Goal: Information Seeking & Learning: Learn about a topic

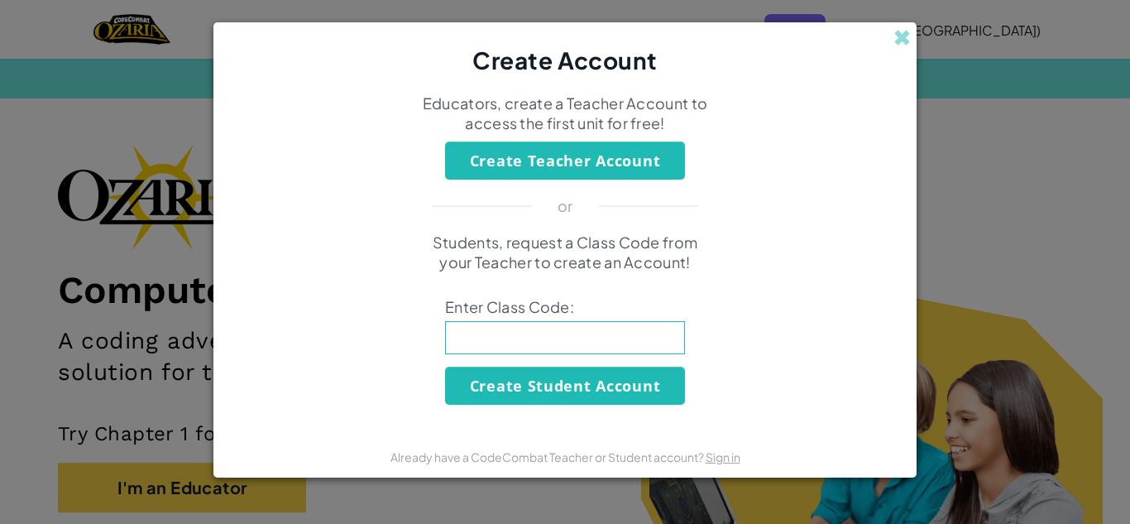
click at [902, 35] on span at bounding box center [901, 37] width 17 height 17
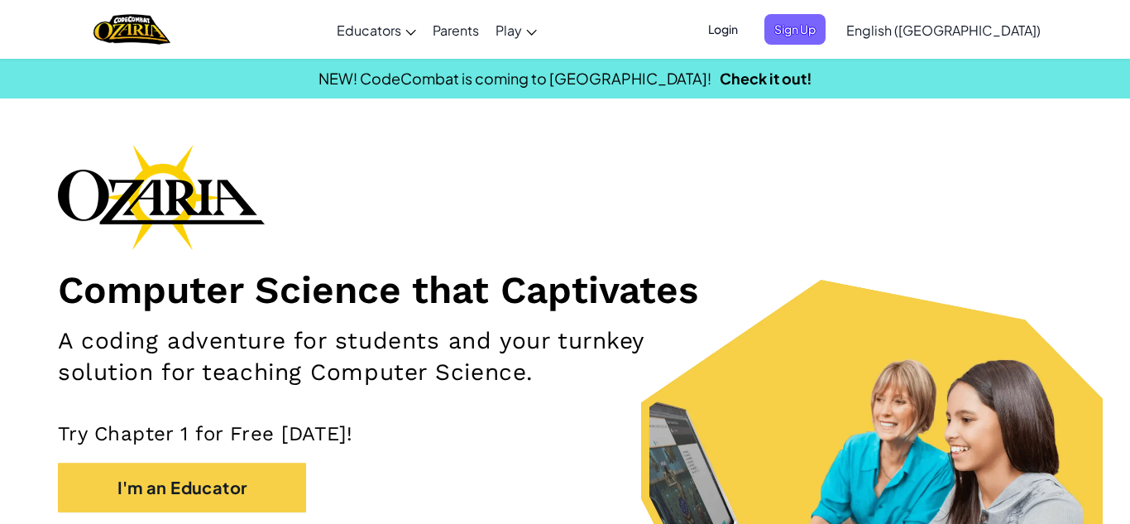
click at [748, 35] on span "Login" at bounding box center [723, 29] width 50 height 31
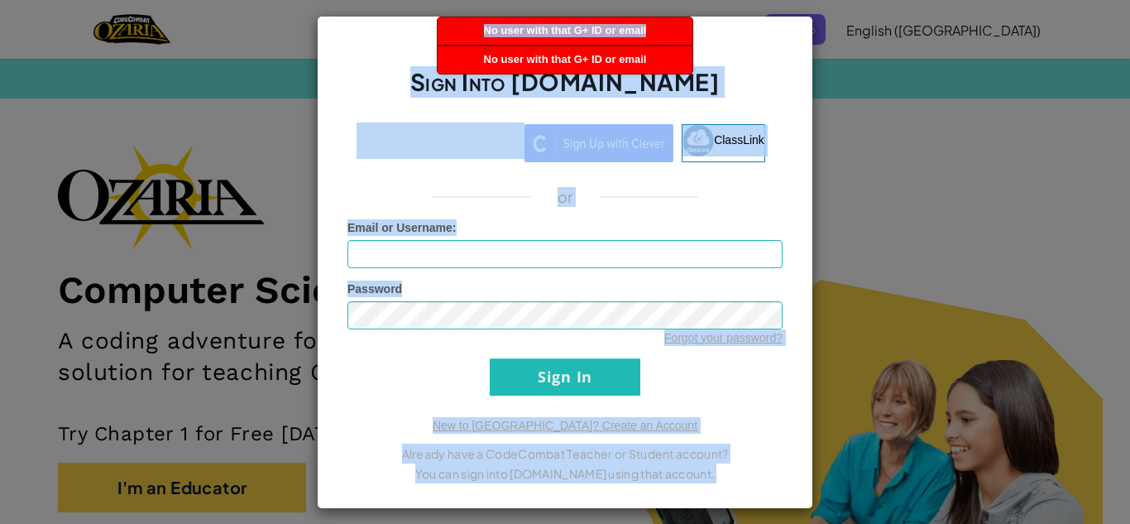
drag, startPoint x: 648, startPoint y: 29, endPoint x: 419, endPoint y: 31, distance: 229.2
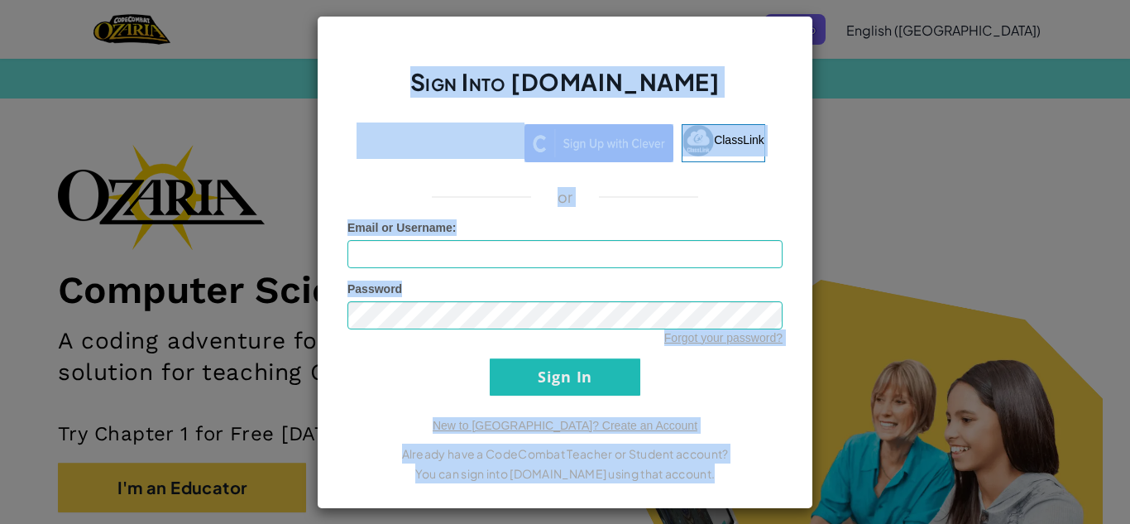
click at [543, 24] on div "Sign Into Ozaria.com ClassLink or Unknown Error Email or Username : Password Fo…" at bounding box center [565, 262] width 496 height 493
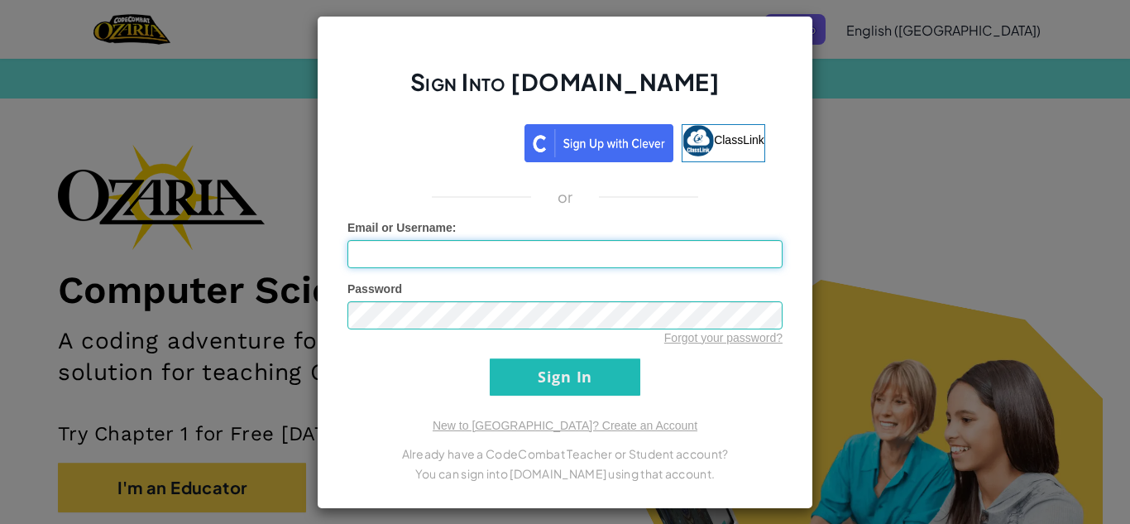
click at [467, 247] on input "Email or Username :" at bounding box center [564, 254] width 435 height 28
type input "r"
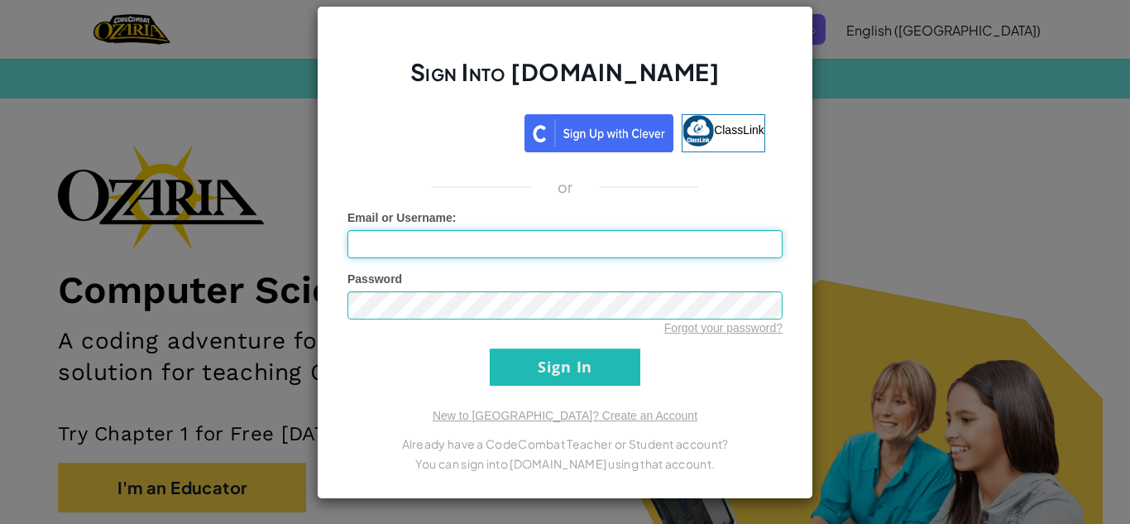
click at [704, 251] on input "Email or Username :" at bounding box center [564, 244] width 435 height 28
click at [618, 419] on link "New to Ozaria? Create an Account" at bounding box center [565, 415] width 265 height 13
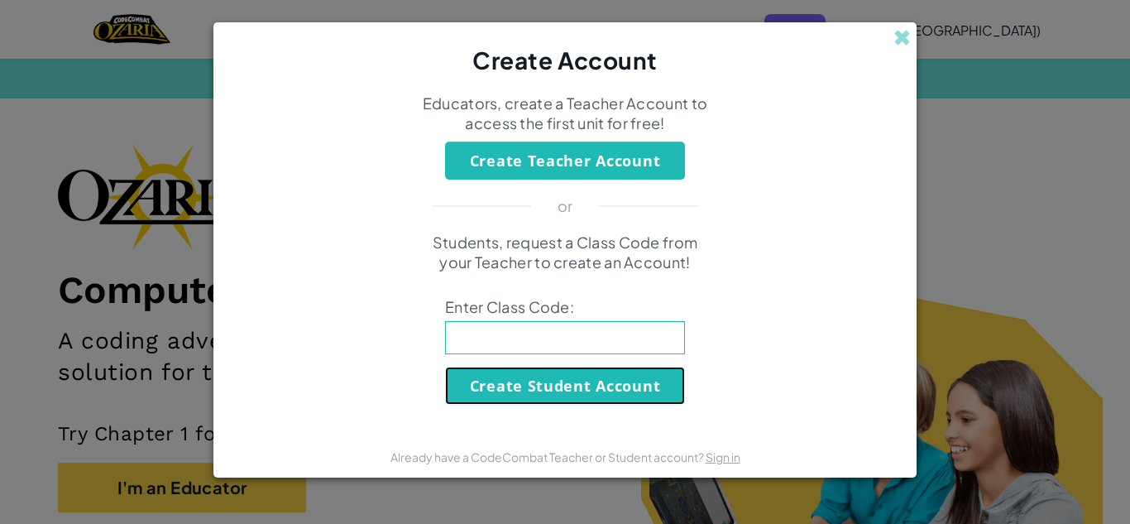
click at [627, 384] on button "Create Student Account" at bounding box center [565, 385] width 240 height 38
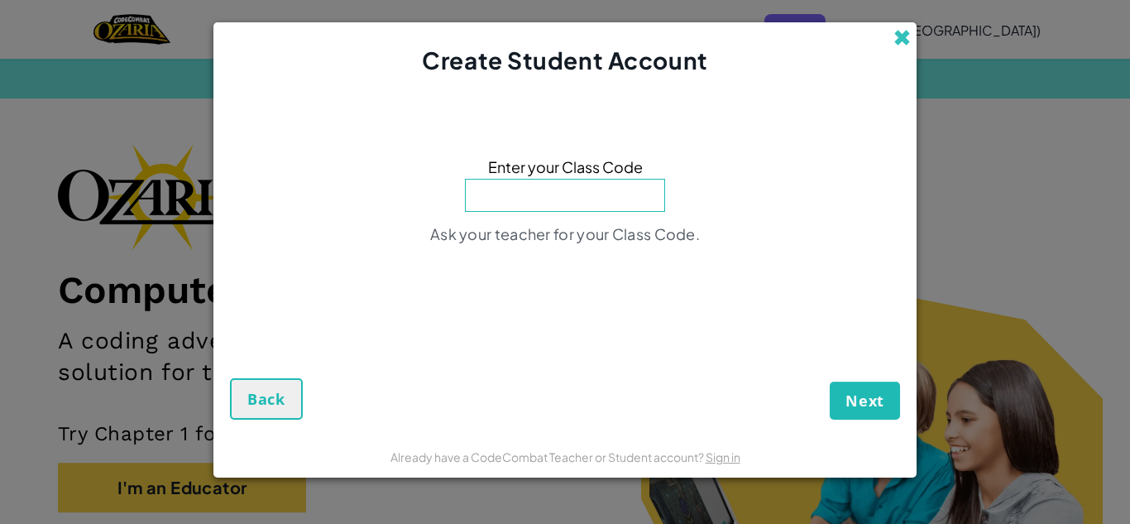
click at [897, 39] on span at bounding box center [901, 37] width 17 height 17
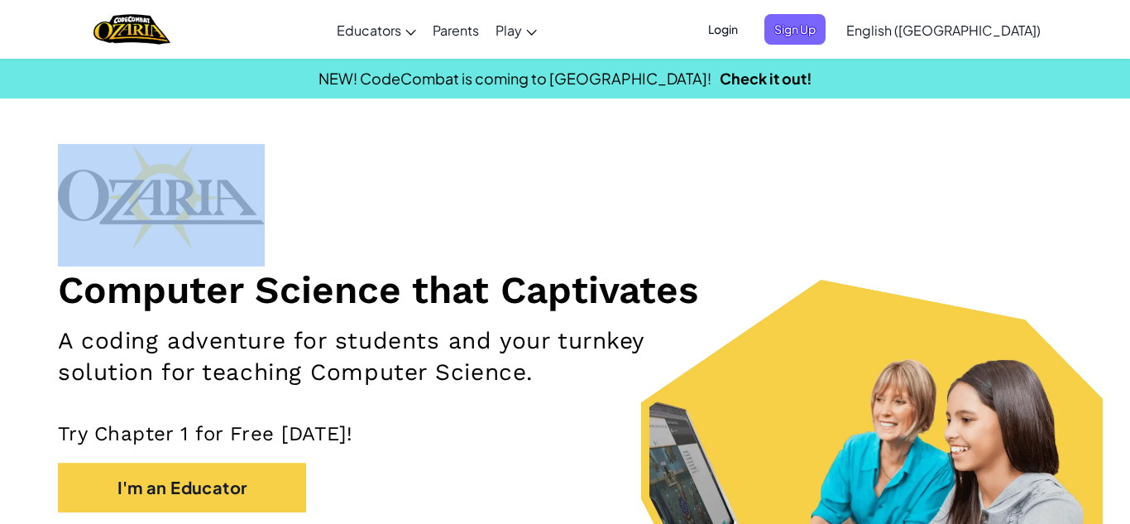
drag, startPoint x: 1129, startPoint y: 110, endPoint x: 1129, endPoint y: 230, distance: 120.0
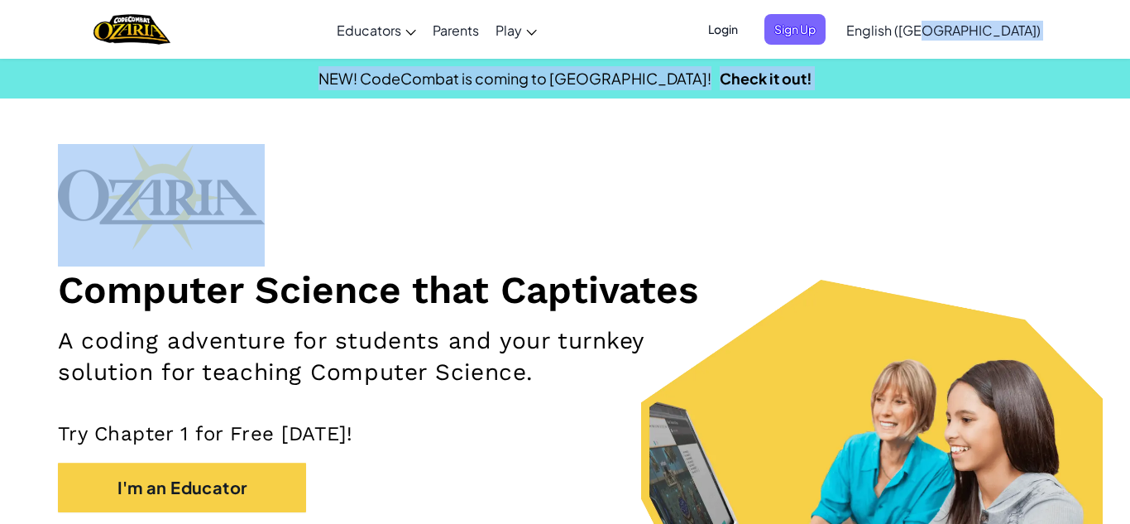
drag, startPoint x: 1129, startPoint y: 48, endPoint x: 1129, endPoint y: 204, distance: 155.5
click at [1043, 239] on div "Computer Science that Captivates A coding adventure for students and your turnk…" at bounding box center [565, 369] width 1014 height 451
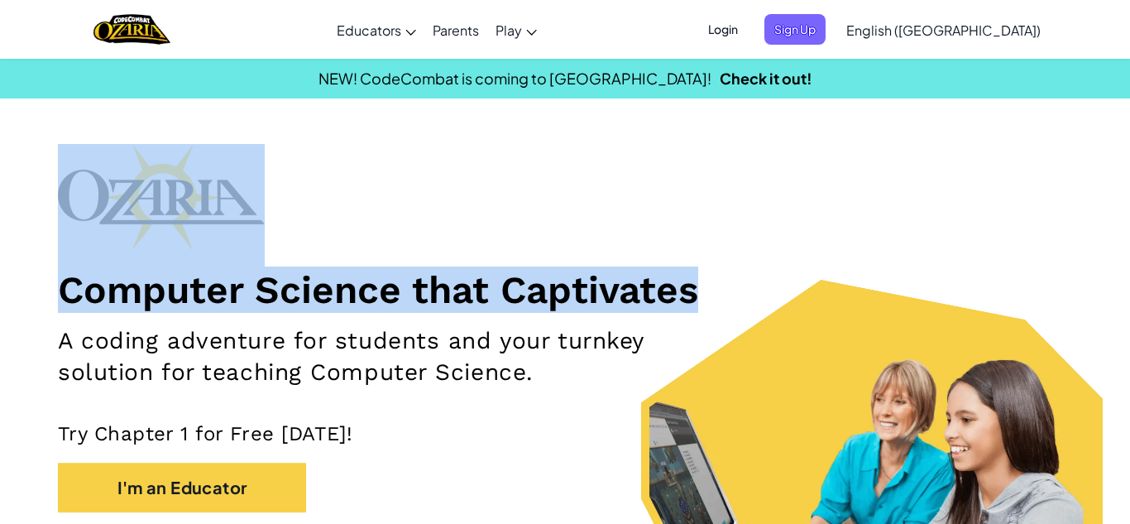
drag, startPoint x: 1129, startPoint y: 170, endPoint x: 1129, endPoint y: 299, distance: 129.1
click at [1129, 299] on section "Computer Science that Captivates A coding adventure for students and your turnk…" at bounding box center [565, 384] width 1130 height 481
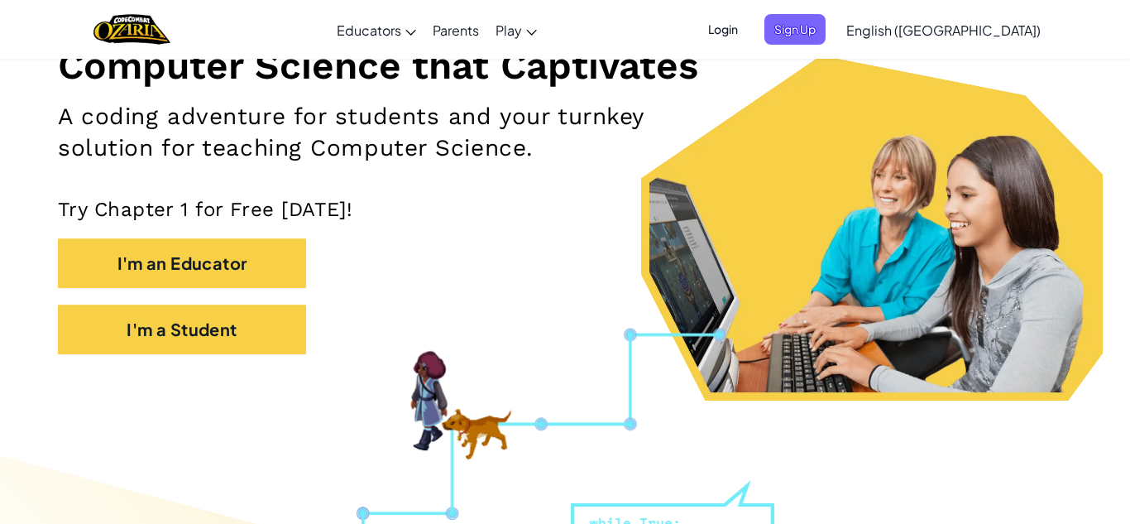
scroll to position [232, 0]
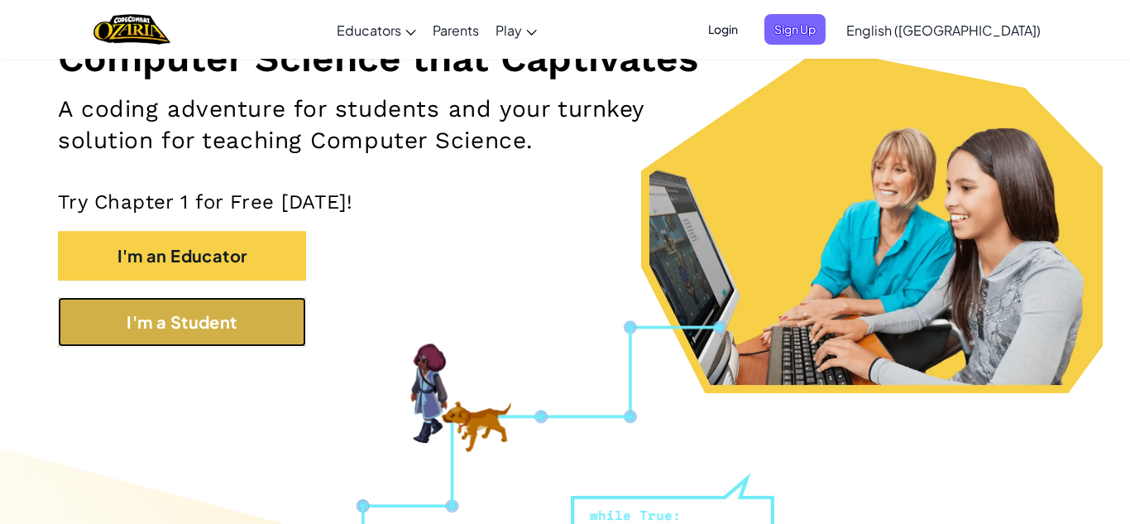
click at [192, 314] on button "I'm a Student" at bounding box center [182, 322] width 248 height 50
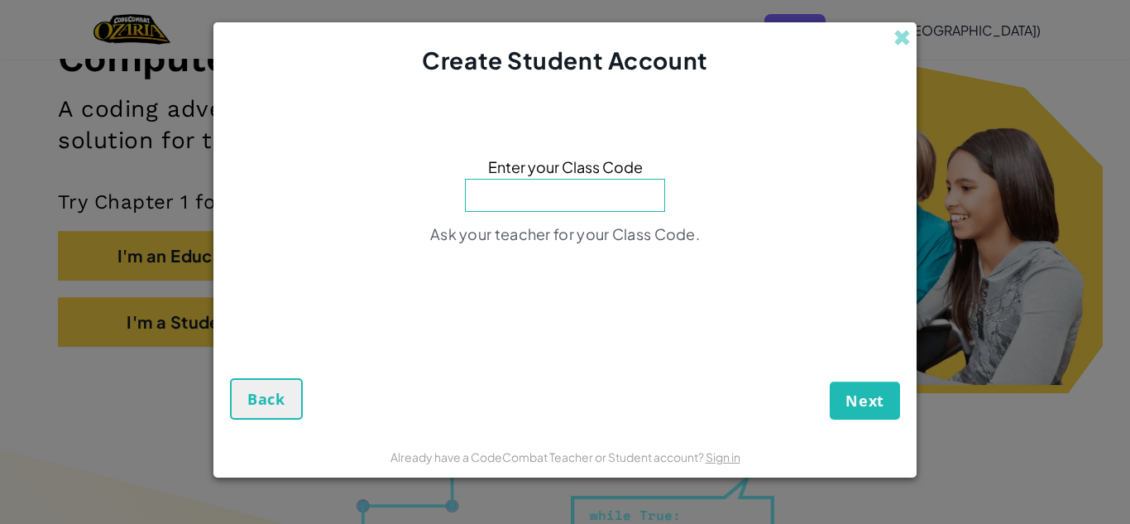
click at [660, 128] on div "Enter your Class Code Ask your teacher for your Class Code." at bounding box center [565, 204] width 670 height 223
click at [627, 181] on input at bounding box center [565, 195] width 200 height 33
type input "s"
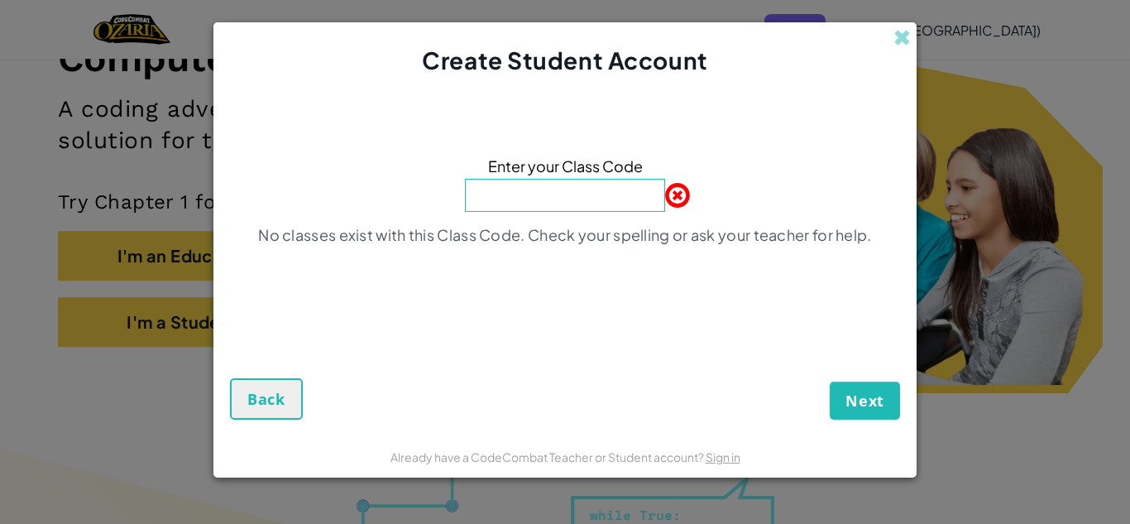
click at [550, 191] on input at bounding box center [565, 195] width 200 height 33
click at [620, 212] on div "SizeReady" at bounding box center [565, 195] width 200 height 35
click at [615, 197] on input "SizeReady" at bounding box center [565, 195] width 200 height 33
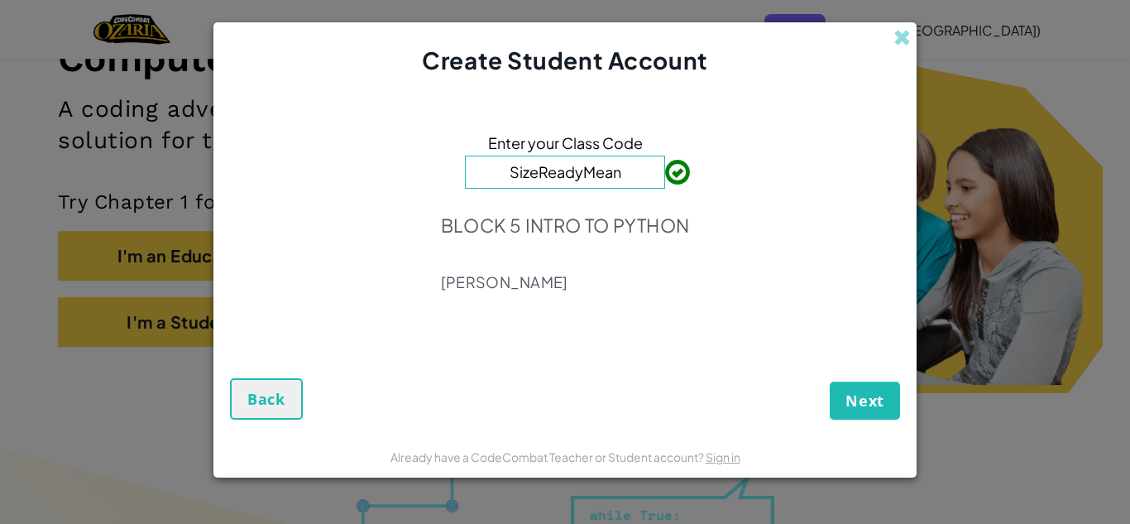
type input "SizeReadyMean"
click at [866, 404] on span "Next" at bounding box center [864, 400] width 39 height 20
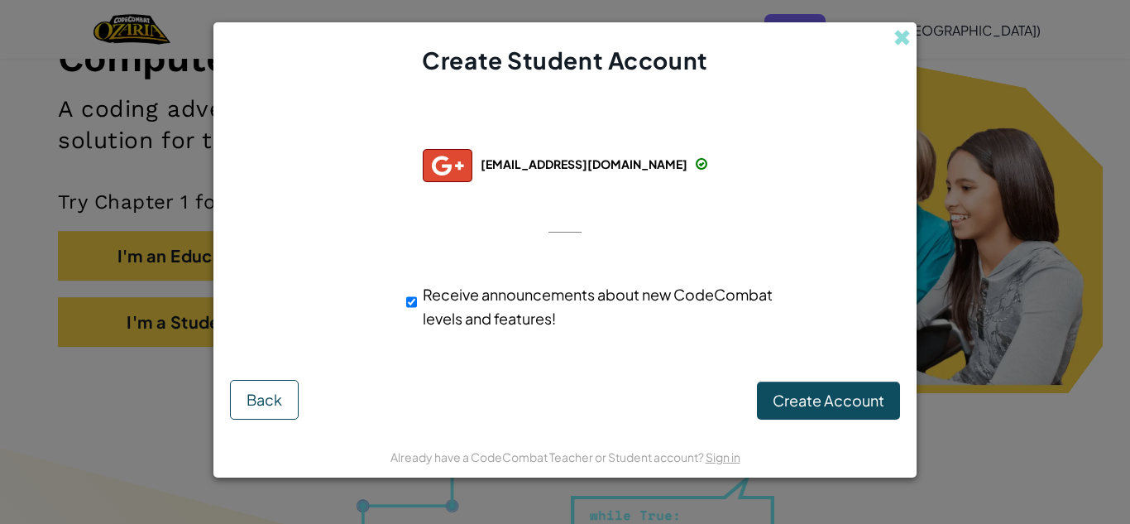
click at [911, 187] on form "Successfully connected with: s13421@bellevilleschools.org s13421@bellevillescho…" at bounding box center [564, 256] width 703 height 359
click at [827, 318] on div "Receive announcements about new CodeCombat levels and features!" at bounding box center [565, 306] width 687 height 65
click at [824, 397] on span "Create Account" at bounding box center [829, 399] width 112 height 19
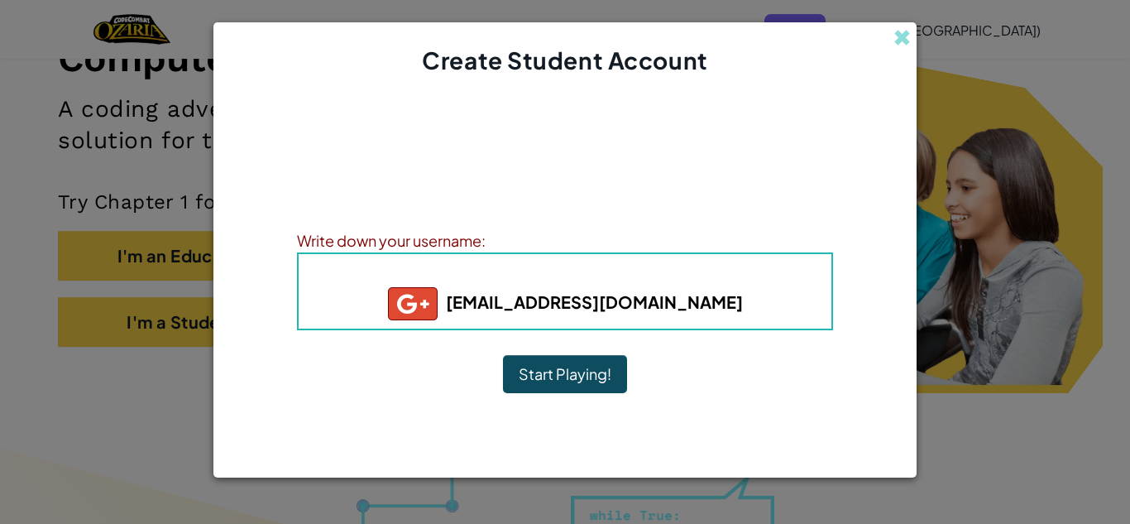
click at [572, 375] on button "Start Playing!" at bounding box center [565, 374] width 124 height 38
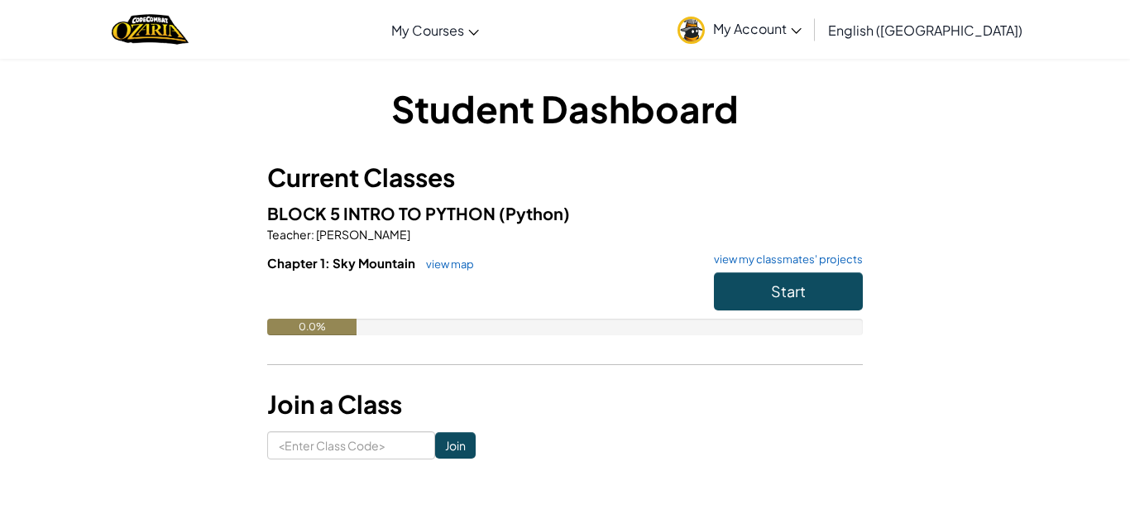
click at [595, 358] on div "Chapter 1: Sky Mountain view map view my classmates' projects Start 0.0%" at bounding box center [565, 307] width 596 height 106
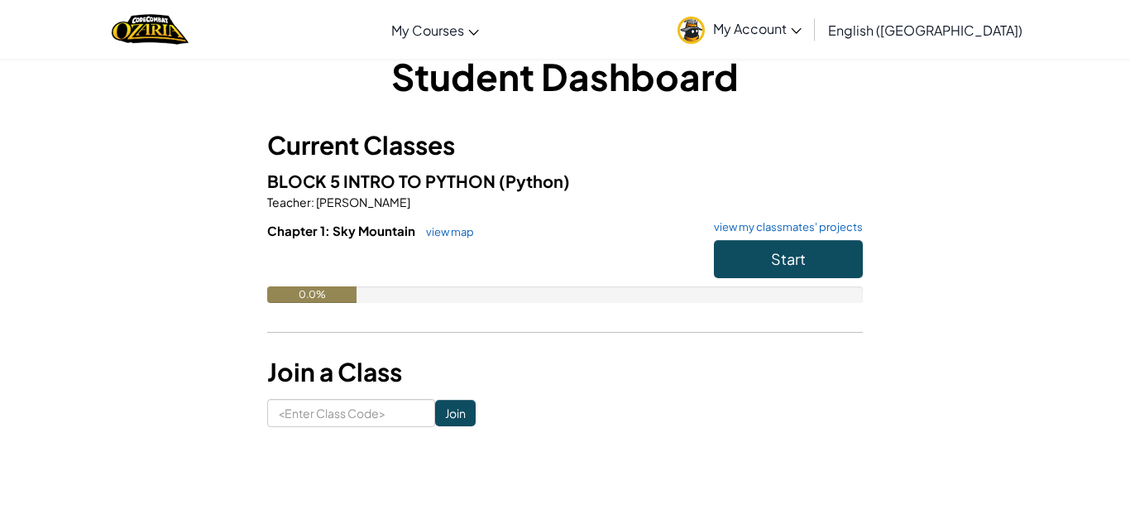
scroll to position [41, 0]
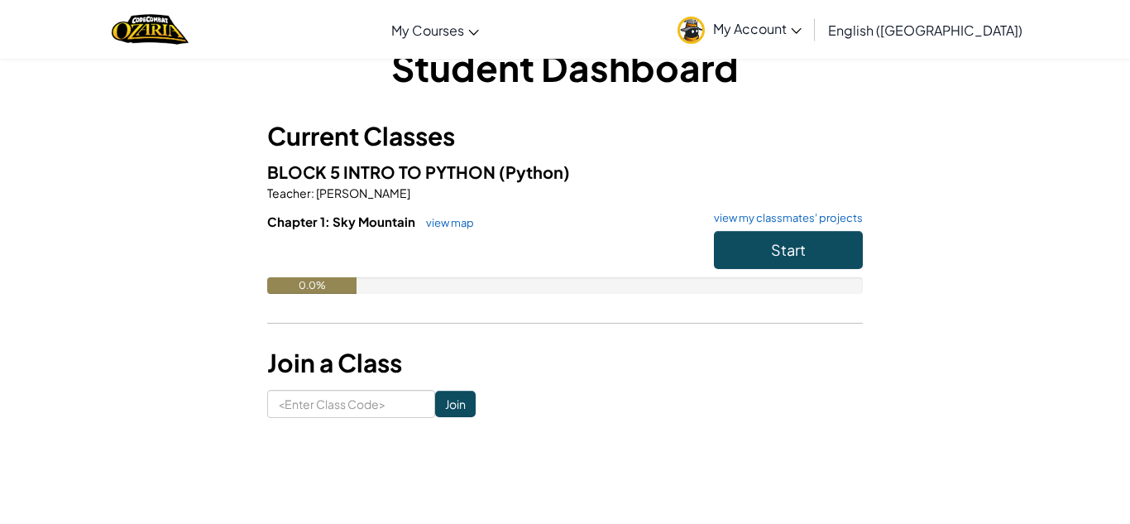
click at [987, 346] on div "Student Dashboard Current Classes BLOCK 5 INTRO TO PYTHON (Python) Teacher : [P…" at bounding box center [565, 229] width 968 height 376
click at [682, 313] on div "Chapter 1: Sky Mountain view map view my classmates' projects Start 0.0%" at bounding box center [565, 266] width 596 height 106
click at [568, 263] on div at bounding box center [565, 254] width 596 height 46
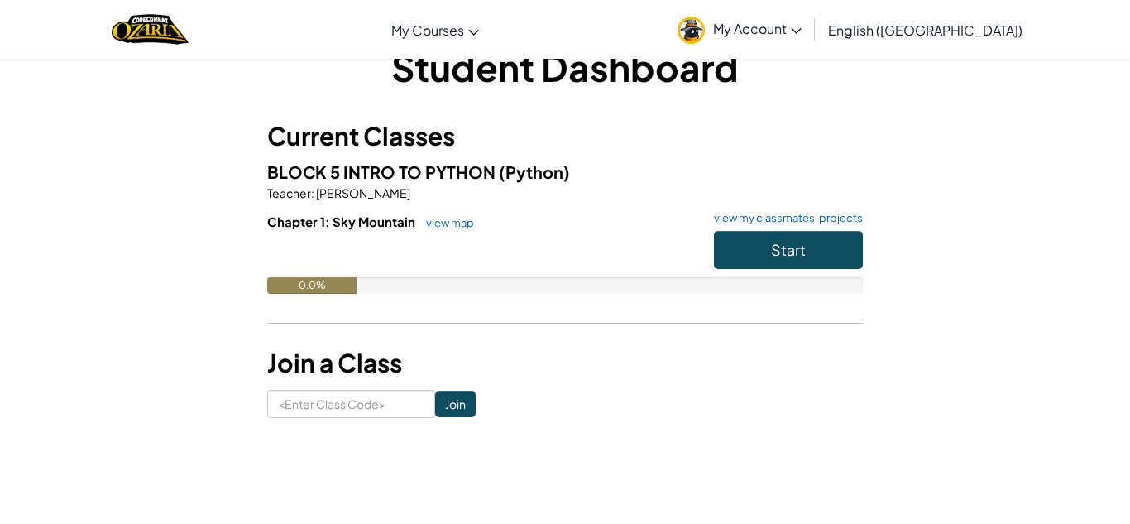
click at [568, 263] on div at bounding box center [565, 254] width 596 height 46
click at [416, 405] on input at bounding box center [351, 404] width 168 height 28
click at [445, 381] on div "Student Dashboard Current Classes BLOCK 5 INTRO TO PYTHON (Python) Teacher : [P…" at bounding box center [565, 229] width 596 height 376
click at [780, 241] on span "Start" at bounding box center [788, 249] width 35 height 19
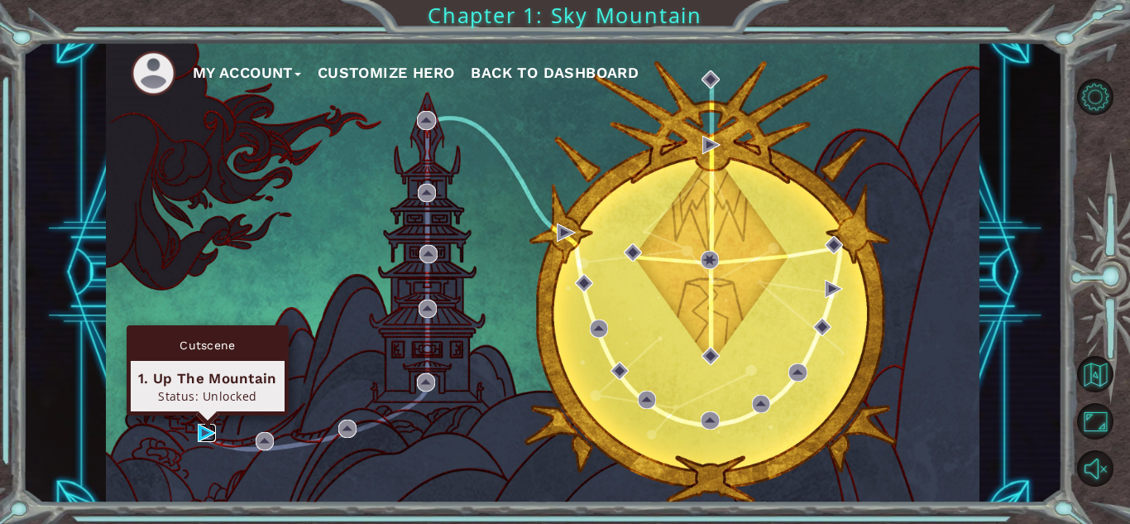
click at [208, 425] on img at bounding box center [207, 433] width 18 height 18
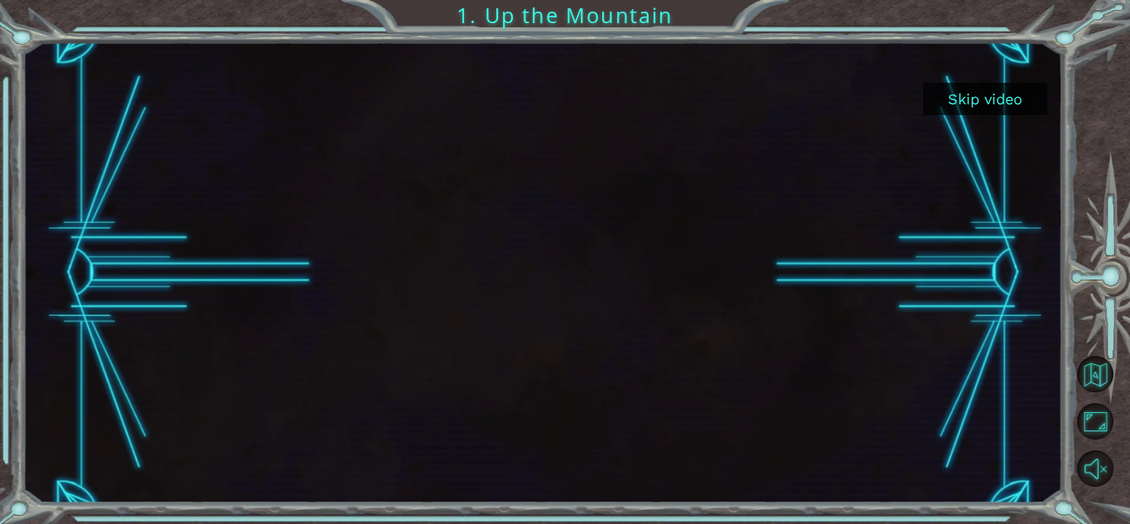
click at [958, 96] on button "Skip video" at bounding box center [985, 99] width 124 height 32
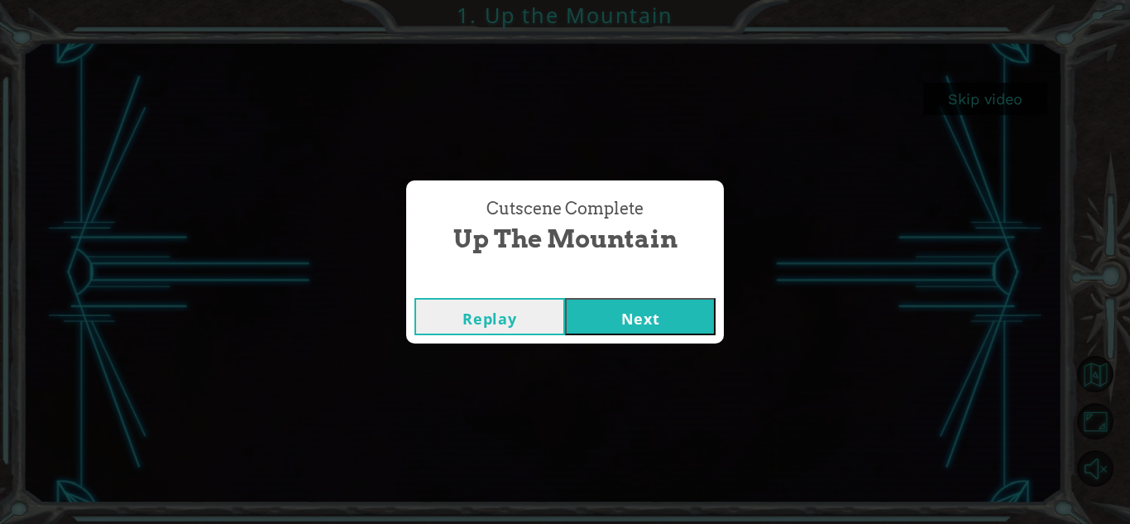
click at [627, 320] on button "Next" at bounding box center [640, 316] width 151 height 37
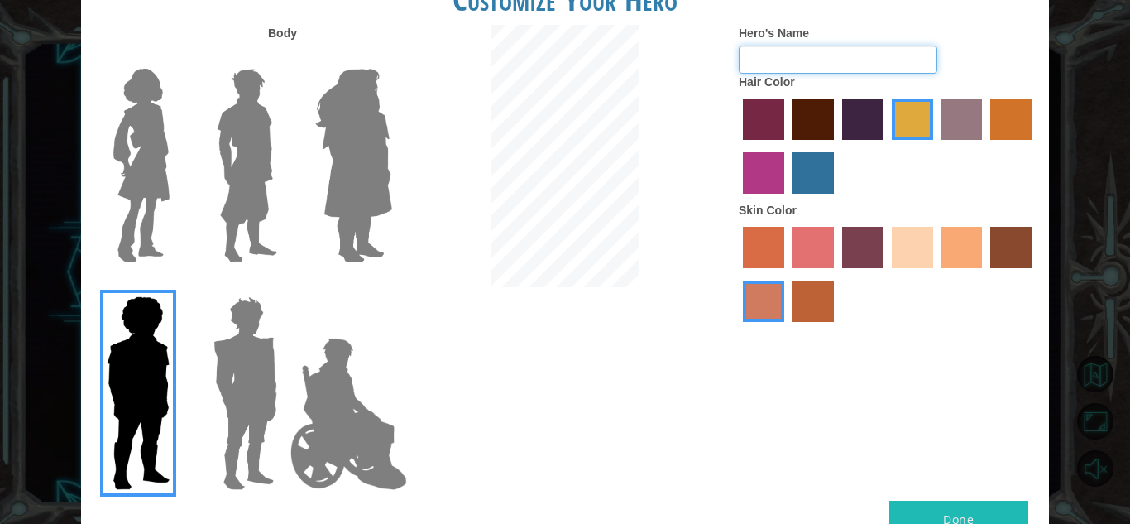
click at [803, 74] on input "Hero's Name" at bounding box center [838, 59] width 199 height 28
click at [154, 303] on img at bounding box center [138, 393] width 76 height 207
click at [176, 285] on input "Hero Steven" at bounding box center [176, 285] width 0 height 0
click at [903, 134] on label "tulip tree hair color" at bounding box center [912, 118] width 41 height 41
click at [886, 146] on input "tulip tree hair color" at bounding box center [886, 146] width 0 height 0
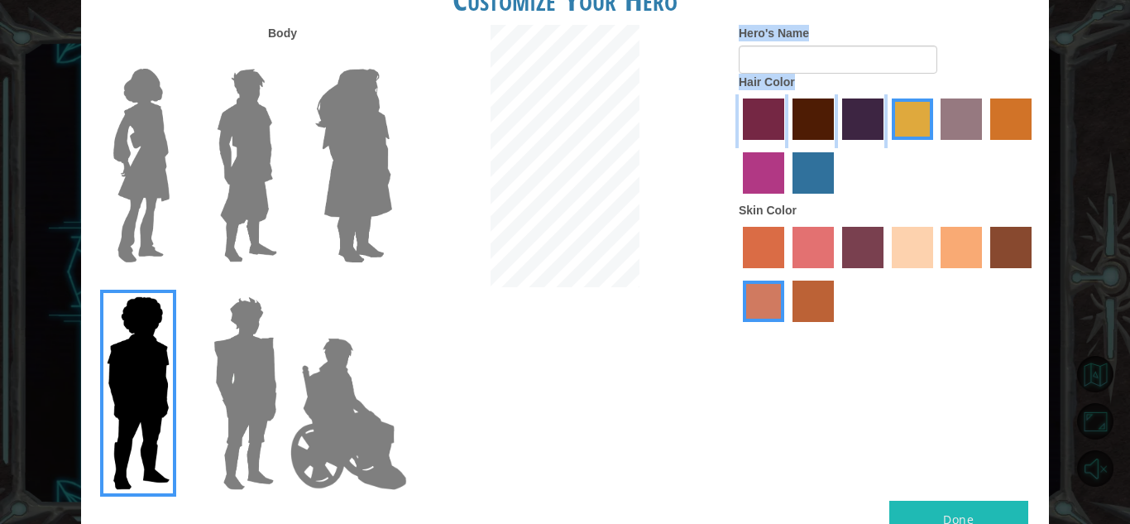
drag, startPoint x: 903, startPoint y: 134, endPoint x: 698, endPoint y: 164, distance: 206.5
click at [698, 164] on div "Body Hero's Name Hair Color Skin Color" at bounding box center [565, 263] width 968 height 476
click at [460, 215] on div at bounding box center [565, 158] width 323 height 266
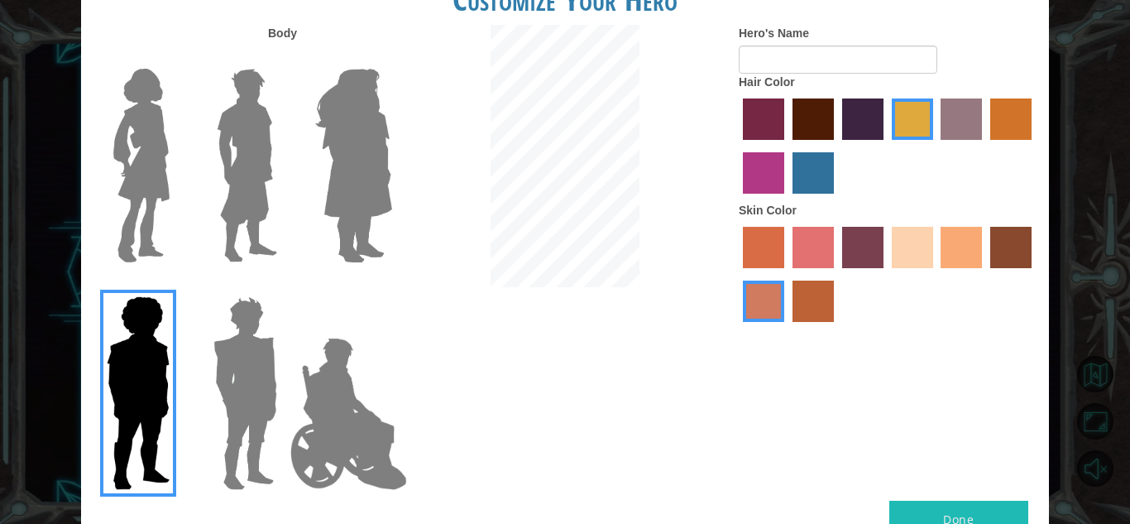
click at [124, 347] on img at bounding box center [138, 393] width 76 height 207
click at [176, 285] on input "Hero Steven" at bounding box center [176, 285] width 0 height 0
click at [570, 144] on div "Body Hero's Name Hair Color Skin Color" at bounding box center [565, 263] width 968 height 476
click at [907, 140] on label "tulip tree hair color" at bounding box center [912, 118] width 41 height 41
click at [886, 146] on input "tulip tree hair color" at bounding box center [886, 146] width 0 height 0
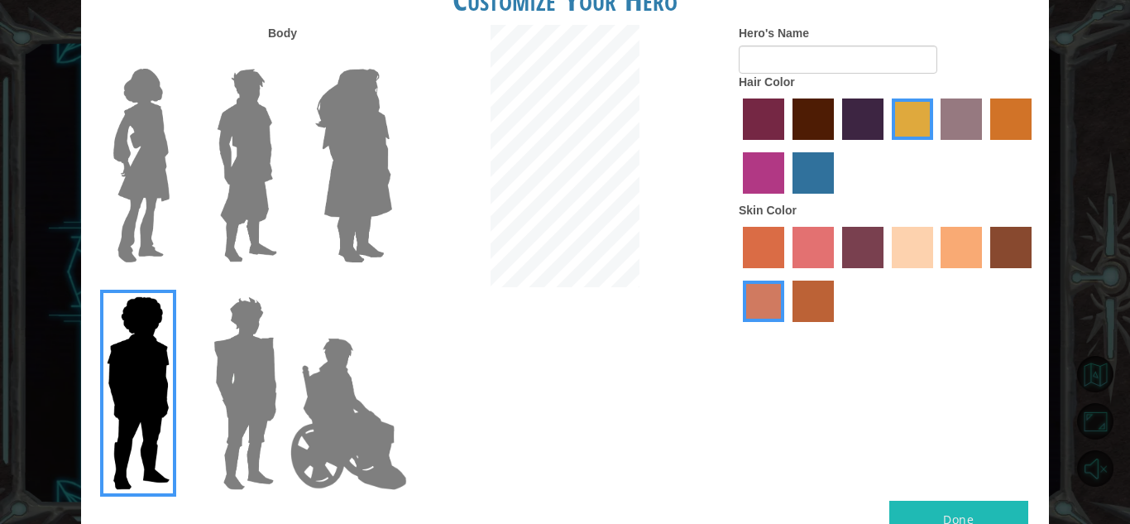
click at [907, 140] on label "tulip tree hair color" at bounding box center [912, 118] width 41 height 41
click at [886, 146] on input "tulip tree hair color" at bounding box center [886, 146] width 0 height 0
click at [907, 140] on label "tulip tree hair color" at bounding box center [912, 118] width 41 height 41
click at [886, 146] on input "tulip tree hair color" at bounding box center [886, 146] width 0 height 0
click at [907, 140] on label "tulip tree hair color" at bounding box center [912, 118] width 41 height 41
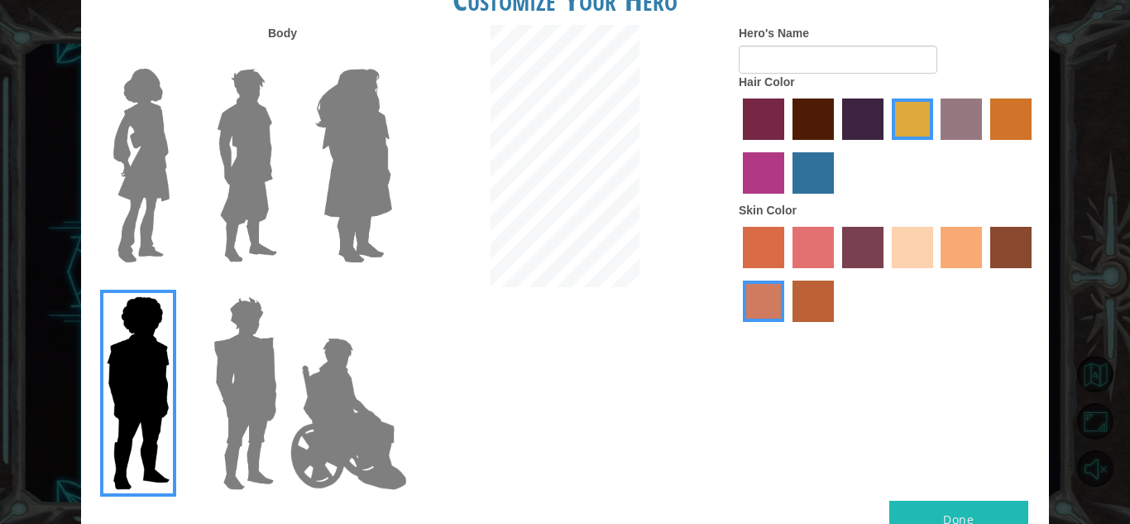
click at [886, 146] on input "tulip tree hair color" at bounding box center [886, 146] width 0 height 0
click at [907, 140] on label "tulip tree hair color" at bounding box center [912, 118] width 41 height 41
click at [886, 146] on input "tulip tree hair color" at bounding box center [886, 146] width 0 height 0
click at [907, 140] on label "tulip tree hair color" at bounding box center [912, 118] width 41 height 41
click at [886, 146] on input "tulip tree hair color" at bounding box center [886, 146] width 0 height 0
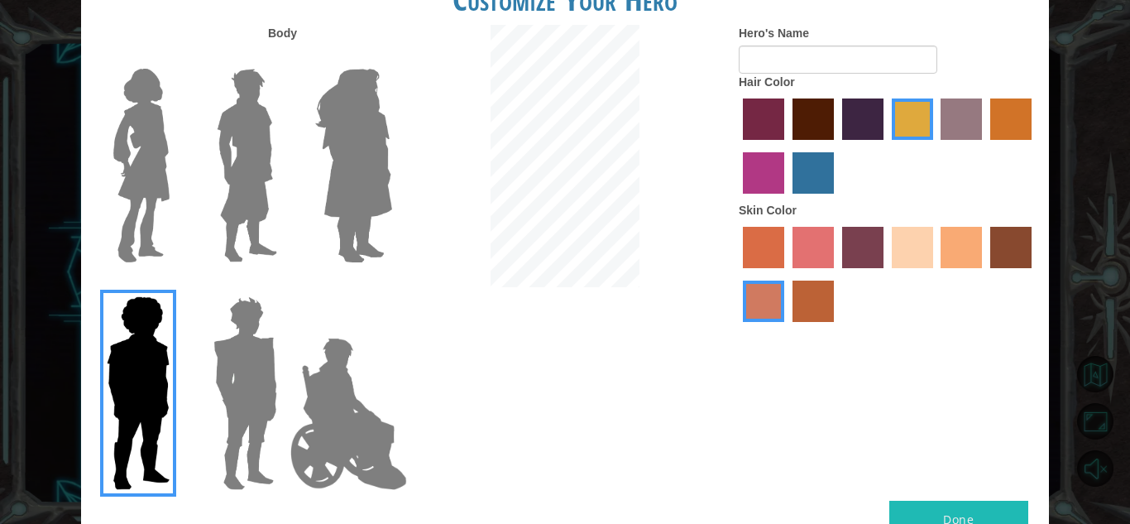
click at [899, 171] on div at bounding box center [888, 148] width 298 height 108
click at [903, 140] on label "tulip tree hair color" at bounding box center [912, 118] width 41 height 41
click at [886, 146] on input "tulip tree hair color" at bounding box center [886, 146] width 0 height 0
drag, startPoint x: 903, startPoint y: 142, endPoint x: 762, endPoint y: 139, distance: 140.7
click at [762, 139] on div at bounding box center [888, 148] width 298 height 108
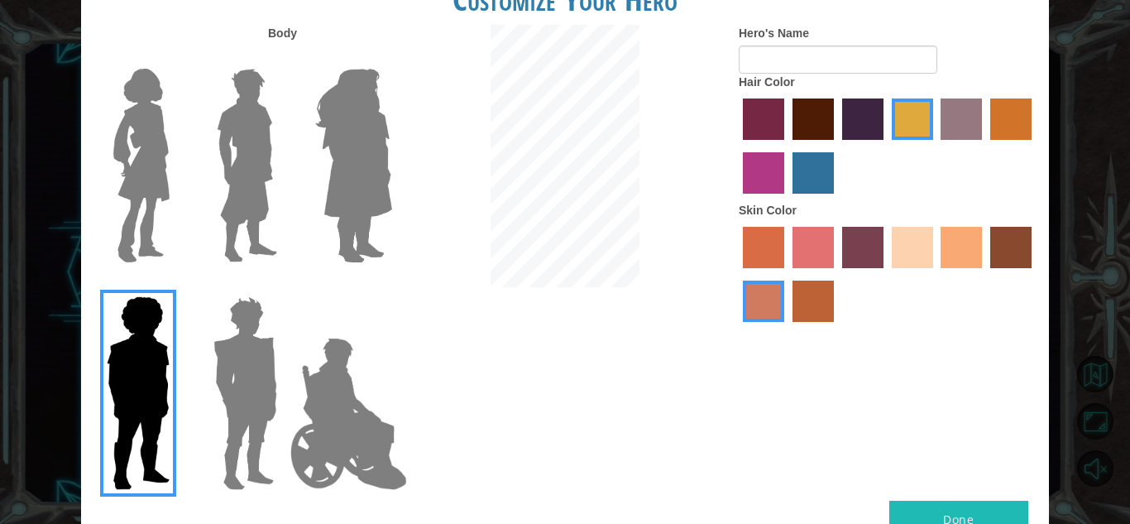
click at [674, 156] on div at bounding box center [565, 158] width 323 height 266
click at [318, 169] on img at bounding box center [354, 165] width 90 height 207
click at [391, 58] on input "Hero Amethyst" at bounding box center [391, 58] width 0 height 0
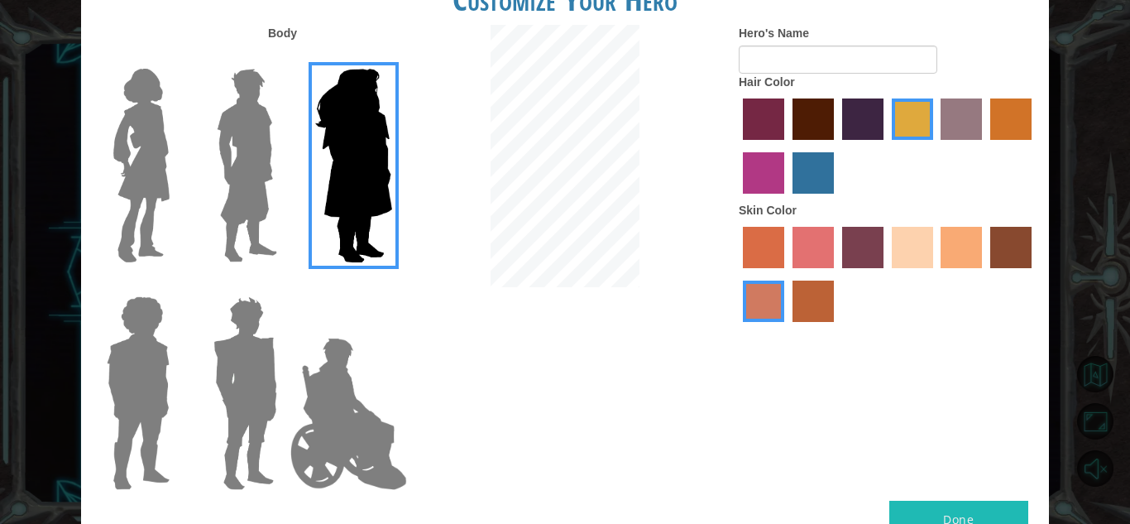
click at [247, 178] on img at bounding box center [247, 165] width 74 height 207
click at [284, 58] on input "Hero Lars" at bounding box center [284, 58] width 0 height 0
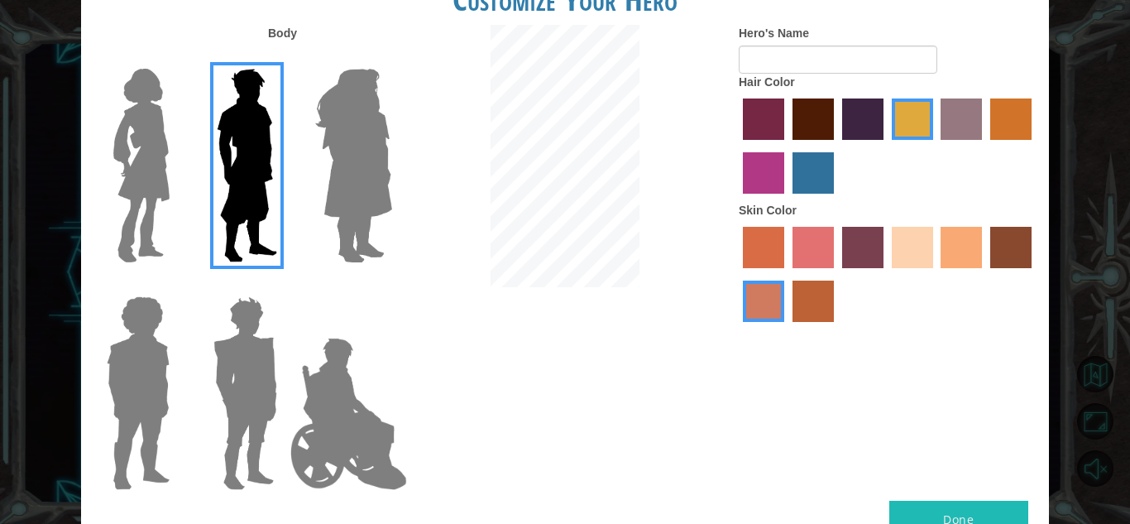
click at [247, 178] on img at bounding box center [247, 165] width 74 height 207
click at [284, 58] on input "Hero Lars" at bounding box center [284, 58] width 0 height 0
click at [166, 180] on img at bounding box center [141, 165] width 69 height 207
click at [176, 58] on input "Hero Connie" at bounding box center [176, 58] width 0 height 0
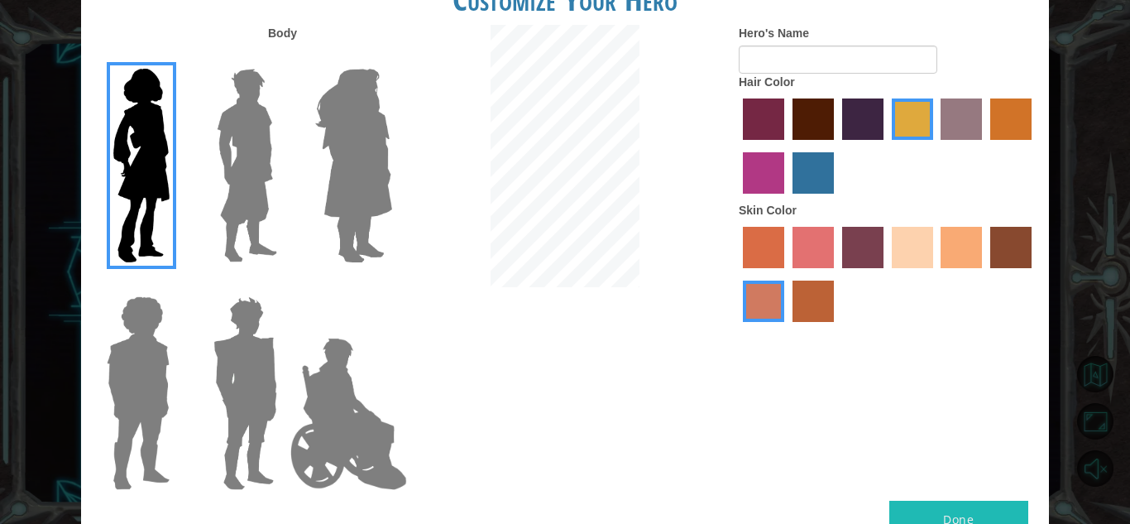
click at [232, 189] on img at bounding box center [247, 165] width 74 height 207
click at [284, 58] on input "Hero Lars" at bounding box center [284, 58] width 0 height 0
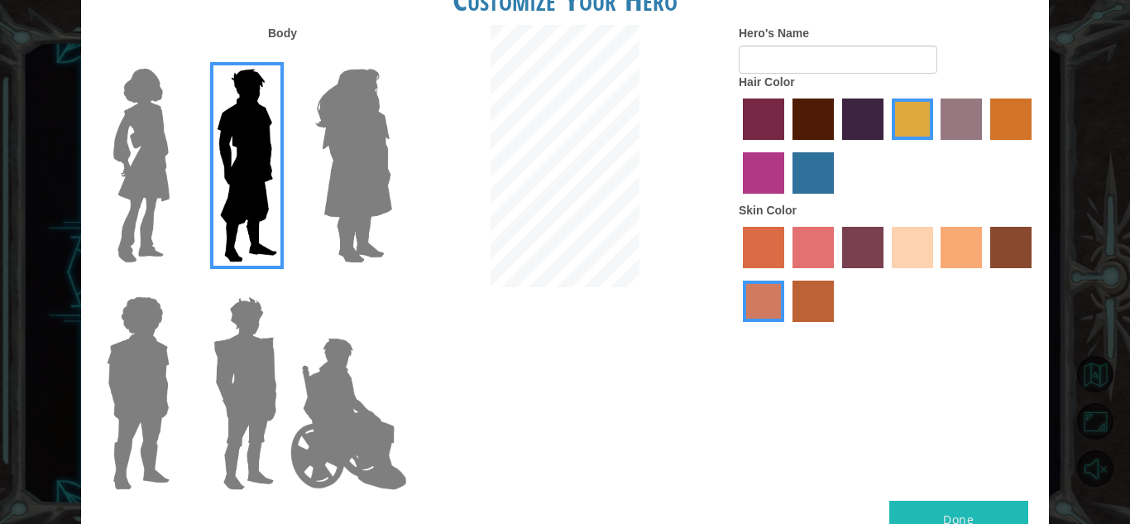
click at [250, 358] on img at bounding box center [245, 393] width 77 height 207
click at [284, 285] on input "Hero Garnet" at bounding box center [284, 285] width 0 height 0
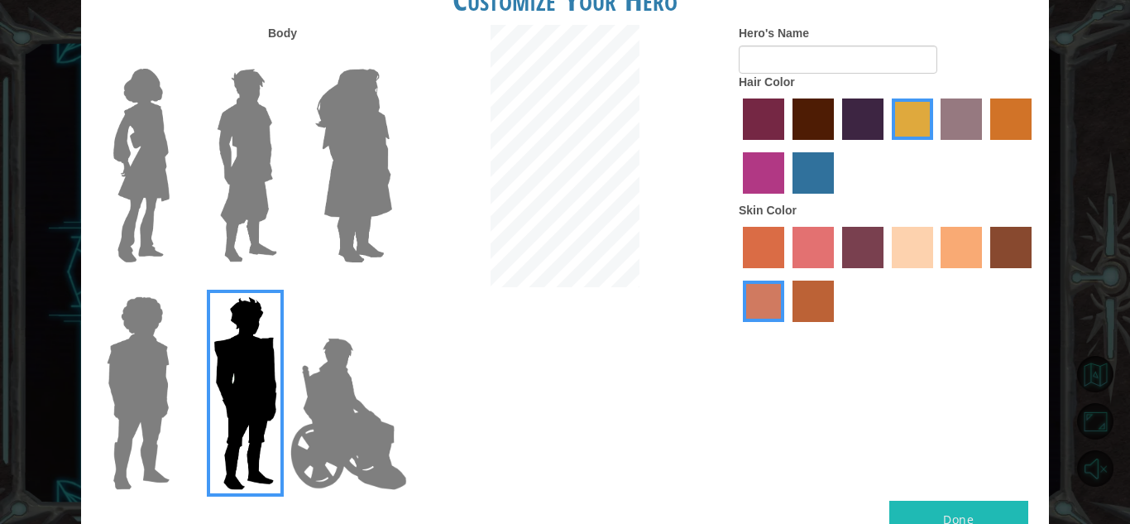
click at [336, 399] on img at bounding box center [349, 413] width 130 height 165
click at [391, 285] on input "Hero Jamie" at bounding box center [391, 285] width 0 height 0
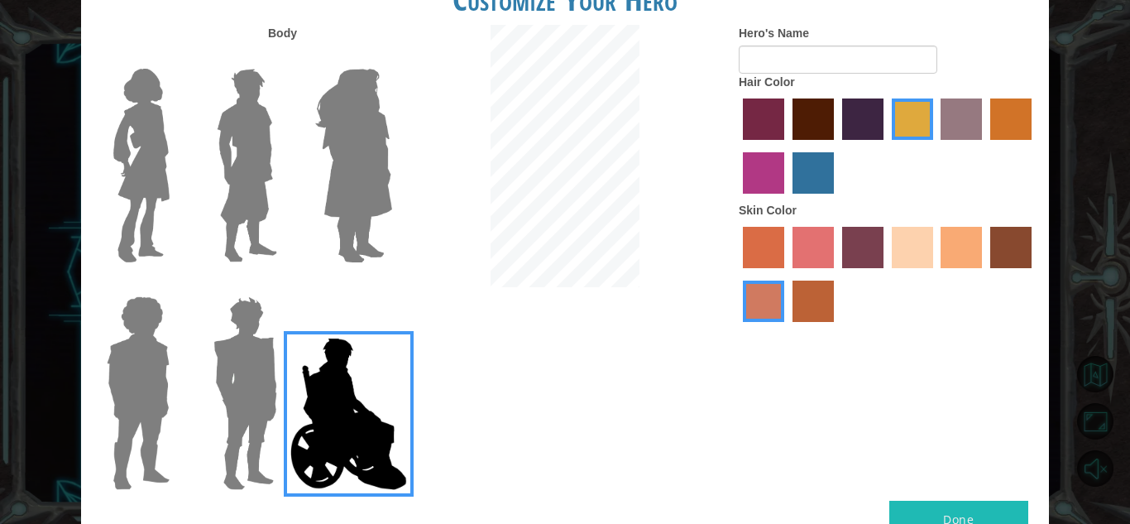
click at [814, 309] on label "smoke tree skin color" at bounding box center [813, 300] width 41 height 41
click at [787, 328] on input "smoke tree skin color" at bounding box center [787, 328] width 0 height 0
click at [814, 309] on label "smoke tree skin color" at bounding box center [813, 300] width 41 height 41
click at [787, 328] on input "smoke tree skin color" at bounding box center [787, 328] width 0 height 0
click at [820, 268] on label "froly skin color" at bounding box center [813, 247] width 41 height 41
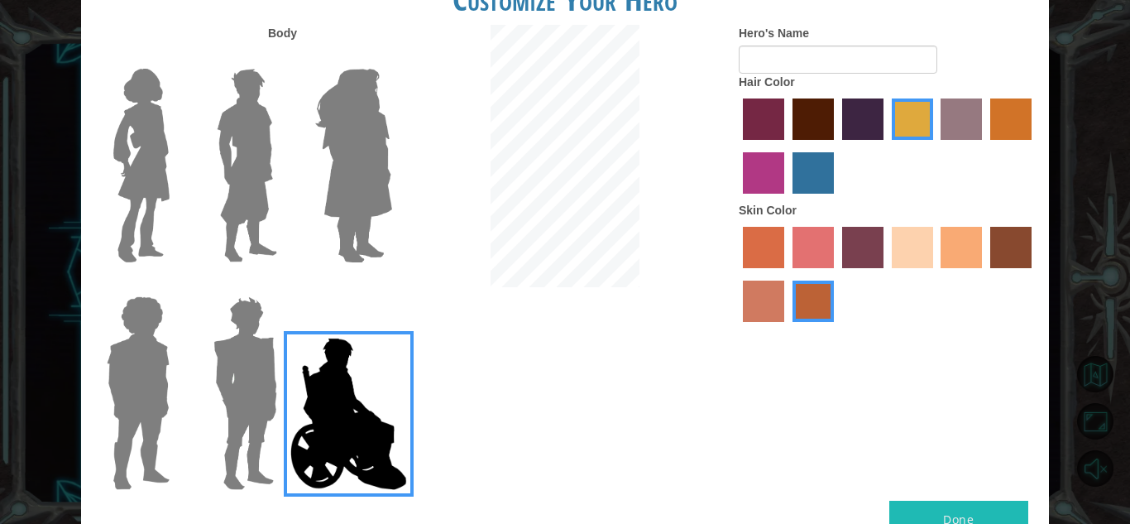
click at [787, 274] on input "froly skin color" at bounding box center [787, 274] width 0 height 0
click at [777, 260] on label "sorbus skin color" at bounding box center [763, 247] width 41 height 41
click at [737, 274] on input "sorbus skin color" at bounding box center [737, 274] width 0 height 0
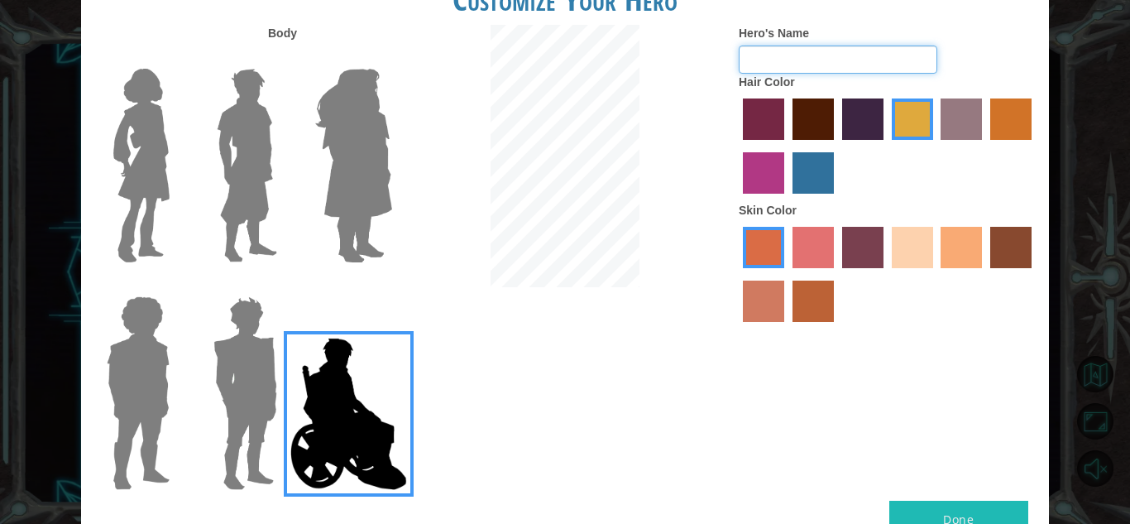
click at [865, 72] on input "Hero's Name" at bounding box center [838, 59] width 199 height 28
click at [534, 291] on div at bounding box center [565, 158] width 323 height 266
drag, startPoint x: 926, startPoint y: 132, endPoint x: 797, endPoint y: 157, distance: 131.4
click at [797, 157] on div at bounding box center [888, 148] width 298 height 108
click at [898, 140] on label "tulip tree hair color" at bounding box center [912, 118] width 41 height 41
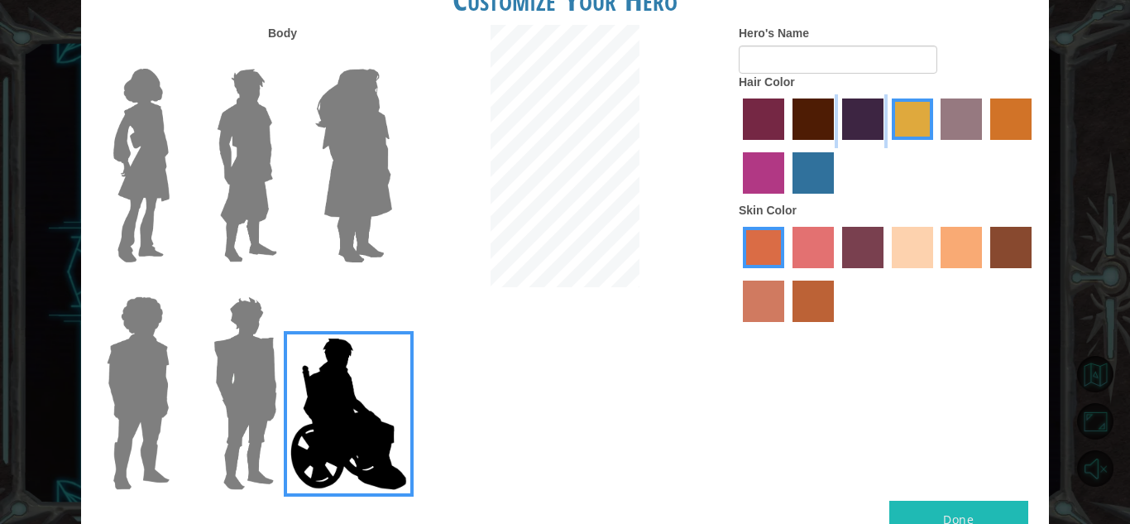
click at [886, 146] on input "tulip tree hair color" at bounding box center [886, 146] width 0 height 0
click at [953, 140] on label "bazaar hair color" at bounding box center [961, 118] width 41 height 41
click at [936, 146] on input "bazaar hair color" at bounding box center [936, 146] width 0 height 0
click at [953, 140] on label "bazaar hair color" at bounding box center [961, 118] width 41 height 41
click at [936, 146] on input "bazaar hair color" at bounding box center [936, 146] width 0 height 0
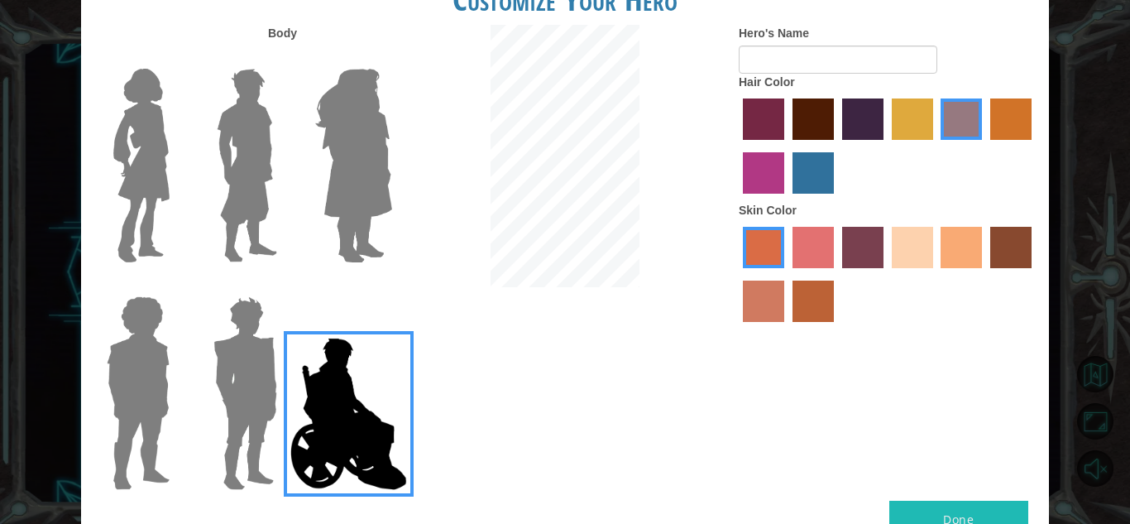
click at [953, 140] on label "bazaar hair color" at bounding box center [961, 118] width 41 height 41
click at [936, 146] on input "bazaar hair color" at bounding box center [936, 146] width 0 height 0
click at [909, 140] on label "tulip tree hair color" at bounding box center [912, 118] width 41 height 41
click at [886, 146] on input "tulip tree hair color" at bounding box center [886, 146] width 0 height 0
click at [773, 194] on label "medium red violet hair color" at bounding box center [763, 172] width 41 height 41
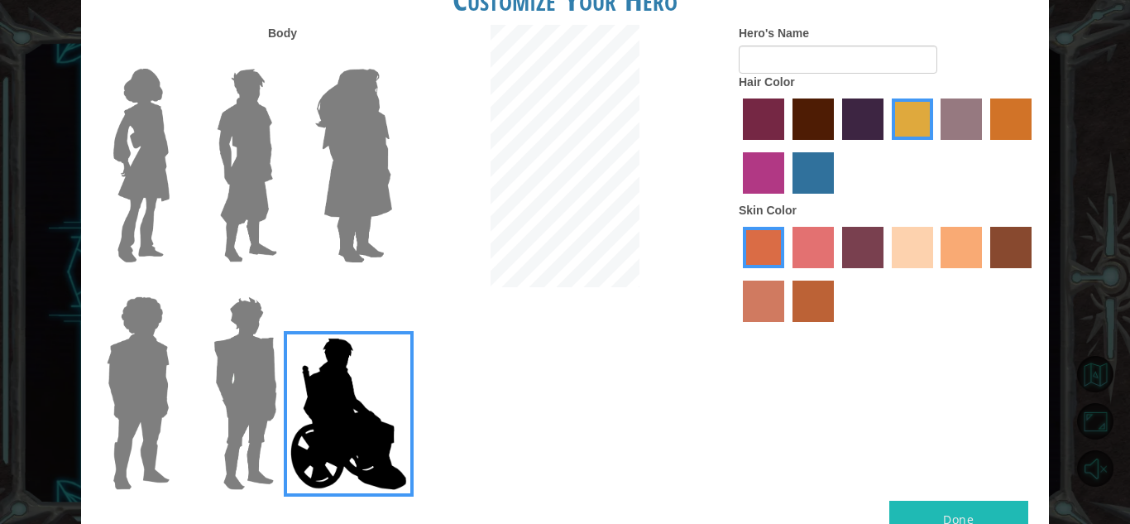
click at [1034, 146] on input "medium red violet hair color" at bounding box center [1034, 146] width 0 height 0
click at [805, 261] on label "froly skin color" at bounding box center [813, 247] width 41 height 41
click at [787, 274] on input "froly skin color" at bounding box center [787, 274] width 0 height 0
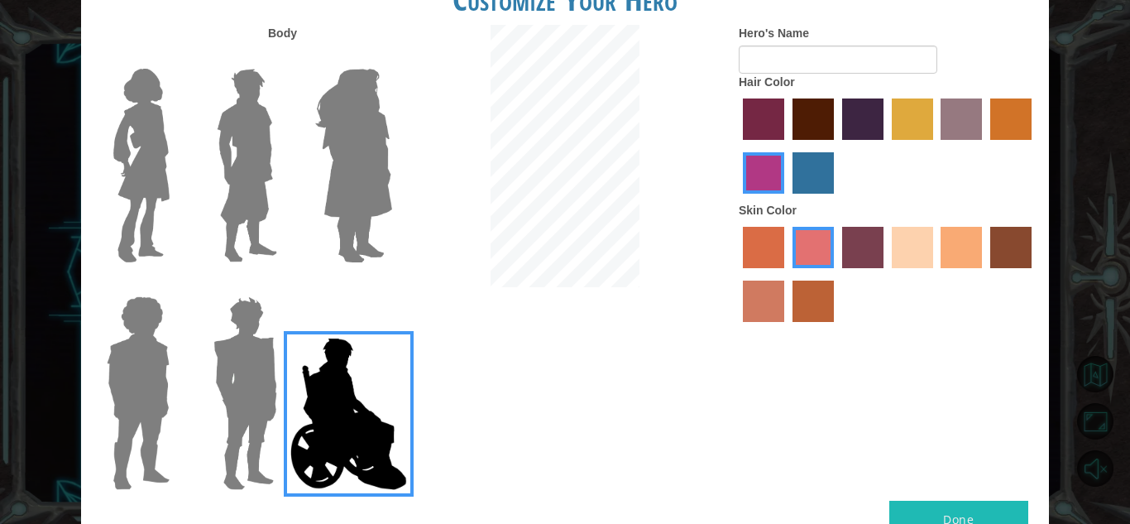
click at [1003, 268] on label "karma skin color" at bounding box center [1010, 247] width 41 height 41
click at [984, 274] on input "karma skin color" at bounding box center [984, 274] width 0 height 0
click at [966, 268] on label "tacao skin color" at bounding box center [961, 247] width 41 height 41
click at [936, 274] on input "tacao skin color" at bounding box center [936, 274] width 0 height 0
click at [158, 190] on img at bounding box center [141, 165] width 69 height 207
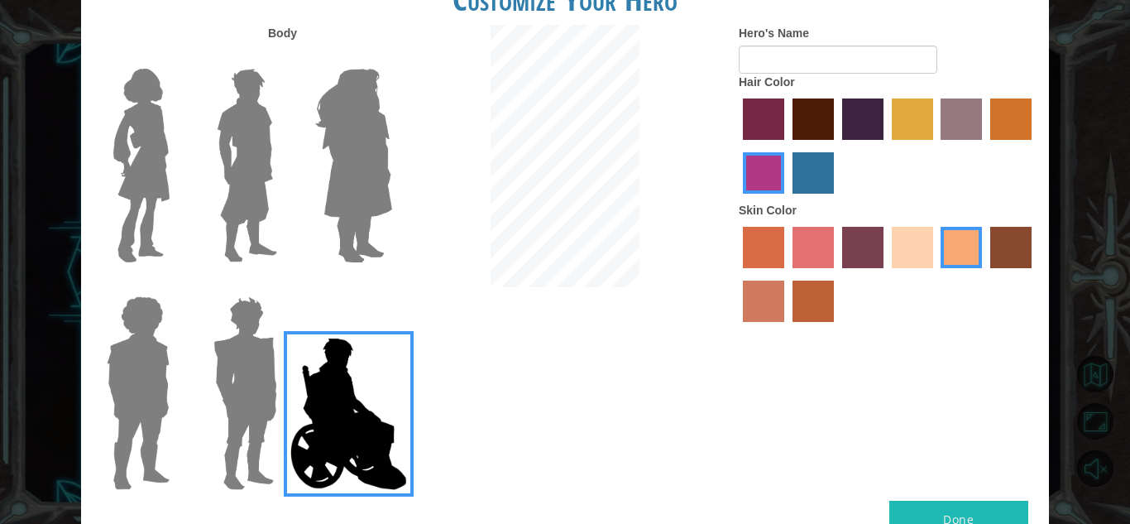
click at [176, 58] on input "Hero Connie" at bounding box center [176, 58] width 0 height 0
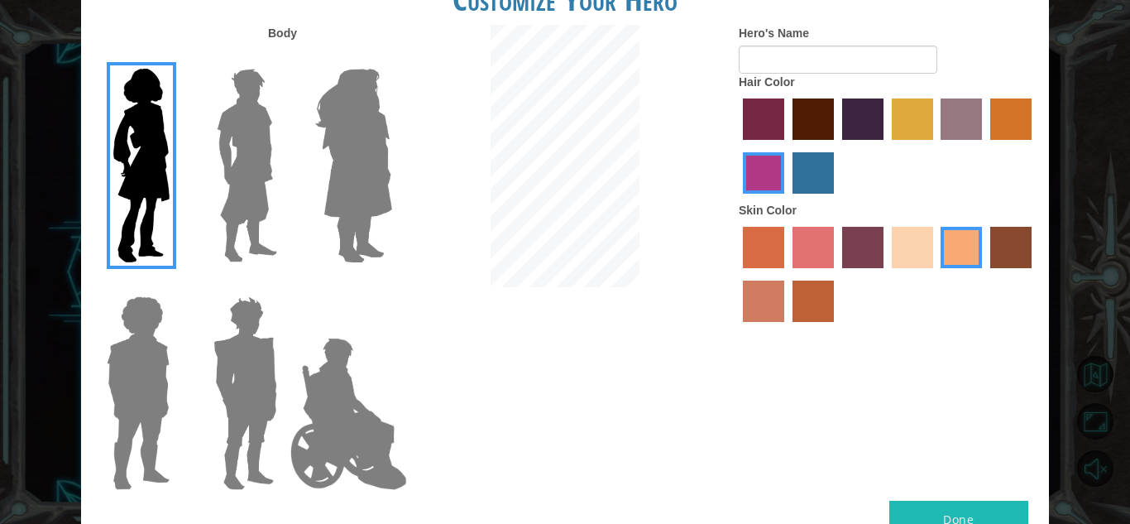
click at [779, 135] on label "paprika hair color" at bounding box center [763, 118] width 41 height 41
click at [737, 146] on input "paprika hair color" at bounding box center [737, 146] width 0 height 0
click at [769, 315] on label "burning sand skin color" at bounding box center [763, 300] width 41 height 41
click at [1034, 274] on input "burning sand skin color" at bounding box center [1034, 274] width 0 height 0
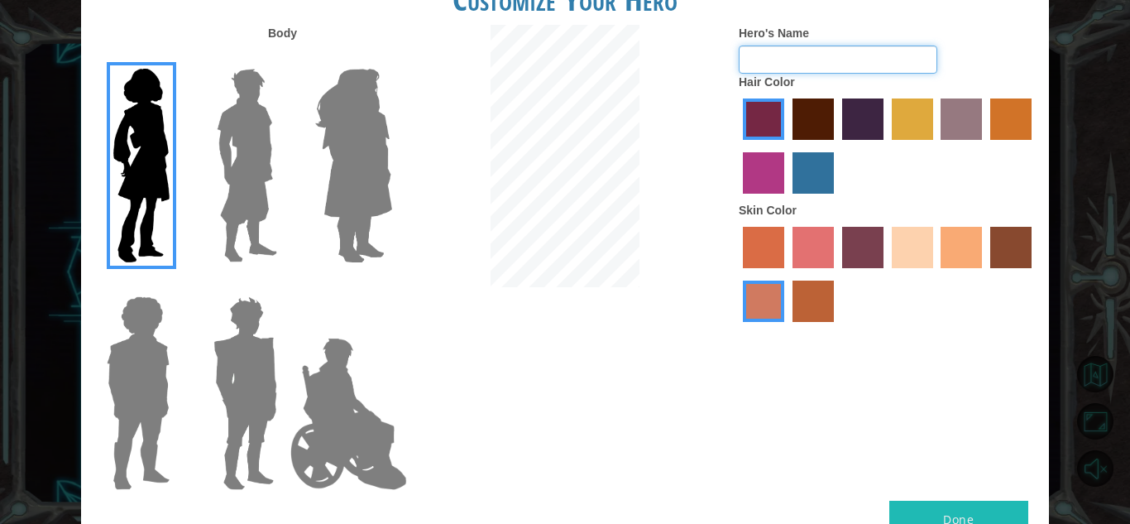
click at [802, 71] on input "Hero's Name" at bounding box center [838, 59] width 199 height 28
click at [926, 500] on button "Done" at bounding box center [958, 518] width 139 height 37
click at [805, 74] on input "Hero's Name" at bounding box center [838, 59] width 199 height 28
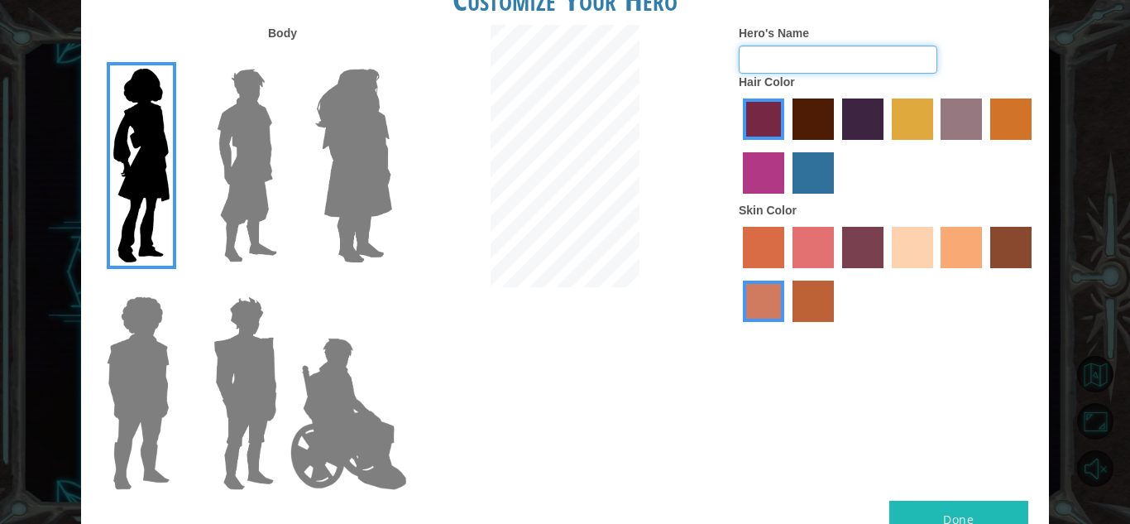
click at [805, 74] on input "Hero's Name" at bounding box center [838, 59] width 199 height 28
click at [777, 74] on input "Hero's Name" at bounding box center [838, 59] width 199 height 28
click at [863, 70] on input "Hero's Name" at bounding box center [838, 59] width 199 height 28
click at [875, 74] on input "Hero's Name" at bounding box center [838, 59] width 199 height 28
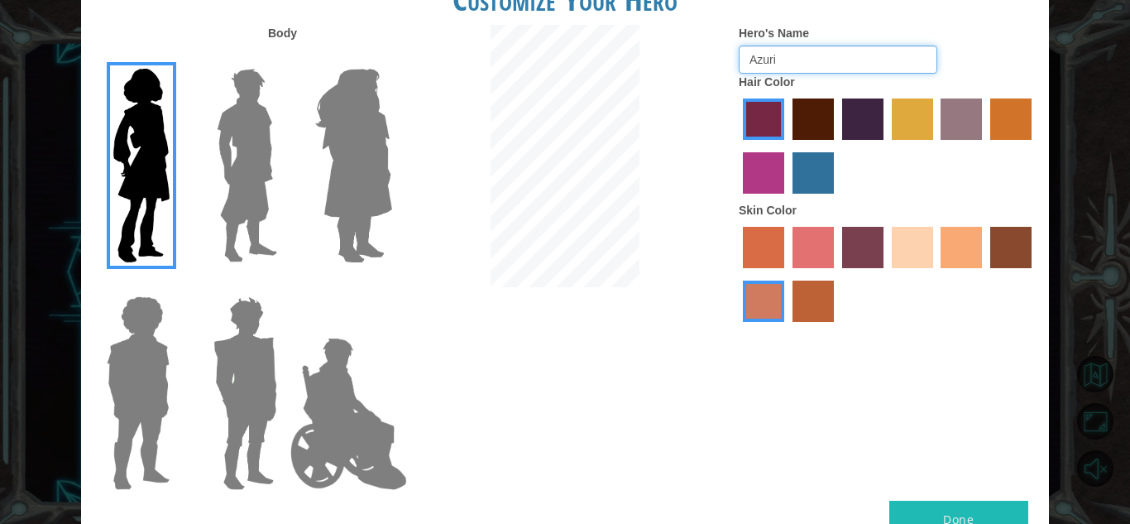
type input "Azuri"
click at [975, 516] on button "Done" at bounding box center [958, 518] width 139 height 37
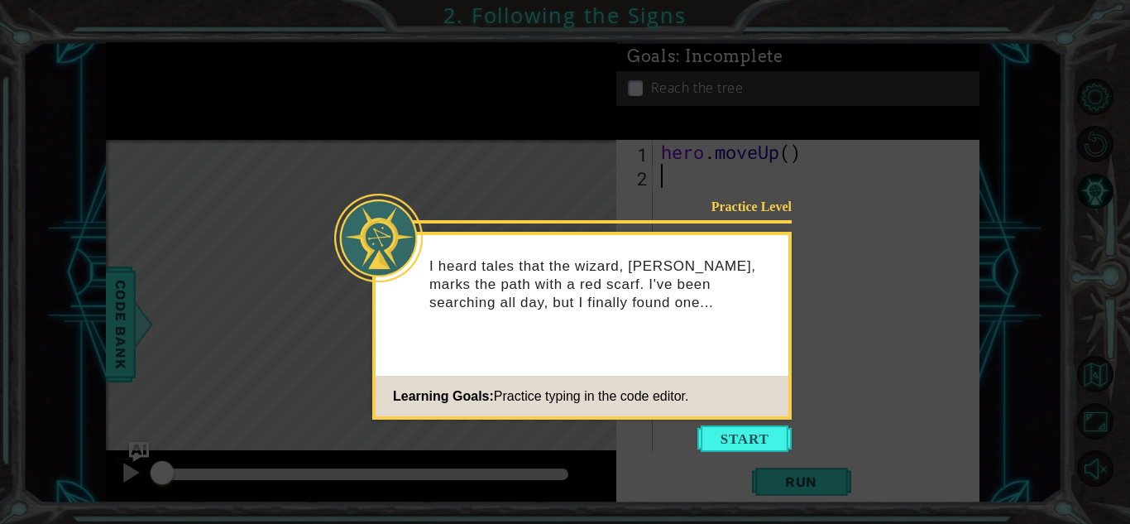
click at [690, 290] on p "I heard tales that the wizard, [PERSON_NAME], marks the path with a red scarf. …" at bounding box center [602, 284] width 347 height 55
click at [735, 443] on button "Start" at bounding box center [744, 438] width 94 height 26
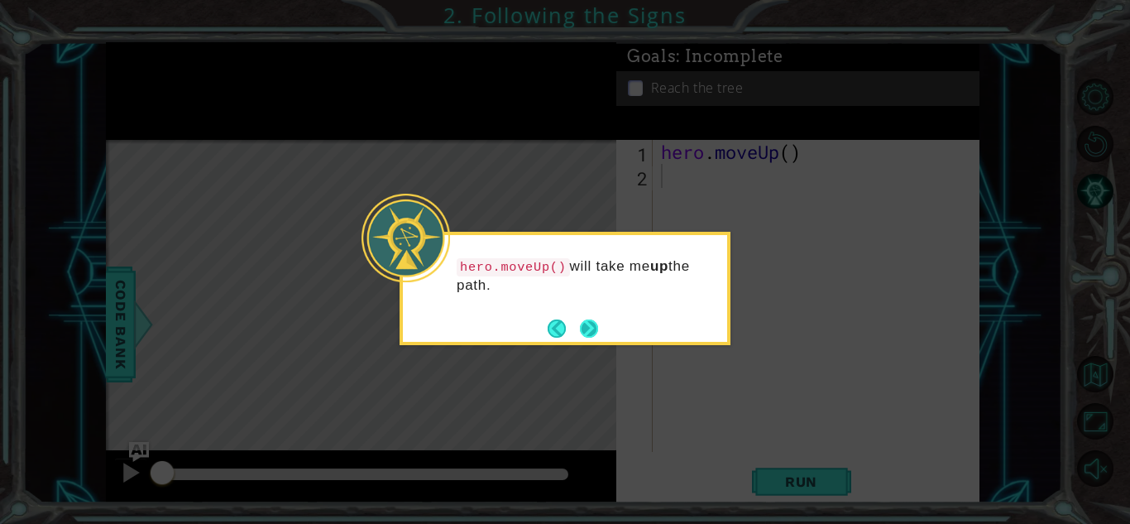
click at [594, 333] on button "Next" at bounding box center [589, 328] width 18 height 18
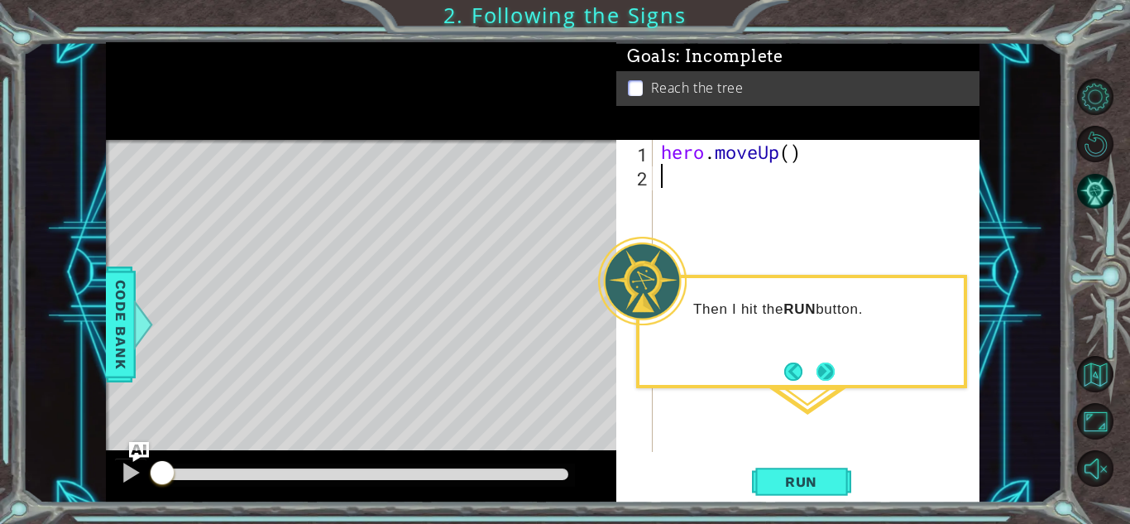
click at [819, 370] on button "Next" at bounding box center [826, 371] width 18 height 18
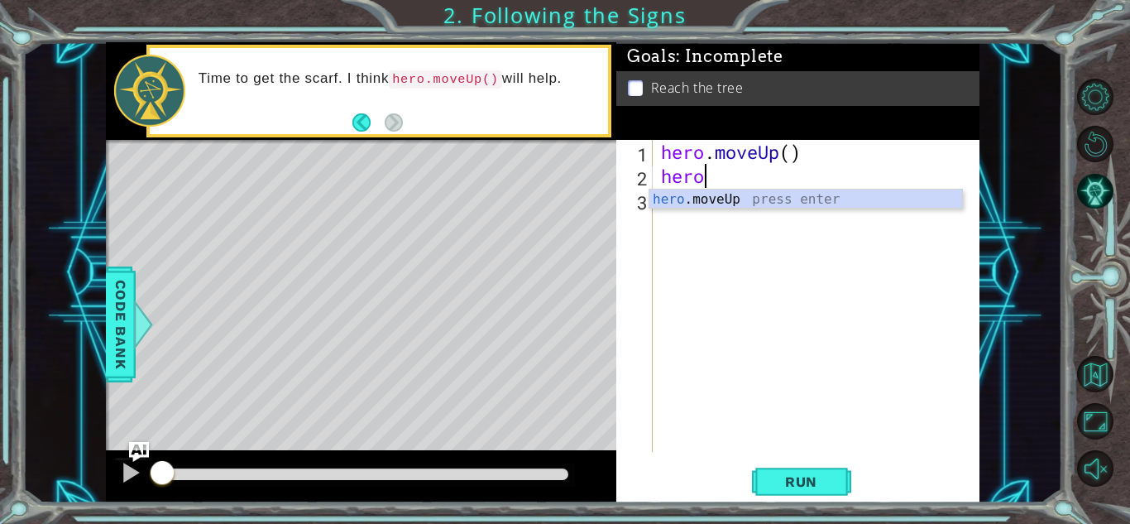
scroll to position [0, 2]
type textarea "hero.m"
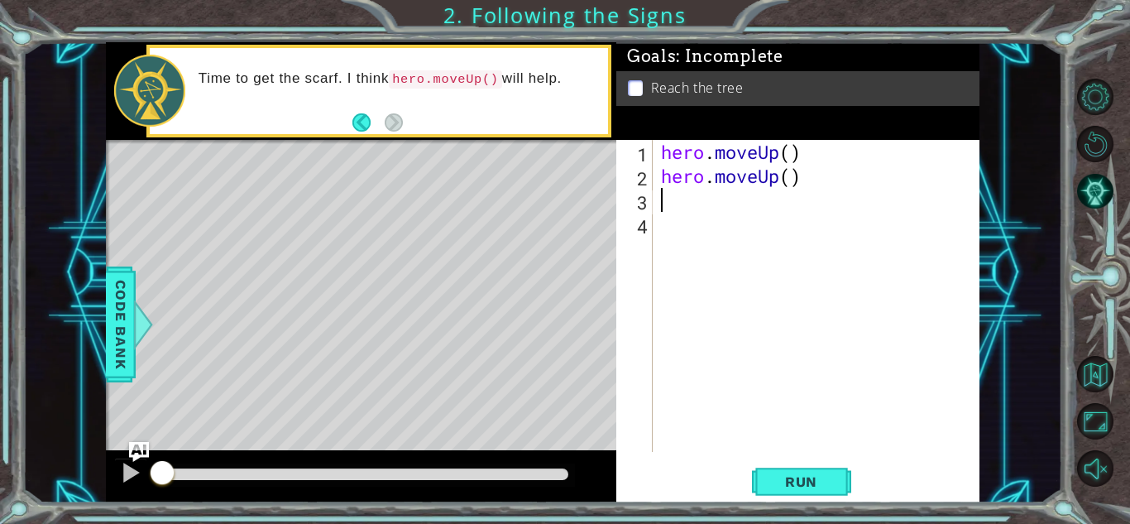
scroll to position [0, 0]
click at [812, 467] on button "Run" at bounding box center [801, 481] width 99 height 36
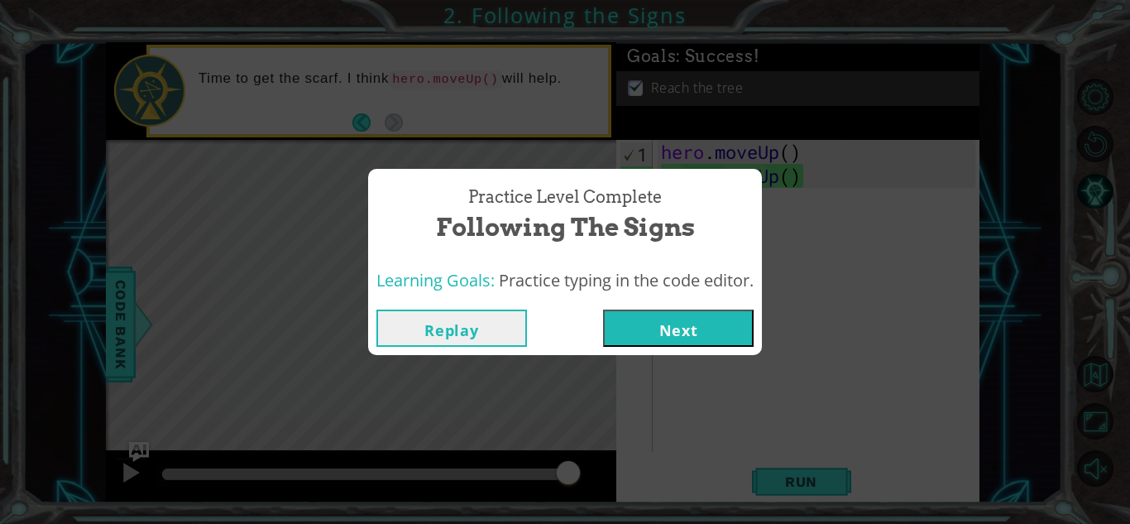
click at [674, 338] on button "Next" at bounding box center [678, 327] width 151 height 37
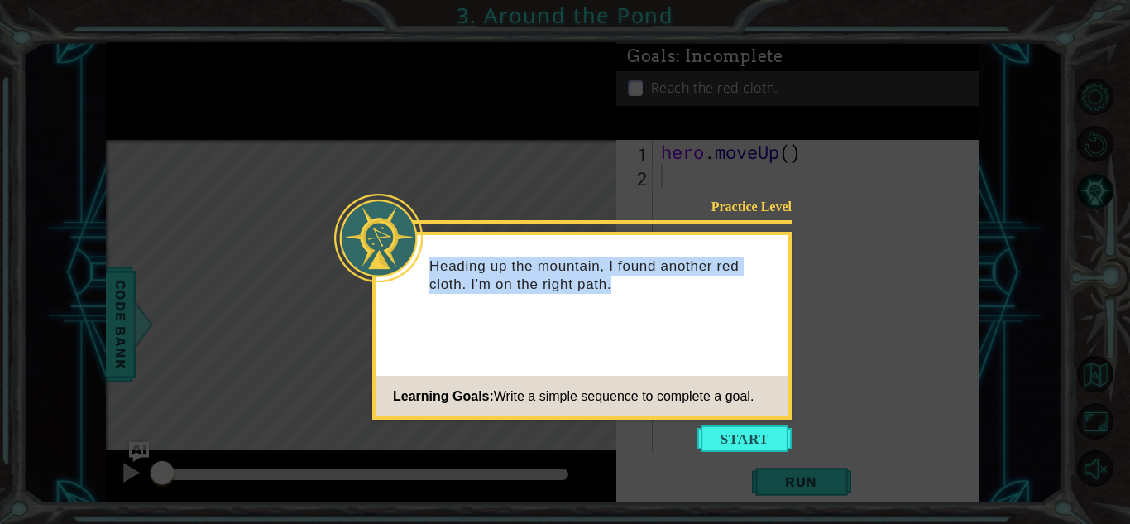
drag, startPoint x: 429, startPoint y: 263, endPoint x: 576, endPoint y: 290, distance: 148.8
click at [576, 290] on p "Heading up the mountain, I found another red cloth. I'm on the right path." at bounding box center [602, 275] width 347 height 36
copy p "Heading up the mountain, I found another red cloth. I'm on the right path."
click at [722, 432] on button "Start" at bounding box center [744, 438] width 94 height 26
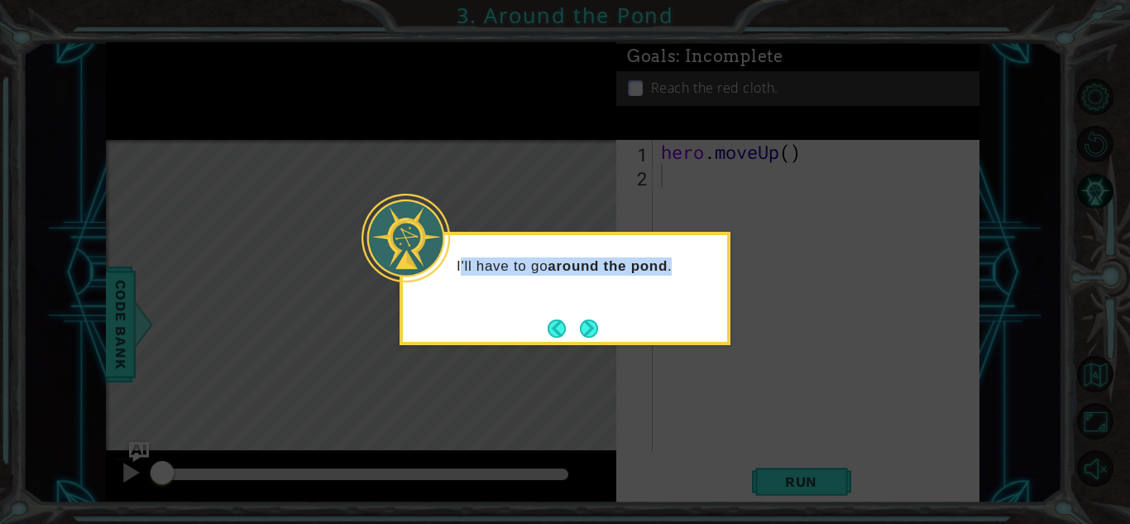
drag, startPoint x: 460, startPoint y: 264, endPoint x: 679, endPoint y: 267, distance: 219.3
click at [679, 267] on p "I'll have to go around the pond ." at bounding box center [586, 266] width 259 height 18
copy p "'ll have to go around the pond ."
click at [598, 333] on button "Next" at bounding box center [589, 328] width 18 height 18
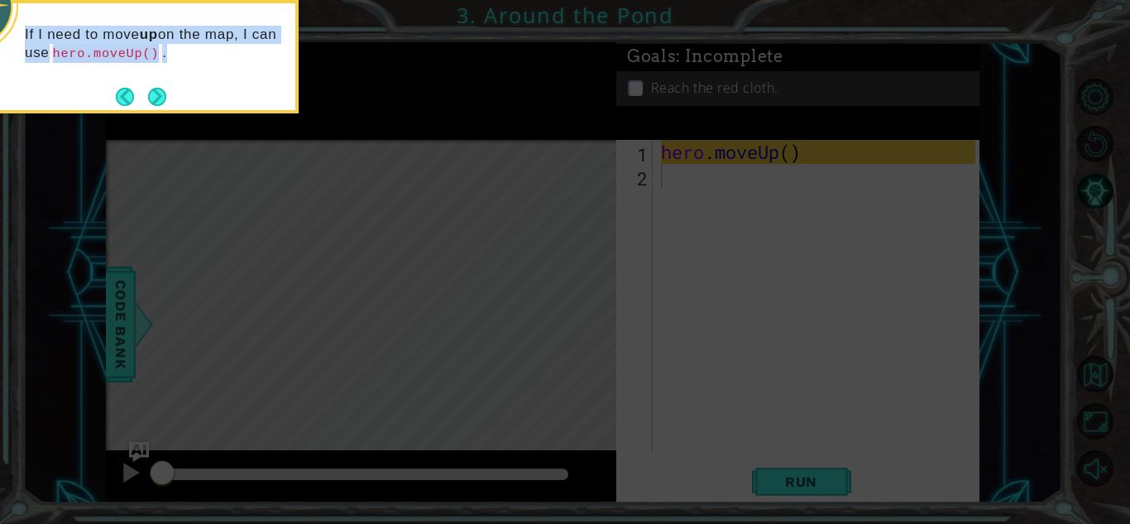
drag, startPoint x: 22, startPoint y: 31, endPoint x: 198, endPoint y: 52, distance: 176.6
click at [198, 52] on div "If I need to move up on the map, I can use hero.moveUp() ." at bounding box center [133, 52] width 324 height 84
copy p "If I need to move up on the map, I can use hero.moveUp() ."
click at [158, 98] on button "Next" at bounding box center [157, 97] width 18 height 18
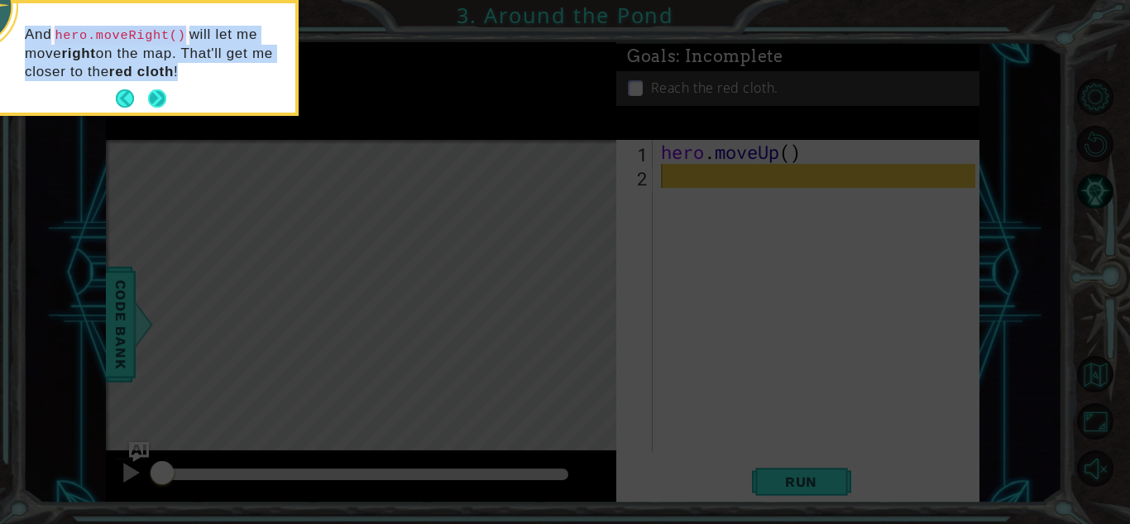
click at [170, 87] on div "And hero.moveRight() will let me move right on the map. That'll get me closer t…" at bounding box center [133, 61] width 324 height 103
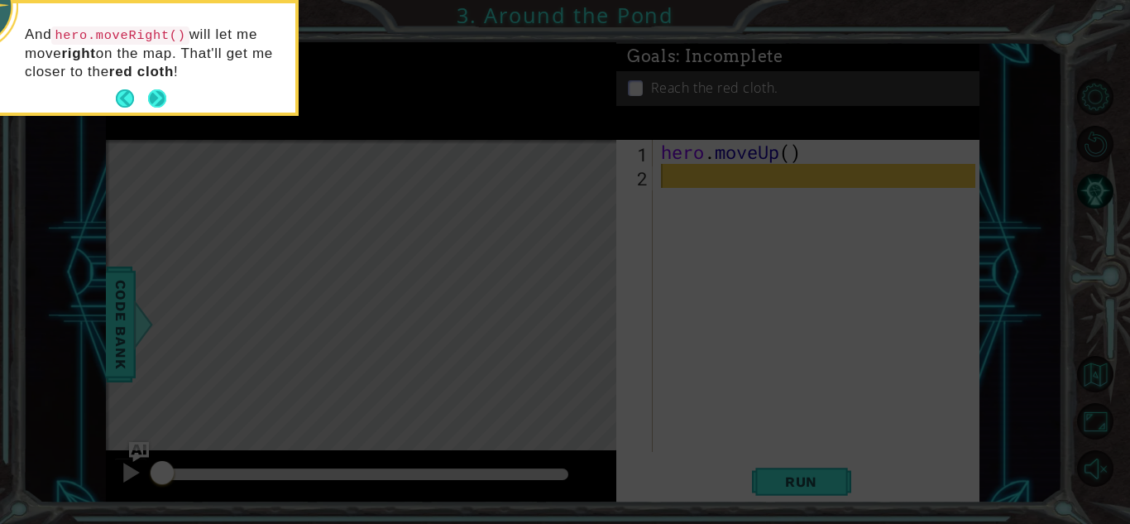
click at [156, 98] on button "Next" at bounding box center [157, 98] width 18 height 18
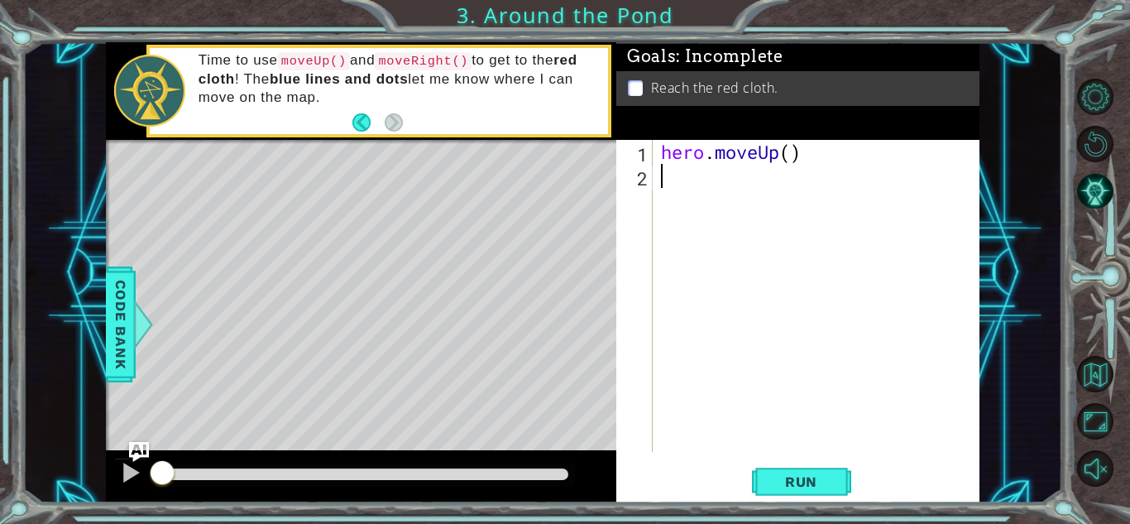
click at [196, 60] on div "Time to use moveUp() and moveRight() to get to the red cloth ! The blue lines a…" at bounding box center [397, 91] width 421 height 96
drag, startPoint x: 204, startPoint y: 59, endPoint x: 273, endPoint y: 86, distance: 73.9
click at [273, 86] on p "Time to use moveUp() and moveRight() to get to the red cloth ! The blue lines a…" at bounding box center [398, 78] width 398 height 55
drag, startPoint x: 202, startPoint y: 60, endPoint x: 227, endPoint y: 66, distance: 26.5
click at [227, 66] on p "Time to use moveUp() and moveRight() to get to the red cloth ! The blue lines a…" at bounding box center [398, 78] width 398 height 55
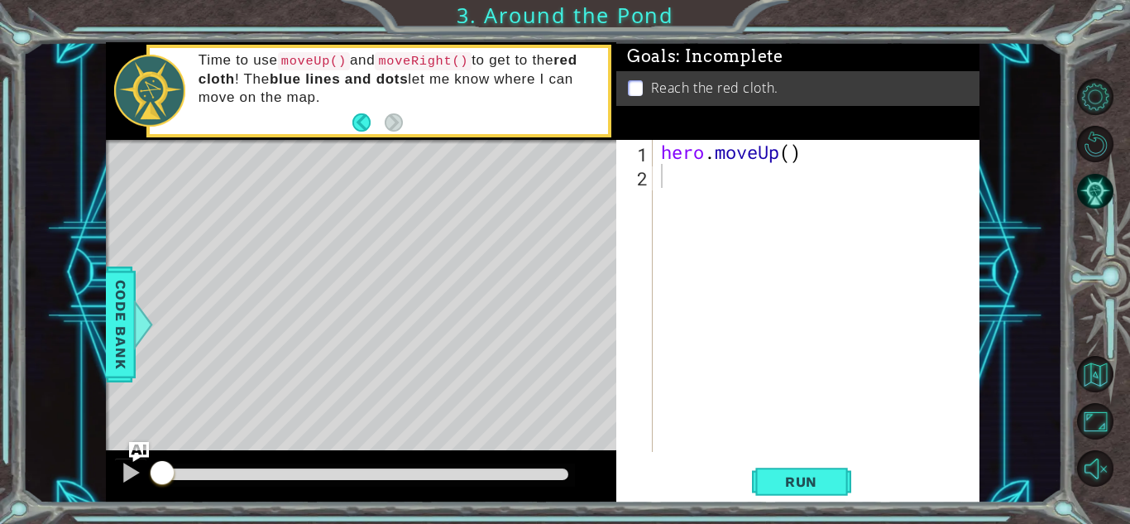
click at [317, 96] on p "Time to use moveUp() and moveRight() to get to the red cloth ! The blue lines a…" at bounding box center [398, 78] width 398 height 55
drag, startPoint x: 317, startPoint y: 96, endPoint x: 250, endPoint y: 69, distance: 72.4
click at [250, 69] on p "Time to use moveUp() and moveRight() to get to the red cloth ! The blue lines a…" at bounding box center [398, 78] width 398 height 55
drag, startPoint x: 357, startPoint y: 79, endPoint x: 333, endPoint y: 86, distance: 24.1
click at [333, 86] on strong "blue lines and dots" at bounding box center [339, 79] width 138 height 16
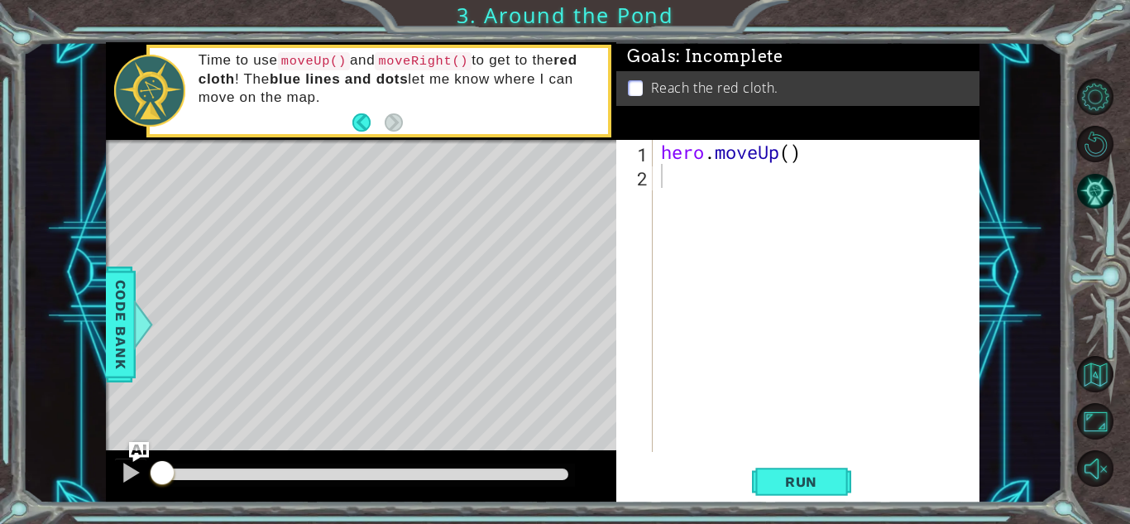
click at [333, 86] on strong "blue lines and dots" at bounding box center [339, 79] width 138 height 16
click at [335, 89] on p "Time to use moveUp() and moveRight() to get to the red cloth ! The blue lines a…" at bounding box center [398, 78] width 398 height 55
drag, startPoint x: 316, startPoint y: 97, endPoint x: 269, endPoint y: 84, distance: 49.0
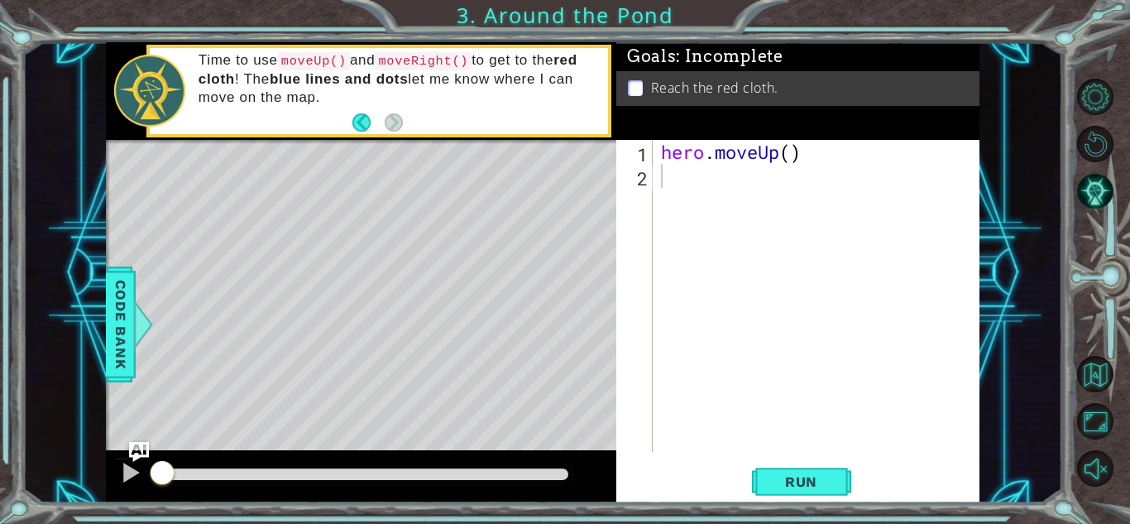
click at [269, 84] on p "Time to use moveUp() and moveRight() to get to the red cloth ! The blue lines a…" at bounding box center [398, 78] width 398 height 55
click at [721, 173] on div "hero . moveUp ( )" at bounding box center [821, 320] width 326 height 360
type textarea "m"
click at [814, 475] on span "Run" at bounding box center [801, 481] width 65 height 17
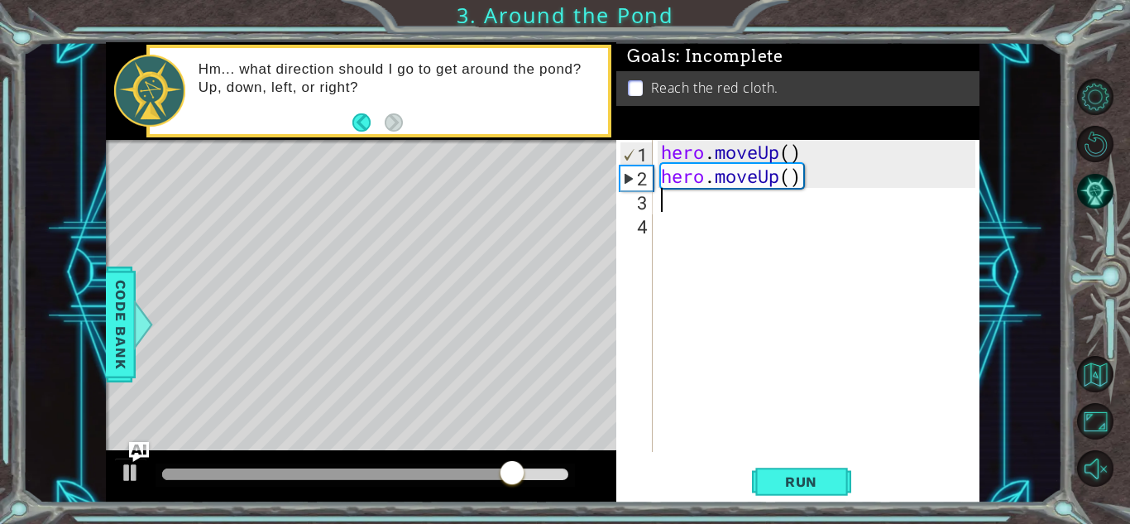
click at [354, 90] on p "Hm... what direction should I go to get around the pond? Up, down, left, or rig…" at bounding box center [398, 78] width 398 height 36
drag, startPoint x: 354, startPoint y: 90, endPoint x: 298, endPoint y: 88, distance: 56.3
click at [298, 88] on p "Hm... what direction should I go to get around the pond? Up, down, left, or rig…" at bounding box center [398, 78] width 398 height 36
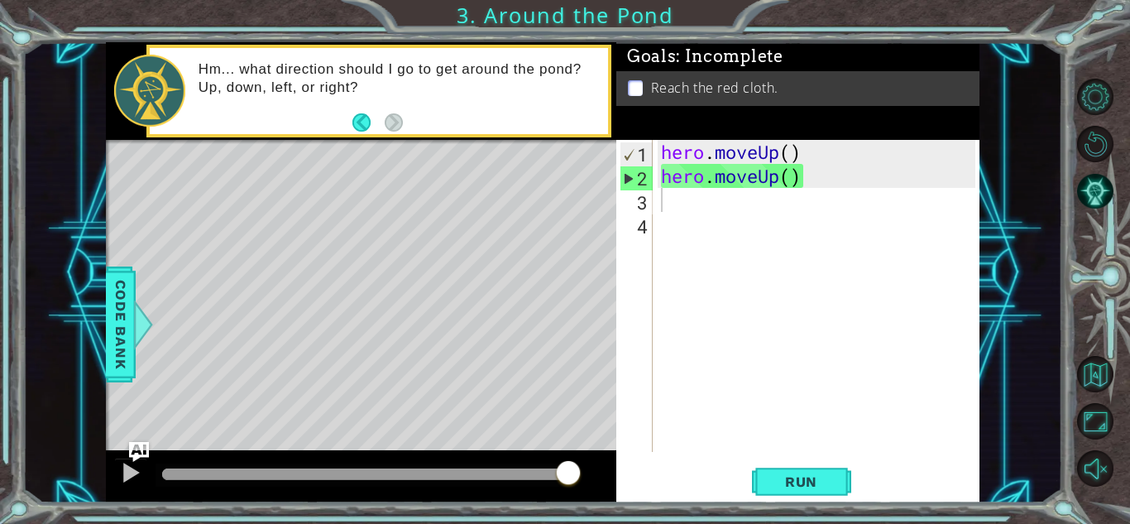
drag, startPoint x: 194, startPoint y: 65, endPoint x: 384, endPoint y: 91, distance: 192.1
click at [384, 91] on div "Hm... what direction should I go to get around the pond? Up, down, left, or rig…" at bounding box center [397, 90] width 421 height 77
click at [384, 91] on p "Hm... what direction should I go to get around the pond? Up, down, left, or rig…" at bounding box center [398, 78] width 398 height 36
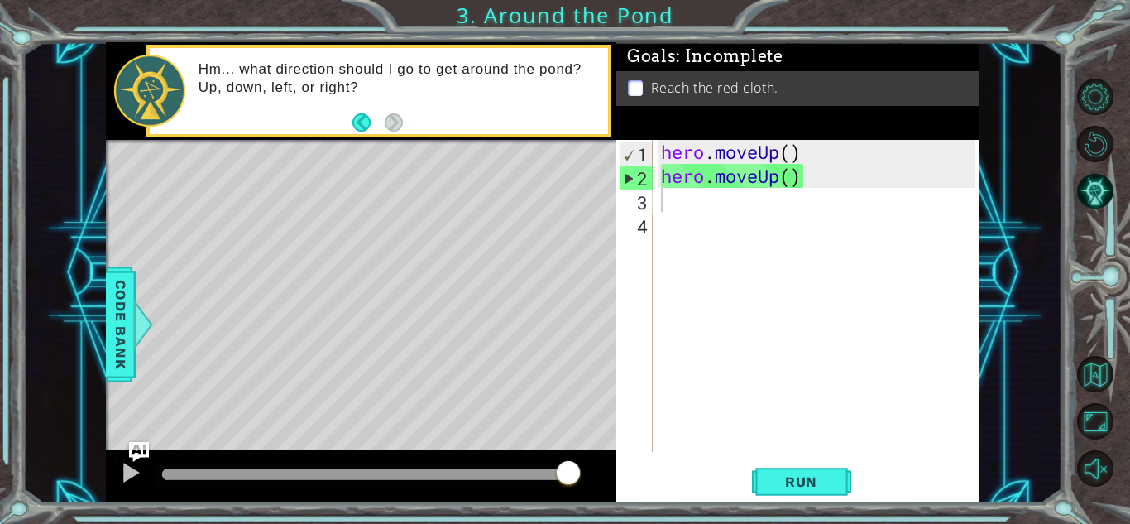
click at [384, 91] on p "Hm... what direction should I go to get around the pond? Up, down, left, or rig…" at bounding box center [398, 78] width 398 height 36
click at [275, 54] on div "Hm... what direction should I go to get around the pond? Up, down, left, or rig…" at bounding box center [397, 90] width 421 height 77
click at [295, 76] on p "Hm... what direction should I go to get around the pond? Up, down, left, or rig…" at bounding box center [398, 78] width 398 height 36
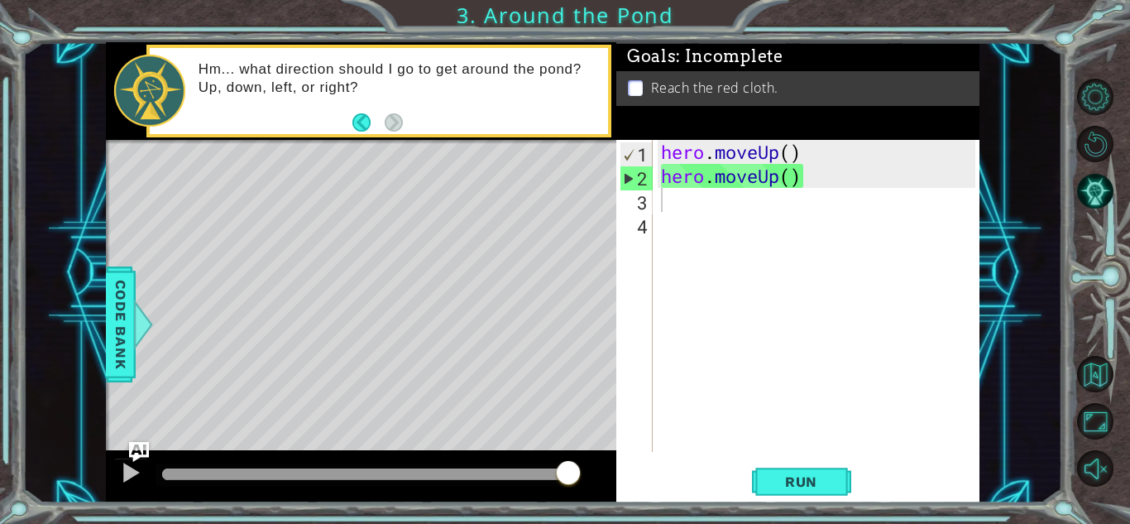
click at [295, 76] on p "Hm... what direction should I go to get around the pond? Up, down, left, or rig…" at bounding box center [398, 78] width 398 height 36
drag, startPoint x: 359, startPoint y: 89, endPoint x: 112, endPoint y: -4, distance: 264.4
click at [112, 0] on html "1 ההההההההההההההההההההההההההההההההההההההההההההההההההההההההההההההההההההההההההההה…" at bounding box center [565, 262] width 1130 height 524
click at [793, 223] on div "hero . moveUp ( ) hero . moveUp ( )" at bounding box center [821, 320] width 326 height 360
click at [733, 199] on div "hero . moveUp ( ) hero . moveUp ( )" at bounding box center [821, 320] width 326 height 360
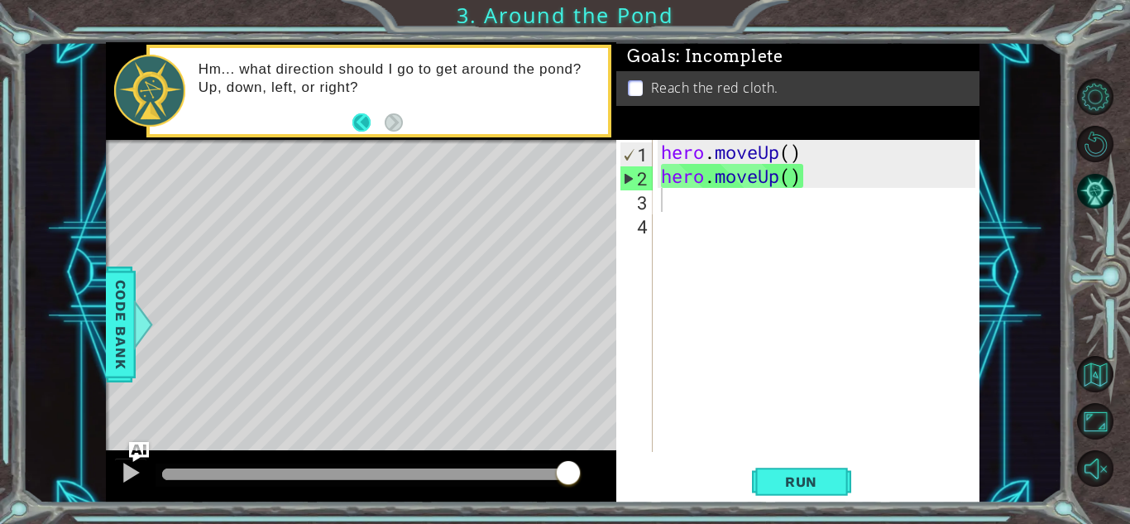
click at [360, 117] on button "Back" at bounding box center [368, 122] width 32 height 18
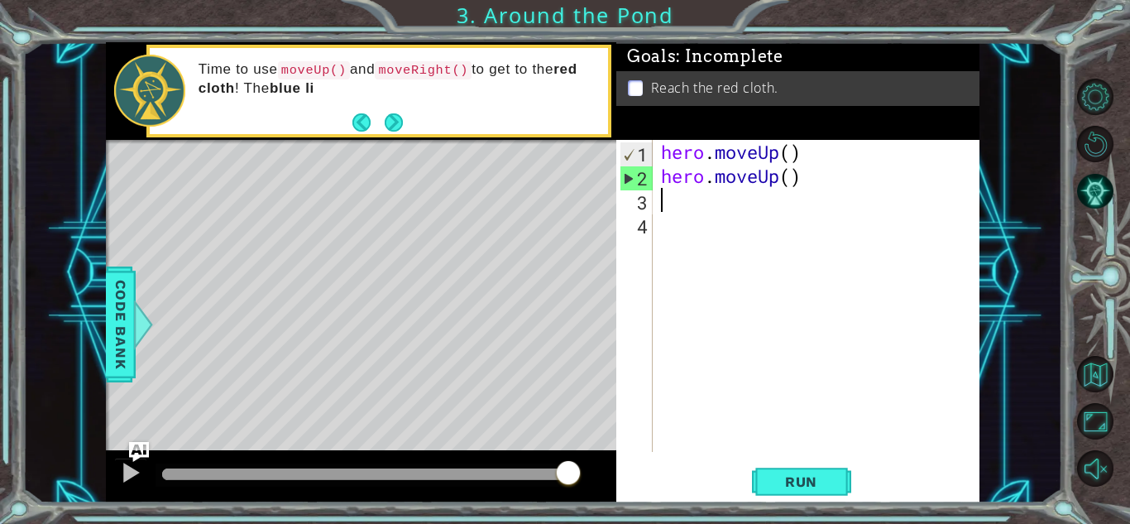
click at [855, 182] on div "hero . moveUp ( ) hero . moveUp ( )" at bounding box center [821, 320] width 326 height 360
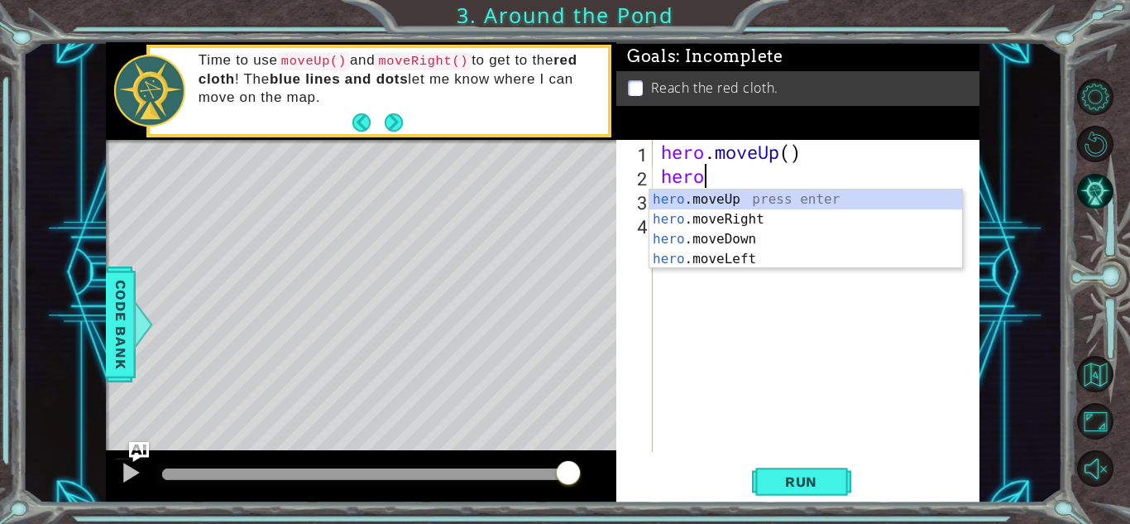
type textarea "h"
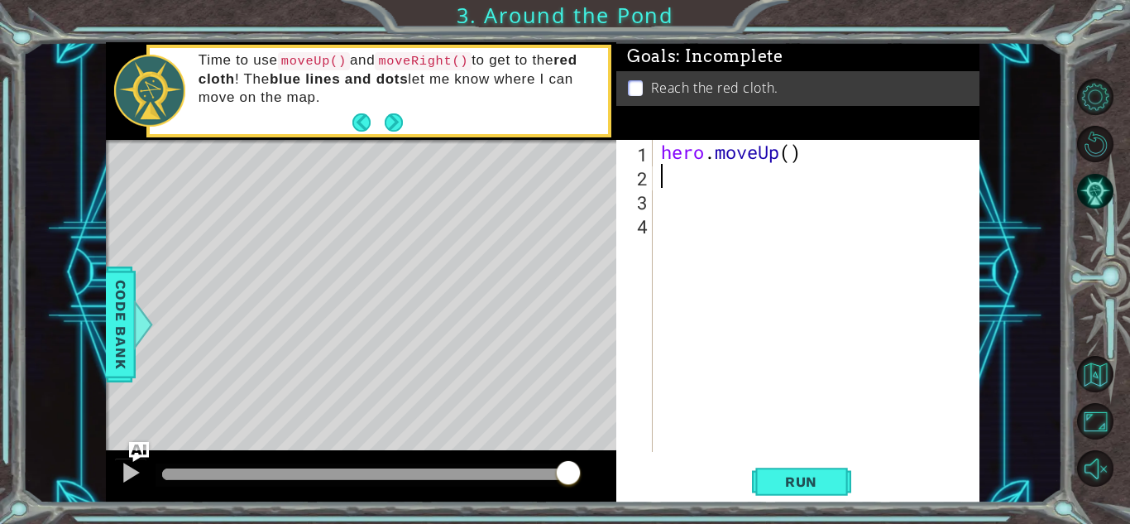
type textarea "hero.moveUp()"
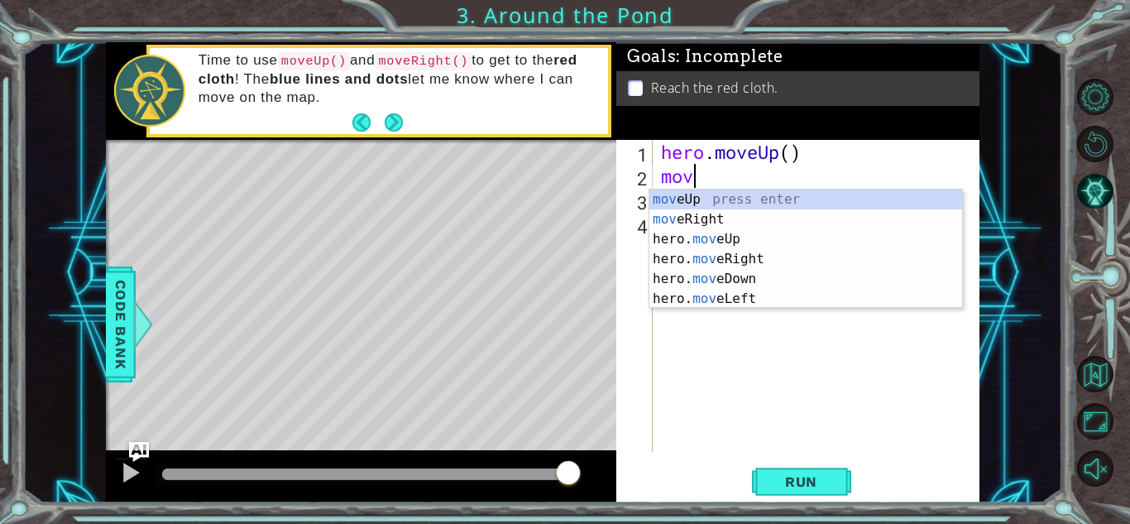
type textarea "move"
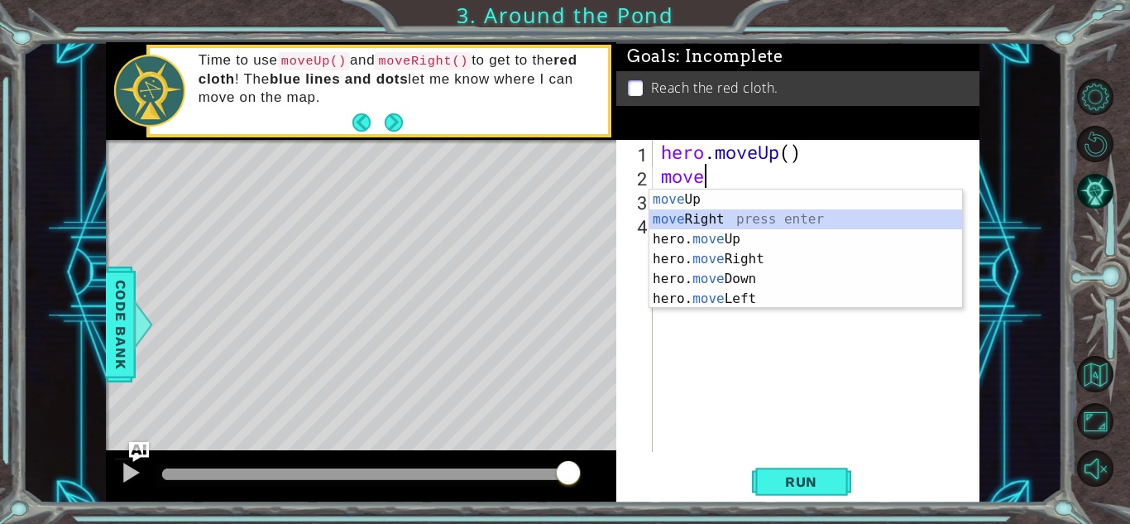
click at [864, 221] on div "move Up press enter move Right press enter hero. move Up press enter hero. move…" at bounding box center [805, 268] width 313 height 159
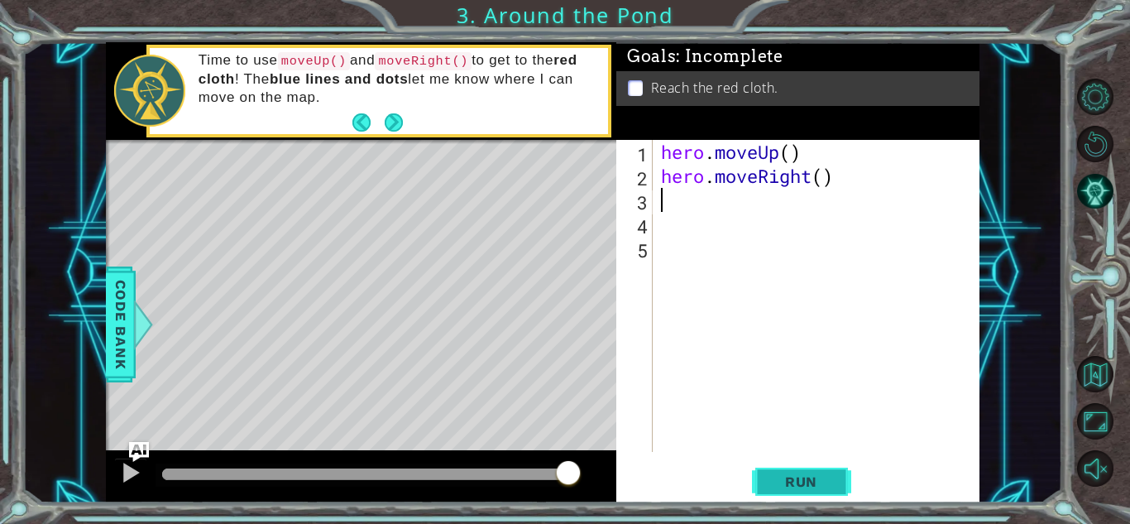
click at [815, 479] on span "Run" at bounding box center [801, 481] width 65 height 17
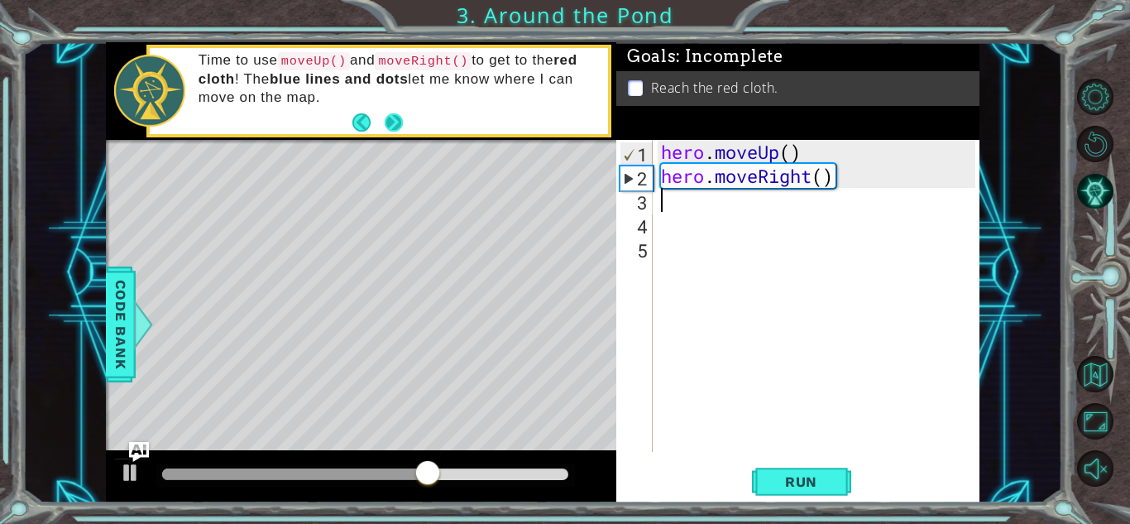
click at [392, 117] on button "Next" at bounding box center [394, 122] width 18 height 18
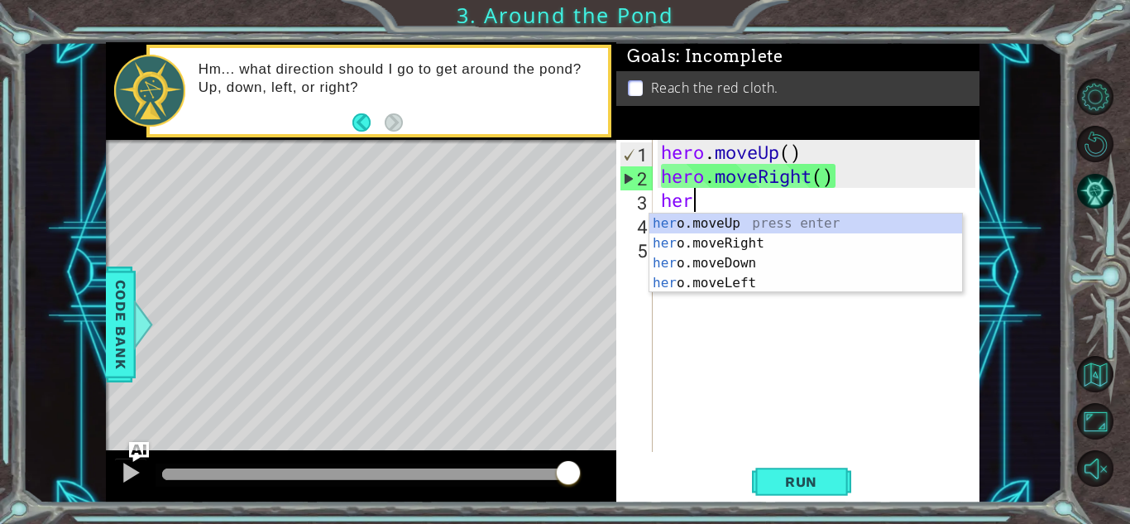
type textarea "hero"
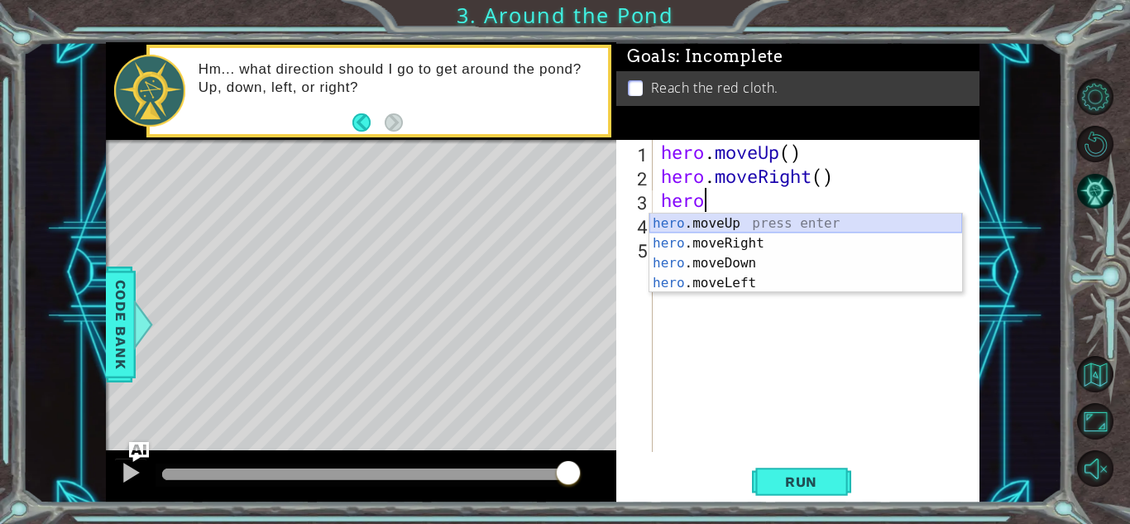
click at [821, 227] on div "hero .moveUp press enter hero .moveRight press enter hero .moveDown press enter…" at bounding box center [805, 272] width 313 height 119
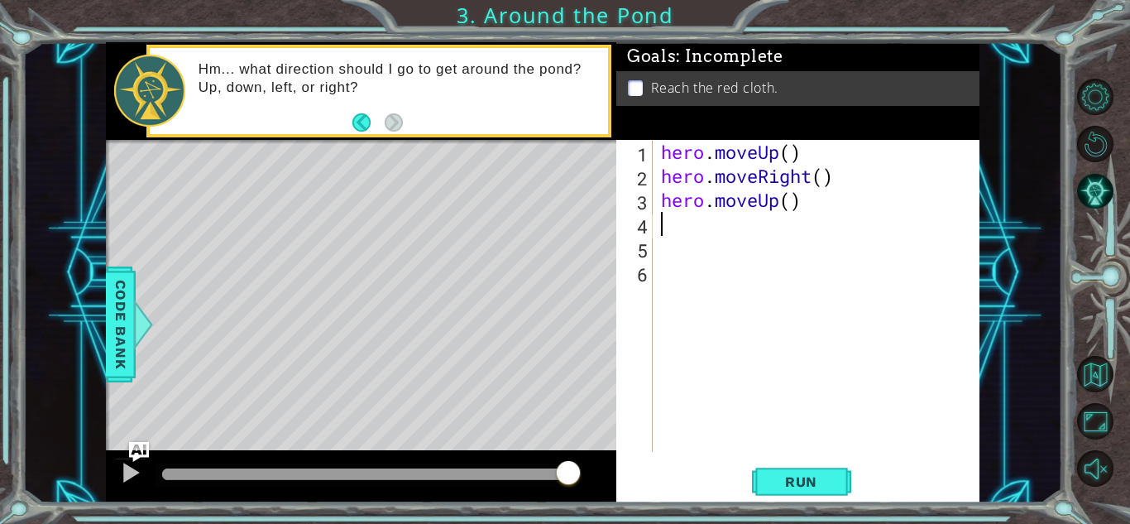
scroll to position [0, 0]
click at [806, 486] on span "Run" at bounding box center [801, 481] width 65 height 17
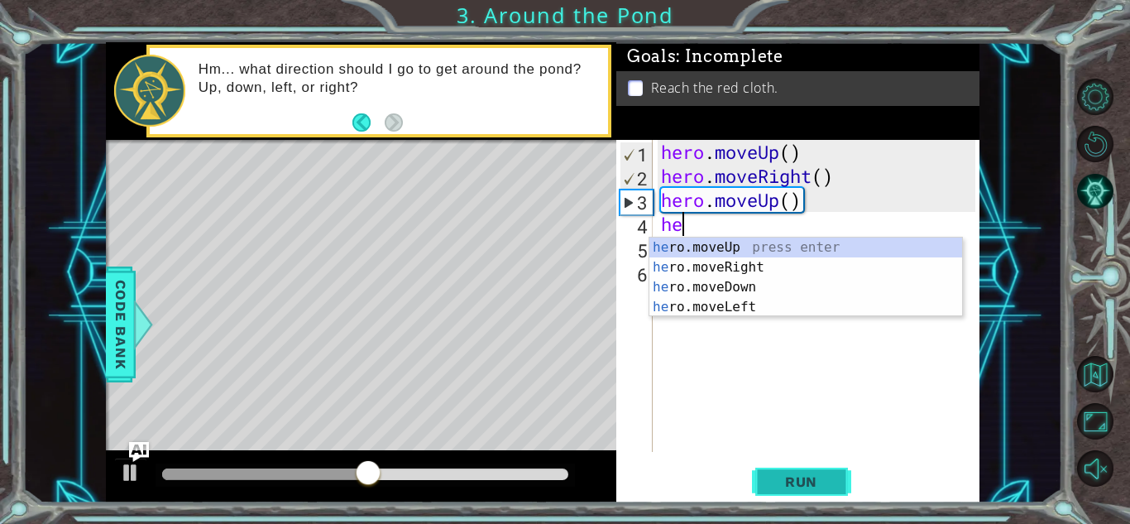
type textarea "her"
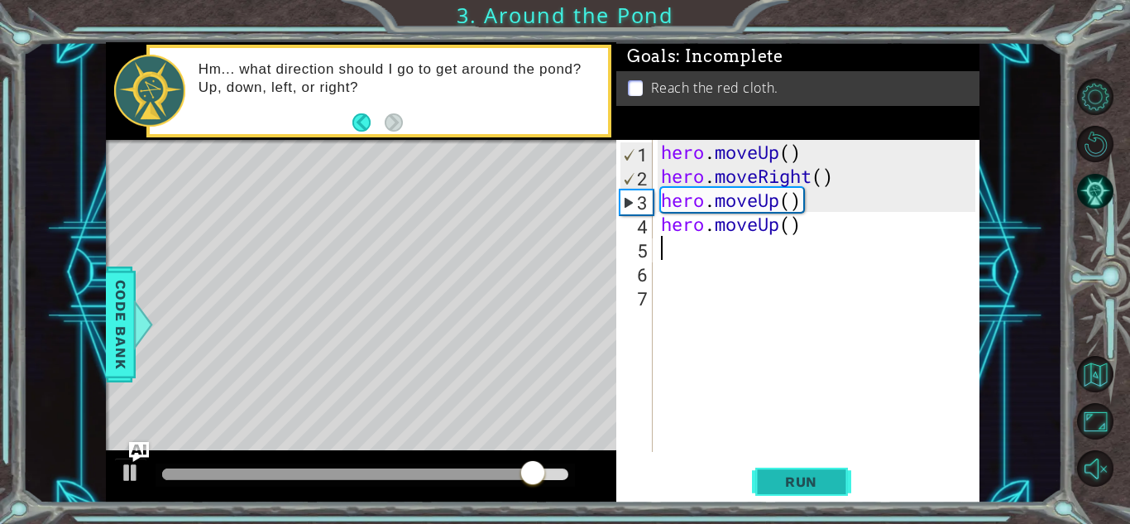
click at [799, 489] on span "Run" at bounding box center [801, 481] width 65 height 17
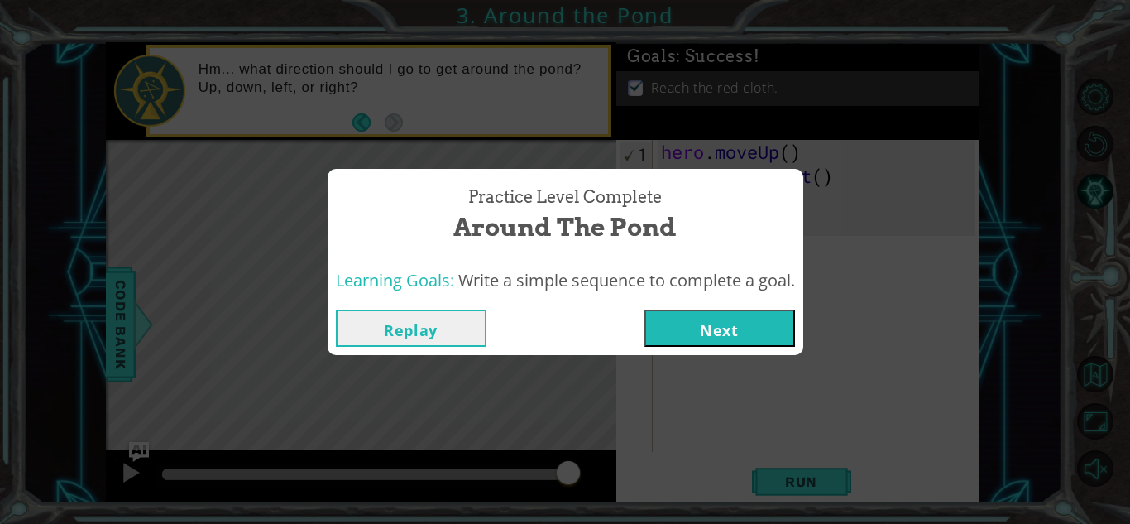
click at [713, 336] on button "Next" at bounding box center [719, 327] width 151 height 37
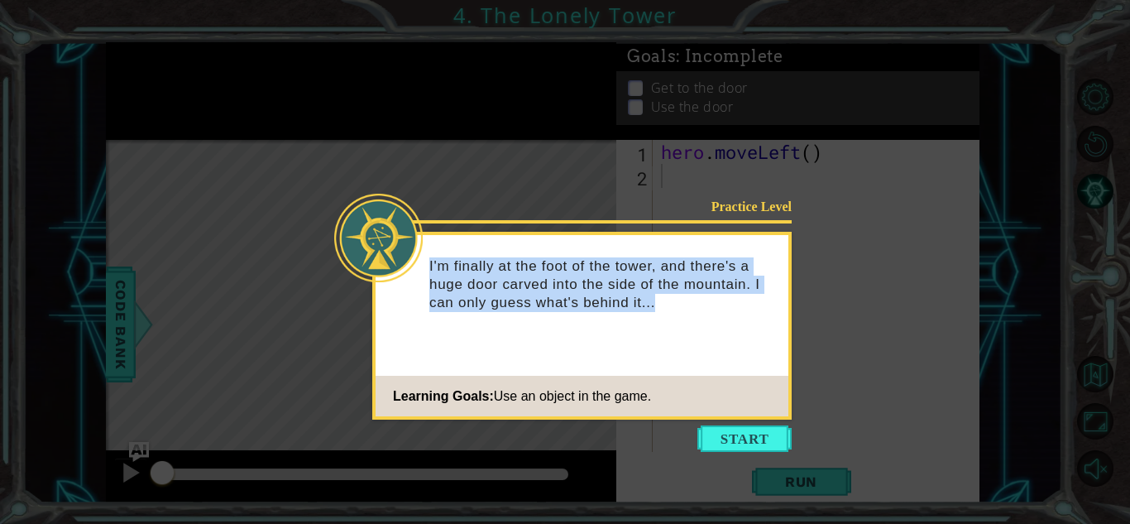
drag, startPoint x: 654, startPoint y: 304, endPoint x: 415, endPoint y: 256, distance: 242.9
click at [415, 256] on div "Practice Level I'm finally at the foot of the tower, and there's a huge door ca…" at bounding box center [582, 289] width 413 height 108
copy div "I'm finally at the foot of the tower, and there's a huge door carved into the s…"
click at [755, 447] on button "Start" at bounding box center [744, 438] width 94 height 26
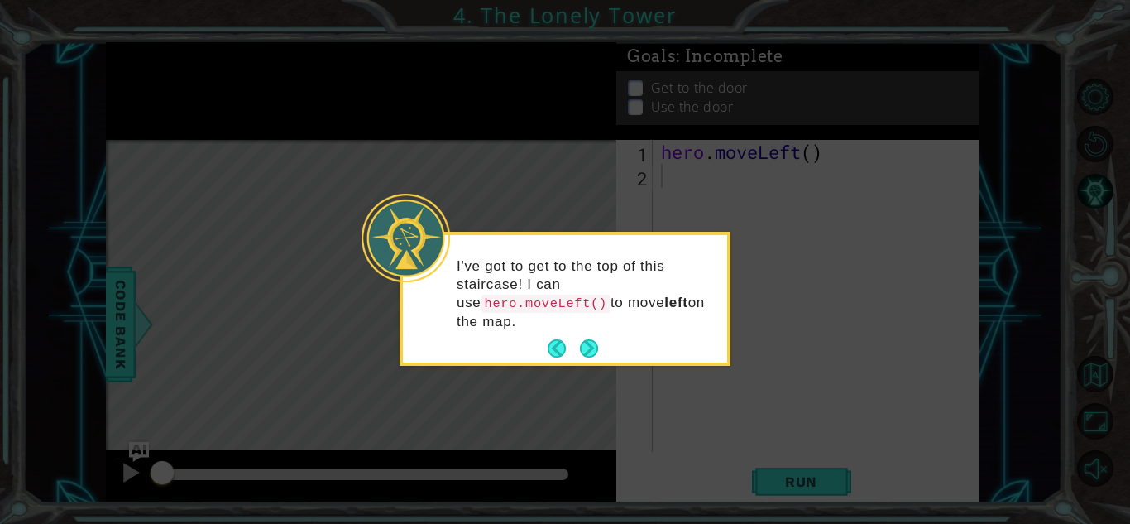
drag, startPoint x: 456, startPoint y: 266, endPoint x: 523, endPoint y: 327, distance: 90.8
click at [523, 327] on p "I've got to get to the top of this staircase! I can use hero.moveLeft() to move…" at bounding box center [586, 294] width 259 height 74
copy p "I've got to get to the top of this staircase! I can use hero.moveLeft() to move…"
click at [587, 342] on button "Next" at bounding box center [589, 348] width 18 height 18
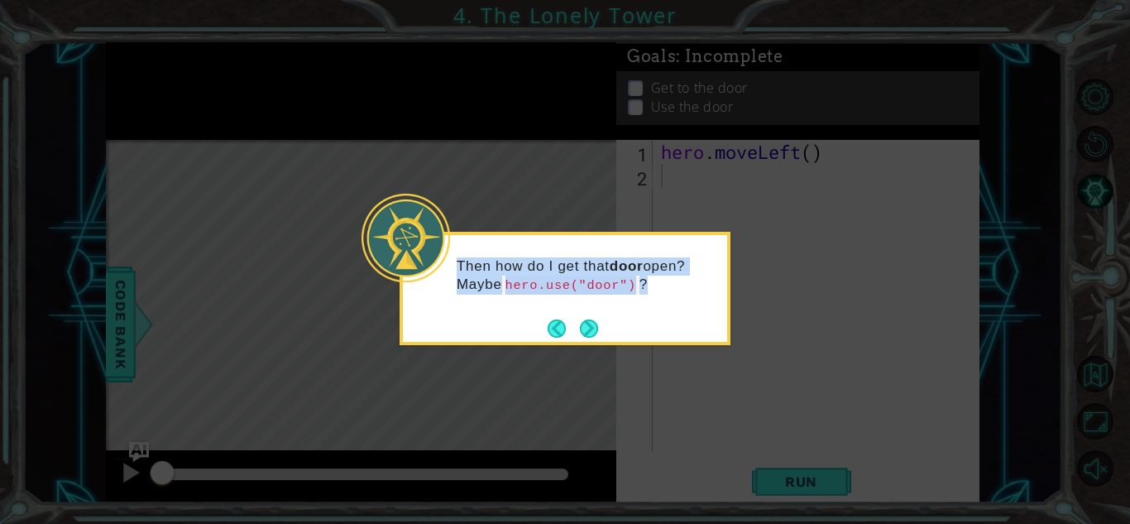
drag, startPoint x: 456, startPoint y: 264, endPoint x: 701, endPoint y: 298, distance: 247.2
click at [701, 298] on div "Then how do I get that door open? Maybe hero.use("door") ?" at bounding box center [565, 284] width 324 height 84
copy p "Then how do I get that door open? Maybe hero.use("door") ?"
click at [690, 295] on div at bounding box center [690, 295] width 0 height 0
click at [592, 319] on button "Next" at bounding box center [589, 328] width 18 height 18
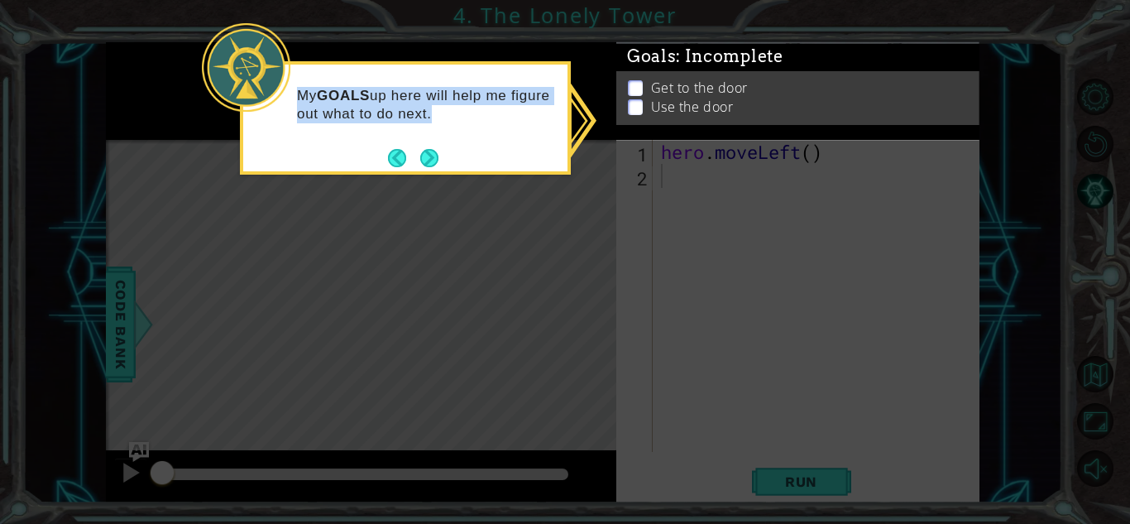
drag, startPoint x: 469, startPoint y: 117, endPoint x: 294, endPoint y: 90, distance: 177.4
click at [294, 90] on div "My GOALS up here will help me figure out what to do next." at bounding box center [405, 113] width 324 height 84
copy p "My GOALS up here will help me figure out what to do next"
click at [635, 89] on p at bounding box center [635, 89] width 15 height 16
click at [635, 89] on p at bounding box center [635, 91] width 15 height 16
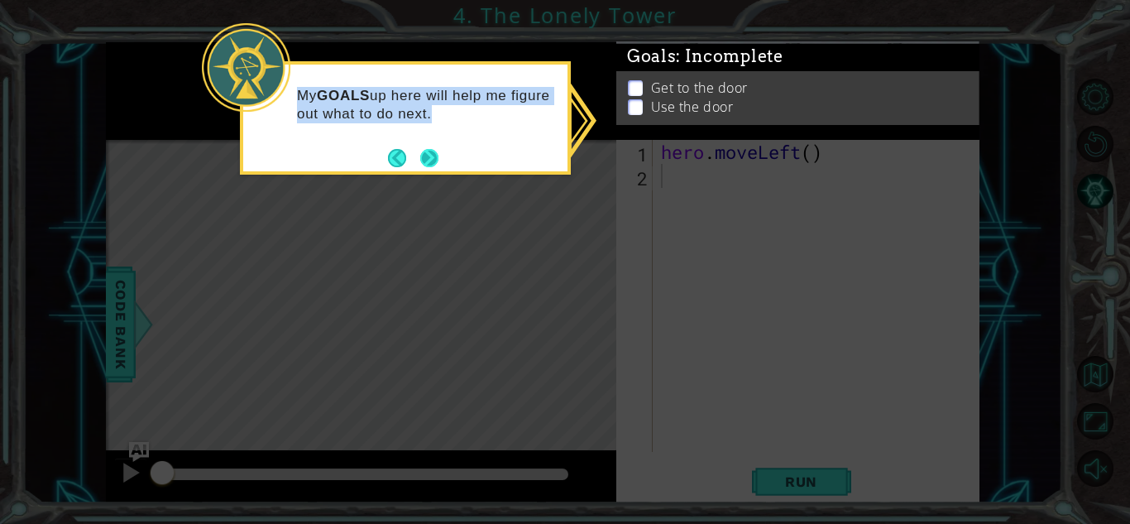
click at [435, 157] on button "Next" at bounding box center [429, 158] width 18 height 18
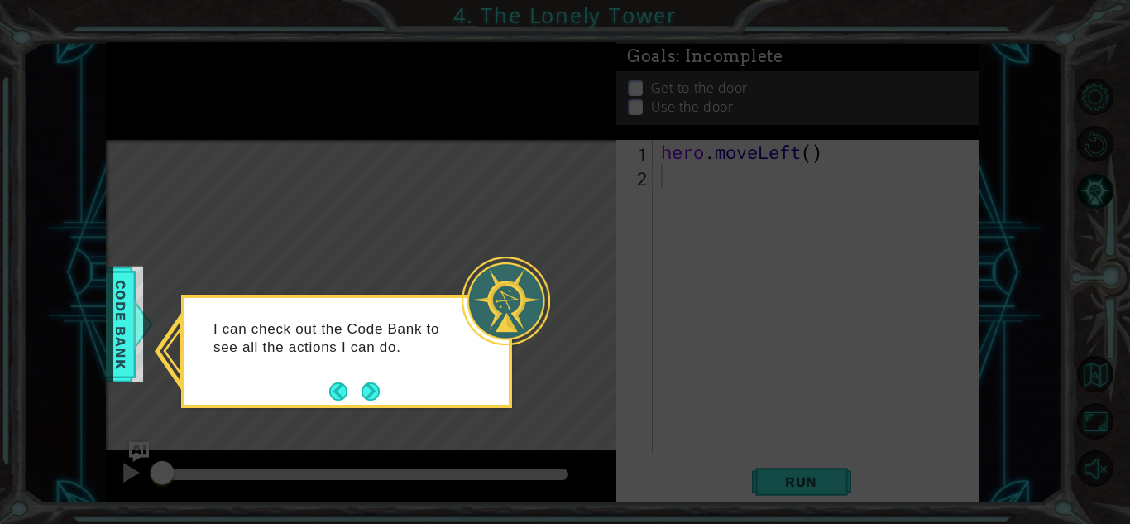
click at [380, 387] on button "Next" at bounding box center [371, 391] width 18 height 18
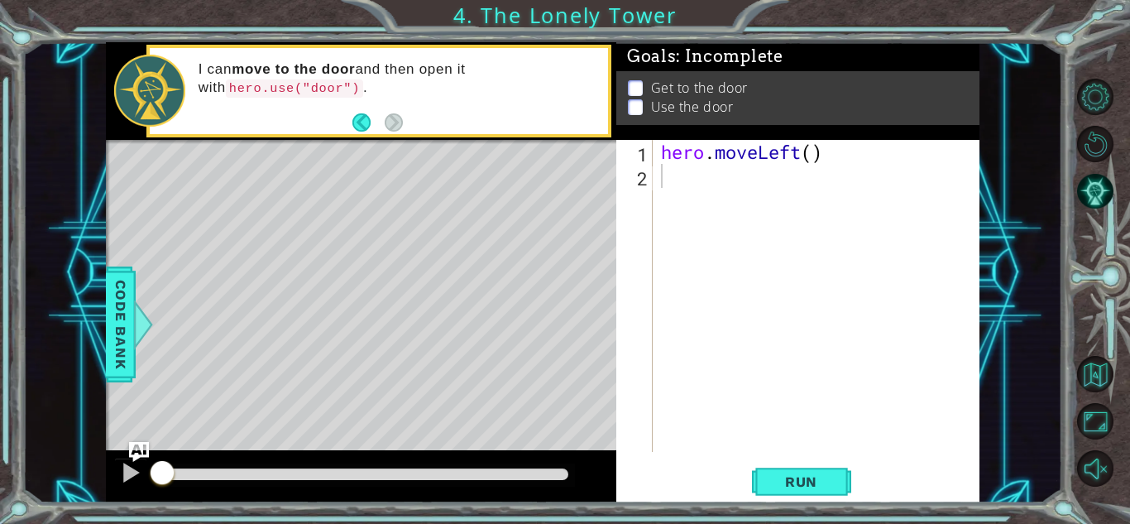
drag, startPoint x: 203, startPoint y: 66, endPoint x: 424, endPoint y: 59, distance: 221.0
click at [424, 59] on div "I can move to the door and then open it with hero.use("door") ." at bounding box center [397, 91] width 421 height 78
click at [730, 192] on div "hero . moveLeft ( )" at bounding box center [821, 320] width 326 height 360
type textarea "hero.use("door")"
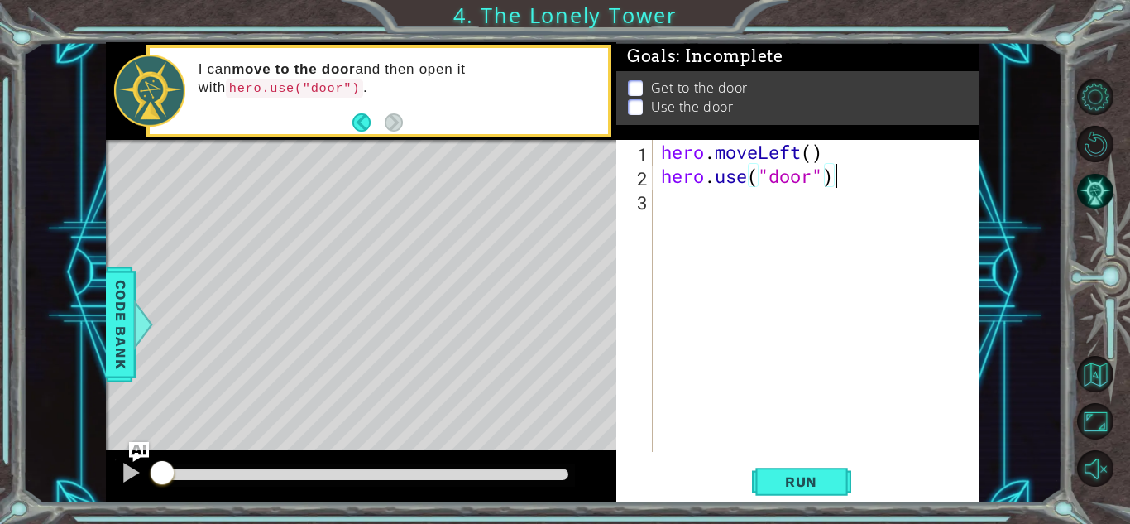
scroll to position [0, 0]
click at [783, 490] on button "Run" at bounding box center [801, 481] width 99 height 36
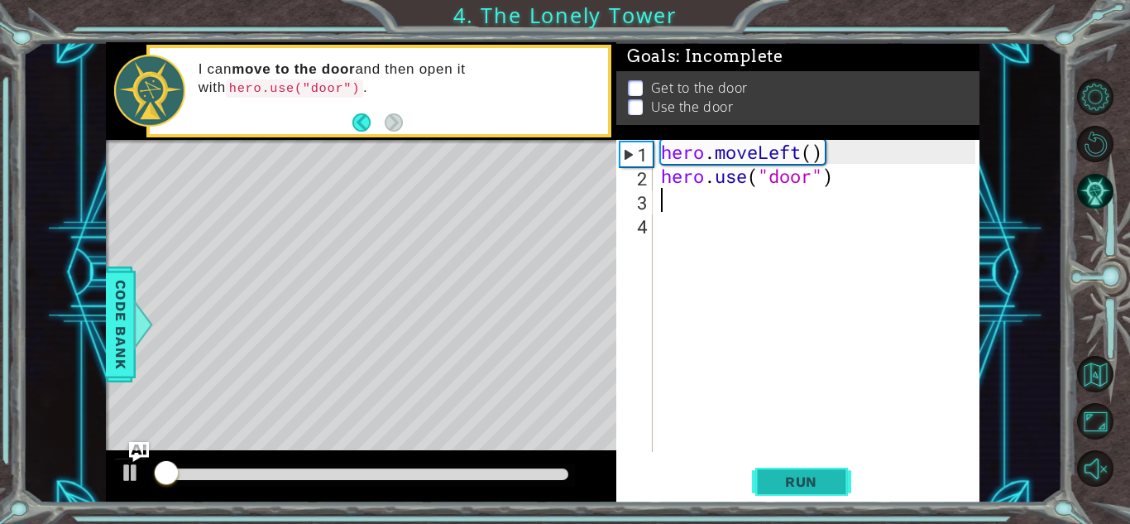
click at [783, 490] on button "Run" at bounding box center [801, 481] width 99 height 36
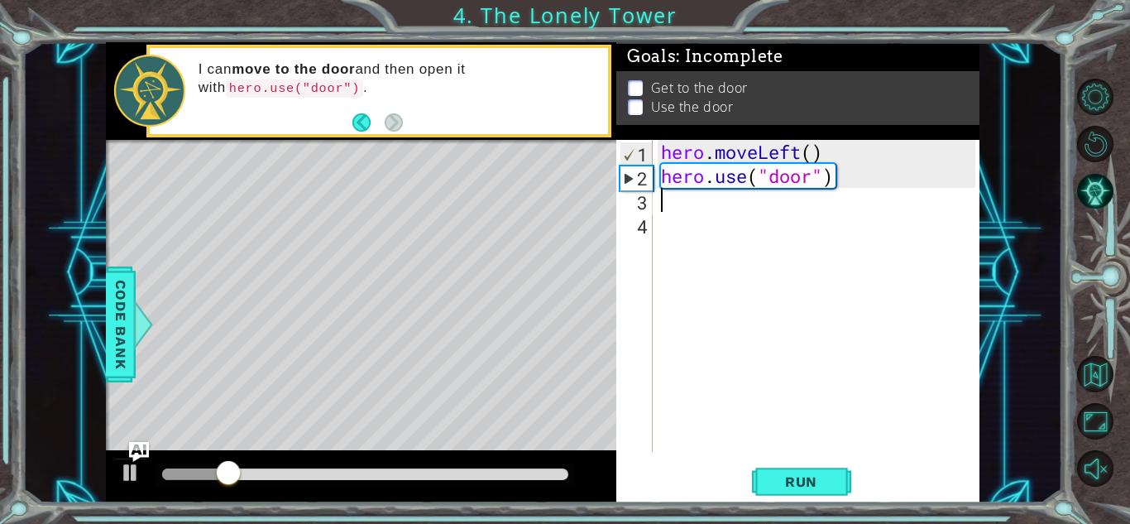
click at [817, 207] on div "hero . moveLeft ( ) hero . use ( "door" )" at bounding box center [821, 320] width 326 height 360
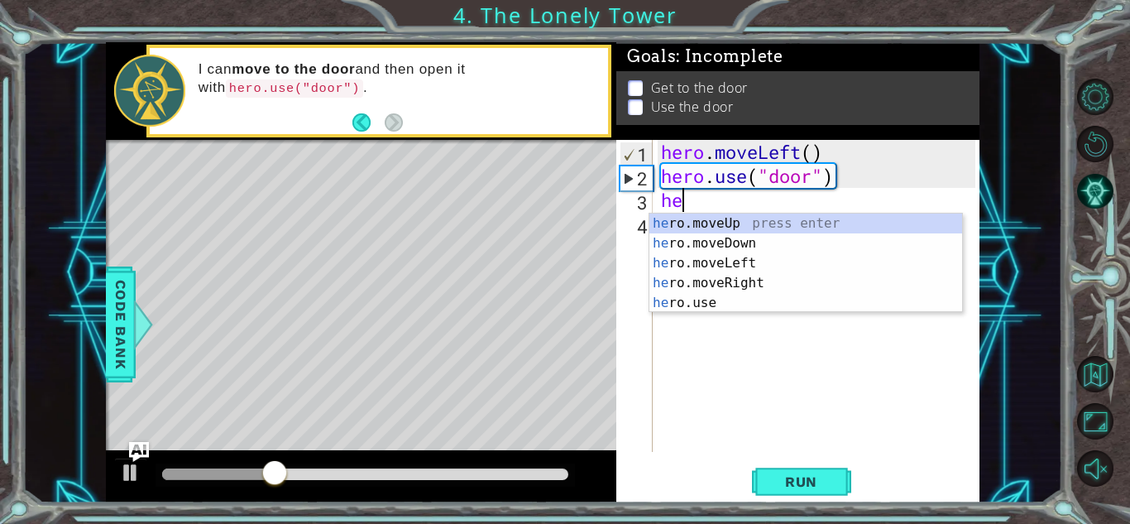
type textarea "her"
click at [768, 229] on div "her o.moveUp press enter her o.moveDown press enter her o.moveLeft press enter …" at bounding box center [805, 282] width 313 height 139
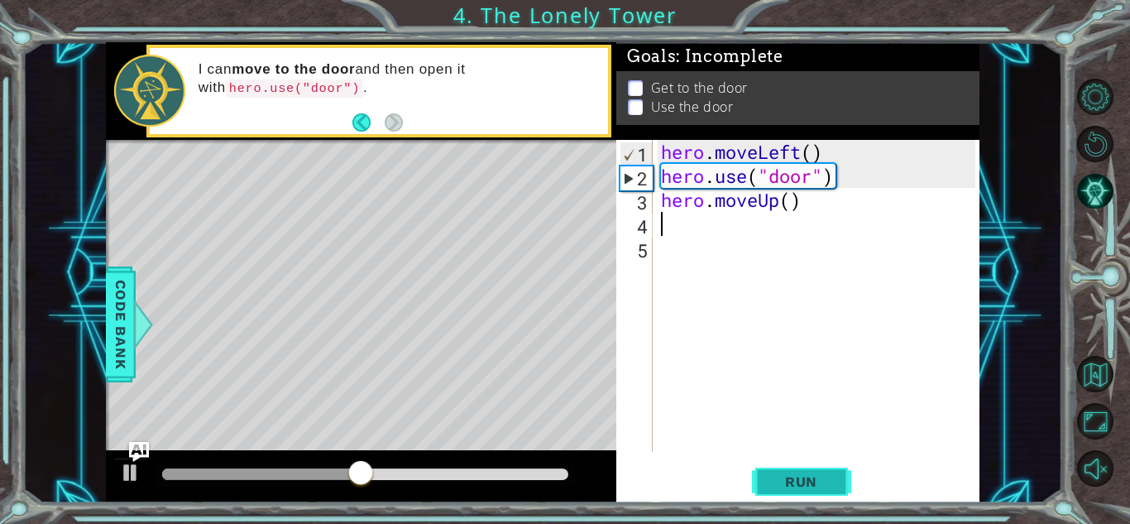
click at [813, 486] on span "Run" at bounding box center [801, 481] width 65 height 17
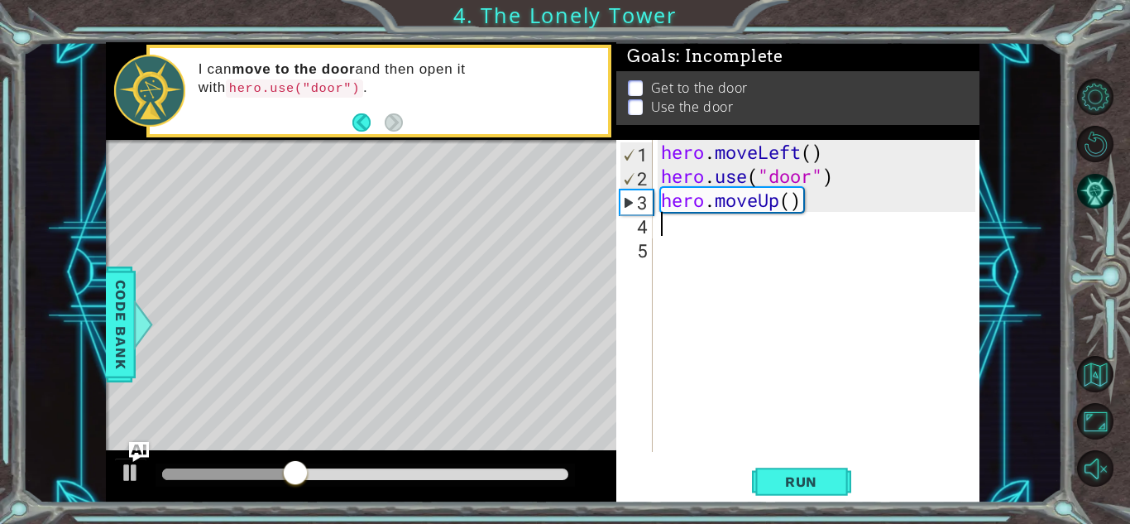
click at [813, 209] on div "hero . moveLeft ( ) hero . use ( "door" ) hero . moveUp ( )" at bounding box center [821, 320] width 326 height 360
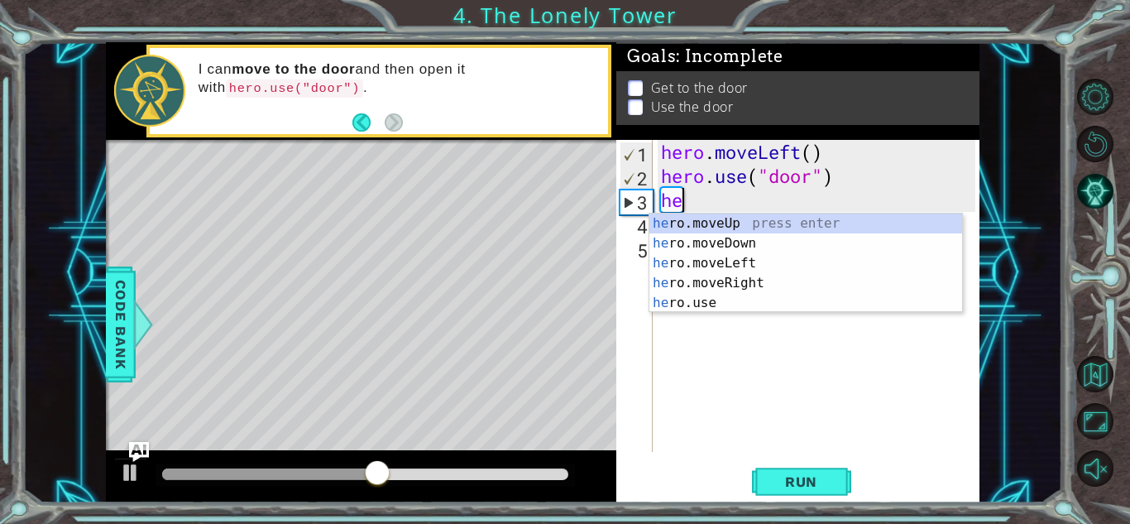
type textarea "h"
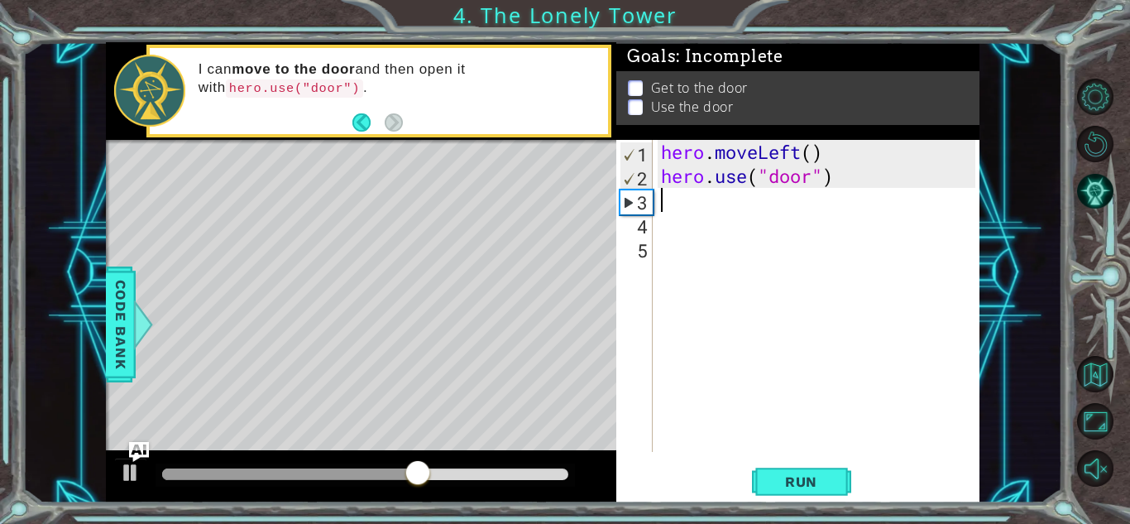
click at [897, 172] on div "hero . moveLeft ( ) hero . use ( "door" )" at bounding box center [821, 320] width 326 height 360
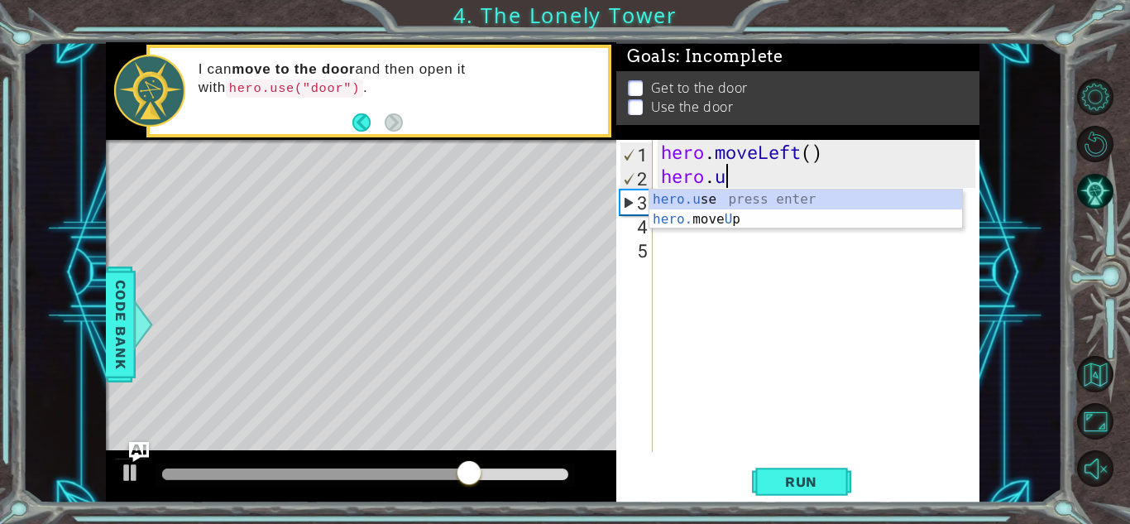
type textarea "hero."
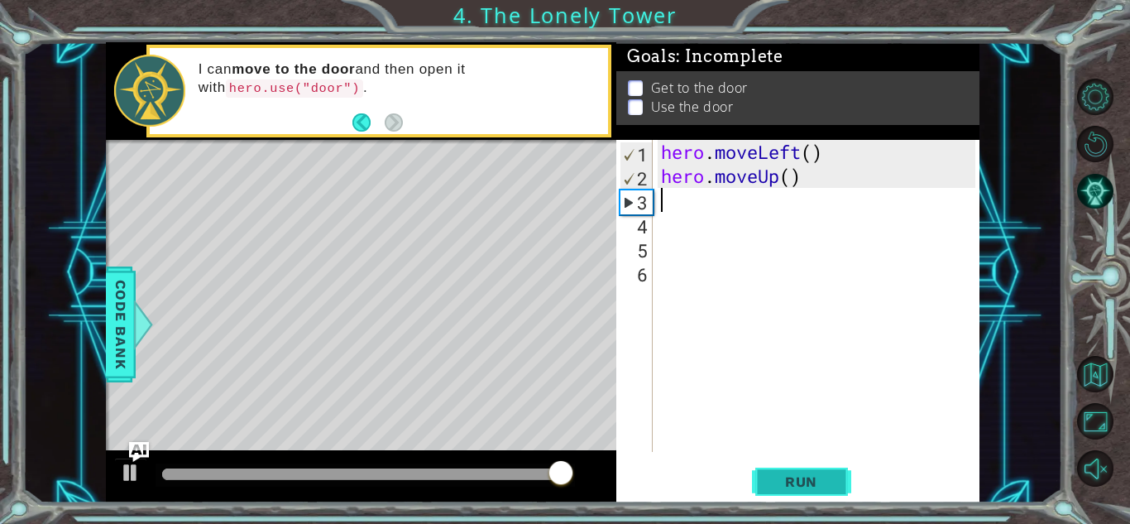
click at [845, 477] on button "Run" at bounding box center [801, 481] width 99 height 36
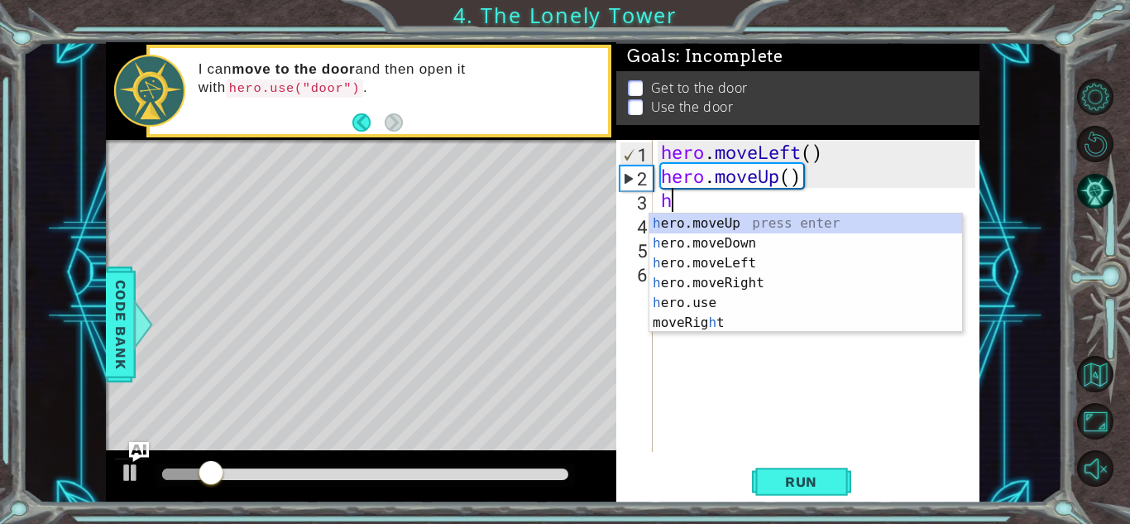
type textarea "her"
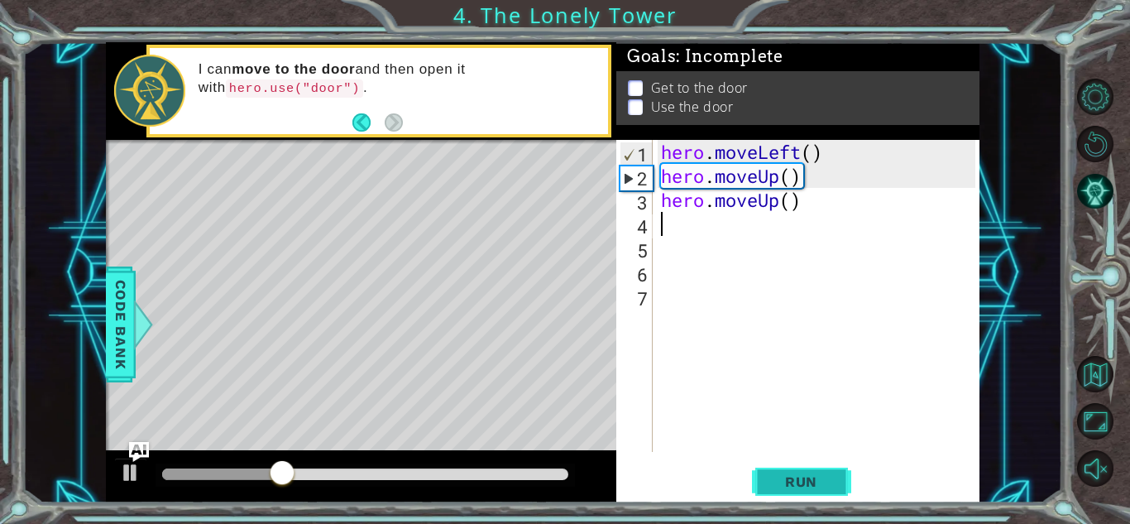
click at [804, 490] on button "Run" at bounding box center [801, 481] width 99 height 36
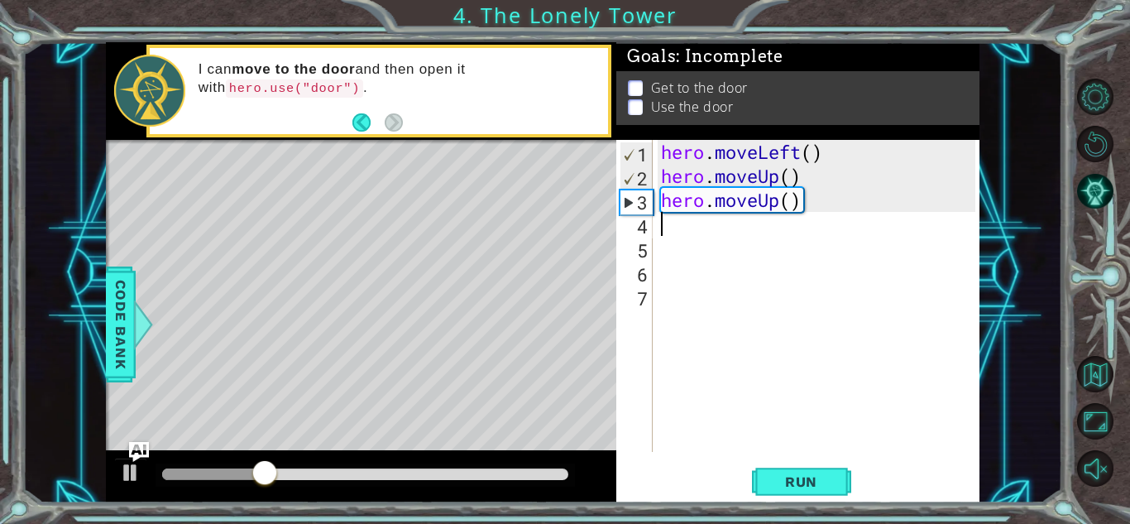
click at [861, 213] on div "hero . moveLeft ( ) hero . moveUp ( ) hero . moveUp ( )" at bounding box center [821, 320] width 326 height 360
click at [851, 208] on div "hero . moveLeft ( ) hero . moveUp ( ) hero . moveUp ( )" at bounding box center [821, 320] width 326 height 360
click at [833, 204] on div "hero . moveLeft ( ) hero . moveUp ( ) hero . moveUp ( )" at bounding box center [821, 320] width 326 height 360
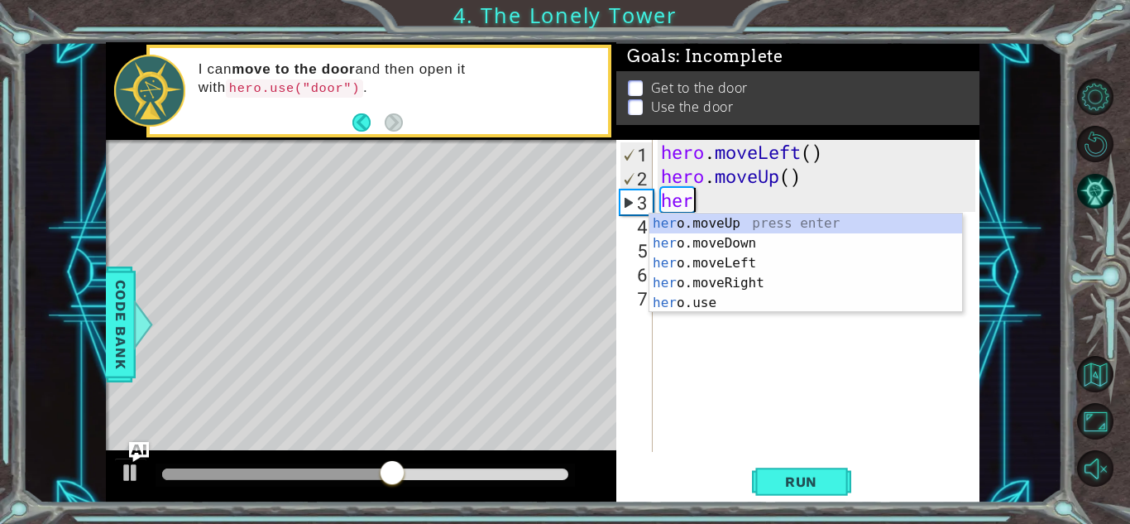
type textarea "h"
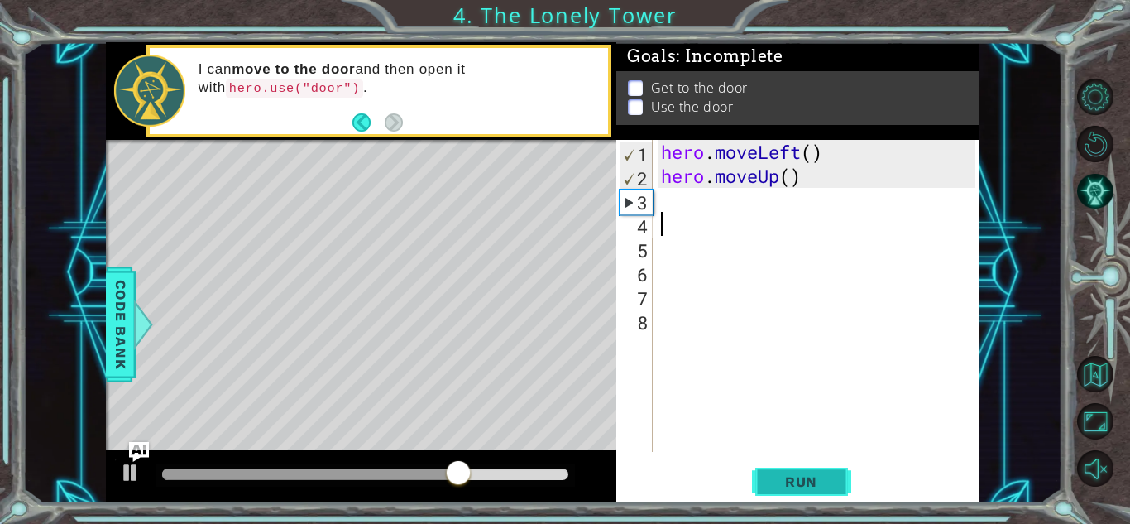
click at [833, 483] on span "Run" at bounding box center [801, 481] width 65 height 17
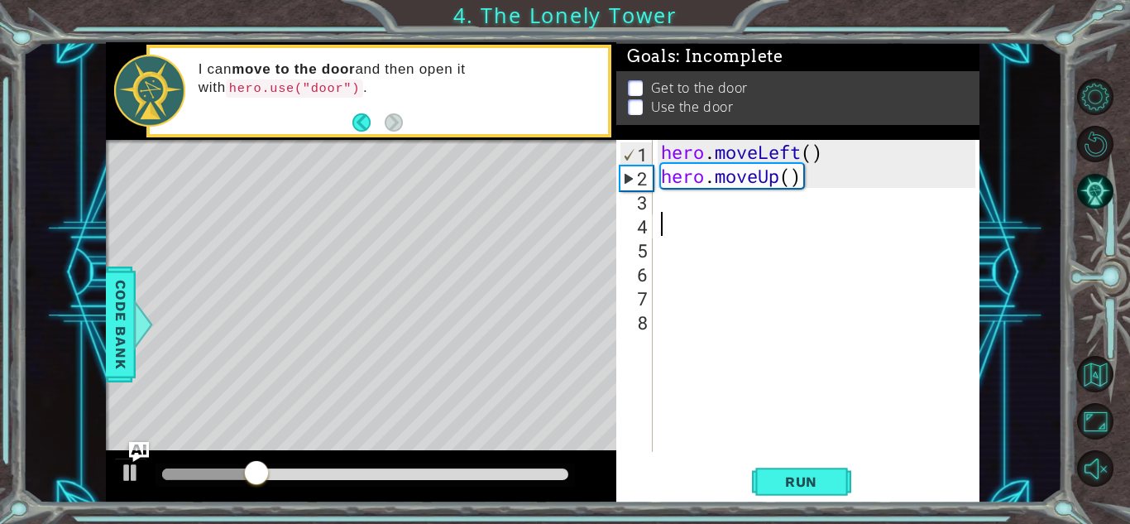
click at [746, 205] on div "hero . moveLeft ( ) hero . moveUp ( )" at bounding box center [821, 320] width 326 height 360
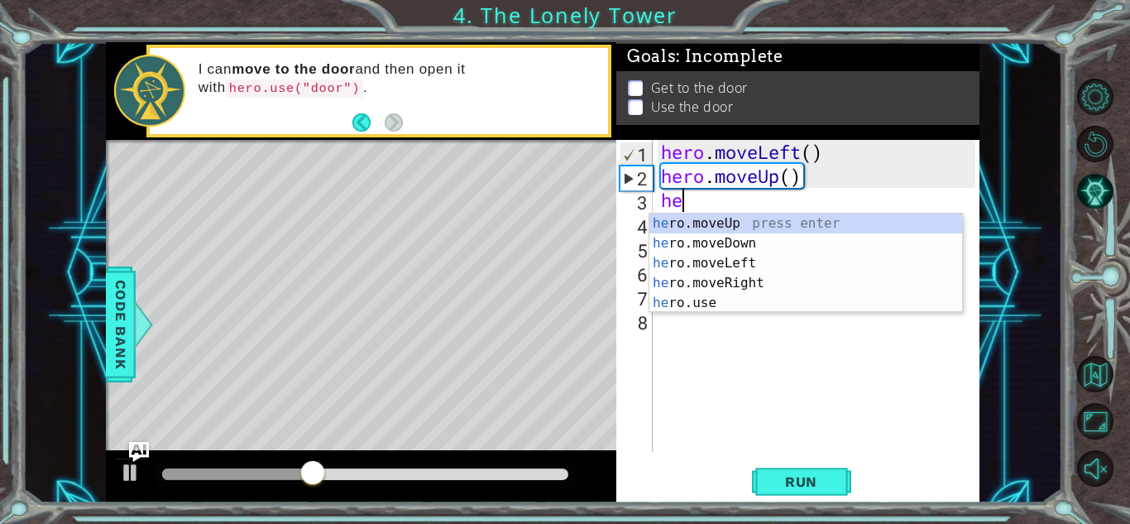
type textarea "her"
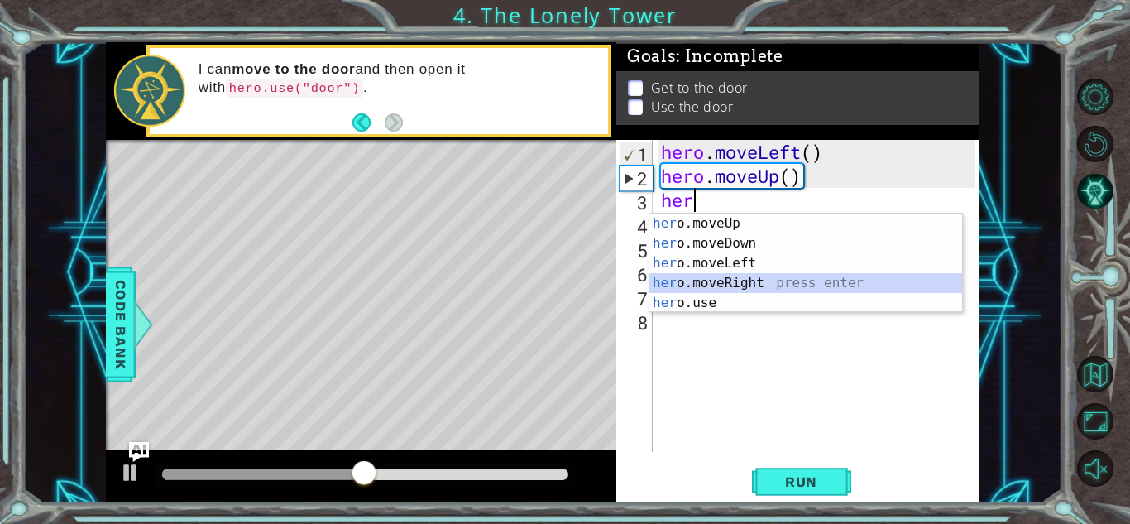
click at [751, 281] on div "her o.moveUp press enter her o.moveDown press enter her o.moveLeft press enter …" at bounding box center [805, 282] width 313 height 139
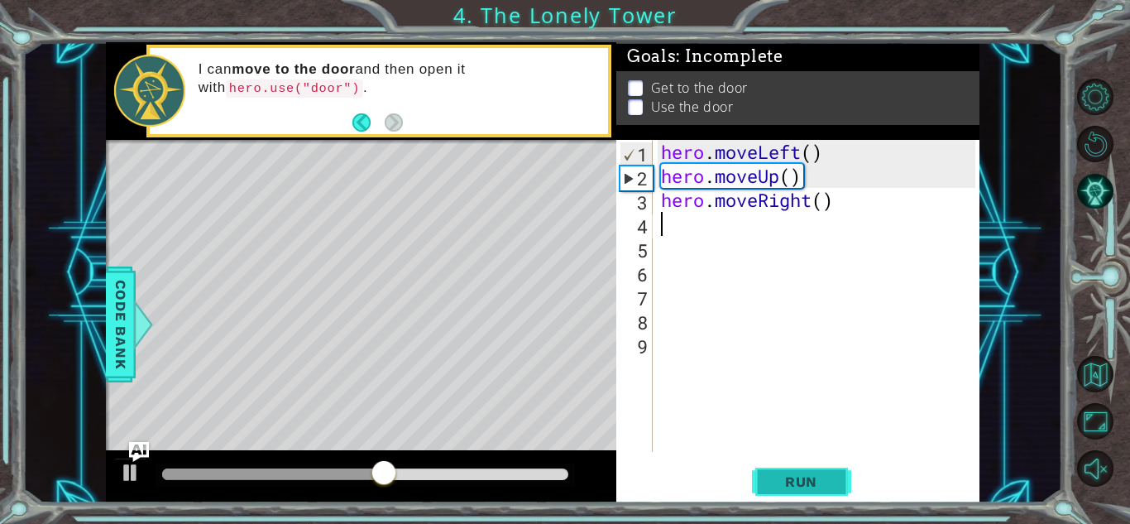
click at [812, 481] on span "Run" at bounding box center [801, 481] width 65 height 17
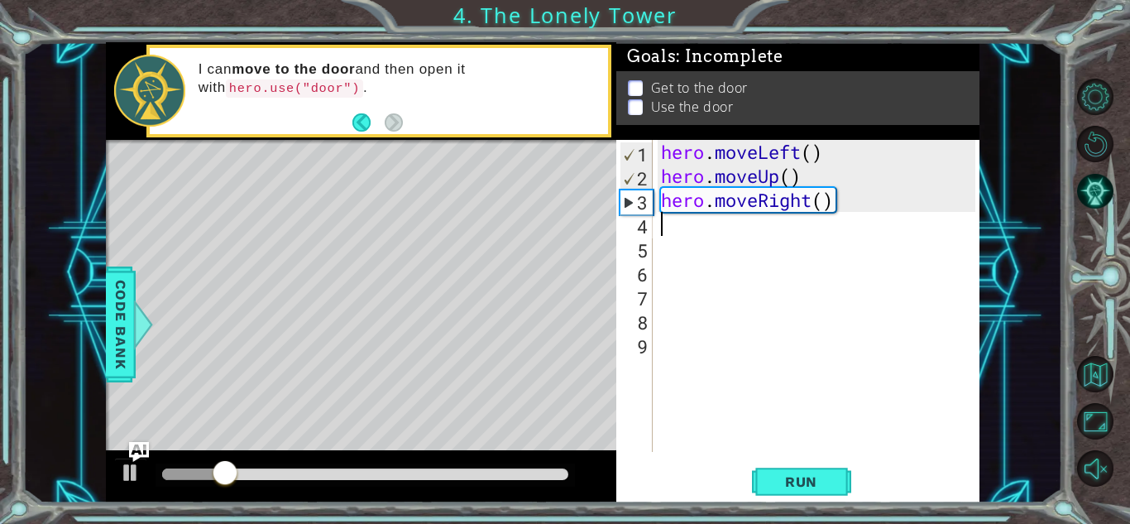
click at [826, 218] on div "hero . moveLeft ( ) hero . moveUp ( ) hero . moveRight ( )" at bounding box center [821, 320] width 326 height 360
click at [850, 209] on div "hero . moveLeft ( ) hero . moveUp ( ) hero . moveRight ( )" at bounding box center [821, 320] width 326 height 360
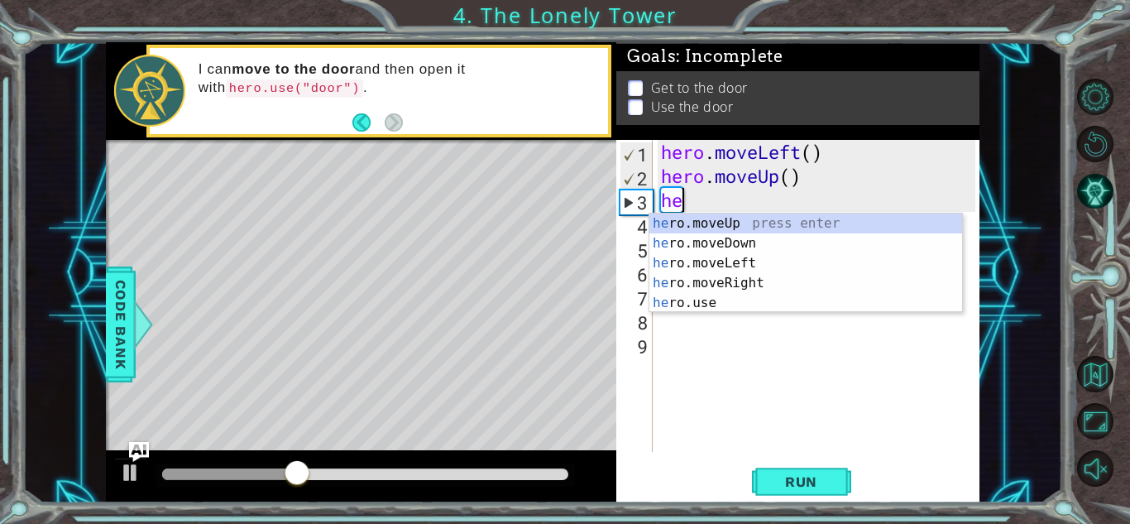
type textarea "h"
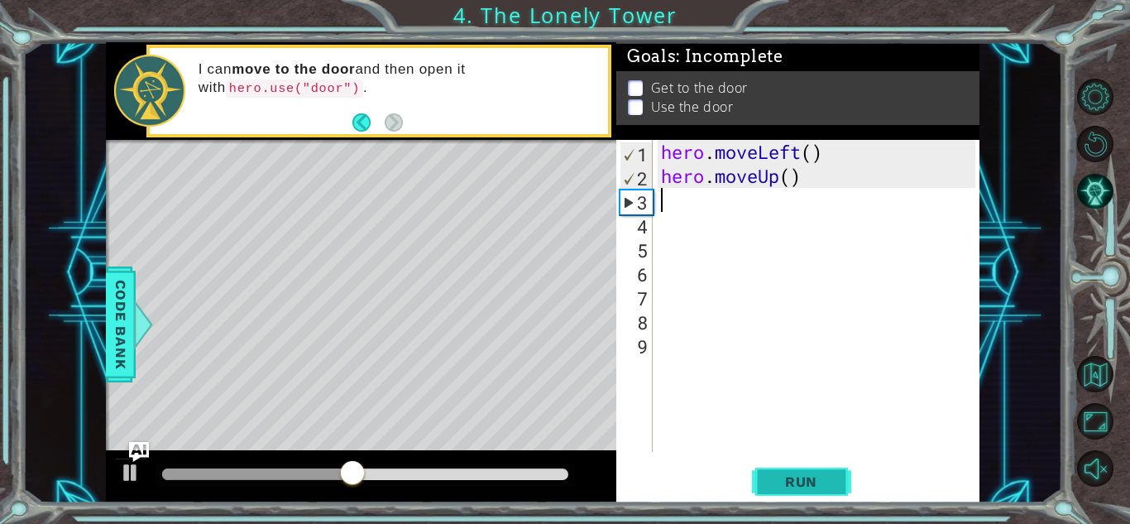
click at [791, 484] on span "Run" at bounding box center [801, 481] width 65 height 17
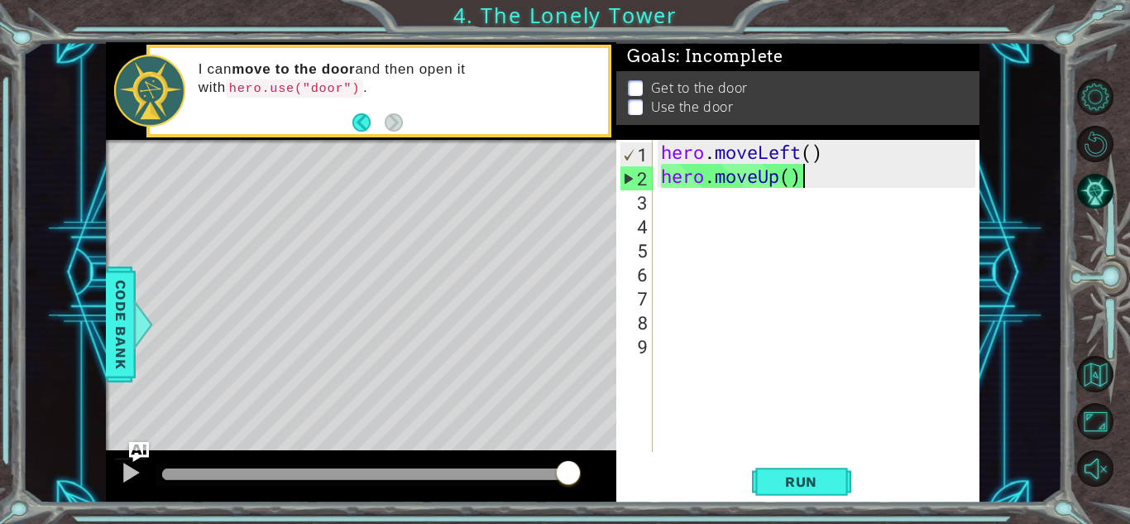
click at [824, 180] on div "hero . moveLeft ( ) hero . moveUp ( )" at bounding box center [821, 320] width 326 height 360
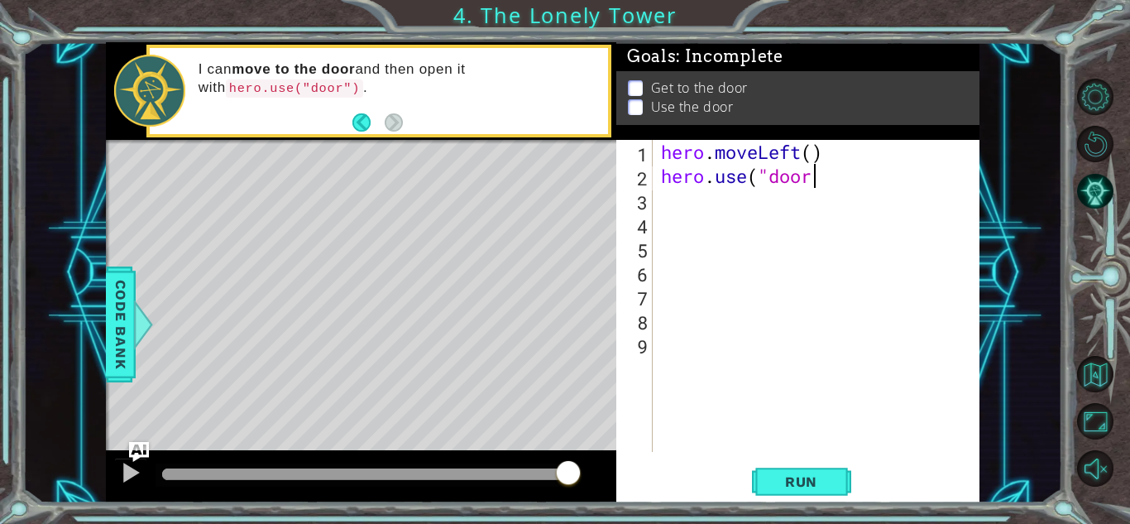
scroll to position [0, 7]
type textarea "hero.use("door")"
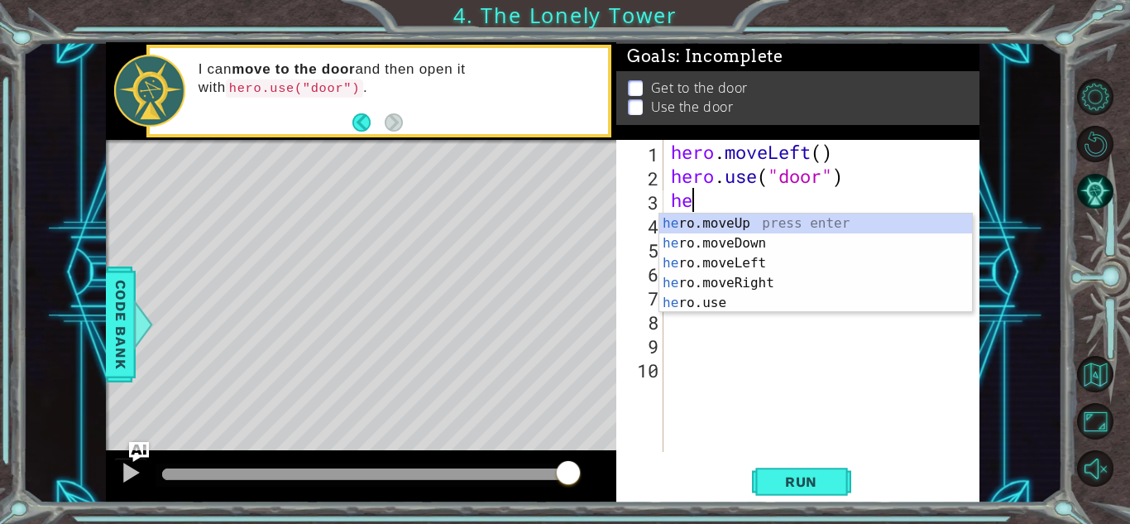
type textarea "hero"
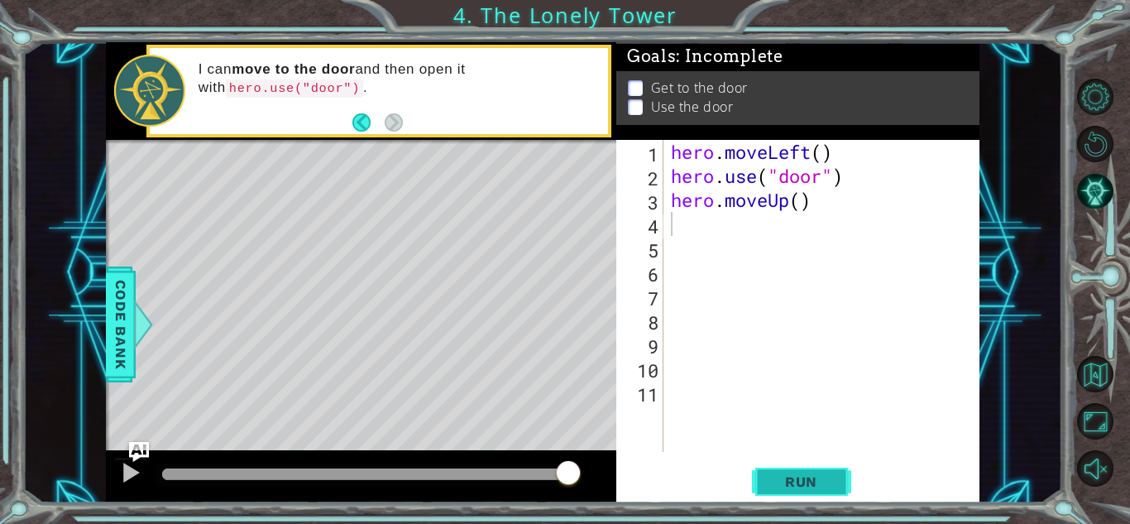
click at [784, 493] on button "Run" at bounding box center [801, 481] width 99 height 36
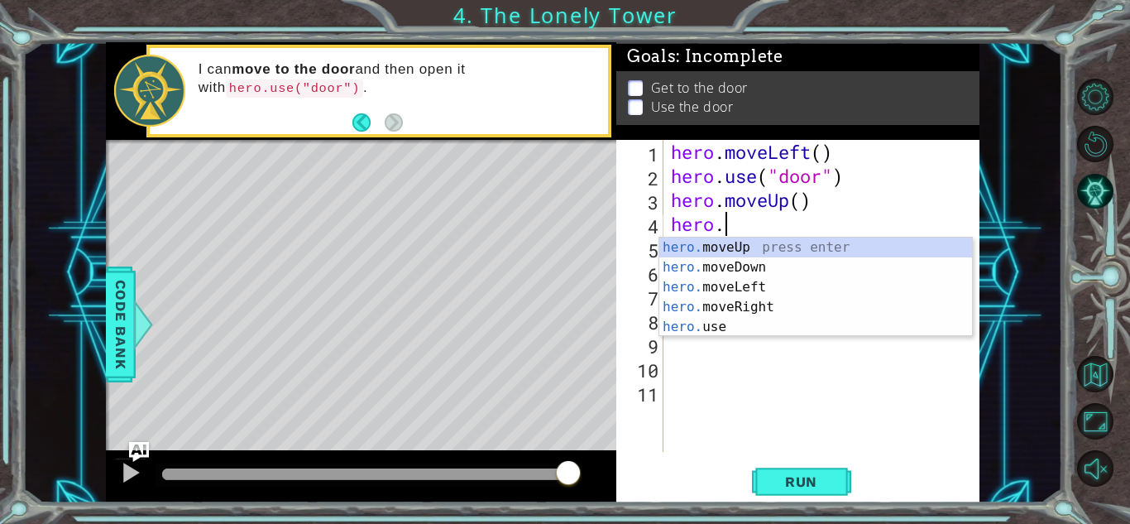
scroll to position [0, 2]
type textarea "hero.m"
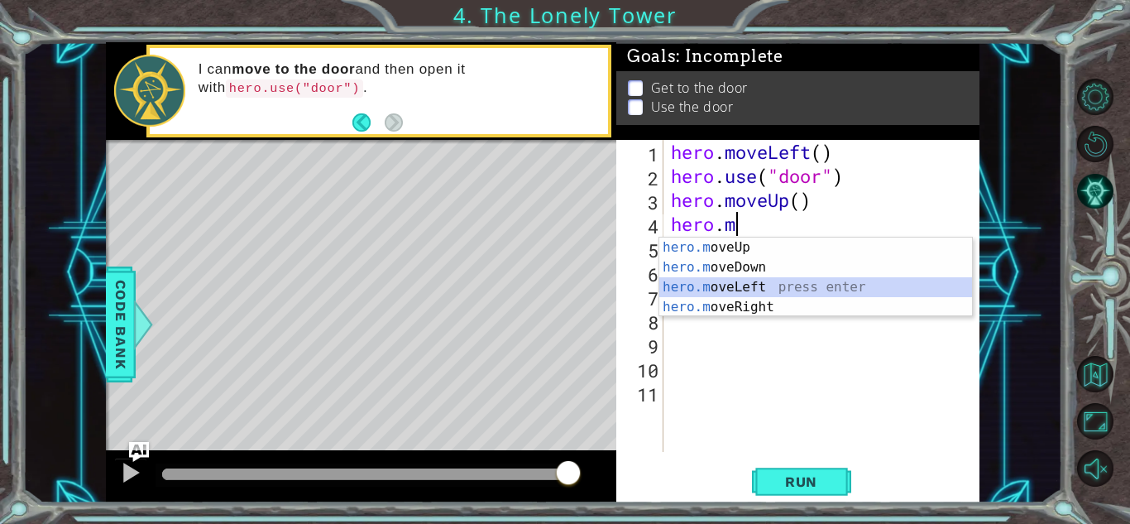
click at [749, 282] on div "hero.m oveUp press enter hero.m oveDown press enter hero.m oveLeft press enter …" at bounding box center [815, 296] width 313 height 119
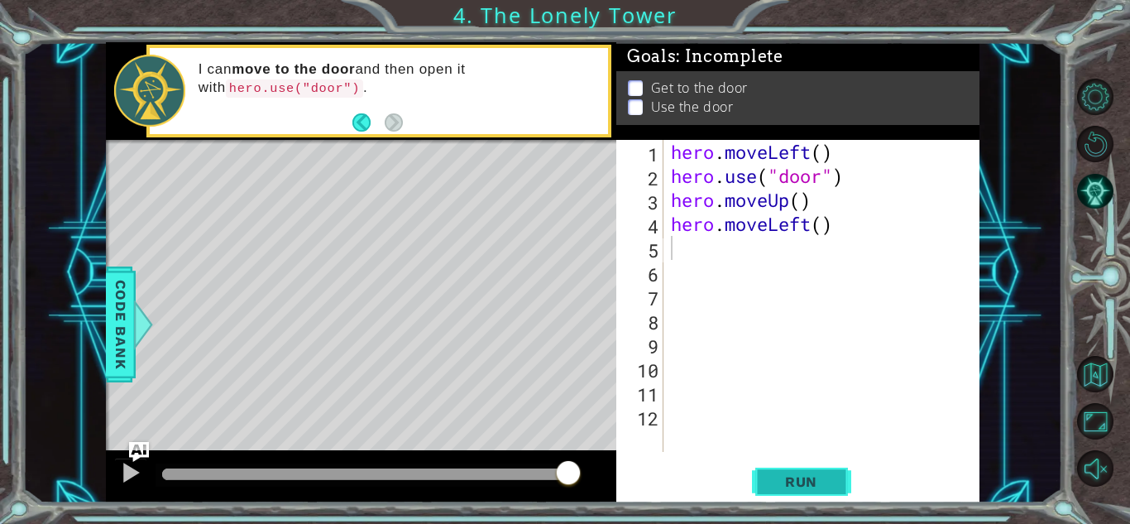
click at [800, 477] on span "Run" at bounding box center [801, 481] width 65 height 17
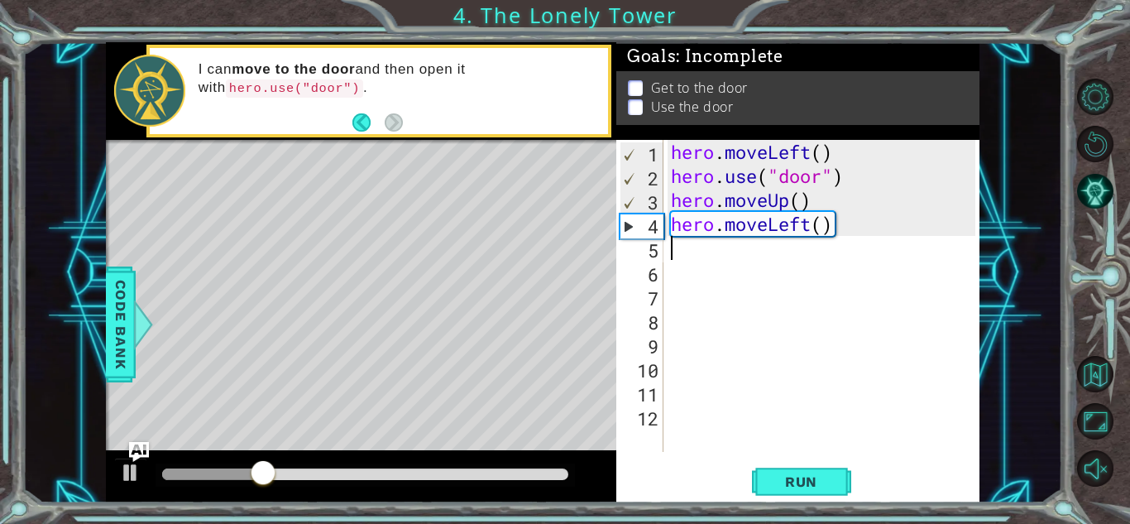
click at [821, 197] on div "hero . moveLeft ( ) hero . use ( "door" ) hero . moveUp ( ) hero . moveLeft ( )" at bounding box center [826, 320] width 316 height 360
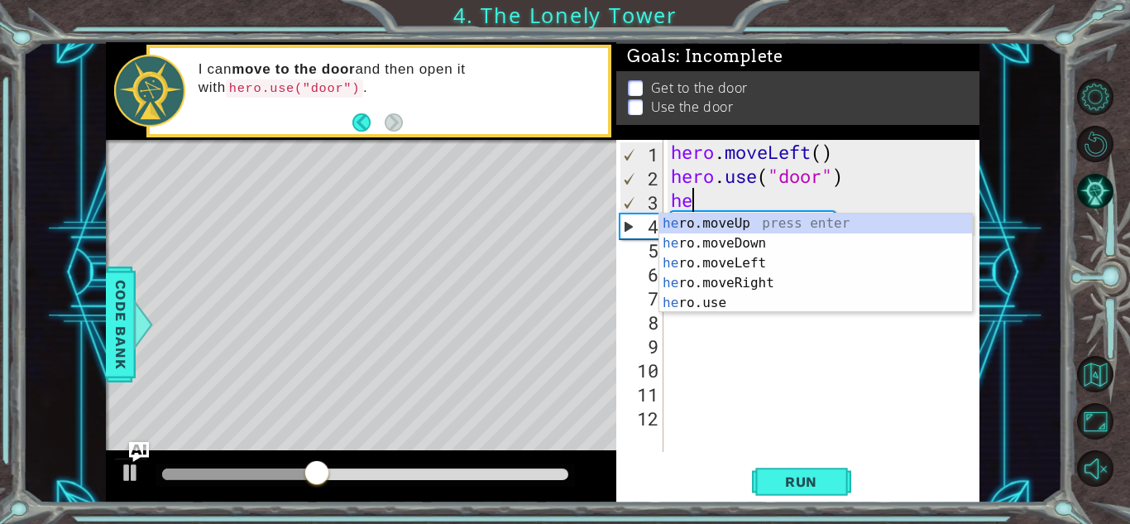
type textarea "h"
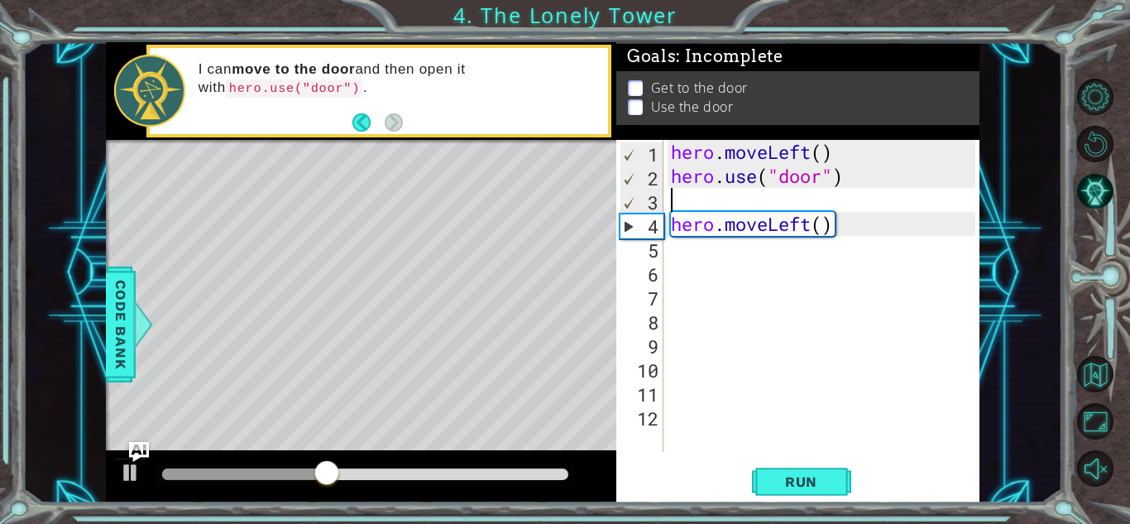
type textarea "hero.use("door")"
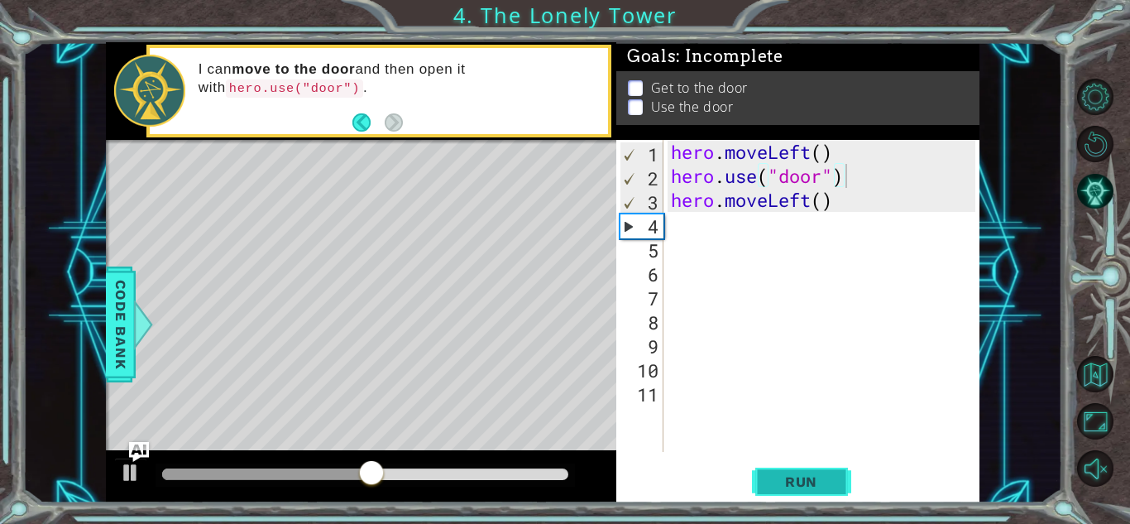
click at [797, 480] on span "Run" at bounding box center [801, 481] width 65 height 17
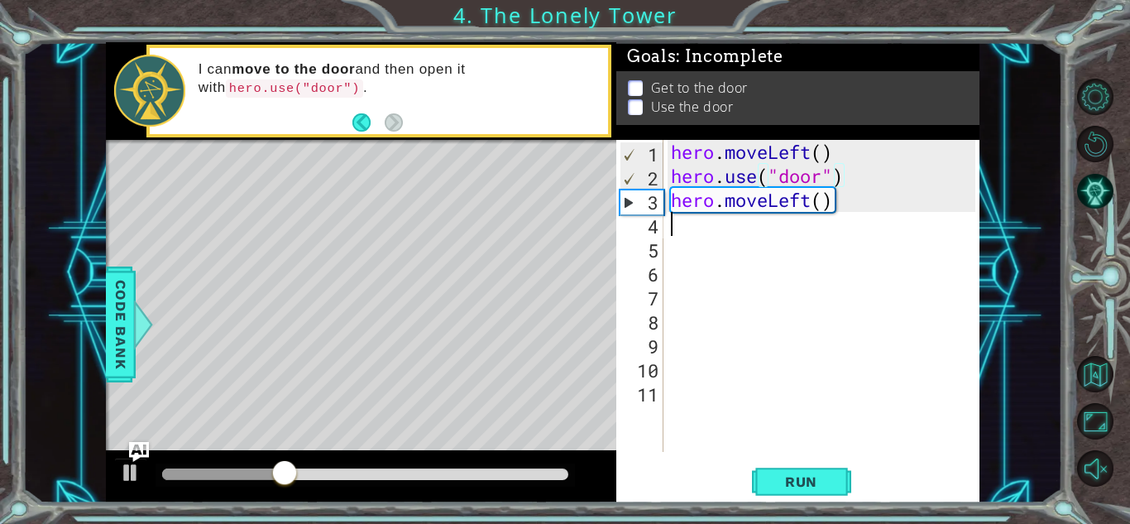
click at [748, 221] on div "hero . moveLeft ( ) hero . use ( "door" ) hero . moveLeft ( )" at bounding box center [826, 320] width 316 height 360
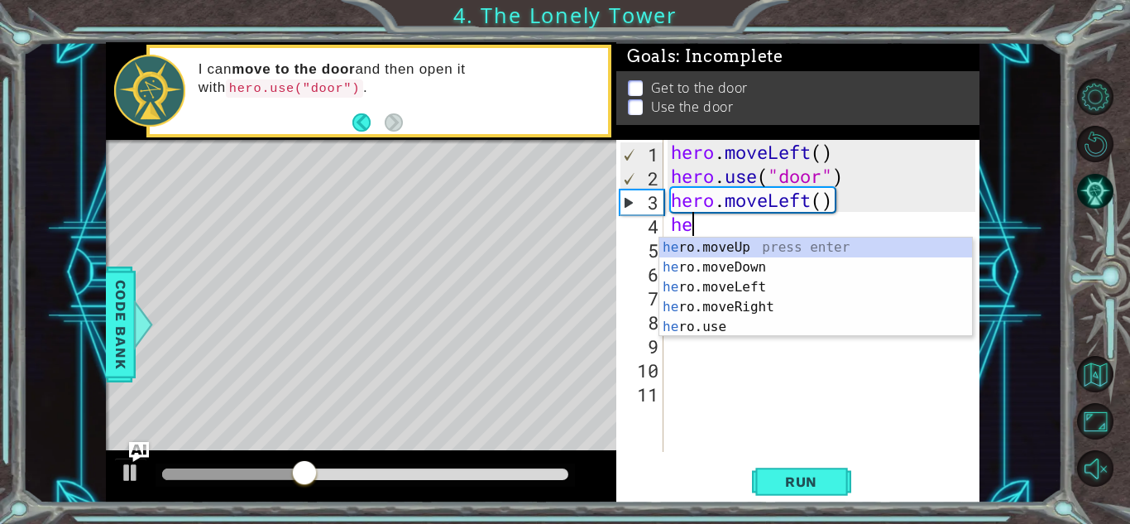
type textarea "hero"
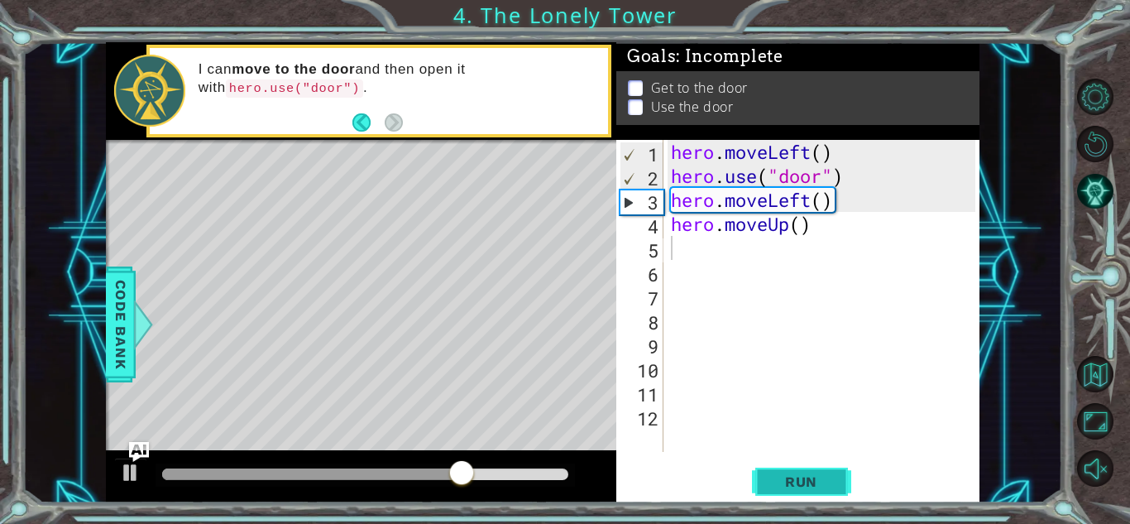
click at [819, 477] on span "Run" at bounding box center [801, 481] width 65 height 17
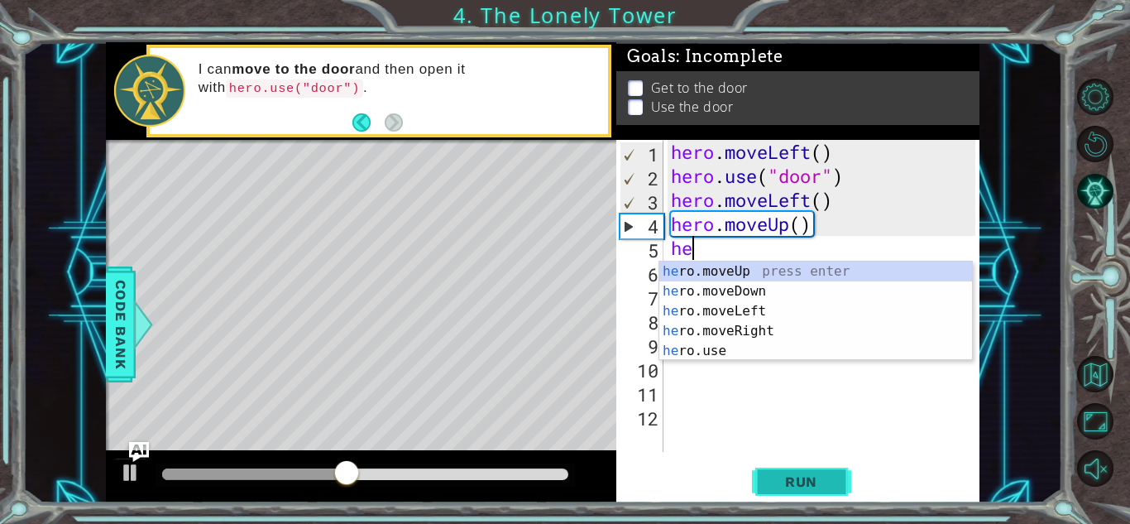
type textarea "her"
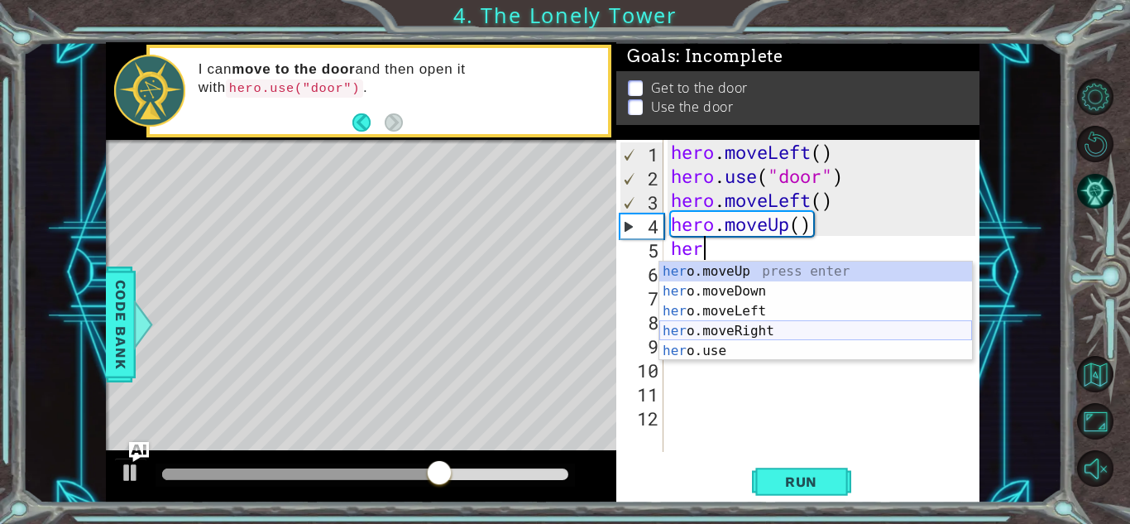
click at [792, 328] on div "her o.moveUp press enter her o.moveDown press enter her o.moveLeft press enter …" at bounding box center [815, 330] width 313 height 139
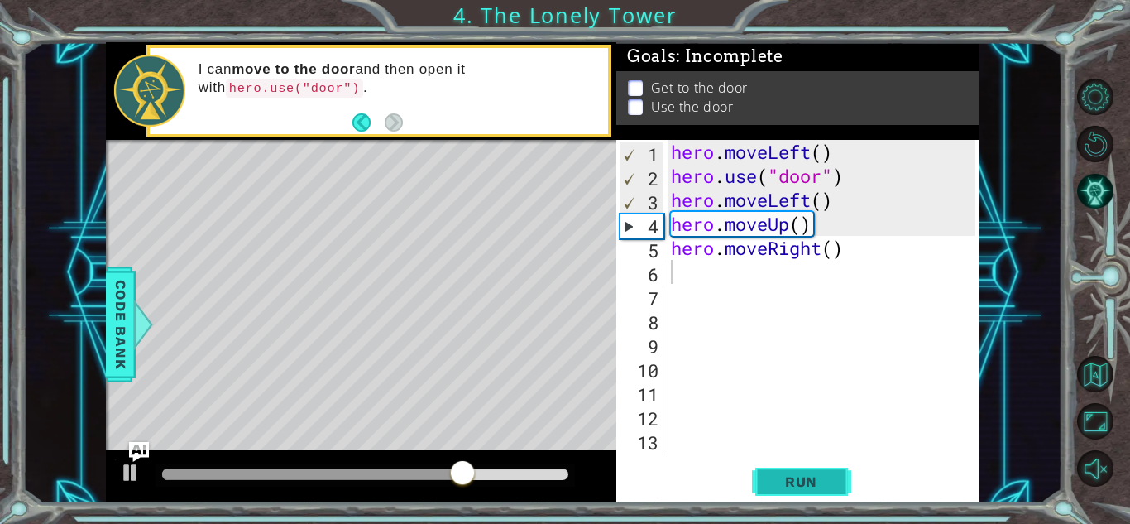
click at [806, 470] on button "Run" at bounding box center [801, 481] width 99 height 36
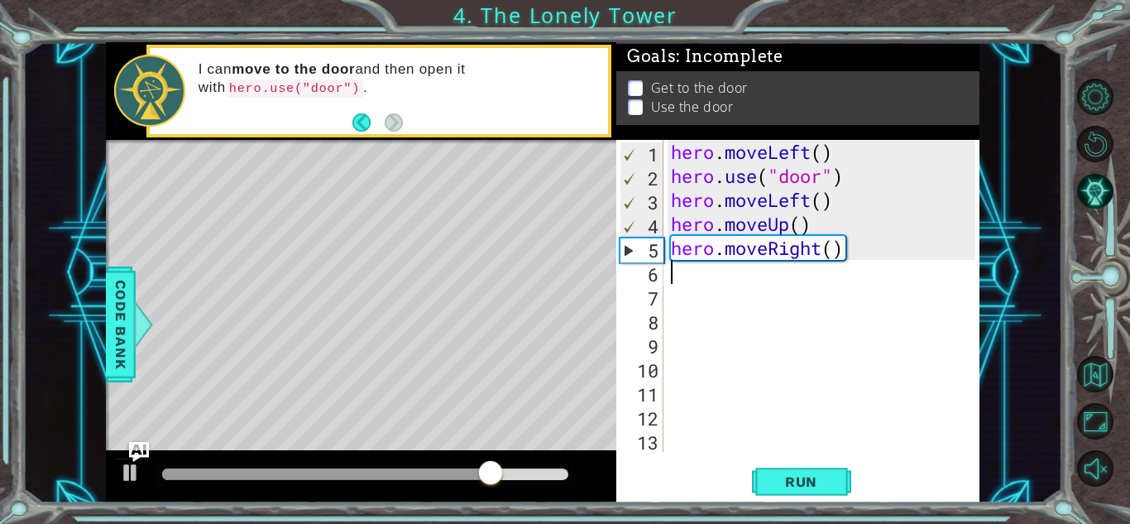
click at [864, 251] on div "hero . moveLeft ( ) hero . use ( "door" ) hero . moveLeft ( ) hero . moveUp ( )…" at bounding box center [826, 320] width 316 height 360
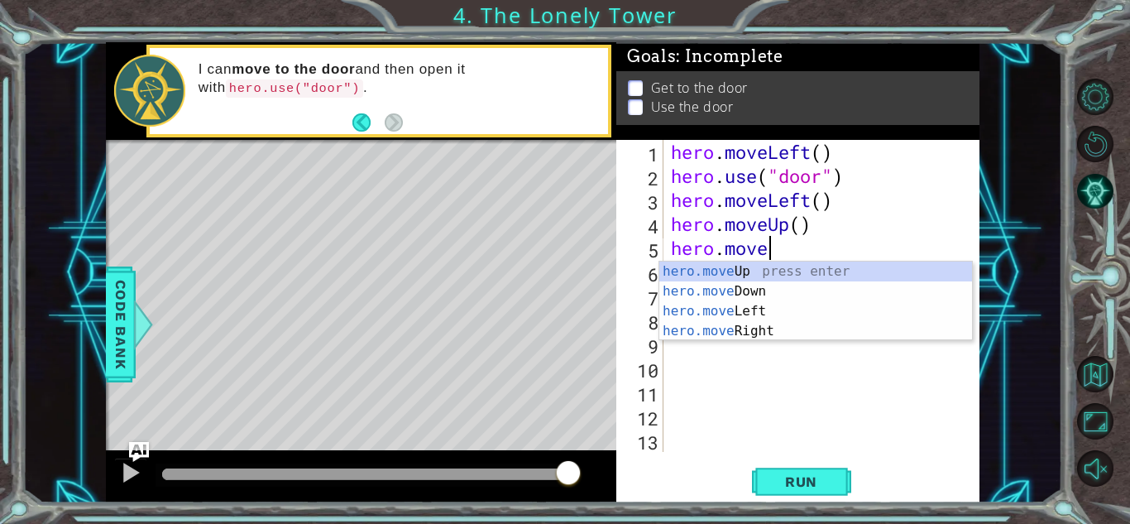
type textarea "hero.movel"
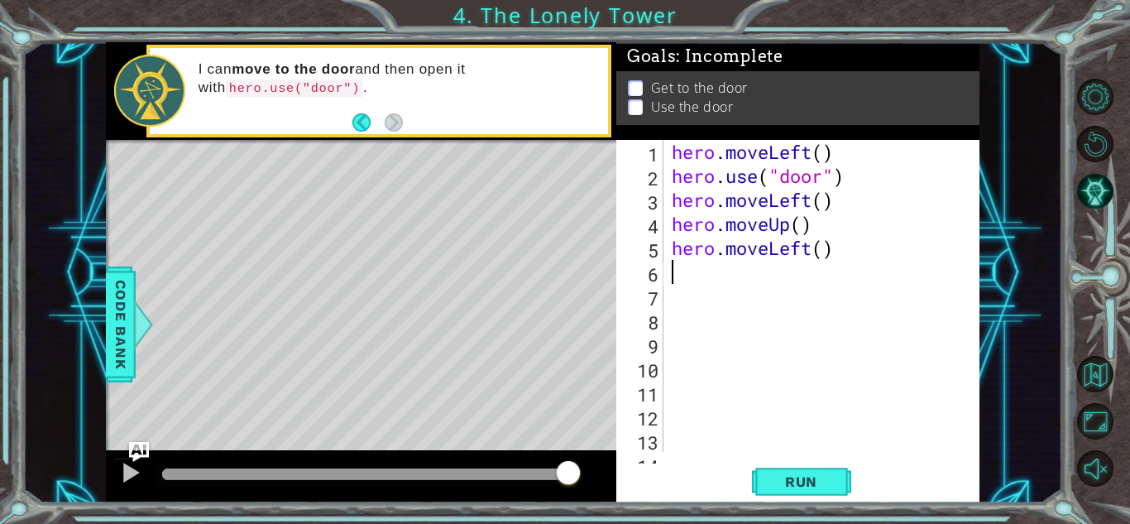
scroll to position [0, 0]
click at [788, 473] on span "Run" at bounding box center [801, 481] width 65 height 17
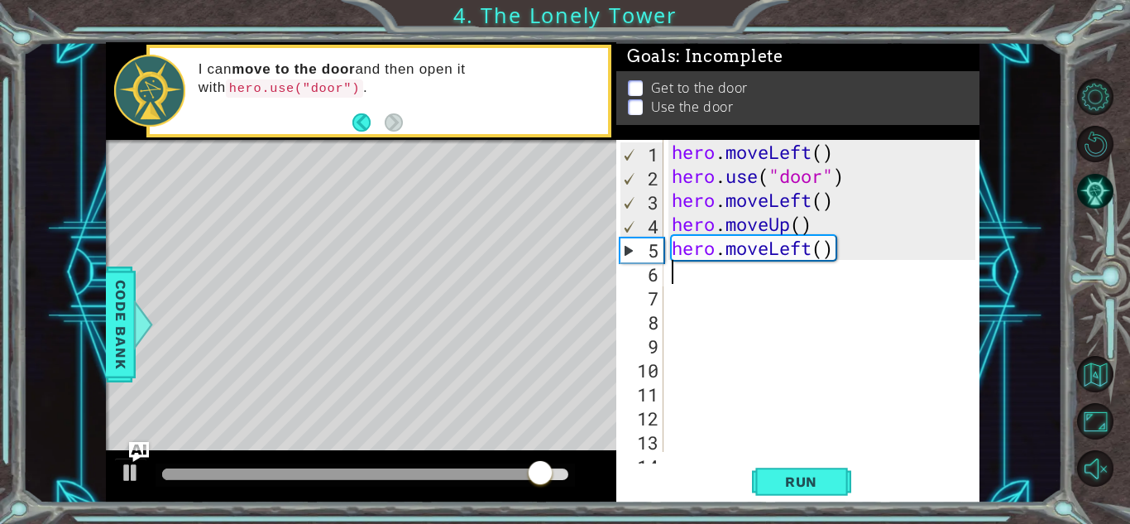
click at [856, 264] on div "hero . moveLeft ( ) hero . use ( "door" ) hero . moveLeft ( ) hero . moveUp ( )…" at bounding box center [825, 320] width 315 height 360
click at [847, 251] on div "hero . moveLeft ( ) hero . use ( "door" ) hero . moveLeft ( ) hero . moveUp ( )…" at bounding box center [825, 320] width 315 height 360
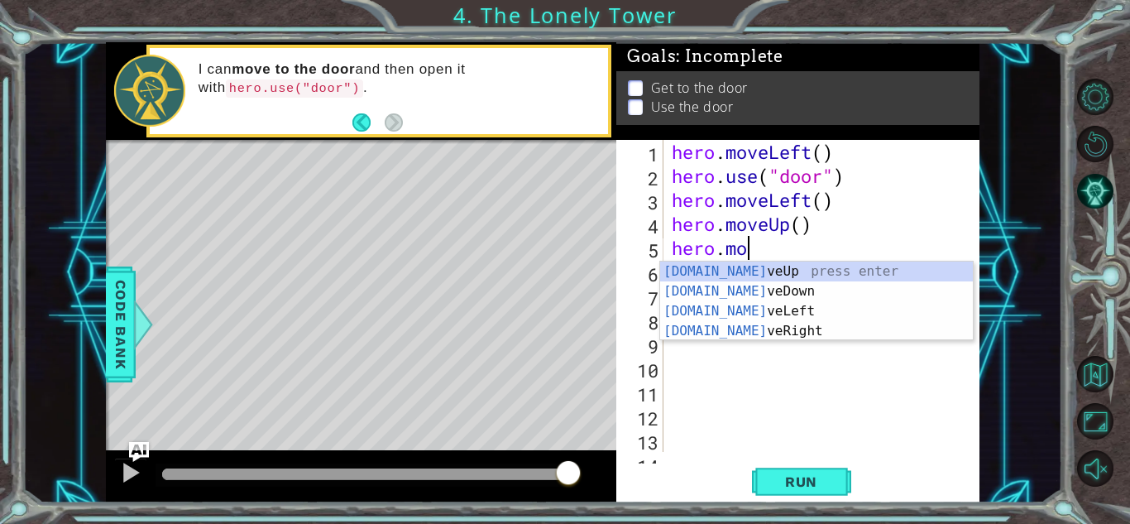
type textarea "hero.m"
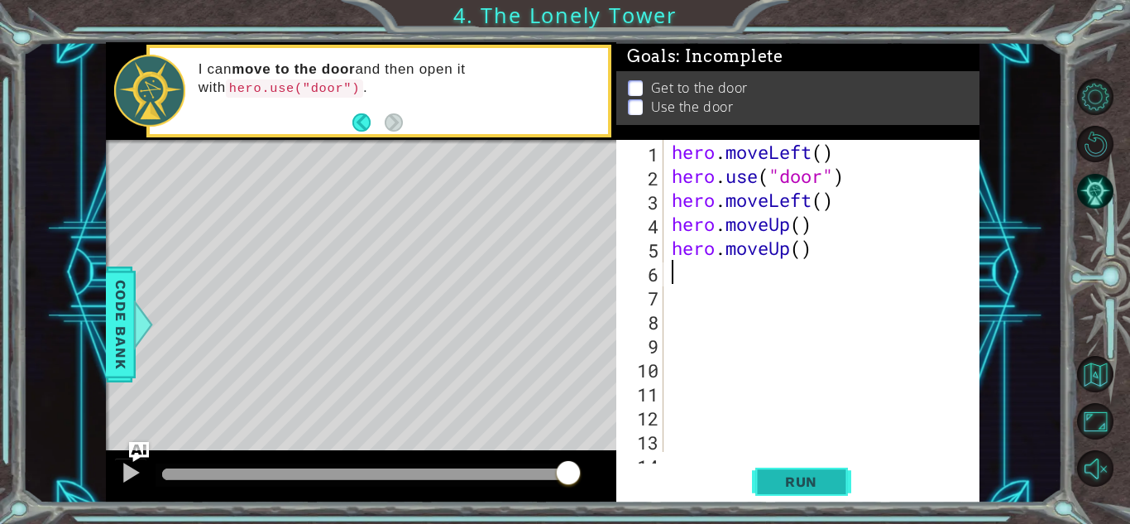
click at [793, 463] on button "Run" at bounding box center [801, 481] width 99 height 36
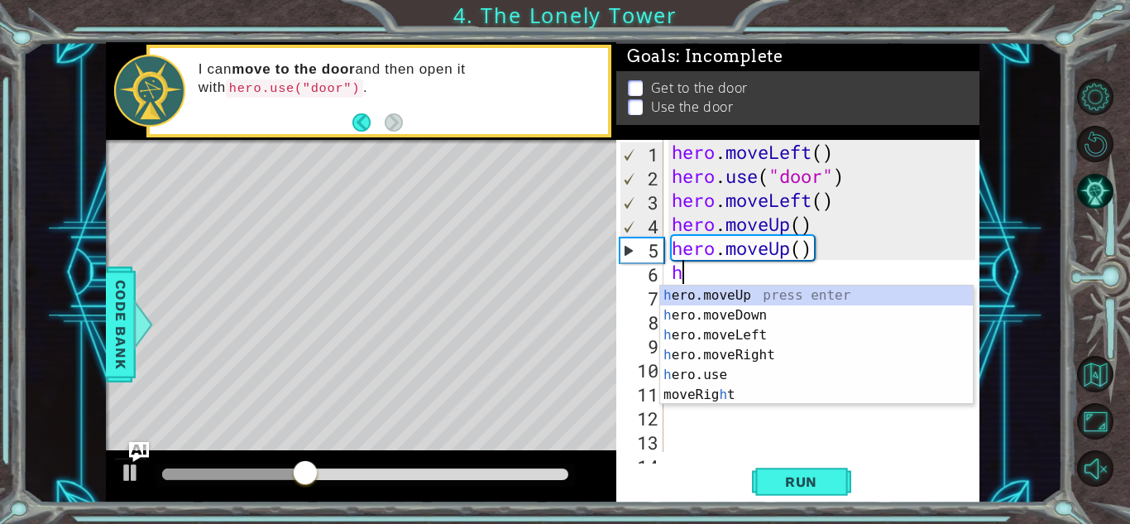
type textarea "her"
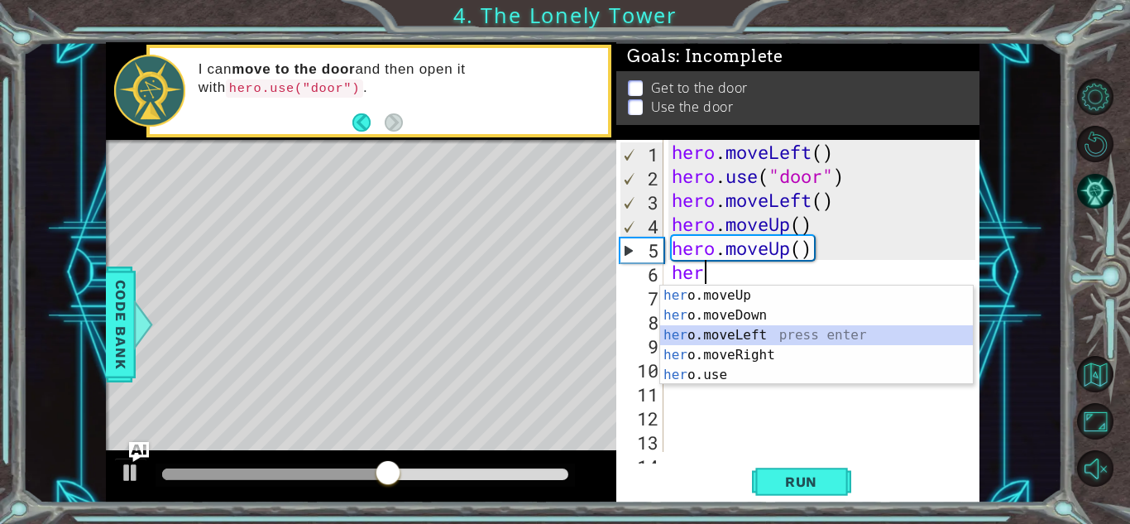
click at [765, 332] on div "her o.moveUp press enter her o.moveDown press enter her o.moveLeft press enter …" at bounding box center [816, 354] width 313 height 139
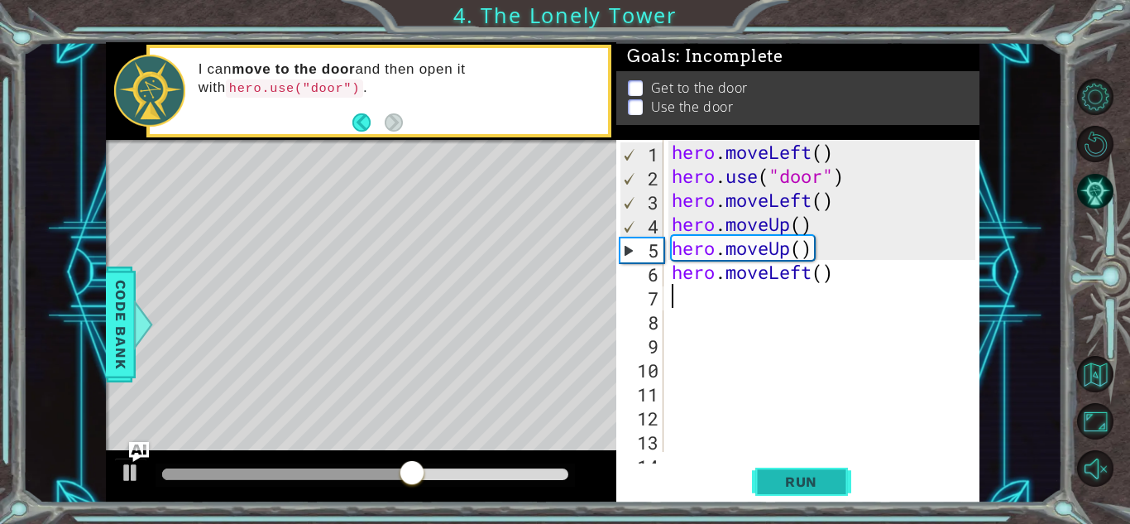
click at [796, 492] on button "Run" at bounding box center [801, 481] width 99 height 36
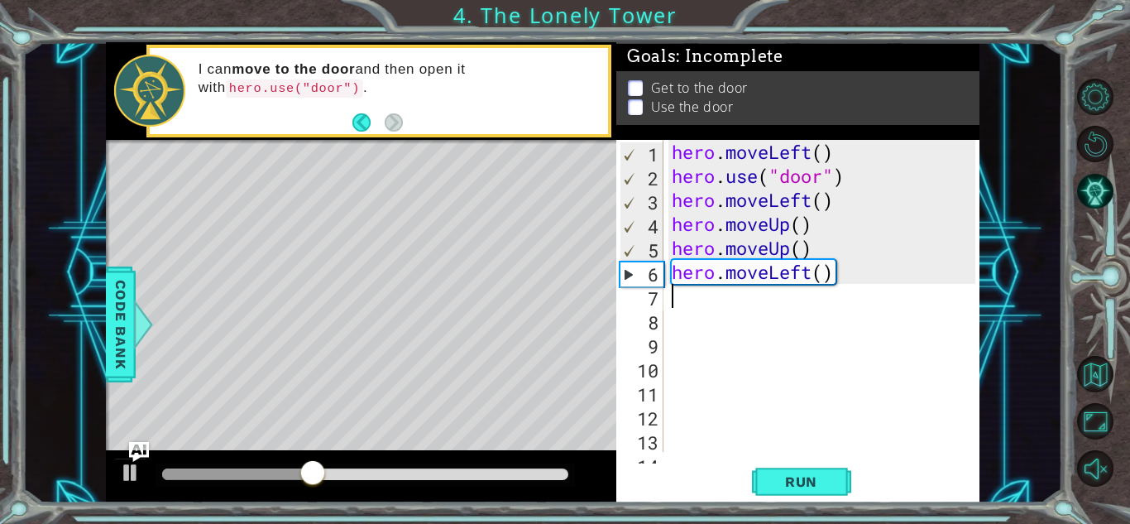
click at [879, 280] on div "hero . moveLeft ( ) hero . use ( "door" ) hero . moveLeft ( ) hero . moveUp ( )…" at bounding box center [825, 320] width 315 height 360
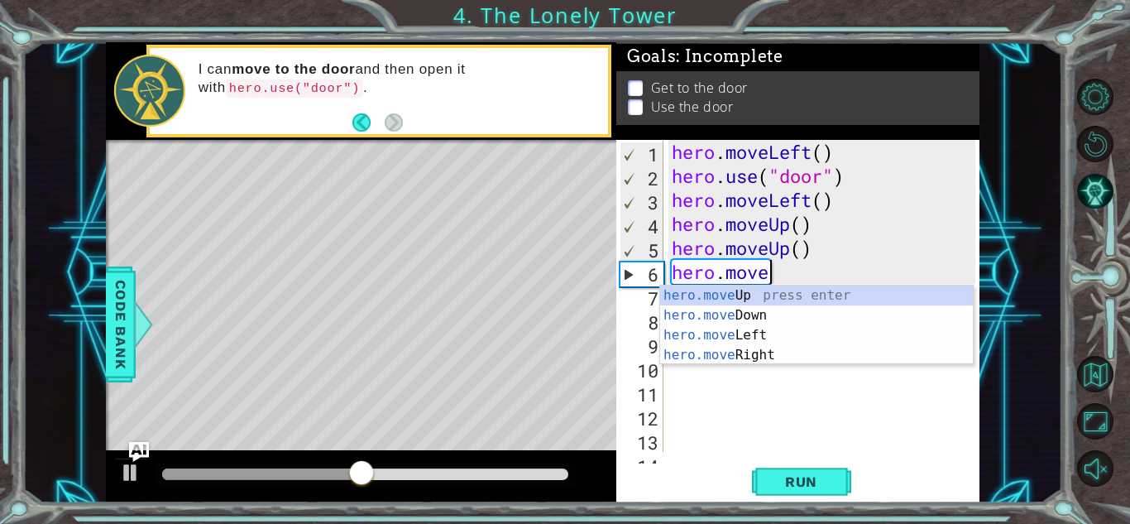
type textarea "hero.mover"
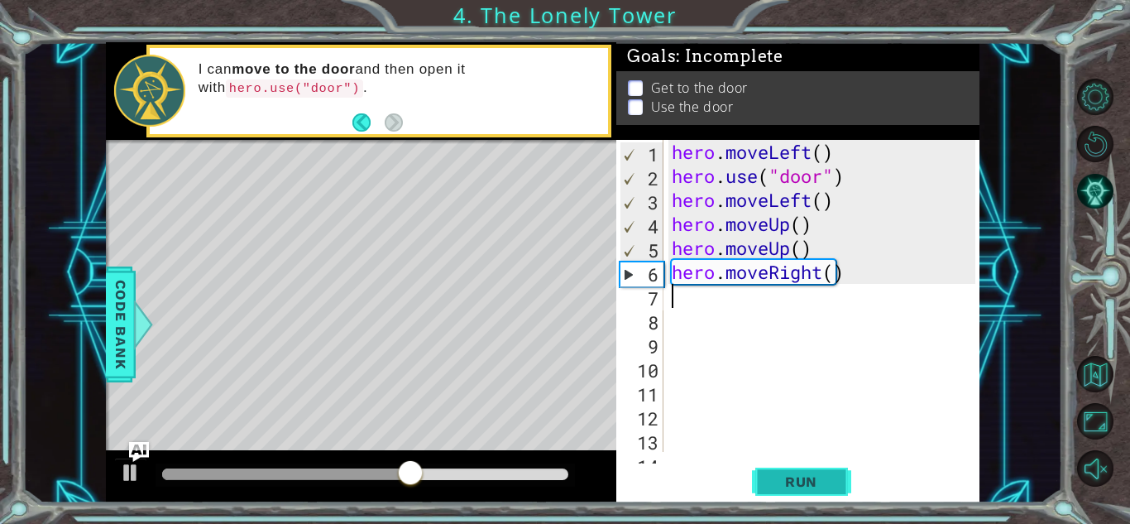
click at [826, 480] on span "Run" at bounding box center [801, 481] width 65 height 17
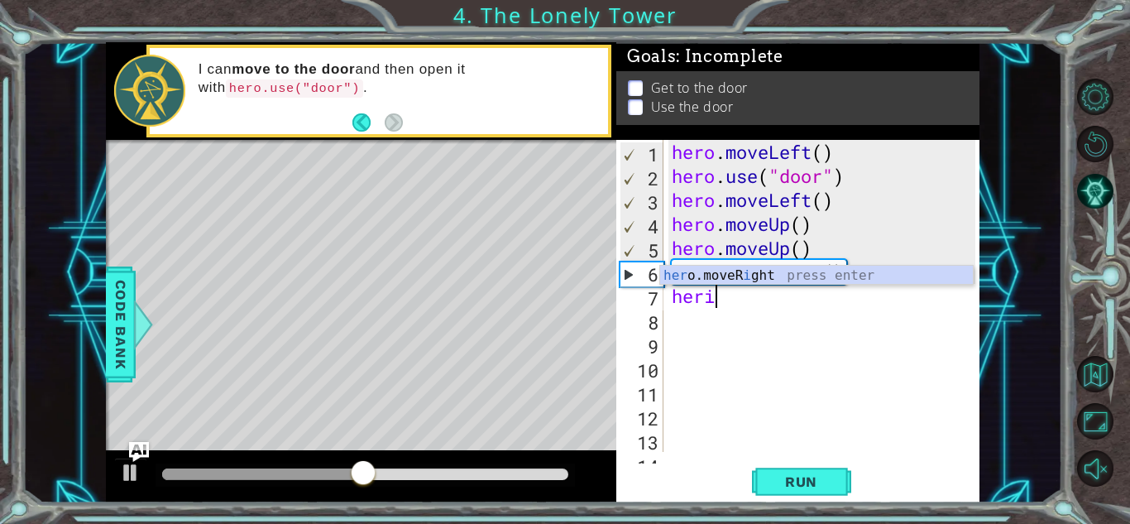
scroll to position [0, 1]
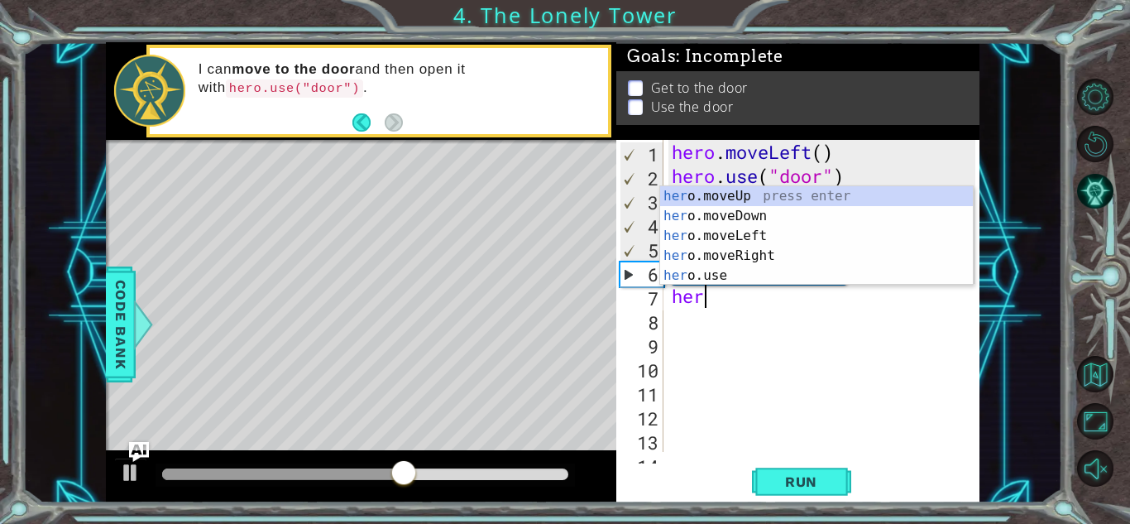
type textarea "hero"
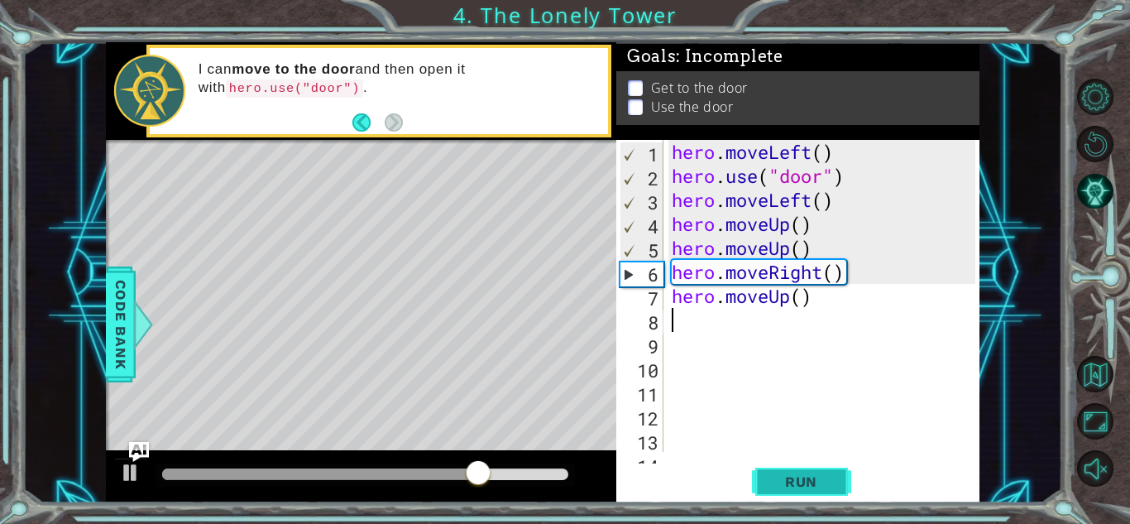
click at [828, 464] on button "Run" at bounding box center [801, 481] width 99 height 36
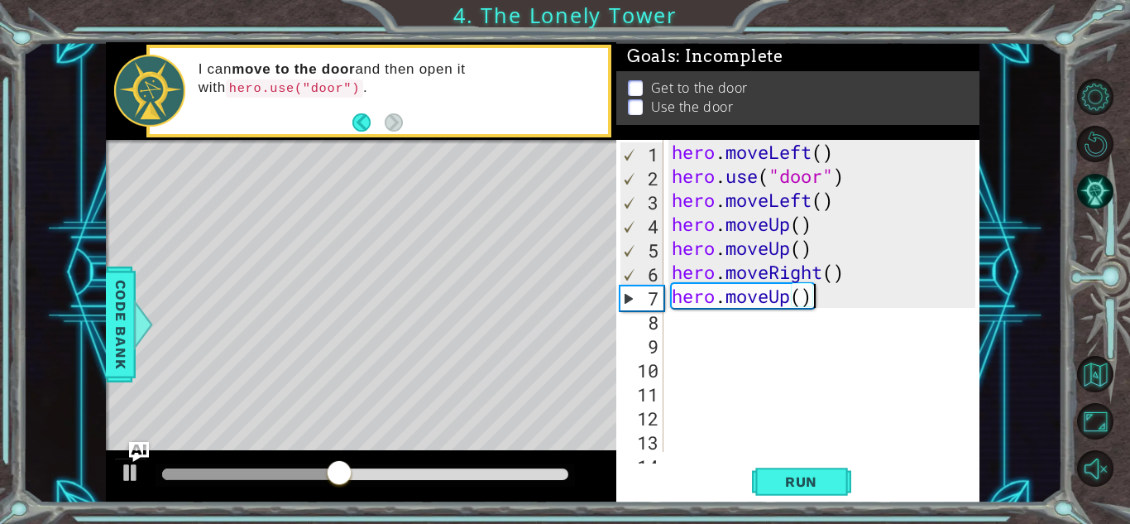
click at [886, 307] on div "hero . moveLeft ( ) hero . use ( "door" ) hero . moveLeft ( ) hero . moveUp ( )…" at bounding box center [825, 320] width 315 height 360
click at [880, 302] on div "hero . moveLeft ( ) hero . use ( "door" ) hero . moveLeft ( ) hero . moveUp ( )…" at bounding box center [825, 320] width 315 height 360
click at [891, 295] on div "hero . moveLeft ( ) hero . use ( "door" ) hero . moveLeft ( ) hero . moveUp ( )…" at bounding box center [825, 320] width 315 height 360
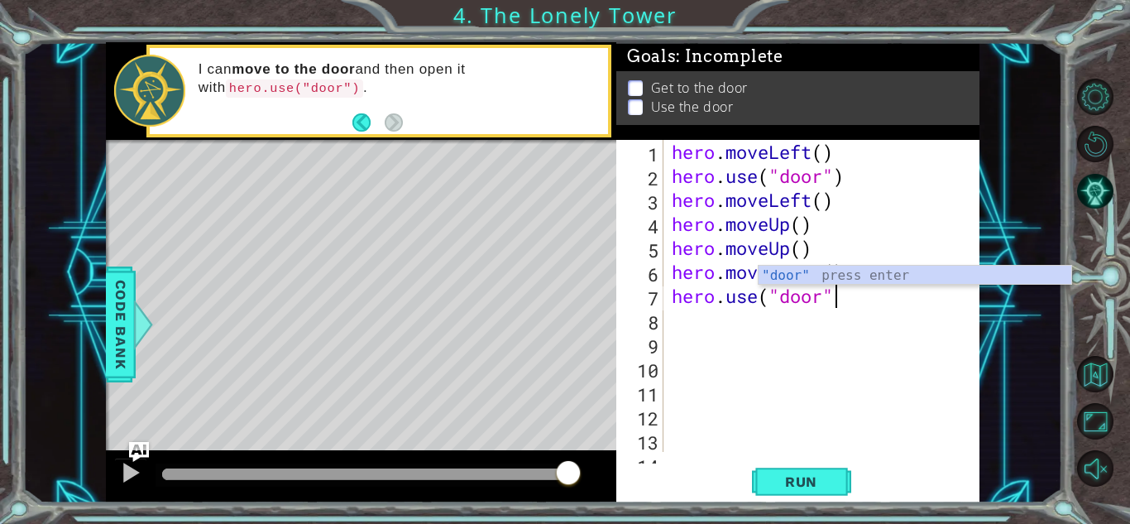
scroll to position [0, 7]
type textarea "hero.use("door")"
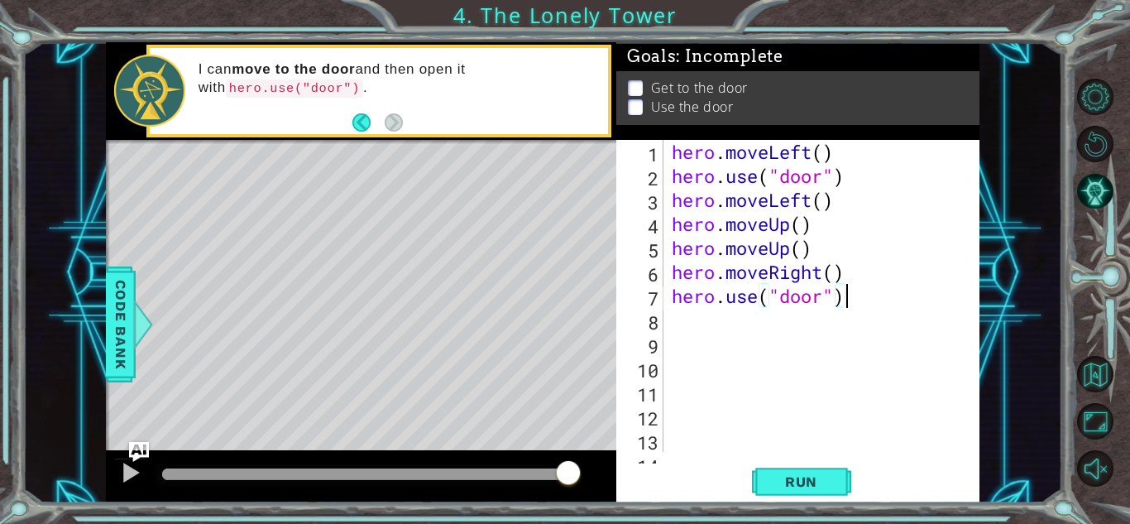
scroll to position [0, 0]
click at [811, 491] on button "Run" at bounding box center [801, 481] width 99 height 36
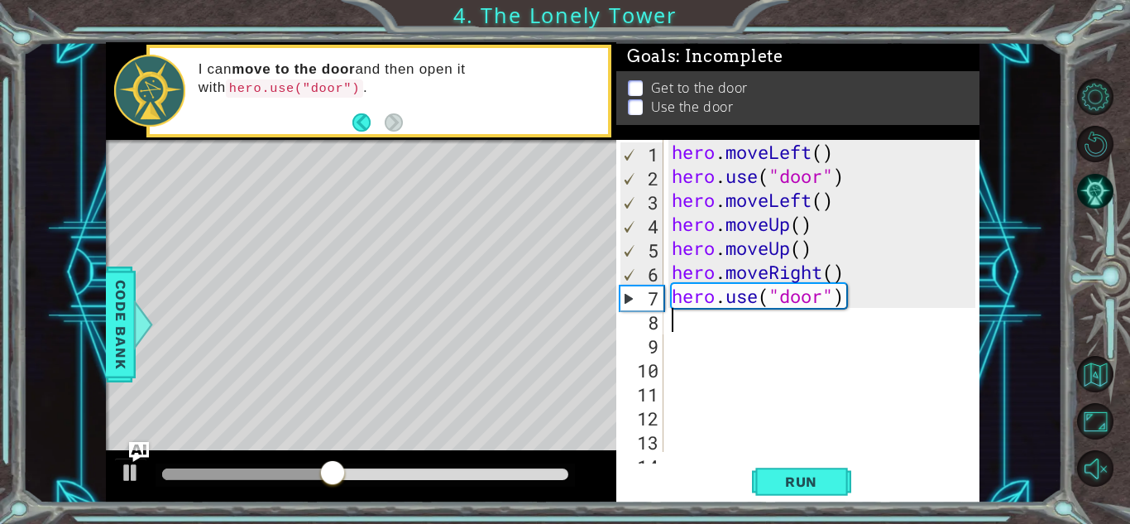
click at [852, 291] on div "hero . moveLeft ( ) hero . use ( "door" ) hero . moveLeft ( ) hero . moveUp ( )…" at bounding box center [825, 320] width 315 height 360
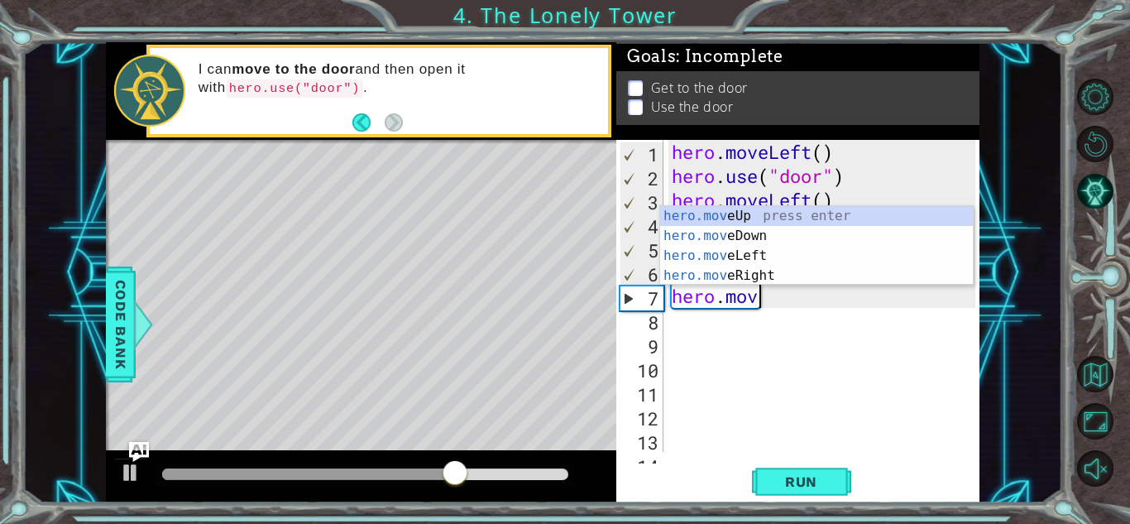
type textarea "hero.move"
click at [870, 275] on div "hero.move Up press enter hero.move Down press enter hero.move Left press enter …" at bounding box center [816, 265] width 313 height 119
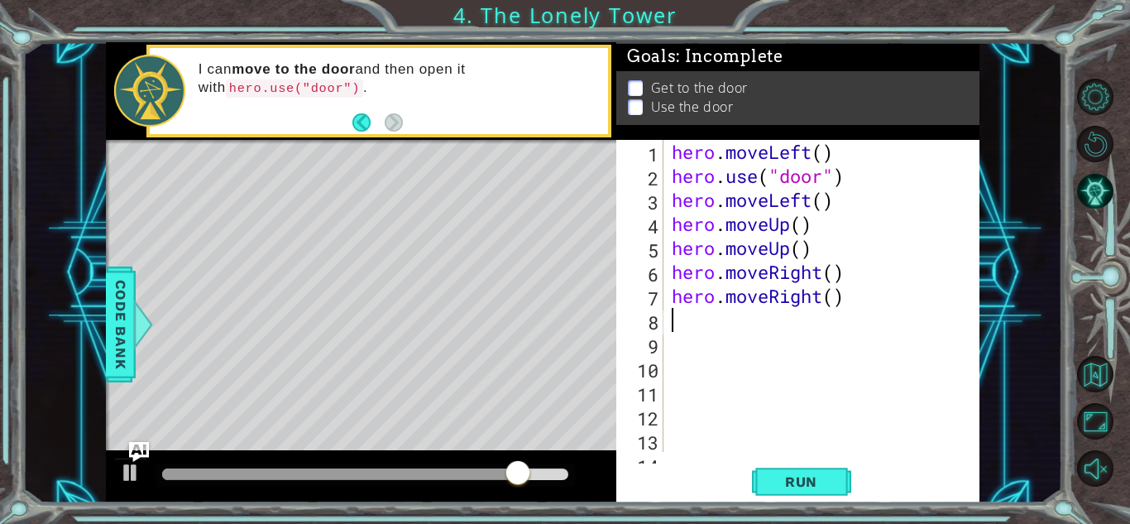
scroll to position [0, 0]
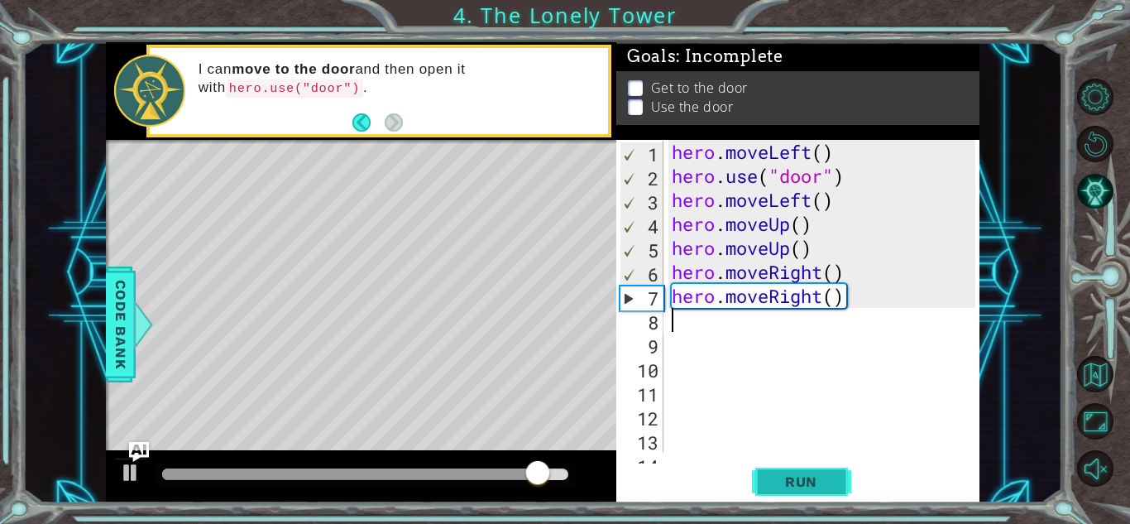
click at [832, 466] on button "Run" at bounding box center [801, 481] width 99 height 36
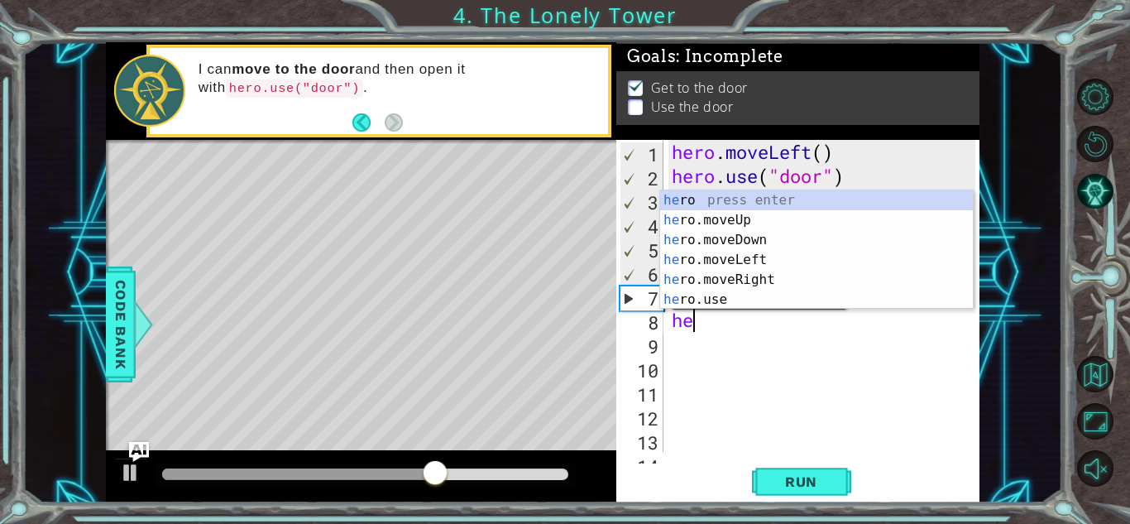
type textarea "hero"
click at [857, 214] on div "hero press enter hero .moveUp press enter hero .moveDown press enter hero .move…" at bounding box center [816, 269] width 313 height 159
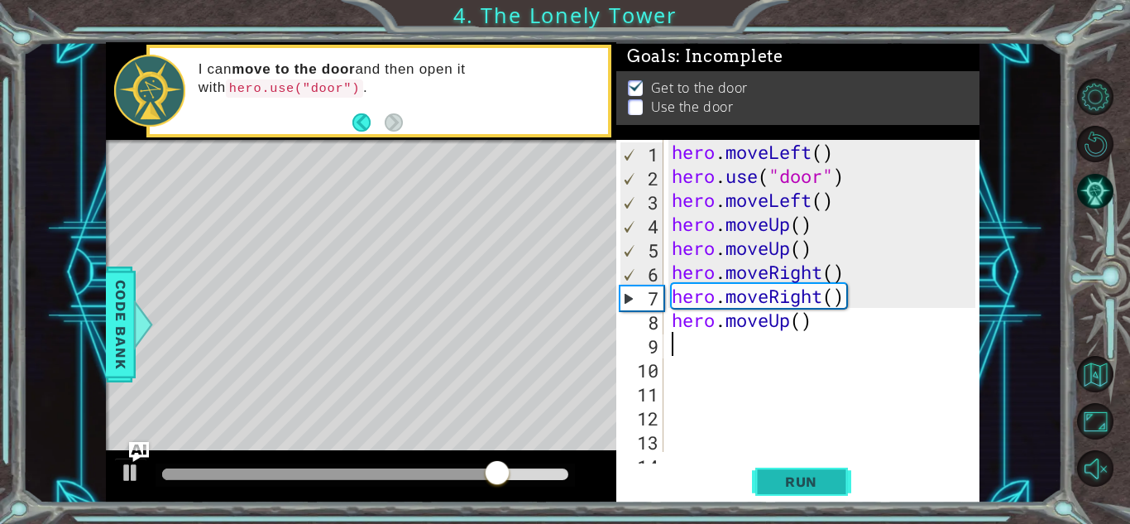
click at [817, 469] on button "Run" at bounding box center [801, 481] width 99 height 36
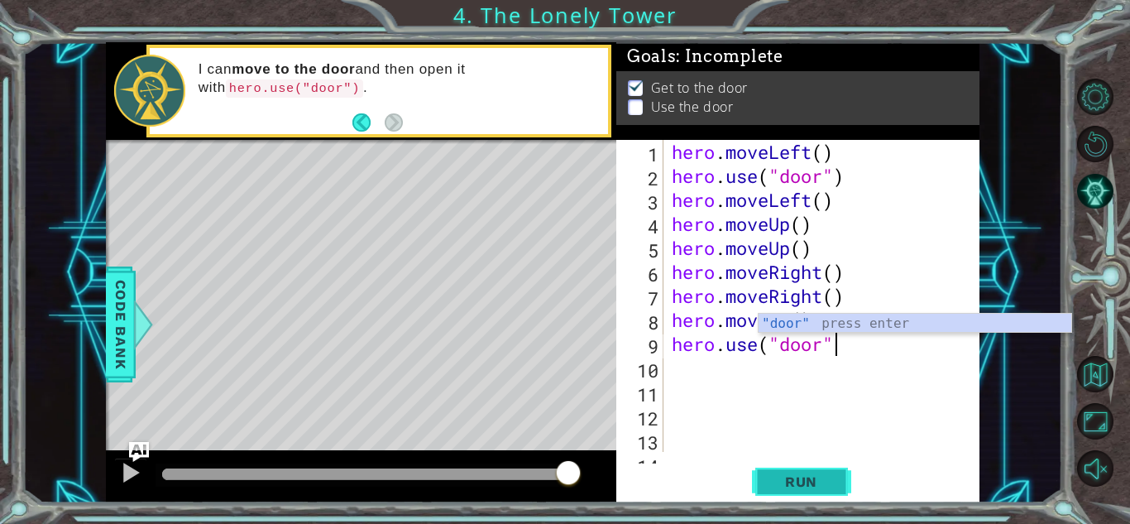
scroll to position [0, 7]
type textarea "hero.use("door")"
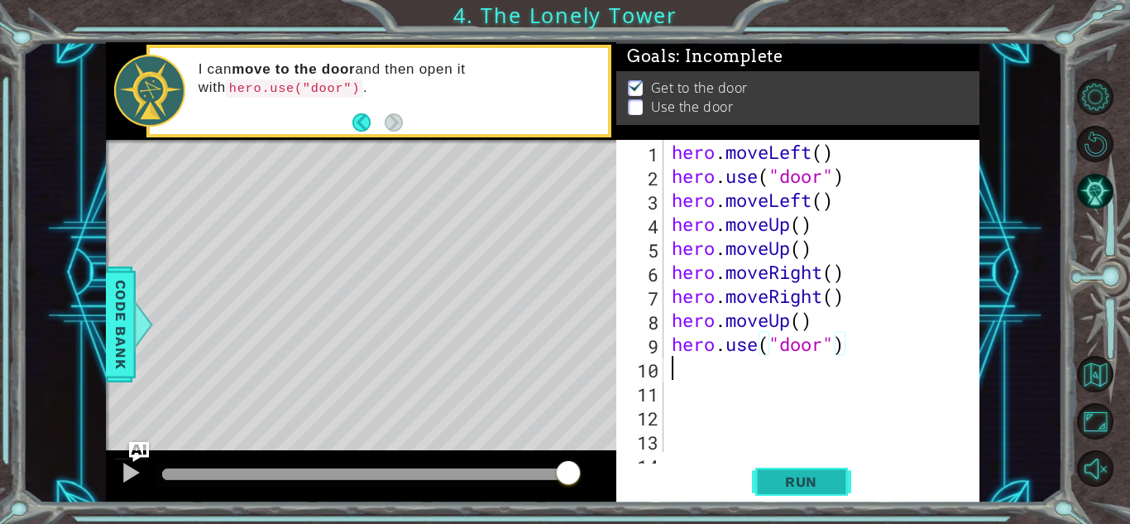
scroll to position [0, 0]
click at [807, 484] on span "Run" at bounding box center [801, 481] width 65 height 17
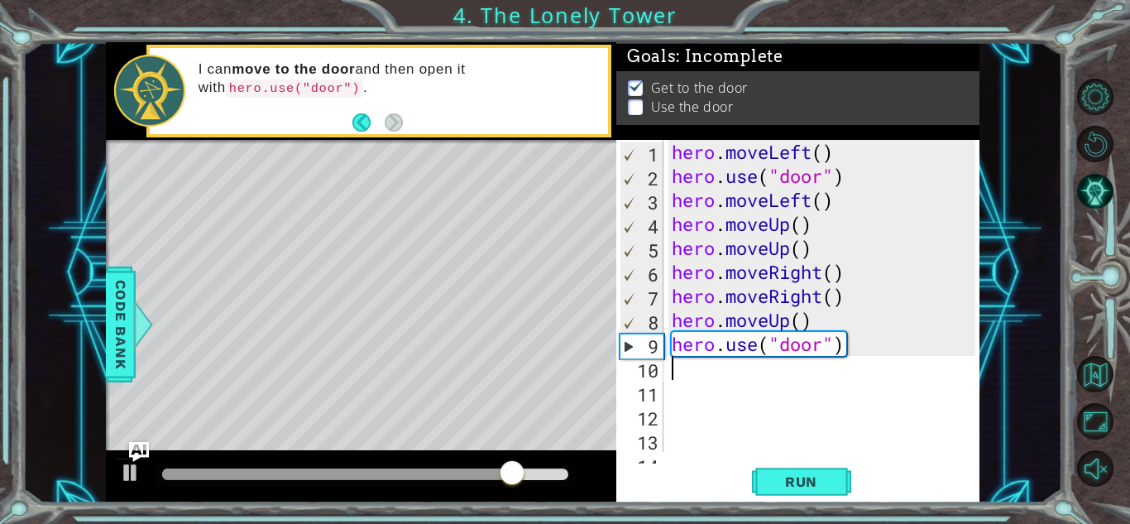
click at [879, 348] on div "hero . moveLeft ( ) hero . use ( "door" ) hero . moveLeft ( ) hero . moveUp ( )…" at bounding box center [825, 320] width 315 height 360
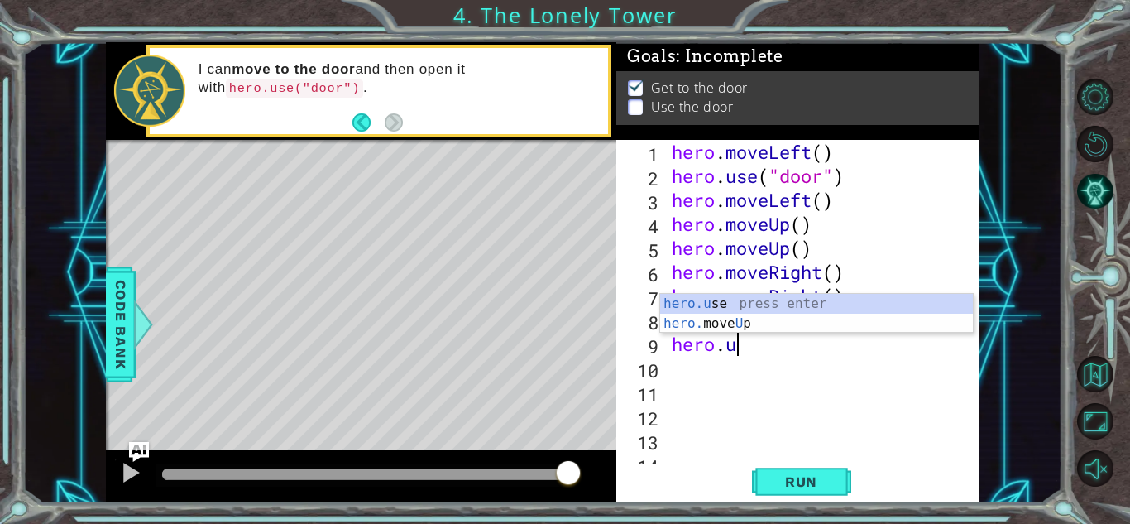
type textarea "hero."
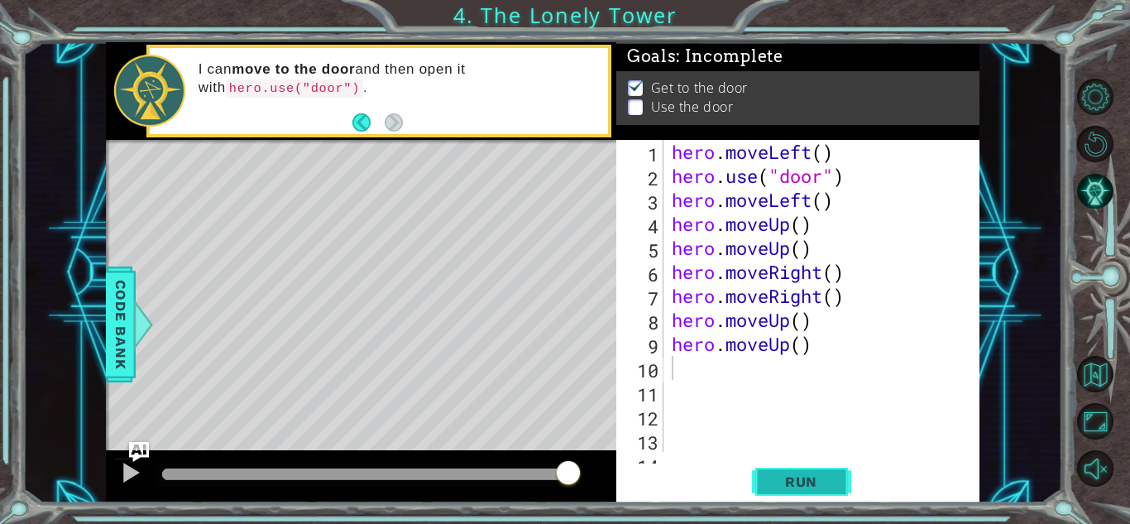
click at [764, 481] on button "Run" at bounding box center [801, 481] width 99 height 36
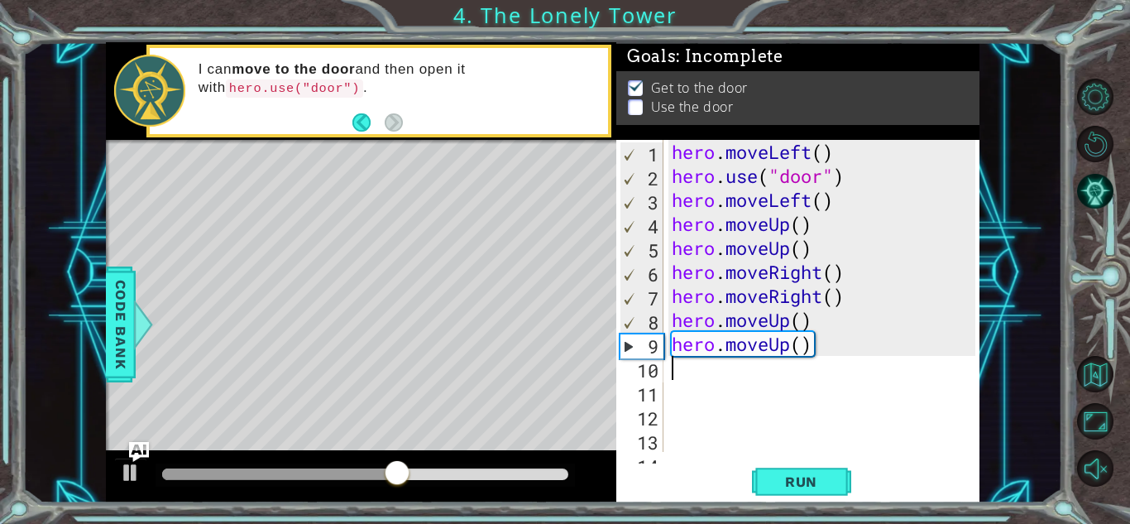
click at [821, 342] on div "hero . moveLeft ( ) hero . use ( "door" ) hero . moveLeft ( ) hero . moveUp ( )…" at bounding box center [825, 320] width 315 height 360
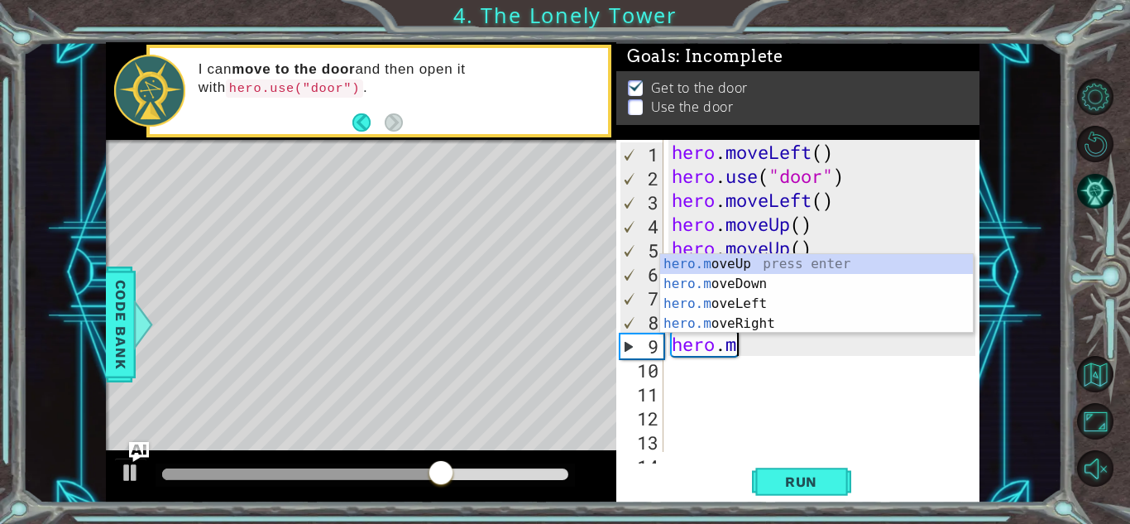
type textarea "hero."
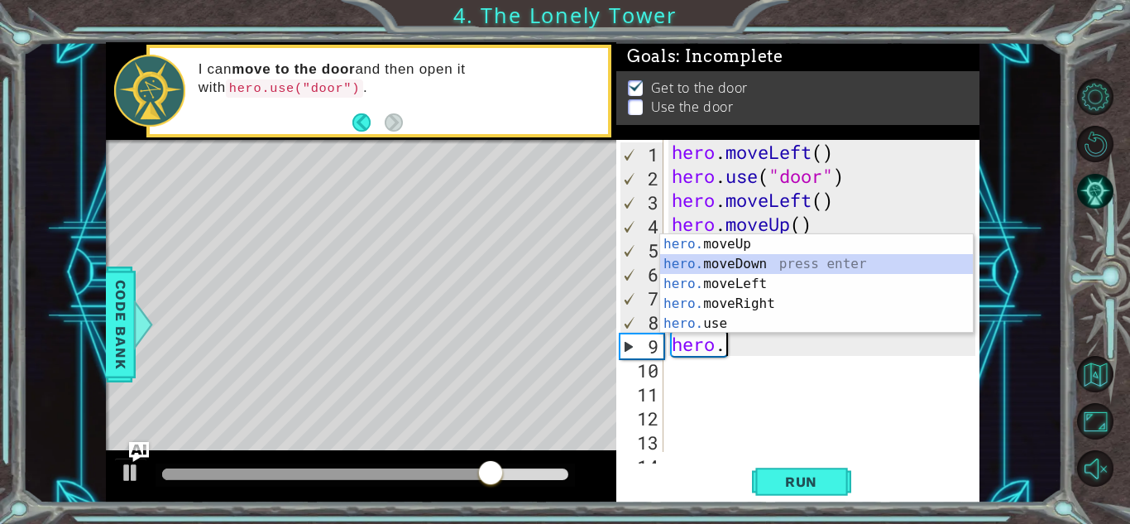
click at [834, 261] on div "hero. moveUp press enter hero. moveDown press enter hero. moveLeft press enter …" at bounding box center [816, 303] width 313 height 139
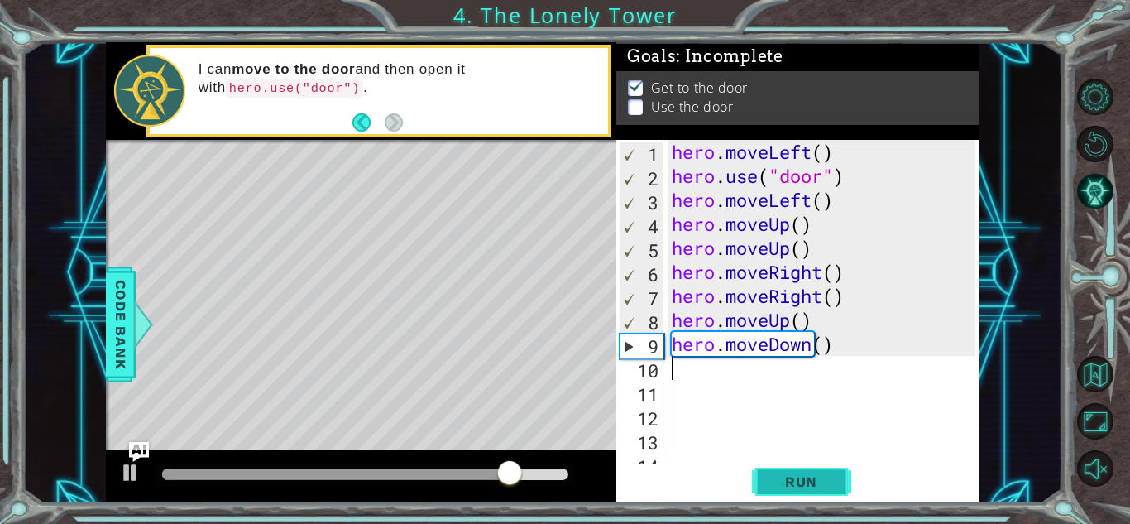
click at [817, 491] on button "Run" at bounding box center [801, 481] width 99 height 36
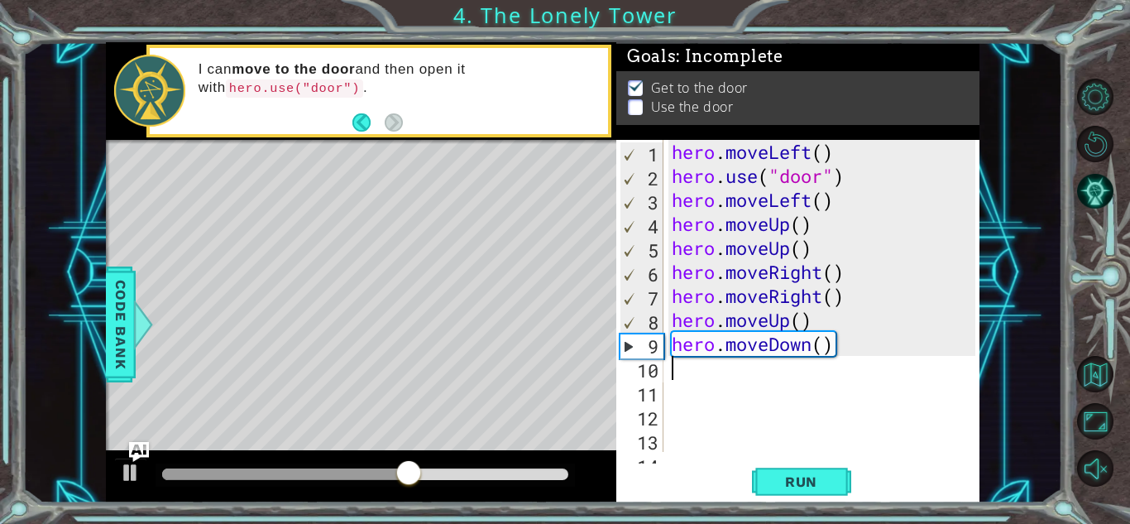
click at [895, 357] on div "hero . moveLeft ( ) hero . use ( "door" ) hero . moveLeft ( ) hero . moveUp ( )…" at bounding box center [825, 320] width 315 height 360
click at [890, 353] on div "hero . moveLeft ( ) hero . use ( "door" ) hero . moveLeft ( ) hero . moveUp ( )…" at bounding box center [825, 320] width 315 height 360
click at [868, 348] on div "hero . moveLeft ( ) hero . use ( "door" ) hero . moveLeft ( ) hero . moveUp ( )…" at bounding box center [825, 320] width 315 height 360
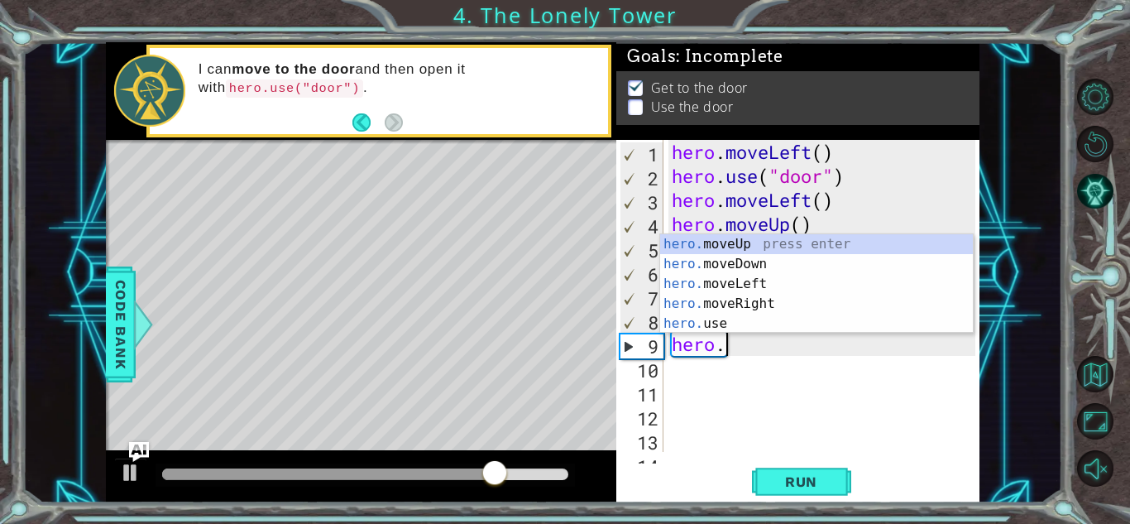
type textarea "hero"
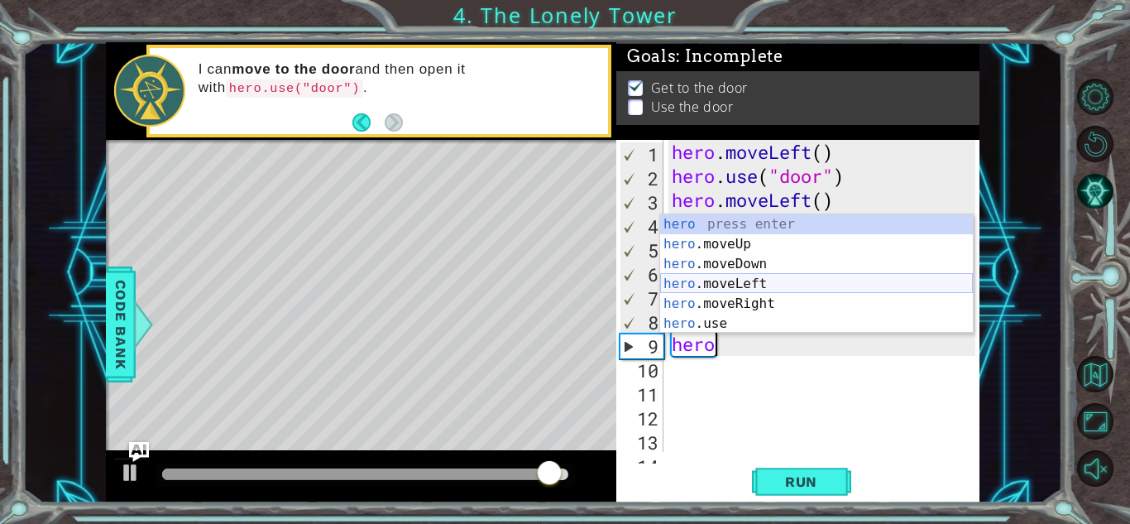
click at [826, 282] on div "hero press enter hero .moveUp press enter hero .moveDown press enter hero .move…" at bounding box center [816, 293] width 313 height 159
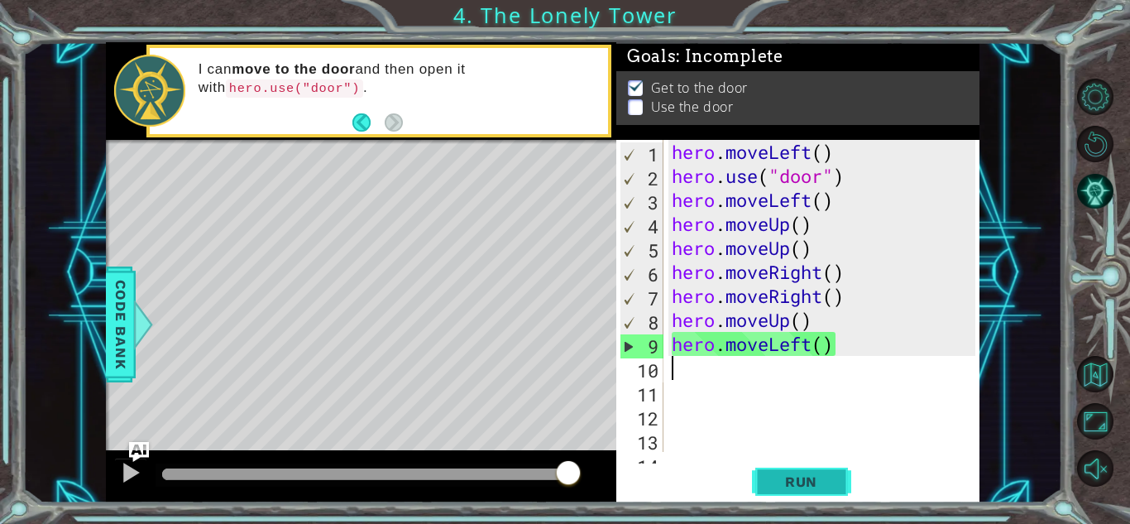
click at [827, 475] on span "Run" at bounding box center [801, 481] width 65 height 17
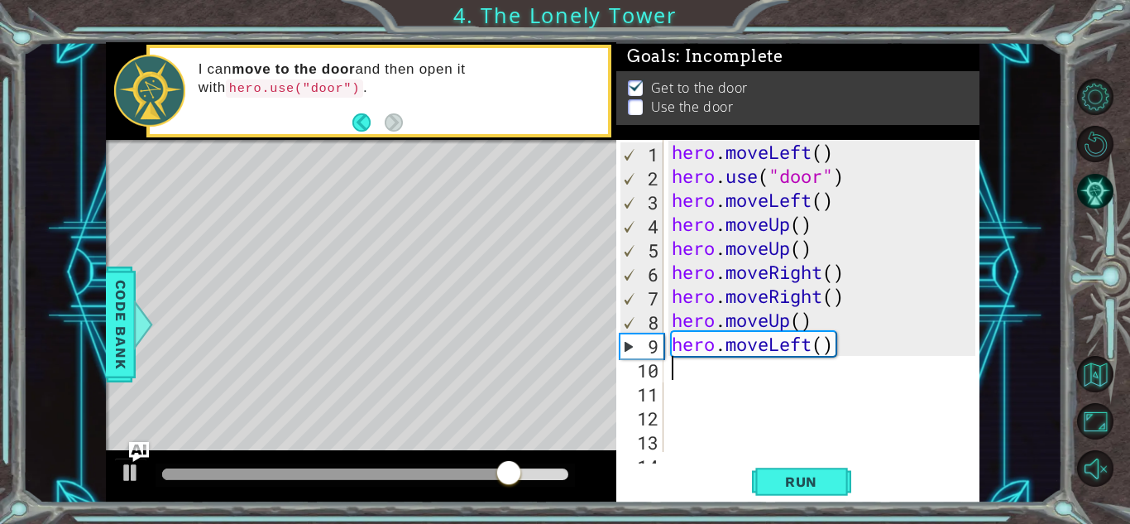
click at [853, 344] on div "hero . moveLeft ( ) hero . use ( "door" ) hero . moveLeft ( ) hero . moveUp ( )…" at bounding box center [825, 320] width 315 height 360
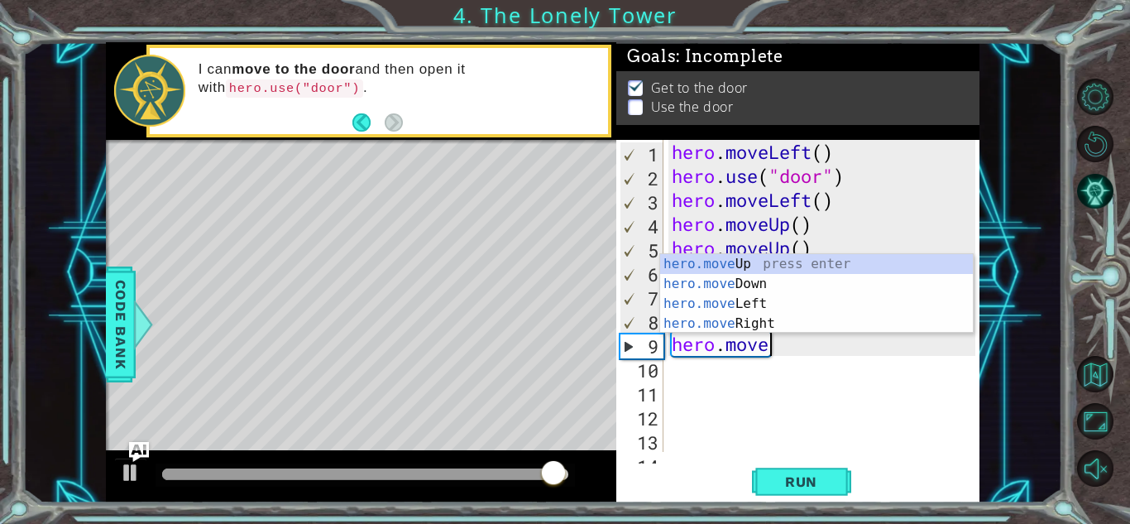
type textarea "hero.mover"
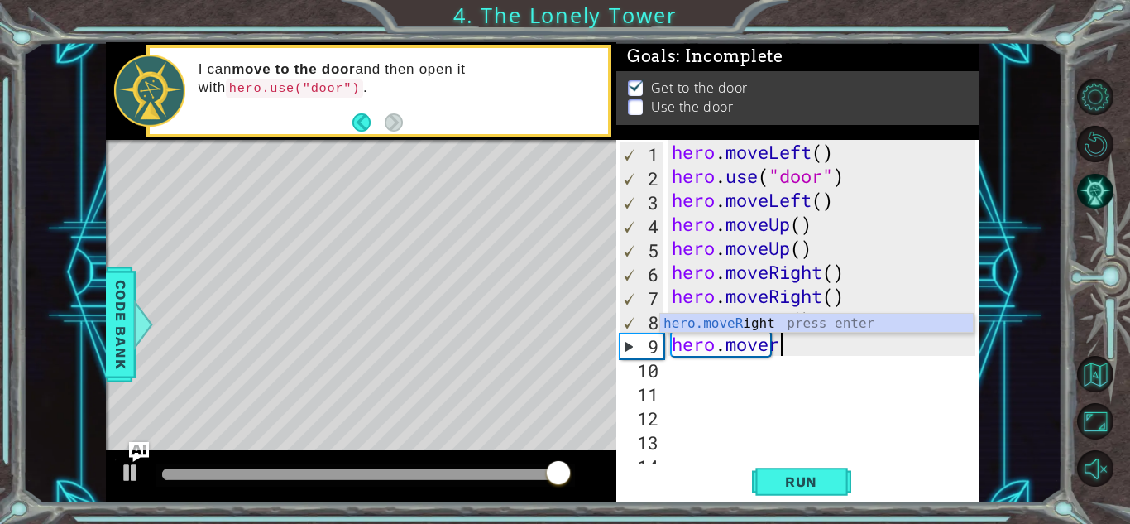
scroll to position [0, 4]
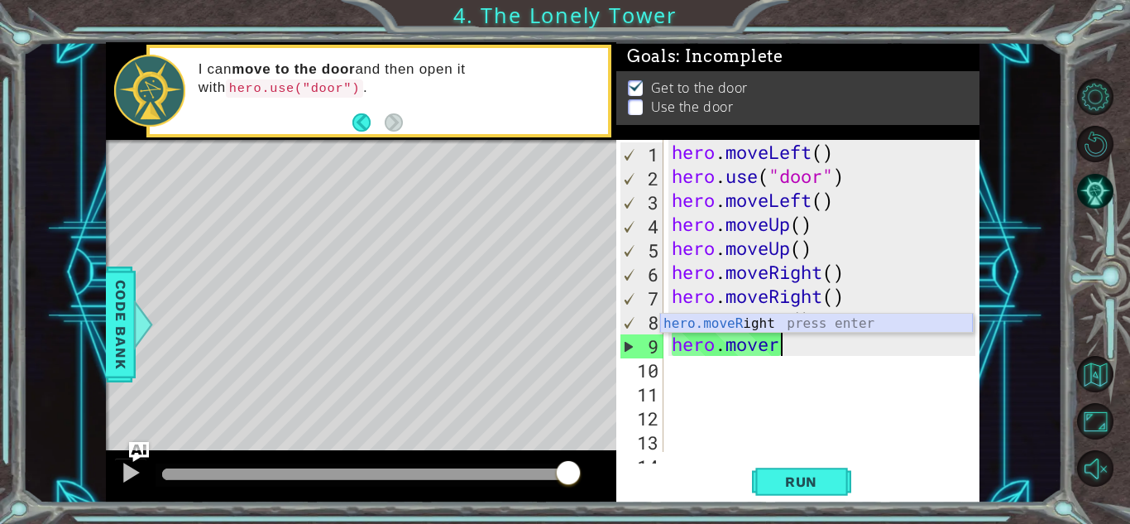
click at [864, 322] on div "hero.moveR ight press enter" at bounding box center [816, 344] width 313 height 60
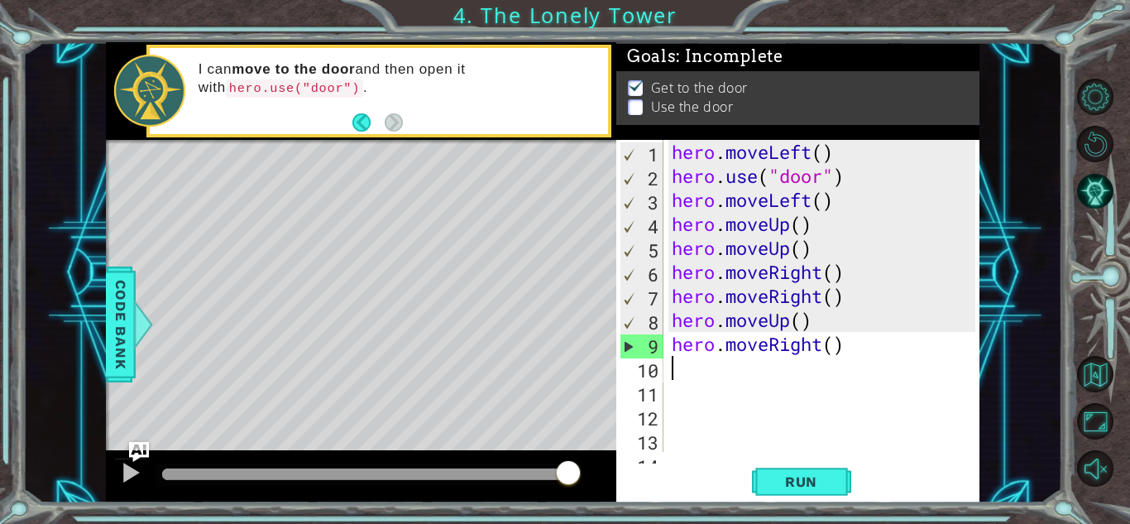
scroll to position [0, 0]
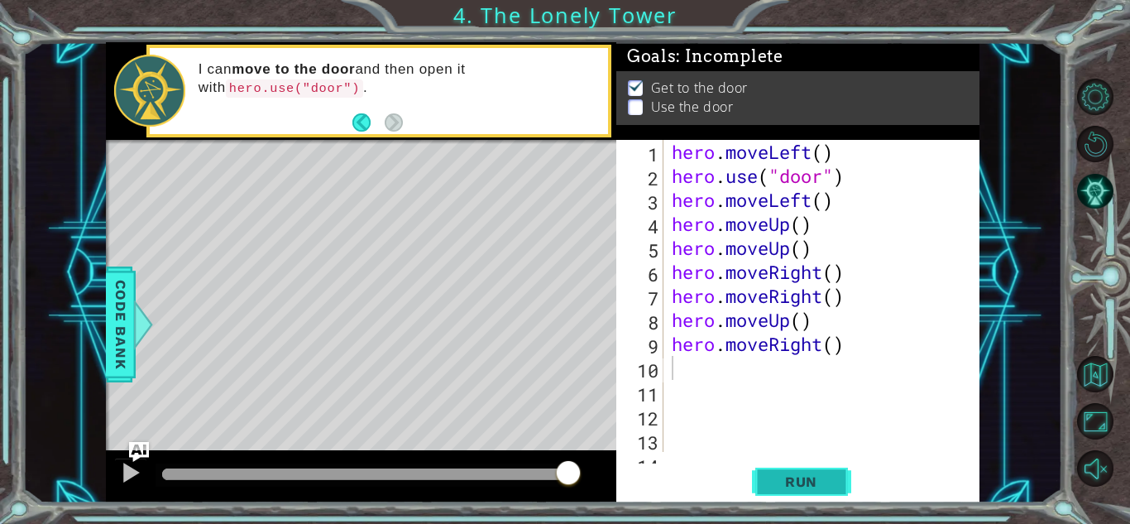
click at [836, 474] on button "Run" at bounding box center [801, 481] width 99 height 36
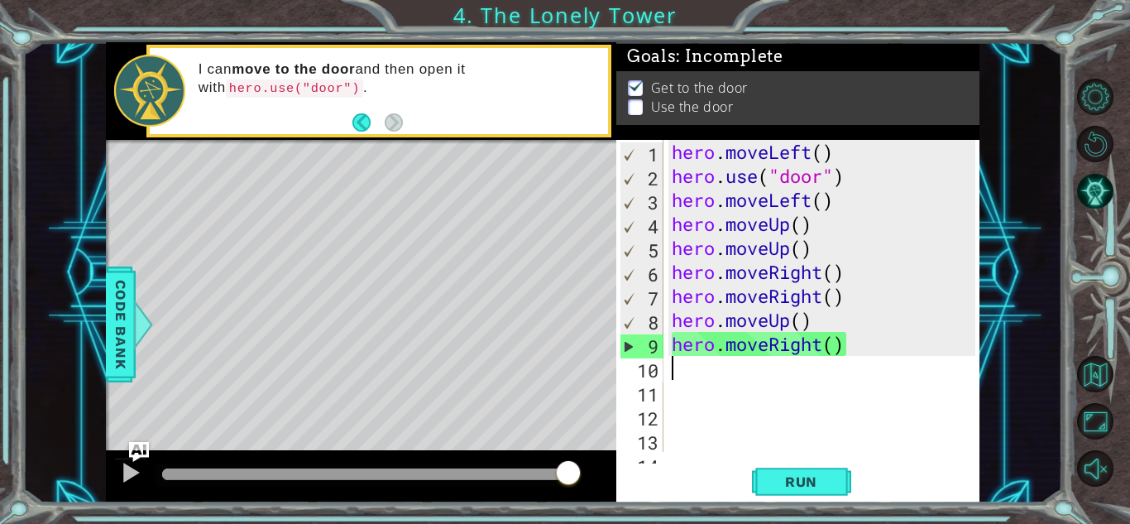
click at [868, 183] on div "hero . moveLeft ( ) hero . use ( "door" ) hero . moveLeft ( ) hero . moveUp ( )…" at bounding box center [825, 320] width 315 height 360
click at [792, 492] on button "Run" at bounding box center [801, 481] width 99 height 36
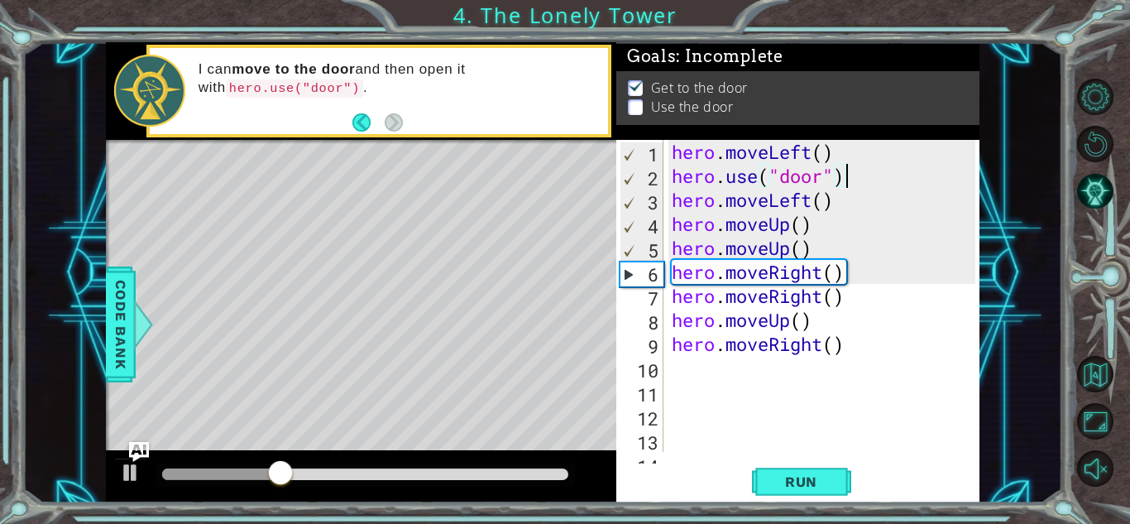
click at [849, 183] on div "hero . moveLeft ( ) hero . use ( "door" ) hero . moveLeft ( ) hero . moveUp ( )…" at bounding box center [825, 320] width 315 height 360
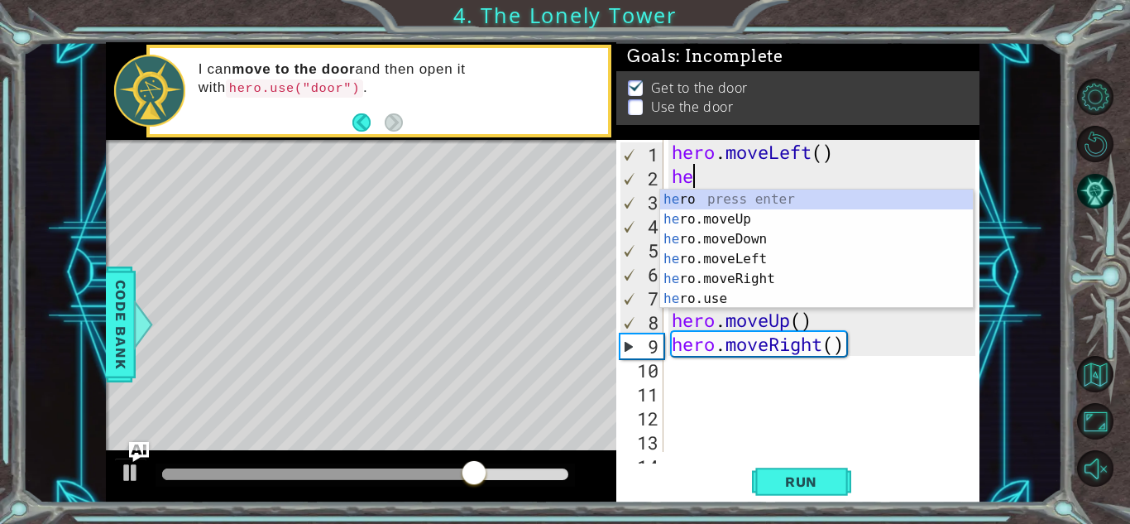
type textarea "h"
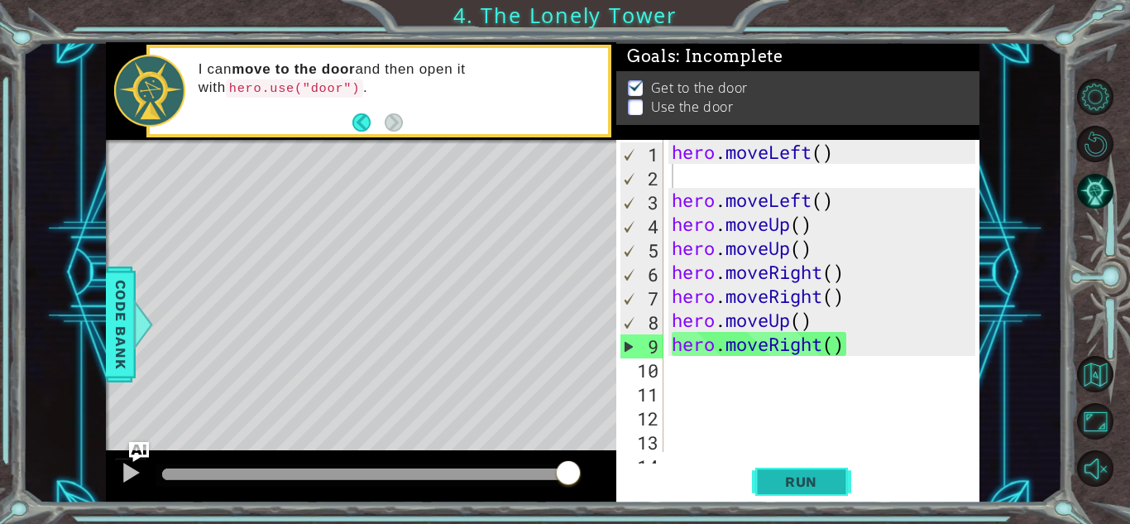
click at [825, 476] on span "Run" at bounding box center [801, 481] width 65 height 17
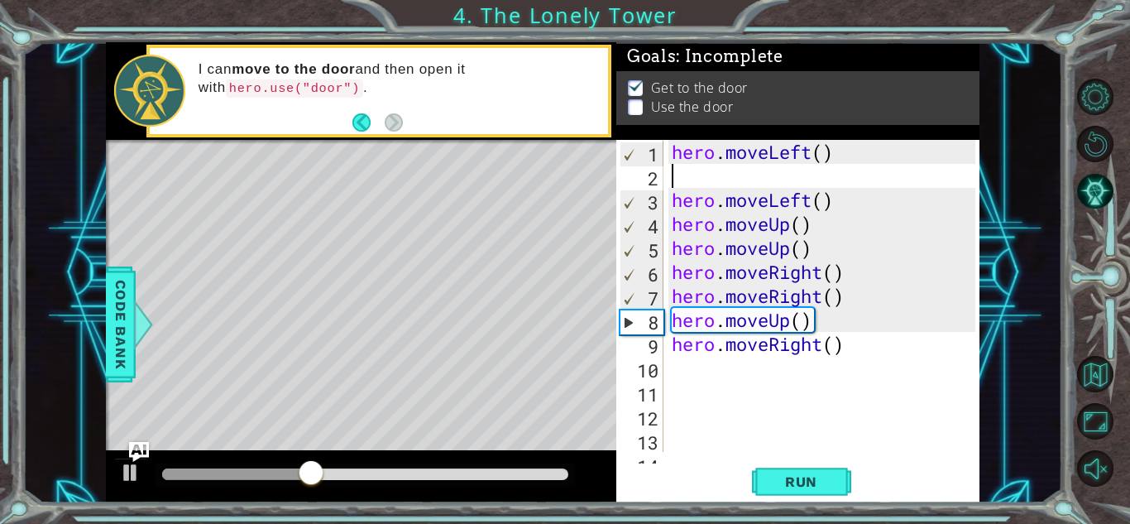
click at [844, 184] on div "hero . moveLeft ( ) hero . moveLeft ( ) hero . moveUp ( ) hero . moveUp ( ) her…" at bounding box center [825, 320] width 315 height 360
type textarea "="
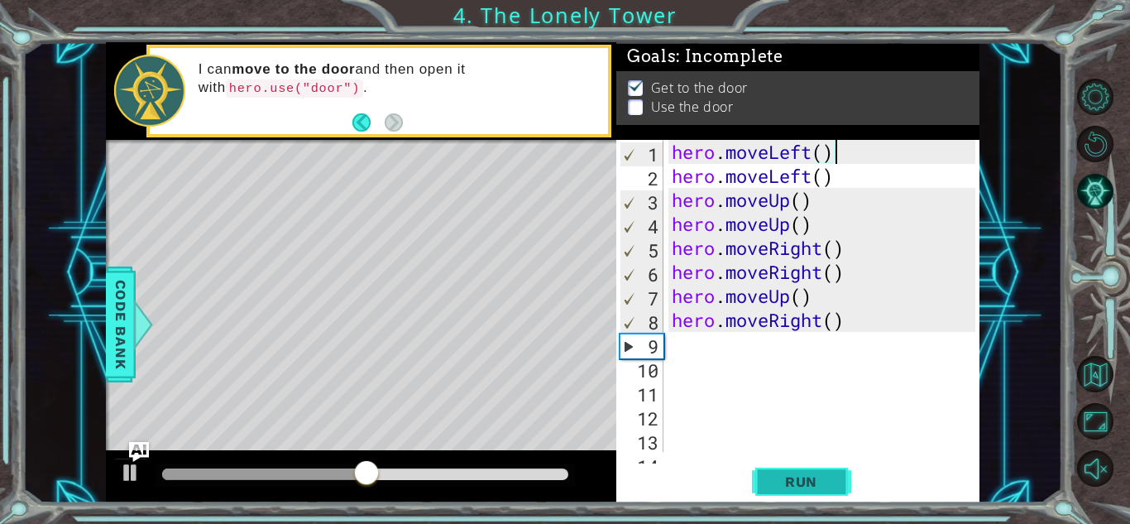
type textarea "hero.moveLeft()"
click at [812, 493] on button "Run" at bounding box center [801, 481] width 99 height 36
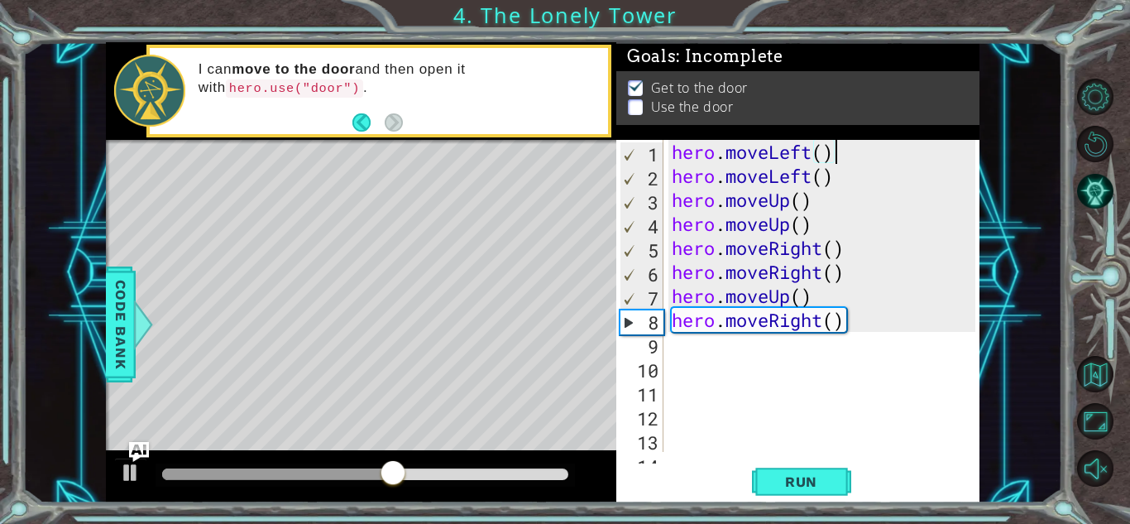
click at [783, 352] on div "hero . moveLeft ( ) hero . moveLeft ( ) hero . moveUp ( ) hero . moveUp ( ) her…" at bounding box center [825, 320] width 315 height 360
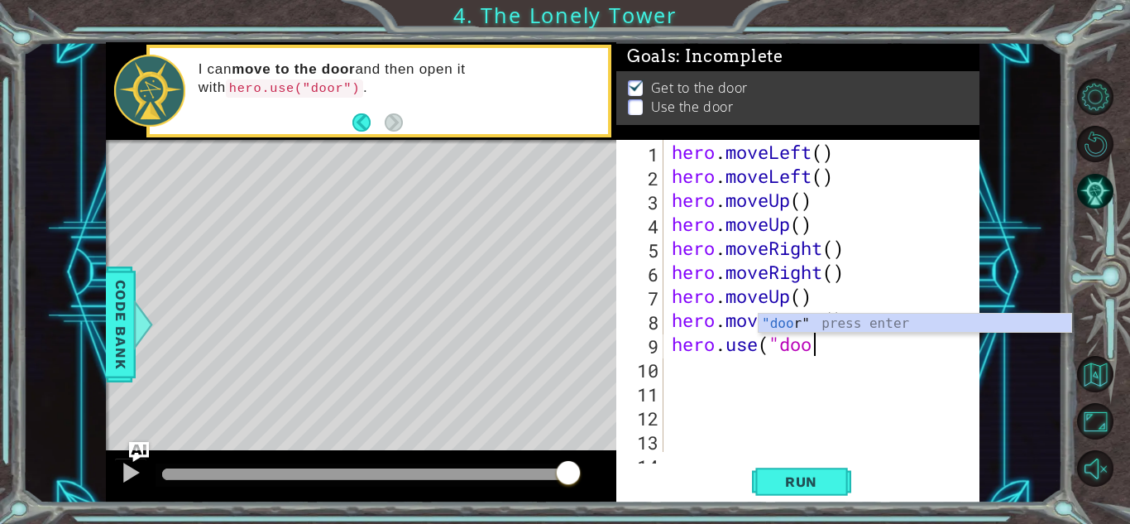
scroll to position [0, 6]
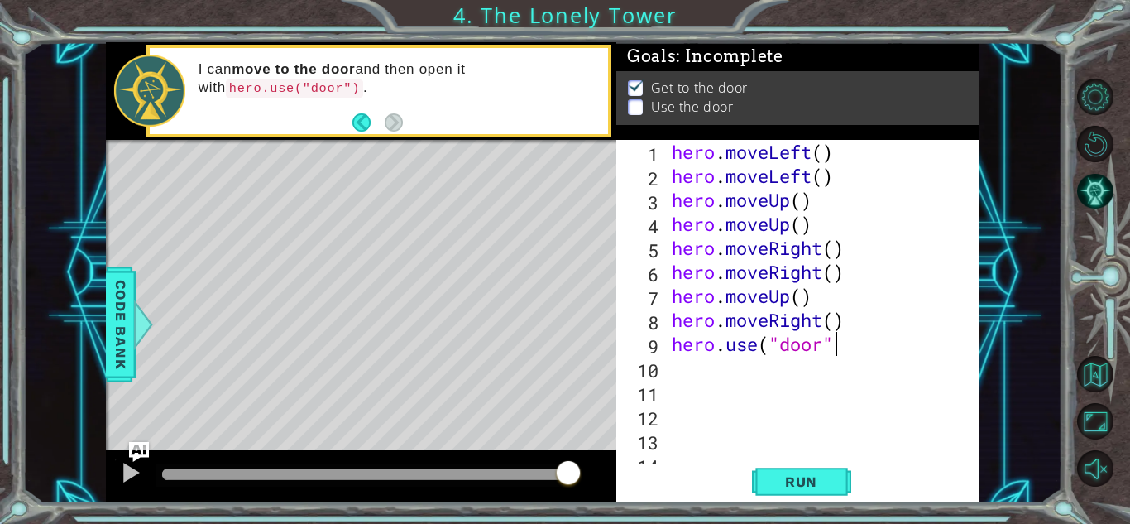
type textarea "hero.use("door")"
click at [813, 469] on button "Run" at bounding box center [801, 481] width 99 height 36
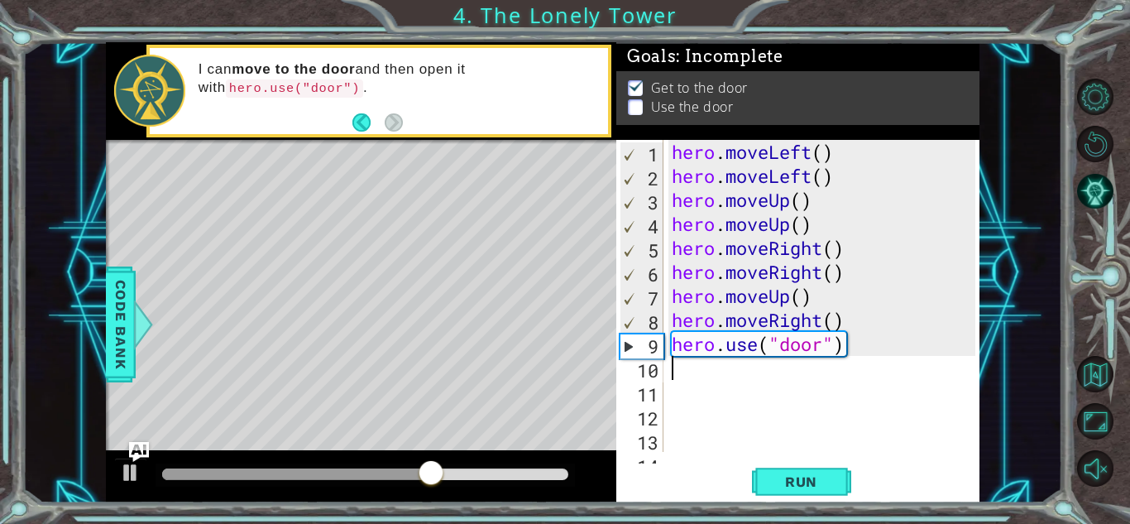
click at [883, 347] on div "hero . moveLeft ( ) hero . moveLeft ( ) hero . moveUp ( ) hero . moveUp ( ) her…" at bounding box center [825, 320] width 315 height 360
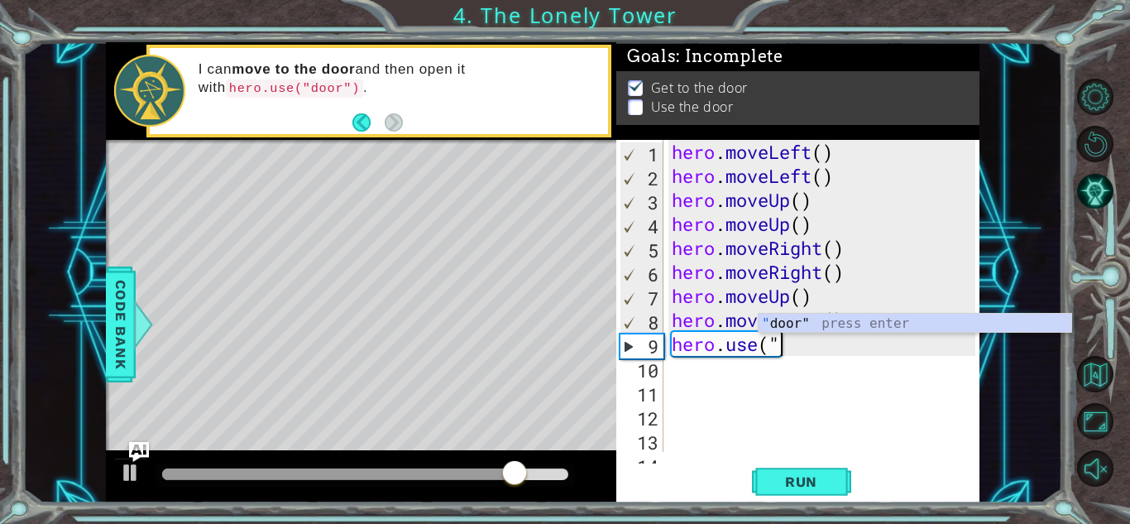
scroll to position [0, 3]
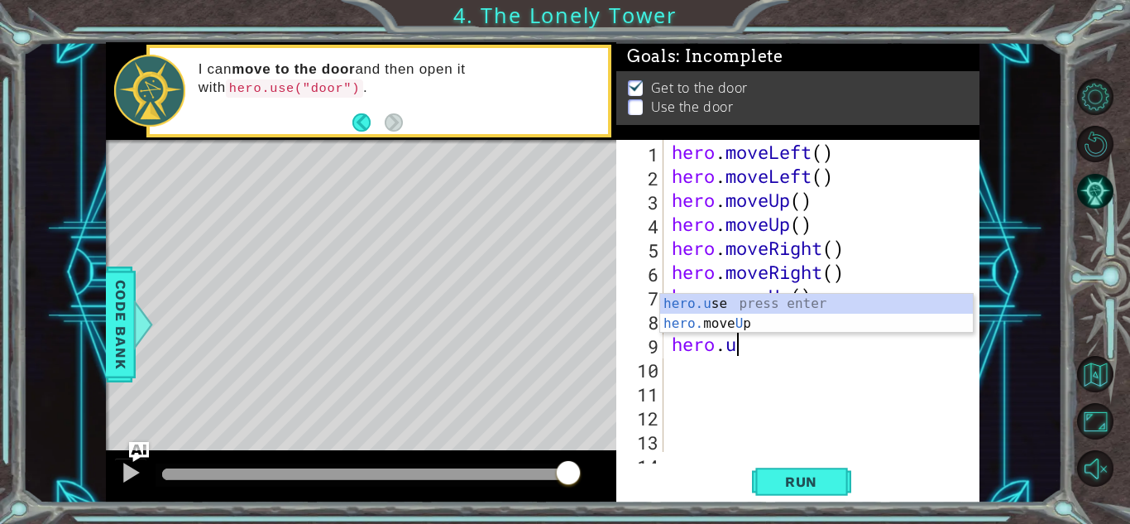
type textarea "hero."
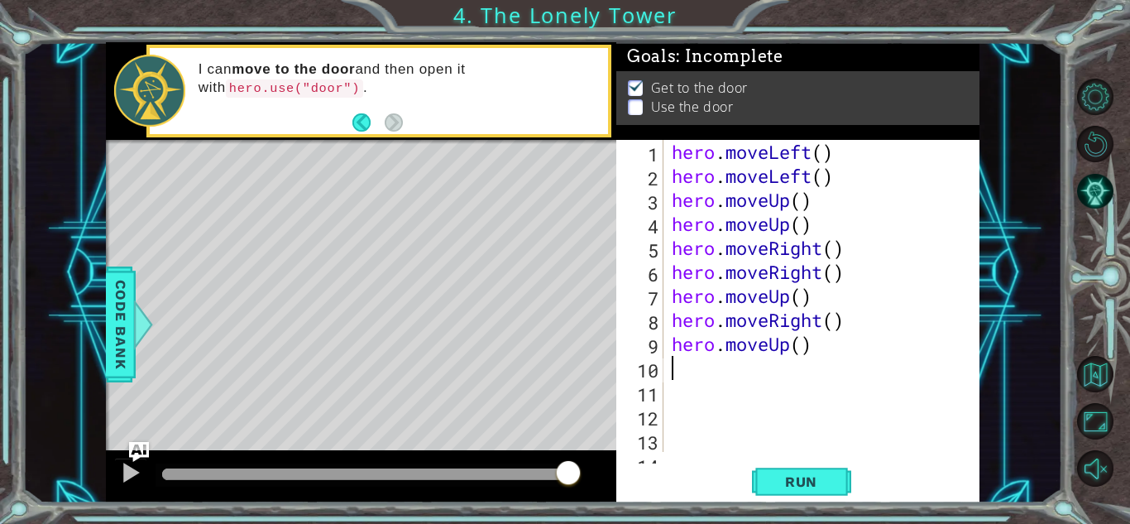
scroll to position [0, 0]
click at [778, 481] on span "Run" at bounding box center [801, 481] width 65 height 17
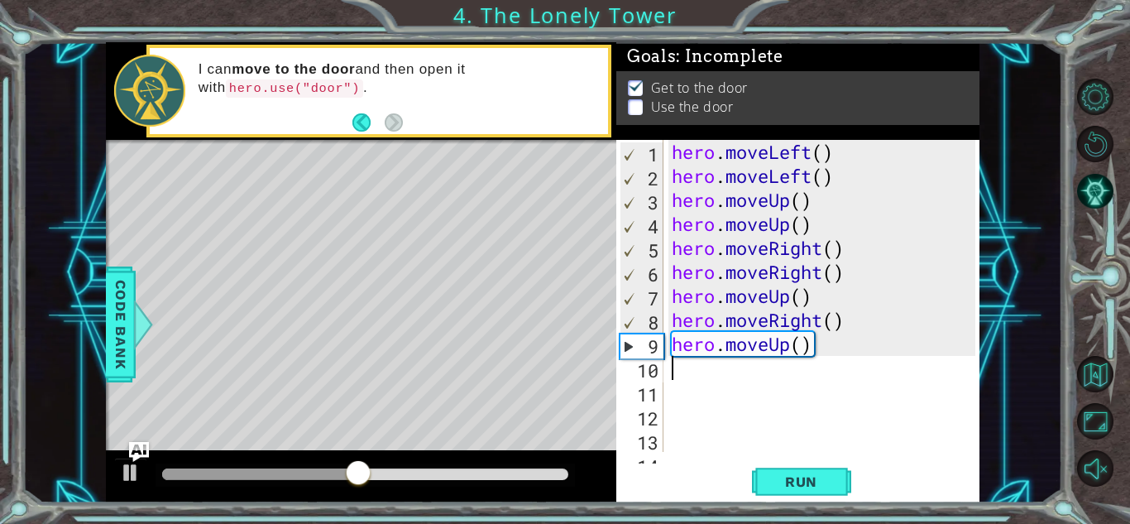
click at [827, 348] on div "hero . moveLeft ( ) hero . moveLeft ( ) hero . moveUp ( ) hero . moveUp ( ) her…" at bounding box center [825, 320] width 315 height 360
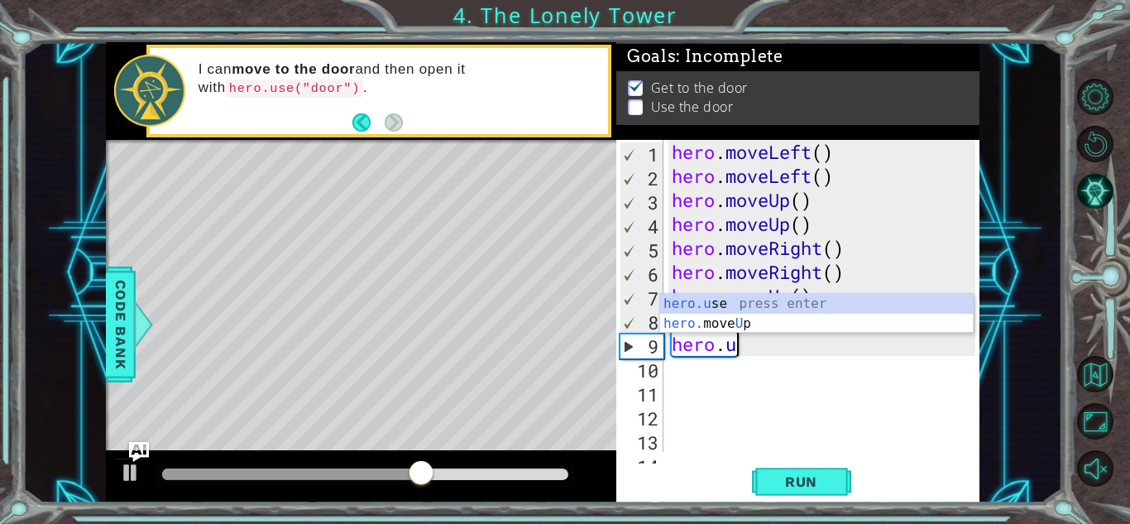
scroll to position [0, 2]
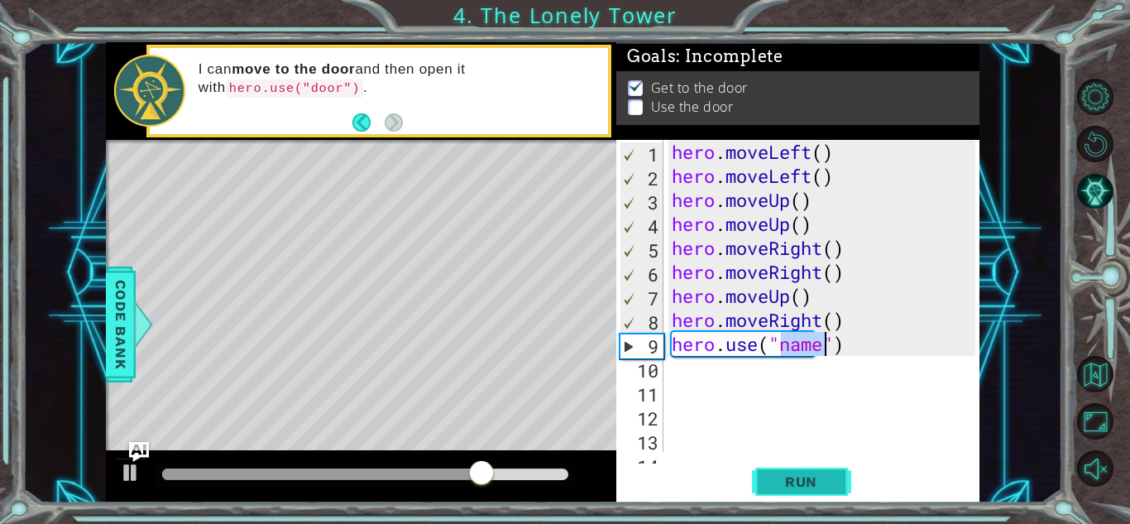
click at [802, 484] on span "Run" at bounding box center [801, 481] width 65 height 17
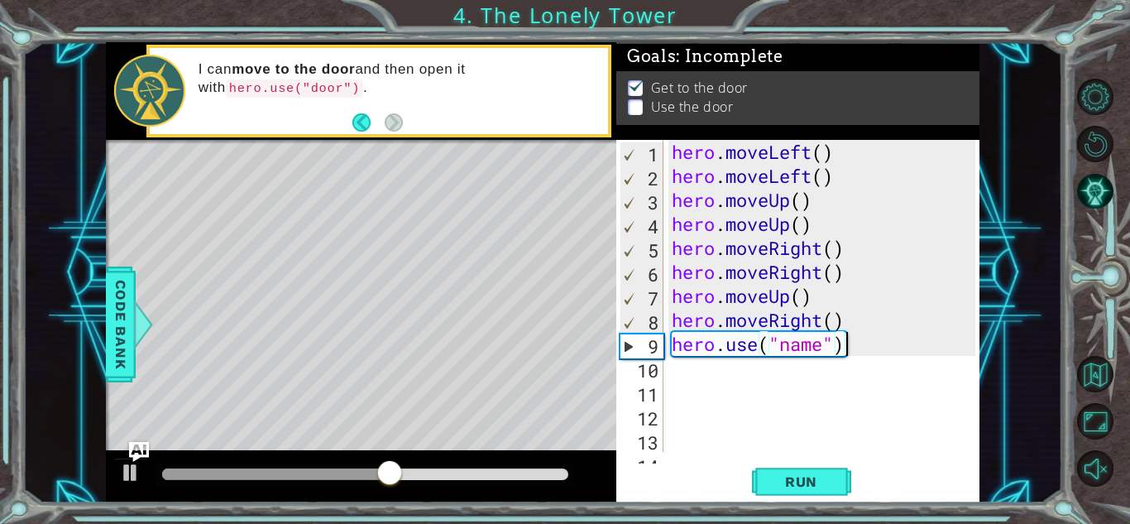
drag, startPoint x: 876, startPoint y: 350, endPoint x: 869, endPoint y: 355, distance: 8.9
click at [869, 355] on div "hero . moveLeft ( ) hero . moveLeft ( ) hero . moveUp ( ) hero . moveUp ( ) her…" at bounding box center [825, 320] width 315 height 360
click at [868, 355] on div "hero . moveLeft ( ) hero . moveLeft ( ) hero . moveUp ( ) hero . moveUp ( ) her…" at bounding box center [825, 320] width 315 height 360
click at [828, 345] on div "hero . moveLeft ( ) hero . moveLeft ( ) hero . moveUp ( ) hero . moveUp ( ) her…" at bounding box center [825, 320] width 315 height 360
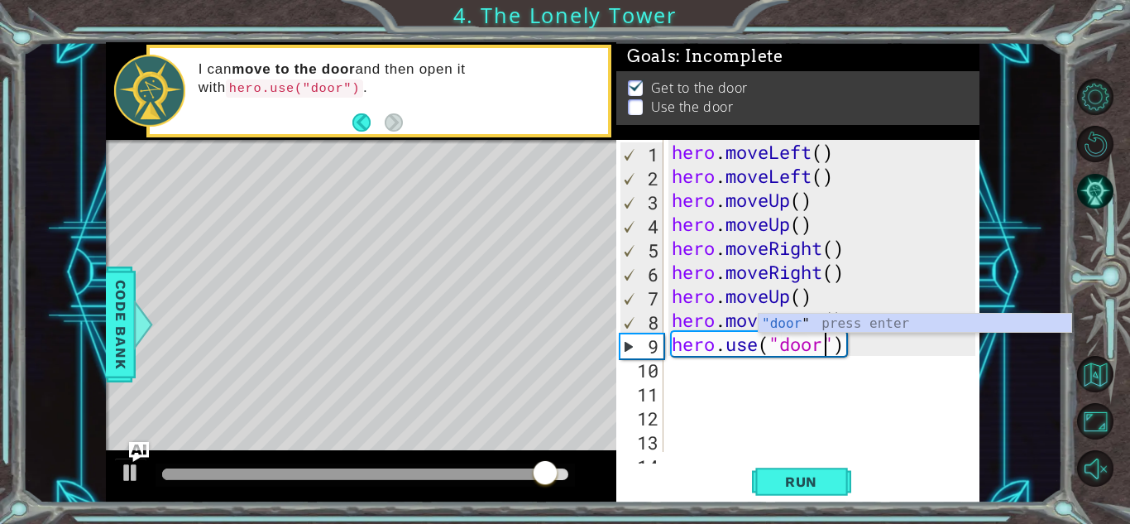
scroll to position [0, 7]
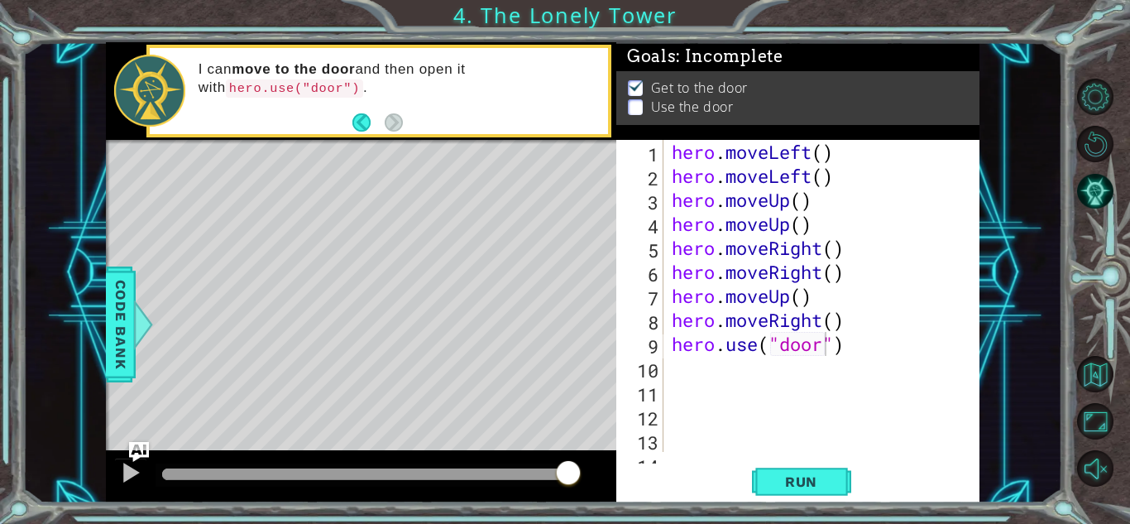
click at [858, 484] on div "Run" at bounding box center [801, 481] width 363 height 36
click at [848, 484] on button "Run" at bounding box center [801, 481] width 99 height 36
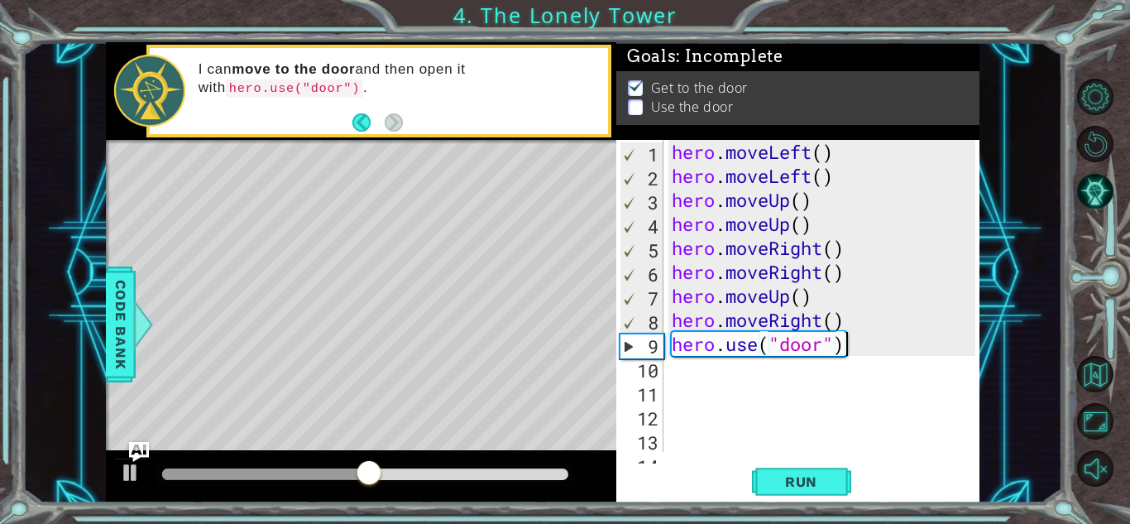
click at [869, 348] on div "hero . moveLeft ( ) hero . moveLeft ( ) hero . moveUp ( ) hero . moveUp ( ) her…" at bounding box center [825, 320] width 315 height 360
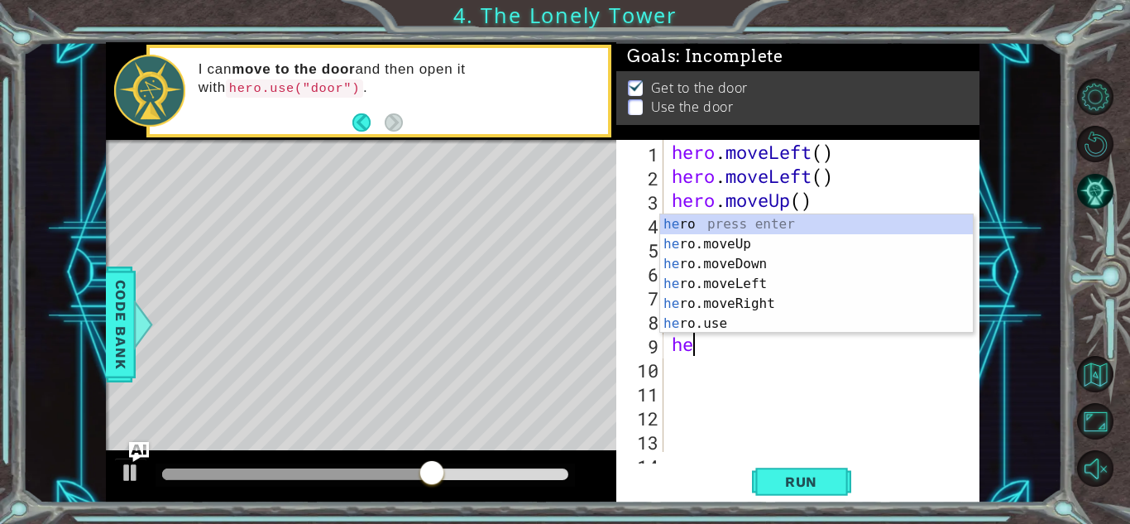
scroll to position [0, 0]
type textarea "h"
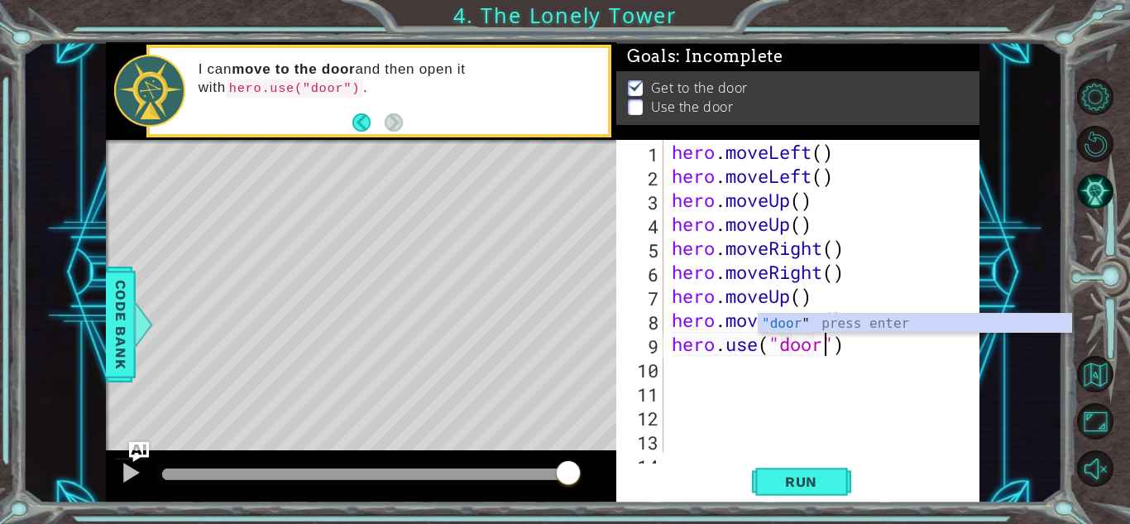
scroll to position [0, 7]
type textarea "hero.use("door")"
click at [817, 484] on span "Run" at bounding box center [801, 481] width 65 height 17
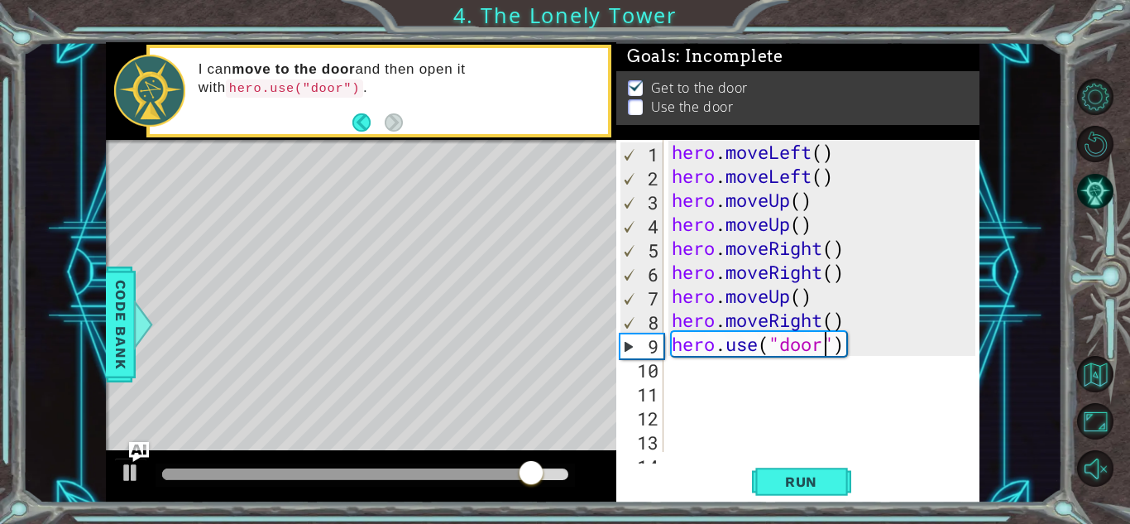
click at [826, 378] on div "hero . moveLeft ( ) hero . moveLeft ( ) hero . moveUp ( ) hero . moveUp ( ) her…" at bounding box center [825, 320] width 315 height 360
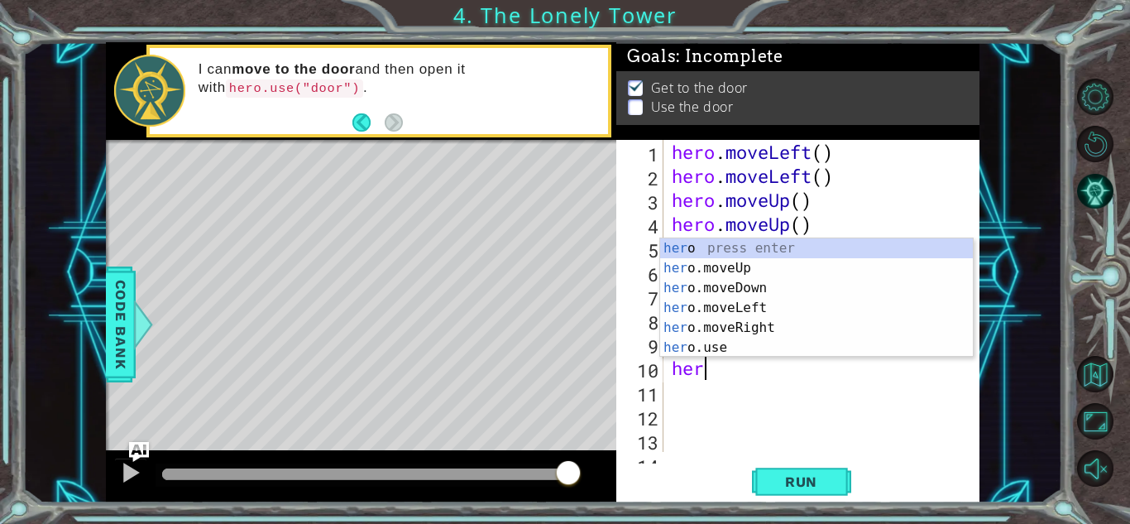
type textarea "hero"
click at [845, 270] on div "hero press enter hero .moveUp press enter hero .moveDown press enter hero .move…" at bounding box center [816, 317] width 313 height 159
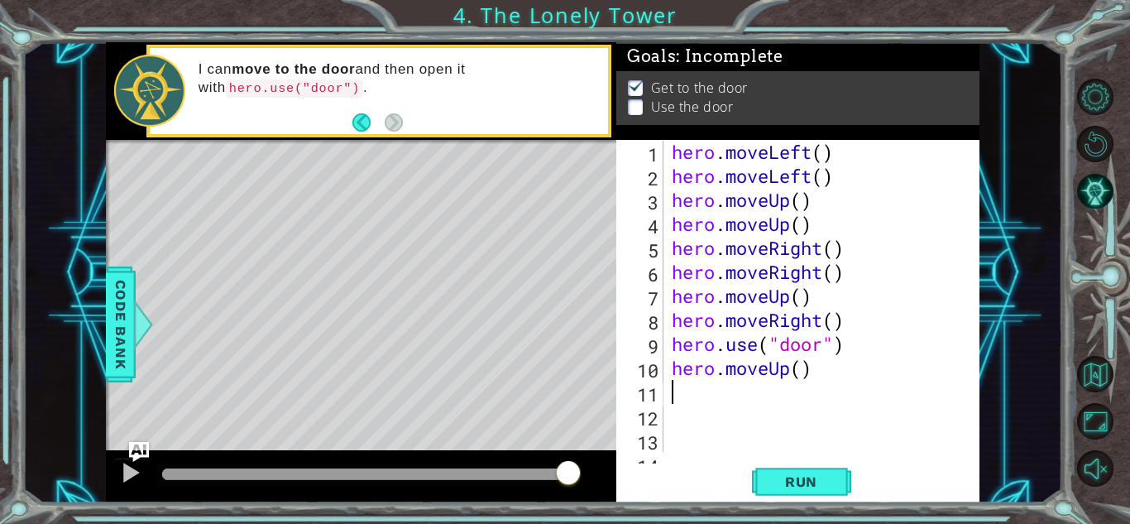
scroll to position [0, 0]
click at [815, 477] on span "Run" at bounding box center [801, 481] width 65 height 17
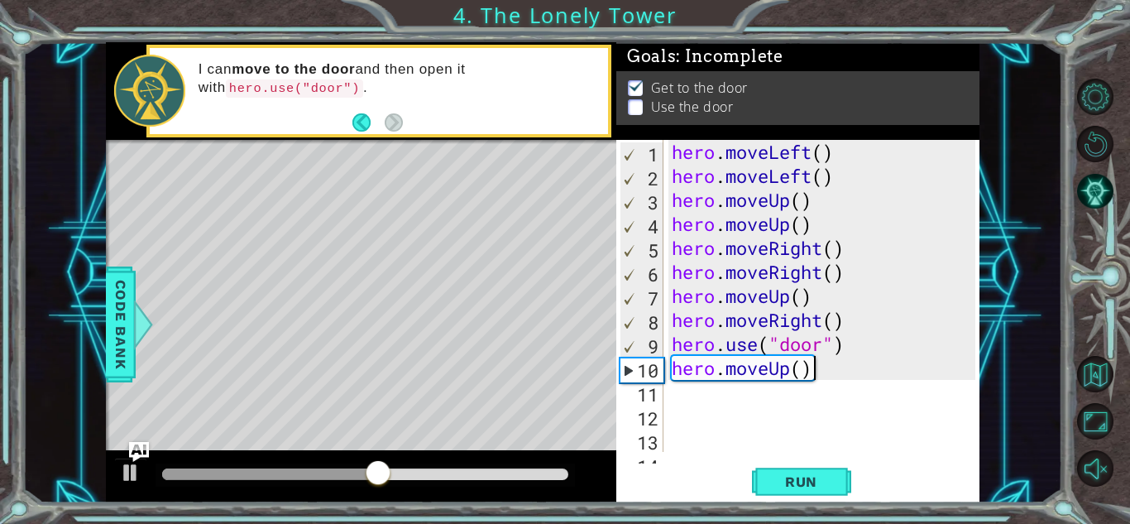
click at [853, 376] on div "hero . moveLeft ( ) hero . moveLeft ( ) hero . moveUp ( ) hero . moveUp ( ) her…" at bounding box center [825, 320] width 315 height 360
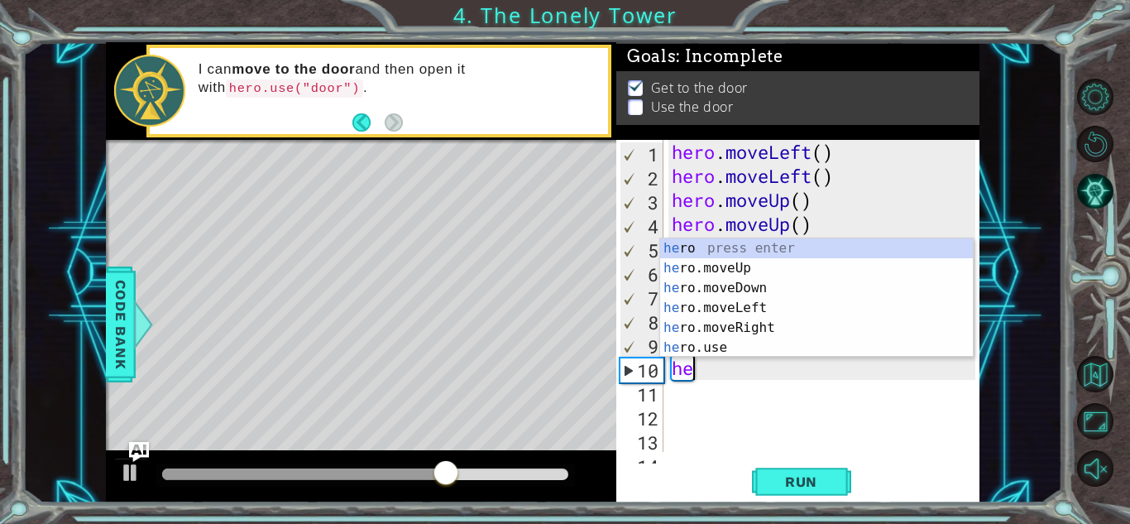
type textarea "h"
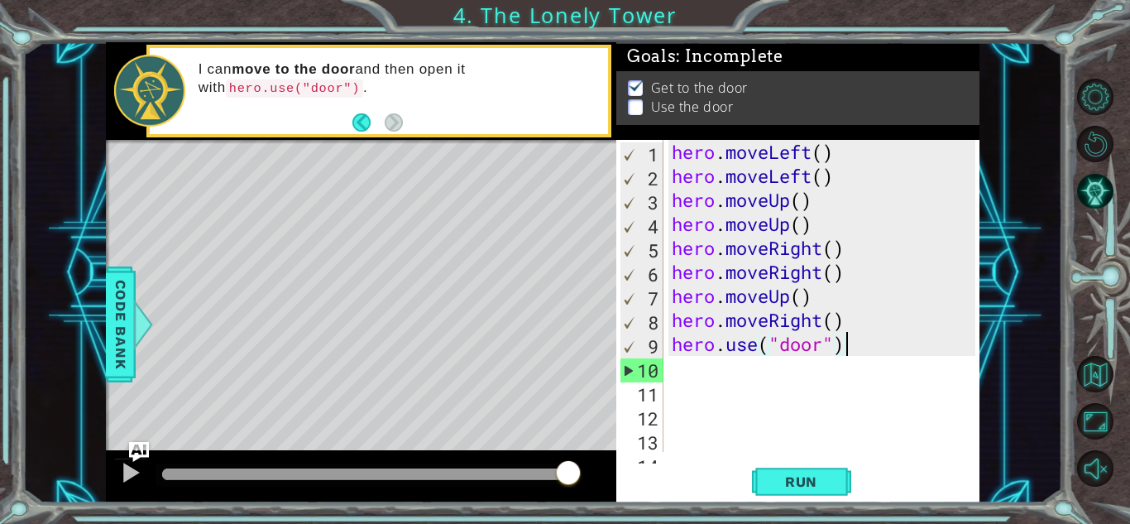
type textarea "hero.use("door")"
drag, startPoint x: 335, startPoint y: 98, endPoint x: 247, endPoint y: 82, distance: 89.2
click at [247, 82] on div "I can move to the door and then open it with hero.use("door") ." at bounding box center [397, 91] width 421 height 78
drag, startPoint x: 196, startPoint y: 60, endPoint x: 220, endPoint y: 69, distance: 25.7
click at [220, 69] on div "I can move to the door and then open it with hero.use("door") ." at bounding box center [397, 91] width 421 height 78
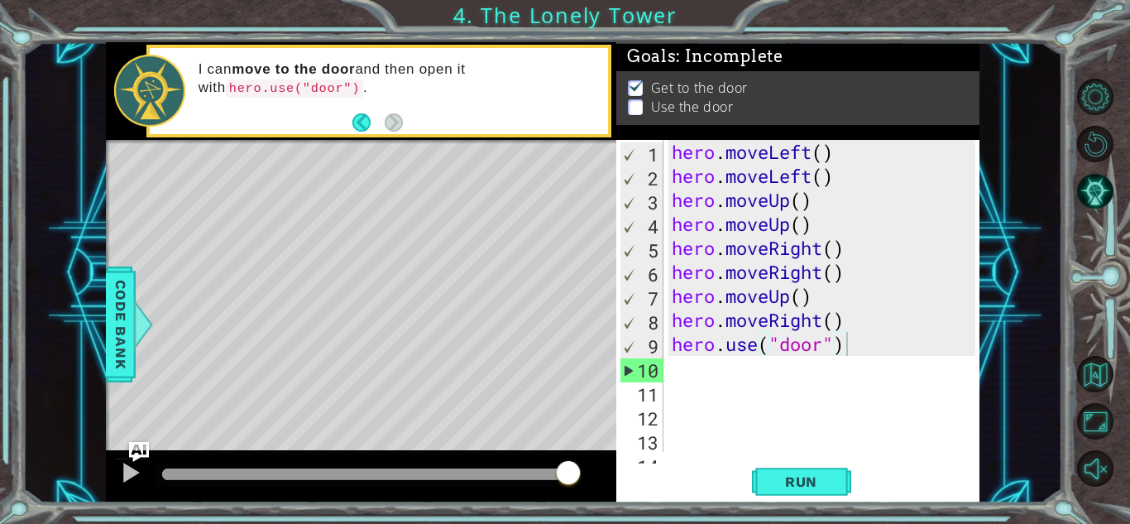
drag, startPoint x: 197, startPoint y: 69, endPoint x: 309, endPoint y: 96, distance: 115.6
click at [309, 96] on div "I can move to the door and then open it with hero.use("door") ." at bounding box center [397, 91] width 421 height 78
click at [750, 362] on div "hero . moveLeft ( ) hero . moveLeft ( ) hero . moveUp ( ) hero . moveUp ( ) her…" at bounding box center [825, 320] width 315 height 360
click at [852, 349] on div "hero . moveLeft ( ) hero . moveLeft ( ) hero . moveUp ( ) hero . moveUp ( ) her…" at bounding box center [825, 320] width 315 height 360
click at [863, 314] on div "hero . moveLeft ( ) hero . moveLeft ( ) hero . moveUp ( ) hero . moveUp ( ) her…" at bounding box center [825, 320] width 315 height 360
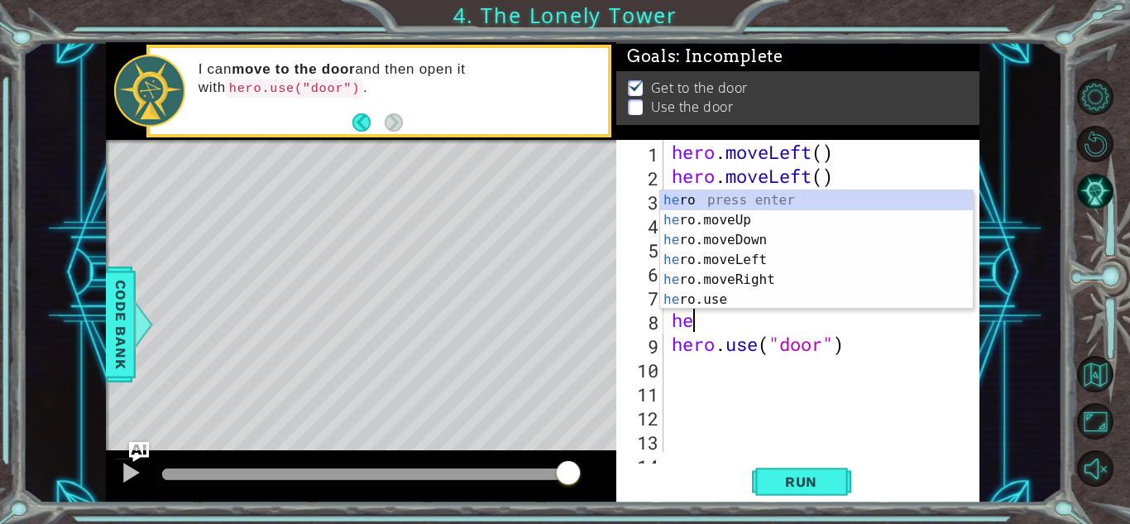
type textarea "h"
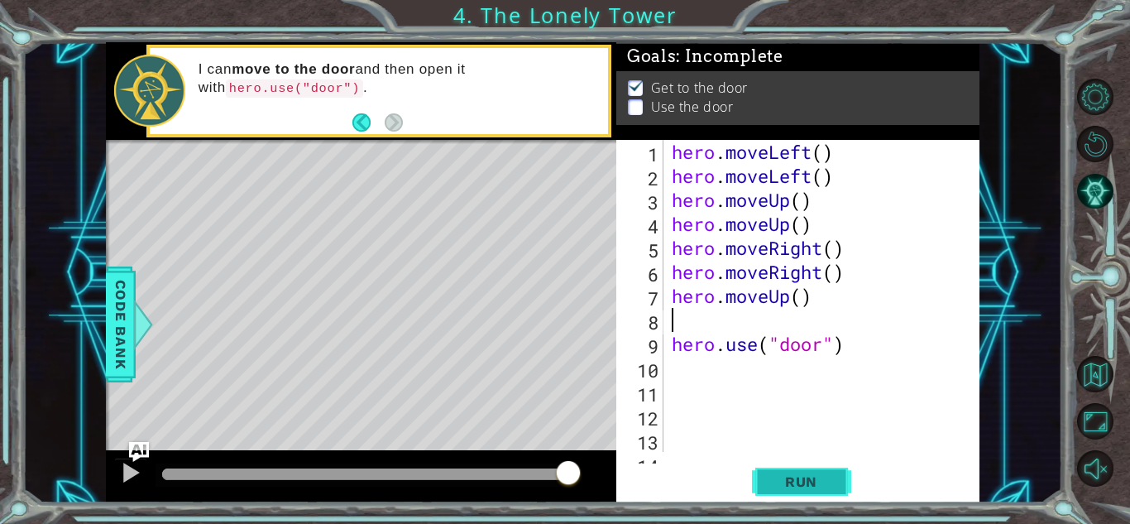
click at [787, 488] on span "Run" at bounding box center [801, 481] width 65 height 17
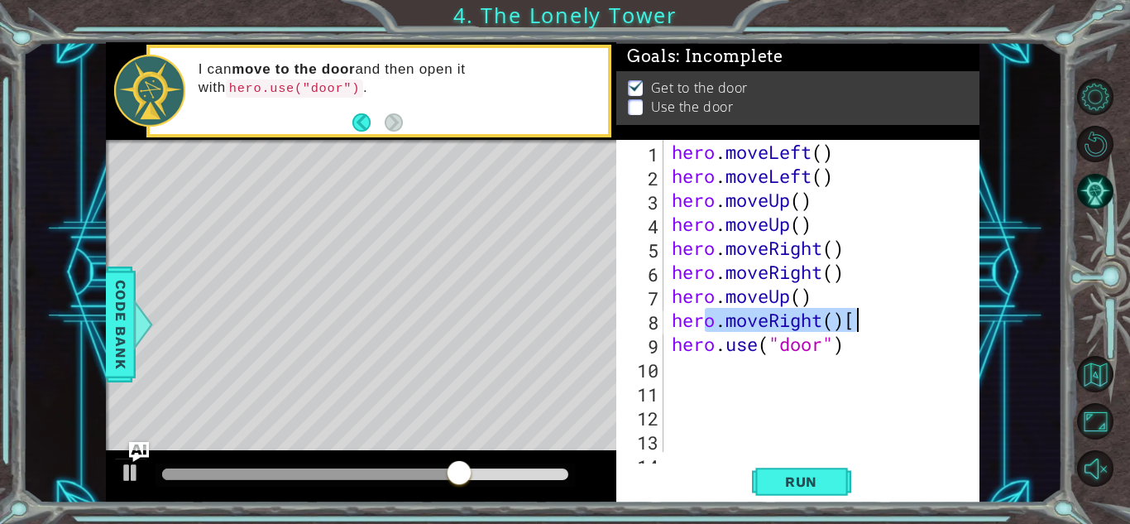
type textarea "hero.moveRight()"
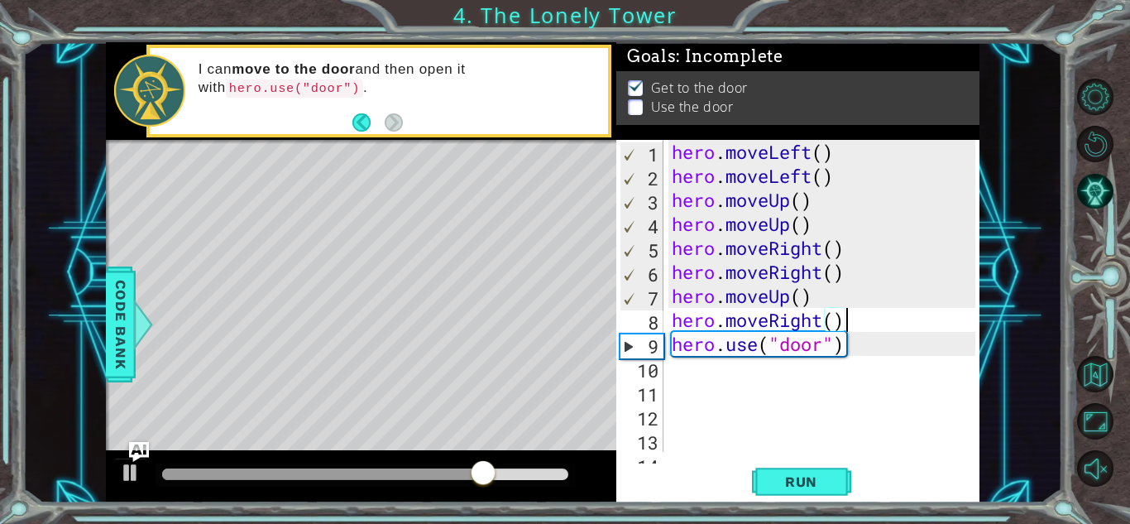
click at [914, 431] on div "hero . moveLeft ( ) hero . moveLeft ( ) hero . moveUp ( ) hero . moveUp ( ) her…" at bounding box center [825, 320] width 315 height 360
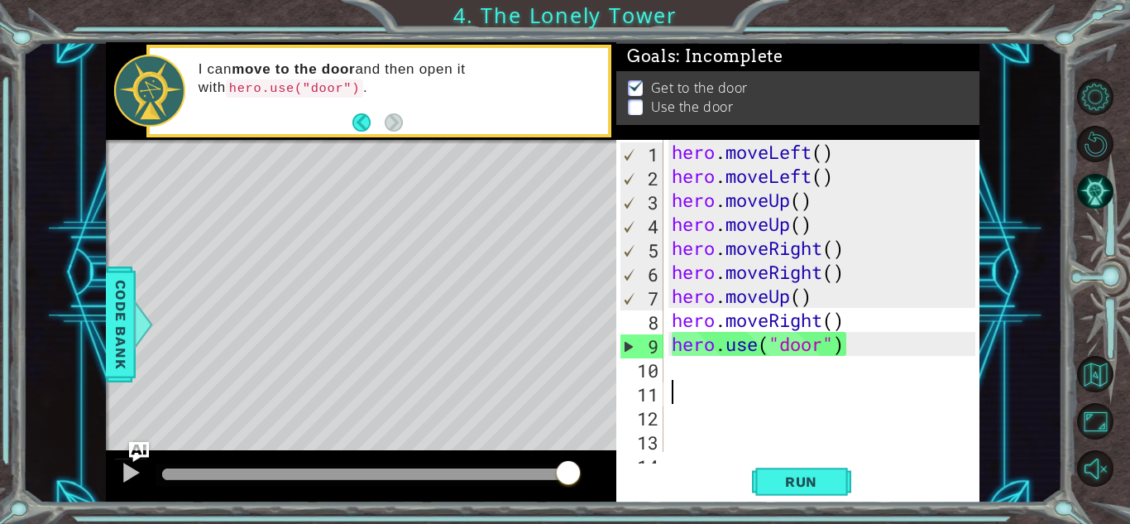
click at [849, 400] on div "hero . moveLeft ( ) hero . moveLeft ( ) hero . moveUp ( ) hero . moveUp ( ) her…" at bounding box center [825, 320] width 315 height 360
click at [809, 496] on button "Run" at bounding box center [801, 481] width 99 height 36
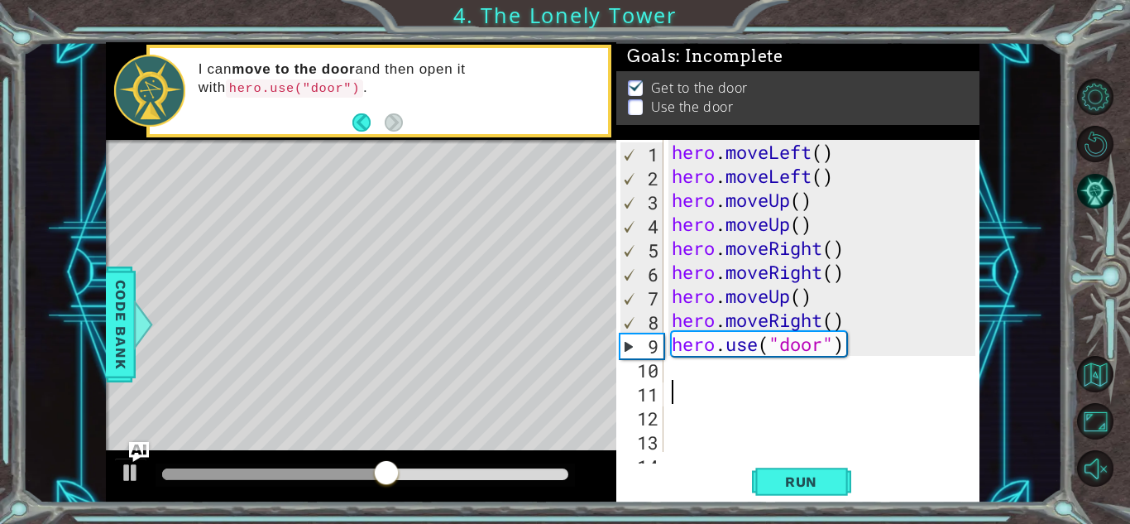
click at [885, 329] on div "hero . moveLeft ( ) hero . moveLeft ( ) hero . moveUp ( ) hero . moveUp ( ) her…" at bounding box center [825, 320] width 315 height 360
click at [818, 475] on span "Run" at bounding box center [801, 481] width 65 height 17
click at [879, 356] on div "hero . moveLeft ( ) hero . moveLeft ( ) hero . moveUp ( ) hero . moveUp ( ) her…" at bounding box center [825, 320] width 315 height 360
type textarea "hero.use("door")"
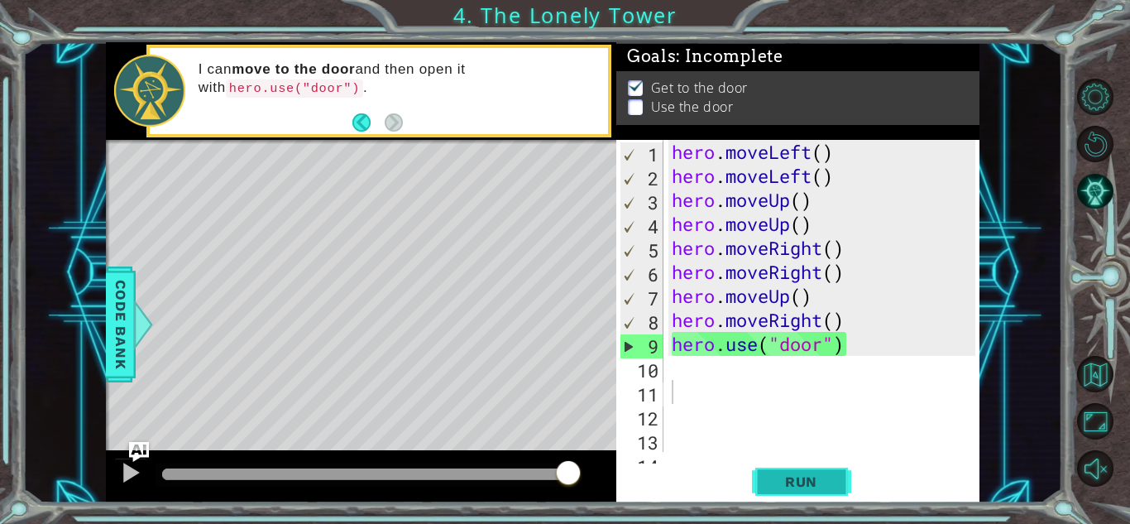
click at [832, 477] on span "Run" at bounding box center [801, 481] width 65 height 17
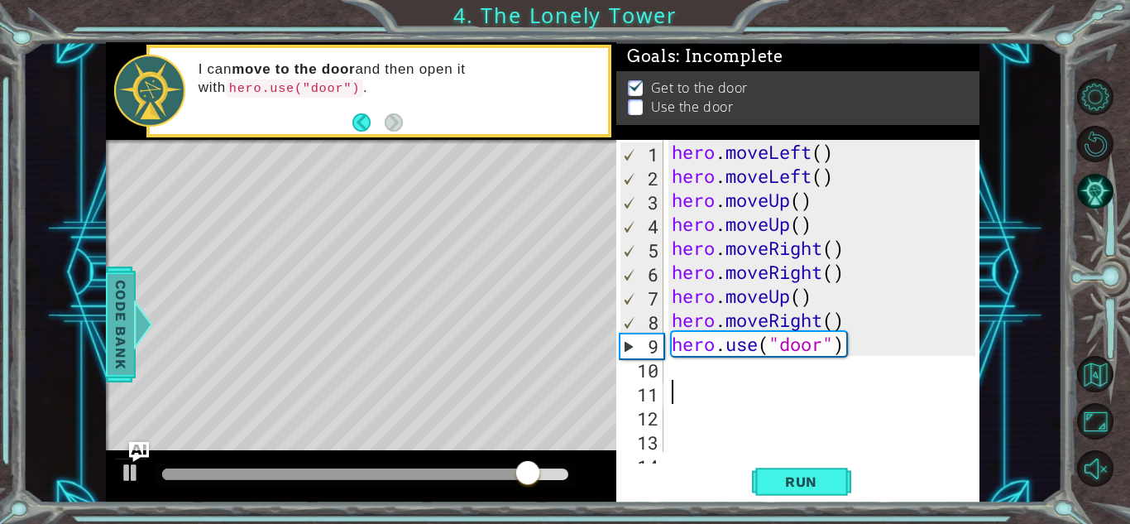
click at [109, 348] on span "Code Bank" at bounding box center [121, 324] width 26 height 101
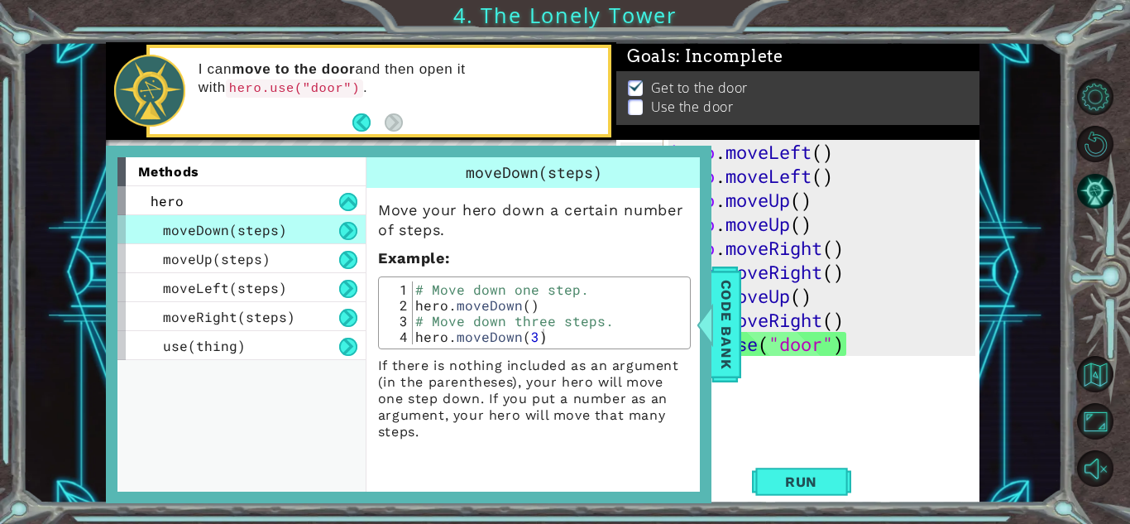
click at [788, 386] on div "hero . moveLeft ( ) hero . moveLeft ( ) hero . moveUp ( ) hero . moveUp ( ) her…" at bounding box center [825, 320] width 315 height 360
click at [914, 244] on div "hero . moveLeft ( ) hero . moveLeft ( ) hero . moveUp ( ) hero . moveUp ( ) her…" at bounding box center [825, 320] width 315 height 360
type textarea "hero.moveRight()"
click at [914, 244] on div "hero . moveLeft ( ) hero . moveLeft ( ) hero . moveUp ( ) hero . moveUp ( ) her…" at bounding box center [825, 320] width 315 height 360
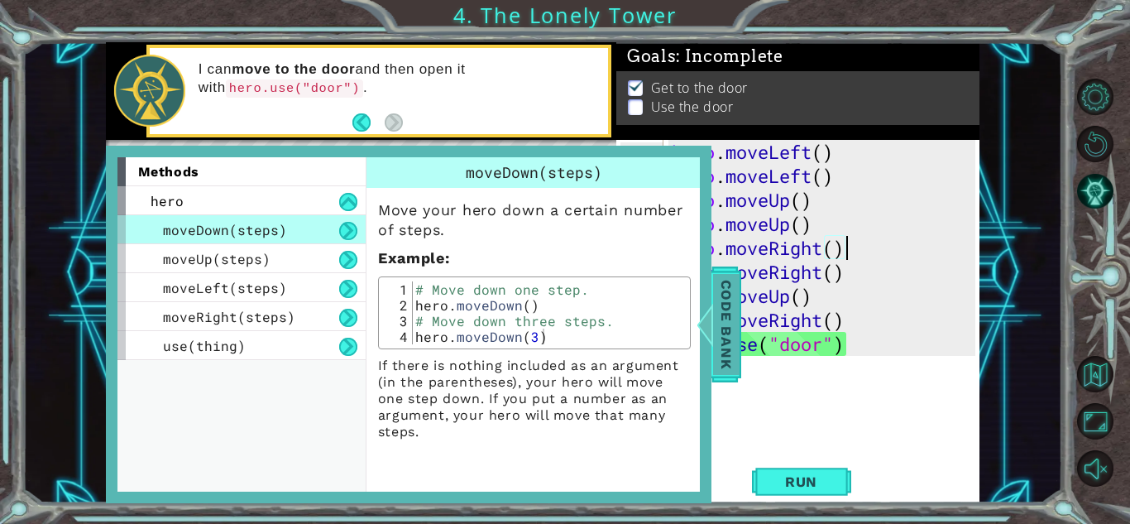
click at [723, 318] on span "Code Bank" at bounding box center [725, 324] width 26 height 101
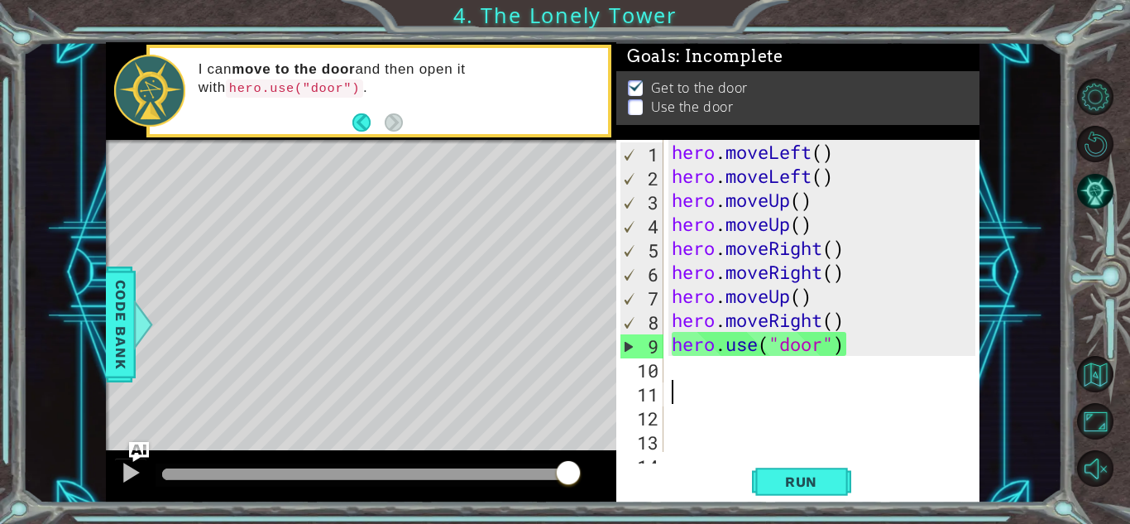
click at [803, 400] on div "hero . moveLeft ( ) hero . moveLeft ( ) hero . moveUp ( ) hero . moveUp ( ) her…" at bounding box center [825, 320] width 315 height 360
click at [754, 369] on div "hero . moveLeft ( ) hero . moveLeft ( ) hero . moveUp ( ) hero . moveUp ( ) her…" at bounding box center [825, 320] width 315 height 360
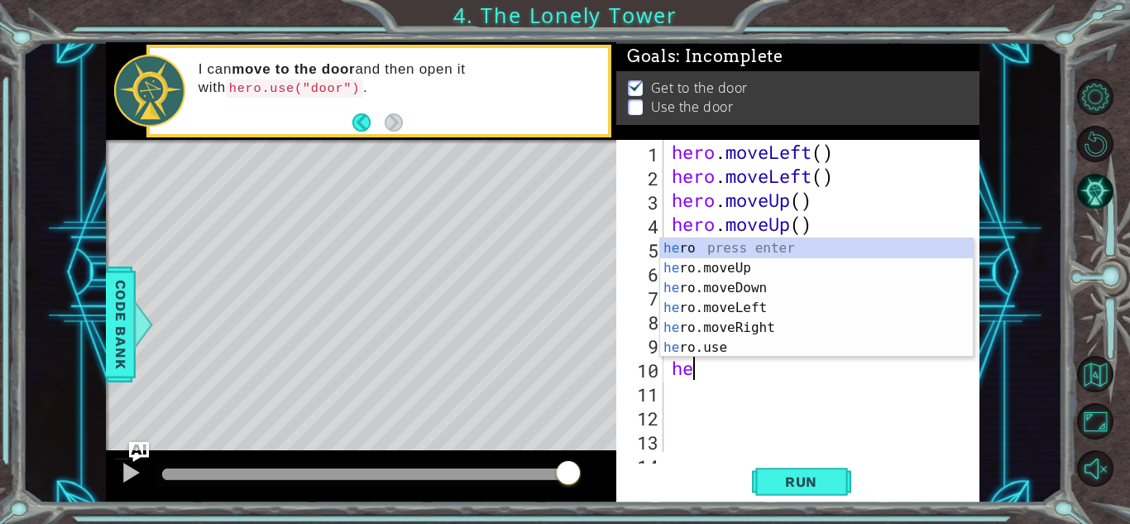
type textarea "her"
click at [793, 306] on div "her o press enter her o.moveUp press enter her o.moveDown press enter her o.mov…" at bounding box center [816, 317] width 313 height 159
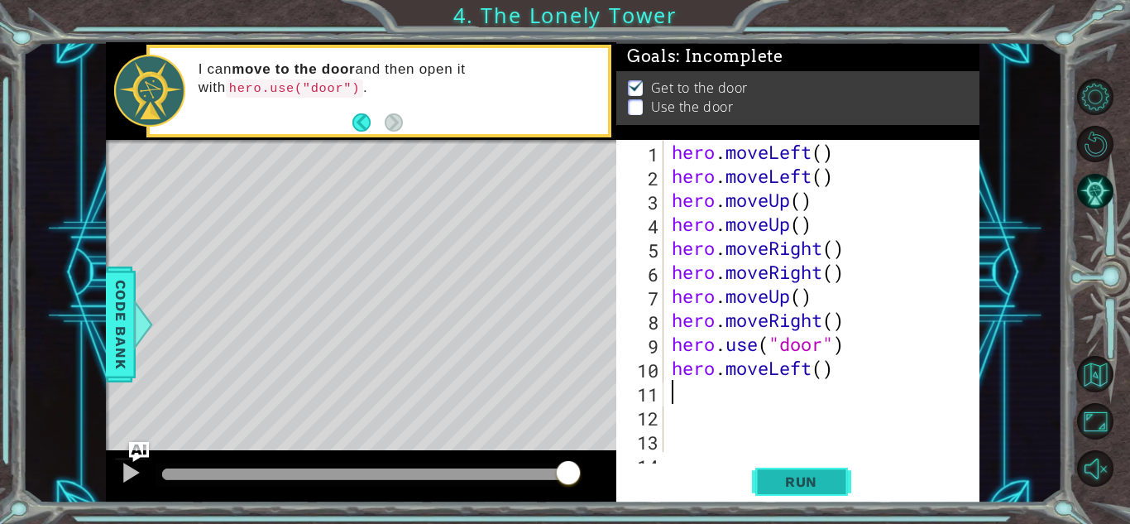
click at [795, 488] on span "Run" at bounding box center [801, 481] width 65 height 17
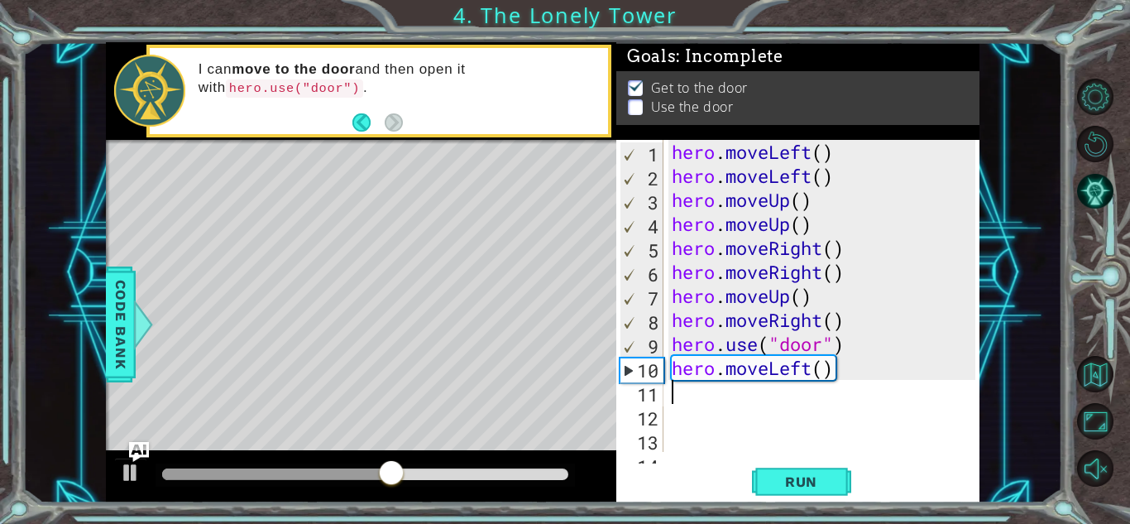
click at [876, 366] on div "hero . moveLeft ( ) hero . moveLeft ( ) hero . moveUp ( ) hero . moveUp ( ) her…" at bounding box center [825, 320] width 315 height 360
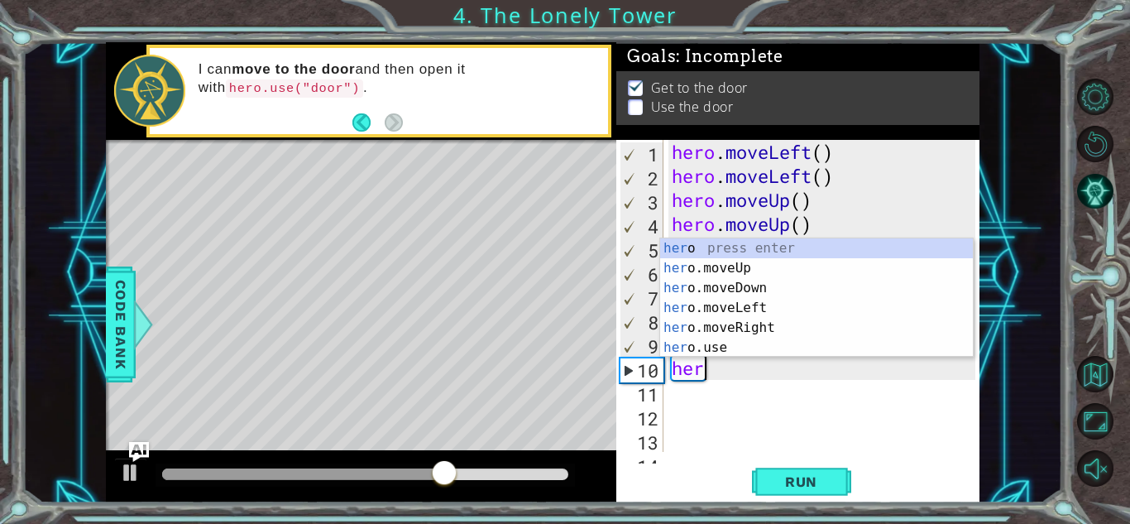
type textarea "h"
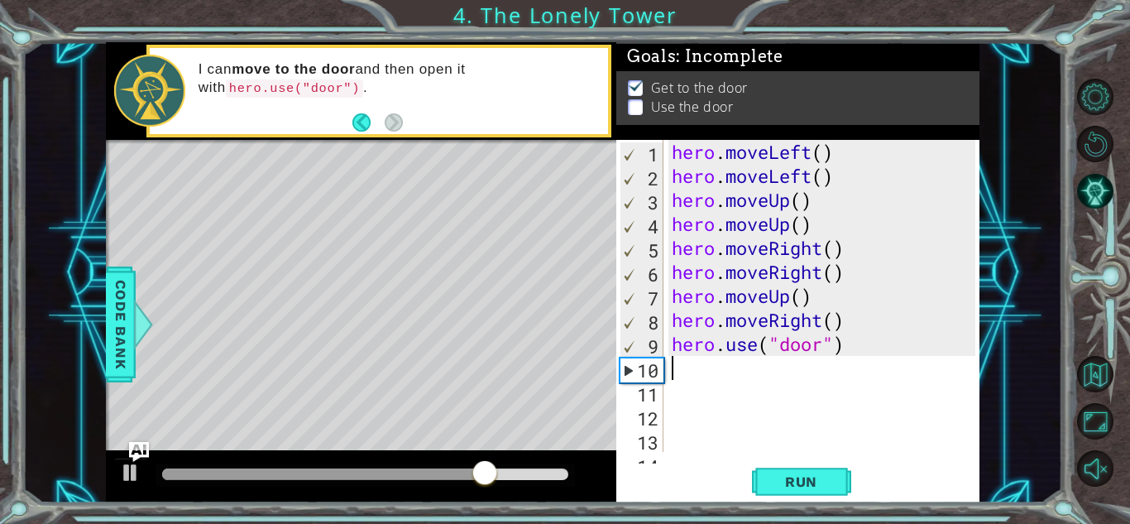
click at [942, 358] on div "hero . moveLeft ( ) hero . moveLeft ( ) hero . moveUp ( ) hero . moveUp ( ) her…" at bounding box center [825, 320] width 315 height 360
click at [928, 351] on div "hero . moveLeft ( ) hero . moveLeft ( ) hero . moveUp ( ) hero . moveUp ( ) her…" at bounding box center [825, 320] width 315 height 360
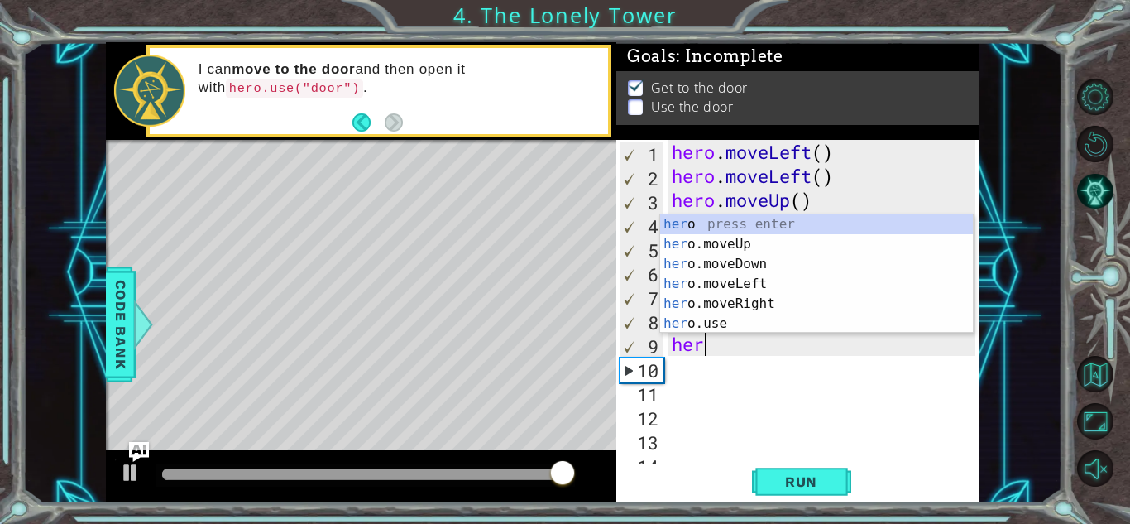
type textarea "h"
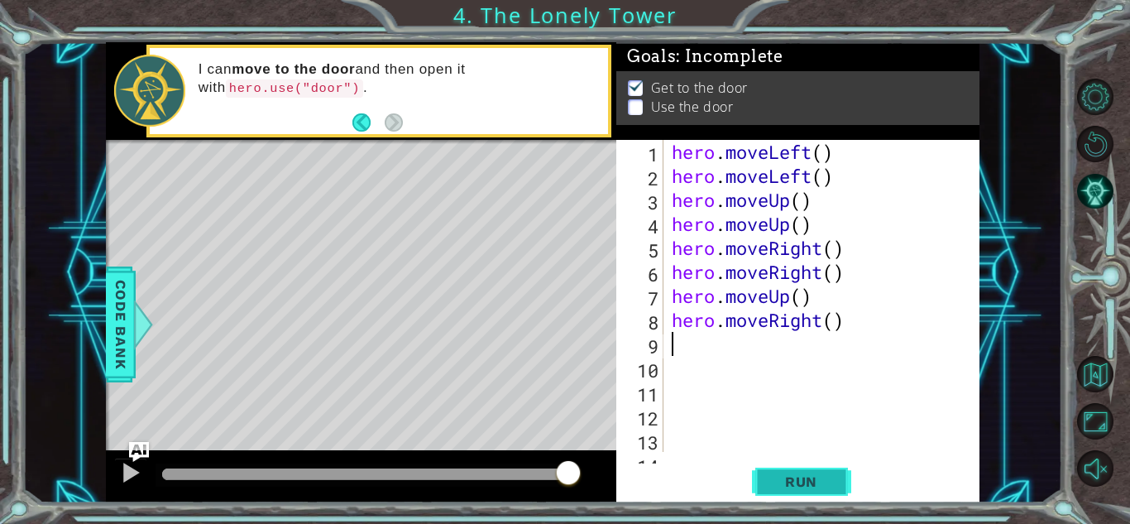
click at [828, 471] on button "Run" at bounding box center [801, 481] width 99 height 36
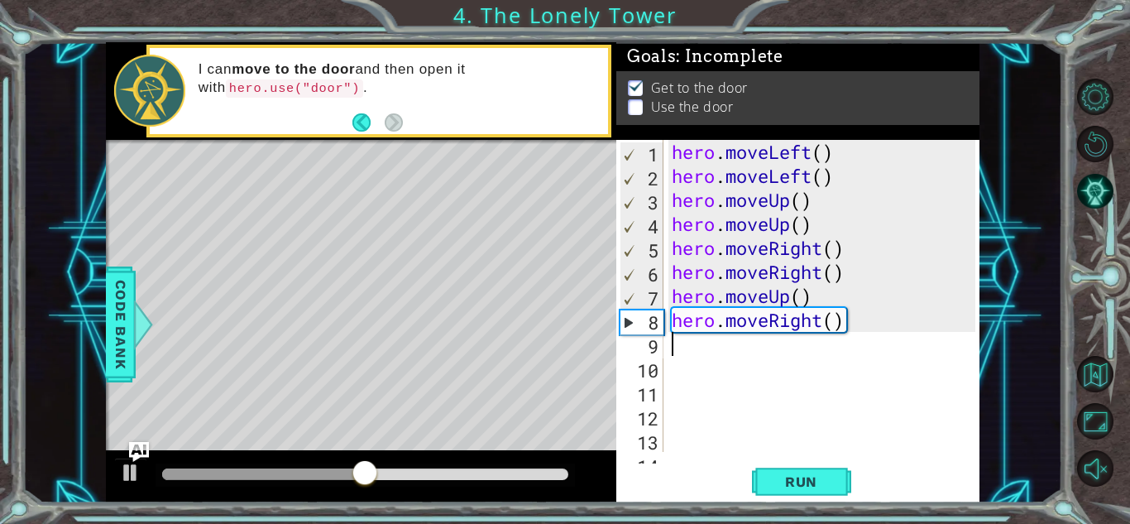
click at [891, 328] on div "hero . moveLeft ( ) hero . moveLeft ( ) hero . moveUp ( ) hero . moveUp ( ) her…" at bounding box center [825, 320] width 315 height 360
click at [890, 328] on div "hero . moveLeft ( ) hero . moveLeft ( ) hero . moveUp ( ) hero . moveUp ( ) her…" at bounding box center [825, 320] width 315 height 360
click at [891, 325] on div "hero . moveLeft ( ) hero . moveLeft ( ) hero . moveUp ( ) hero . moveUp ( ) her…" at bounding box center [825, 320] width 315 height 360
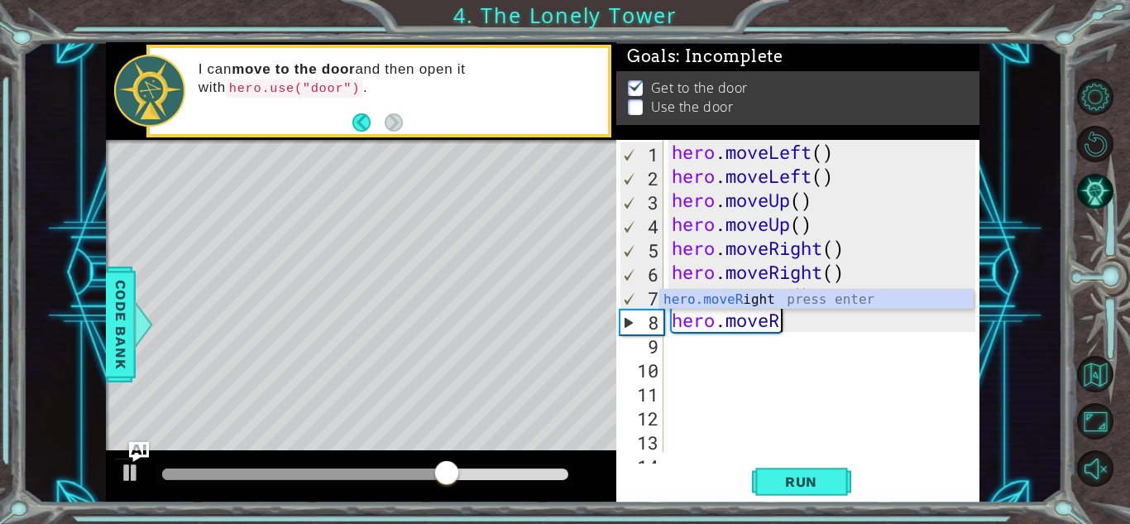
type textarea "hero.move"
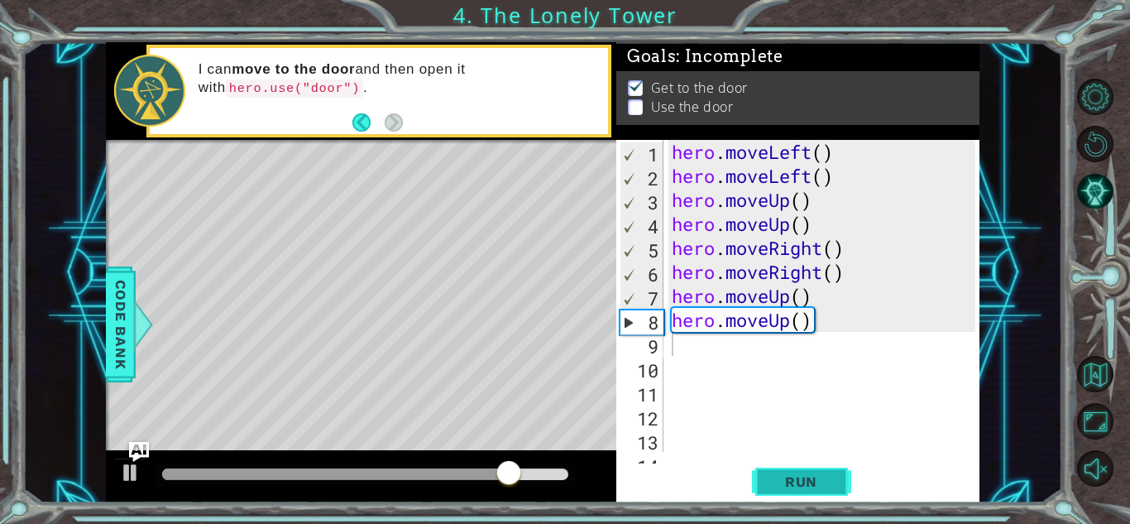
click at [837, 477] on button "Run" at bounding box center [801, 481] width 99 height 36
click at [855, 329] on div "hero . moveLeft ( ) hero . moveLeft ( ) hero . moveUp ( ) hero . moveUp ( ) her…" at bounding box center [825, 320] width 315 height 360
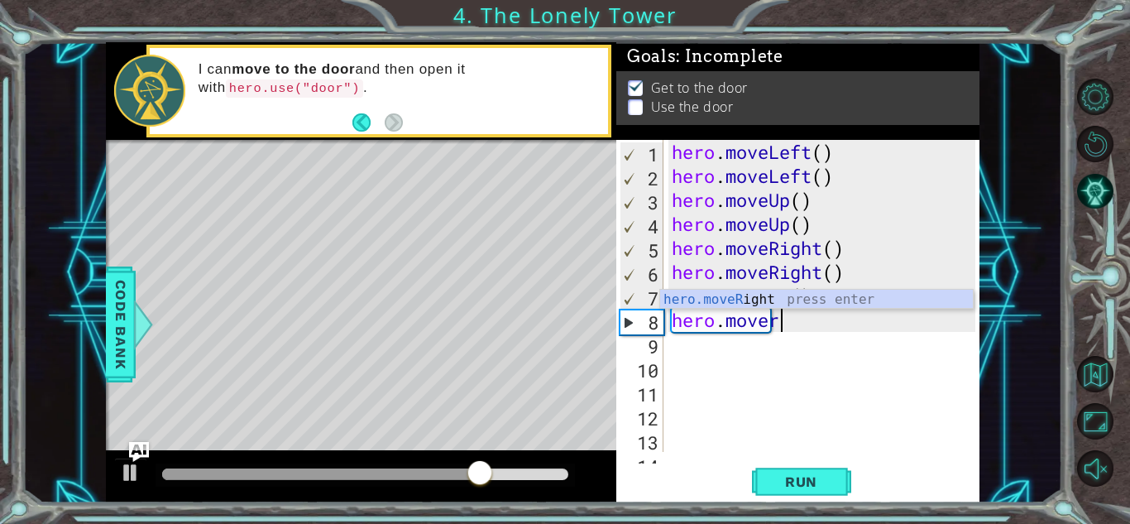
type textarea "hero.moveri"
type textarea "]"
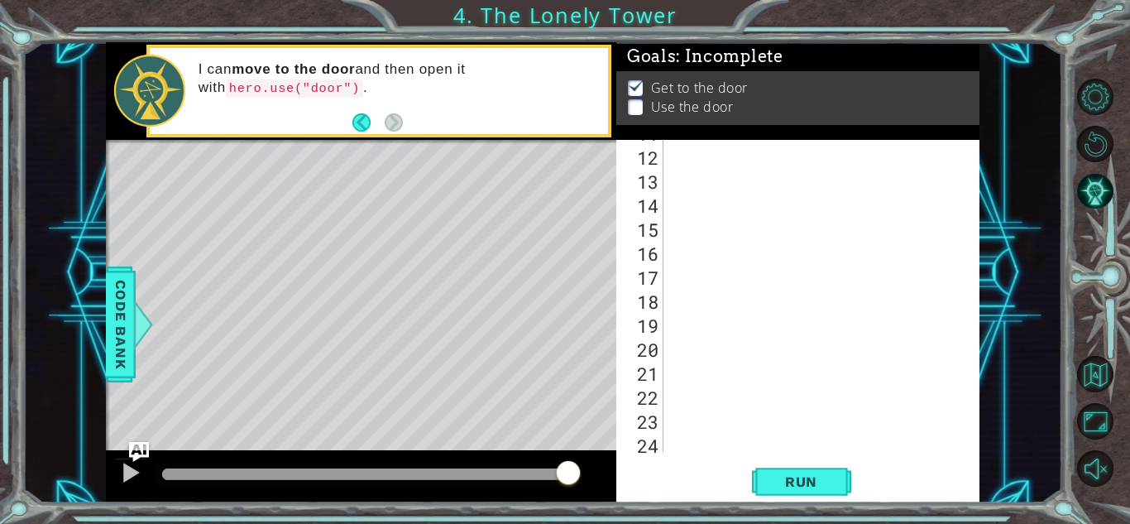
scroll to position [261, 0]
click at [970, 305] on div at bounding box center [967, 263] width 17 height 768
drag, startPoint x: 970, startPoint y: 308, endPoint x: 973, endPoint y: 295, distance: 12.7
click at [973, 295] on div at bounding box center [967, 263] width 17 height 768
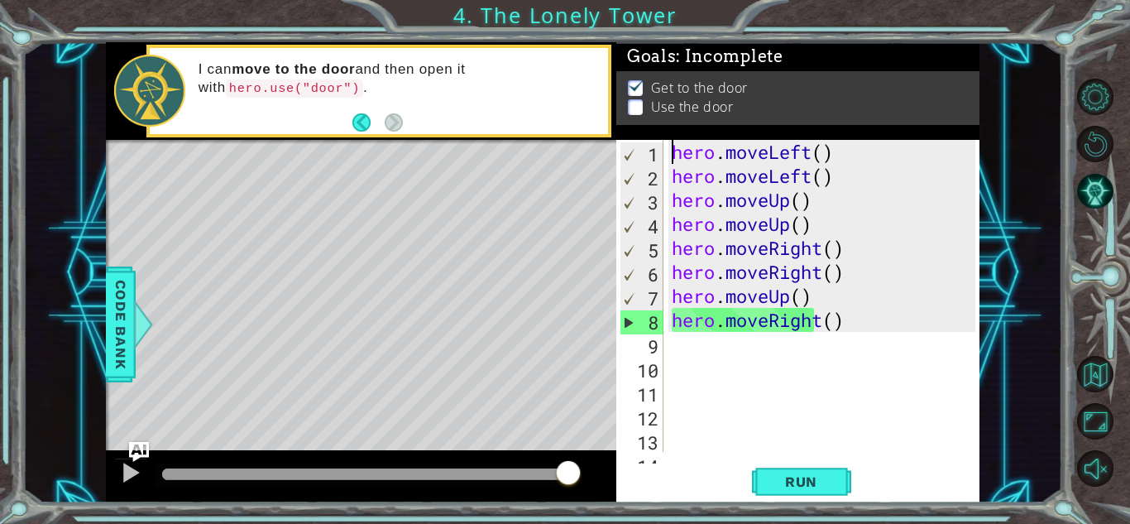
scroll to position [0, 0]
click at [821, 474] on span "Run" at bounding box center [801, 481] width 65 height 17
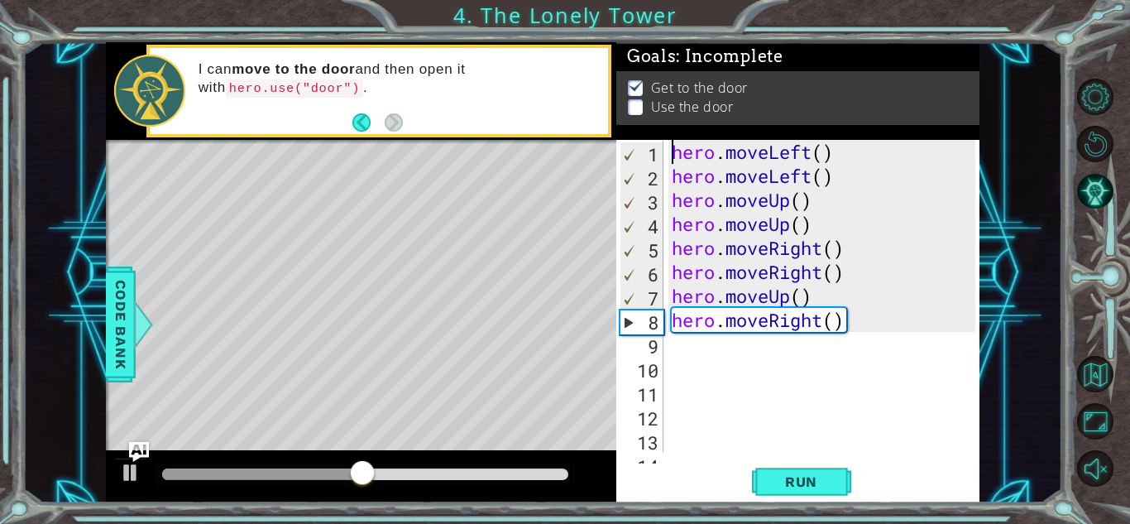
click at [884, 319] on div "hero . moveLeft ( ) hero . moveLeft ( ) hero . moveUp ( ) hero . moveUp ( ) her…" at bounding box center [825, 320] width 315 height 360
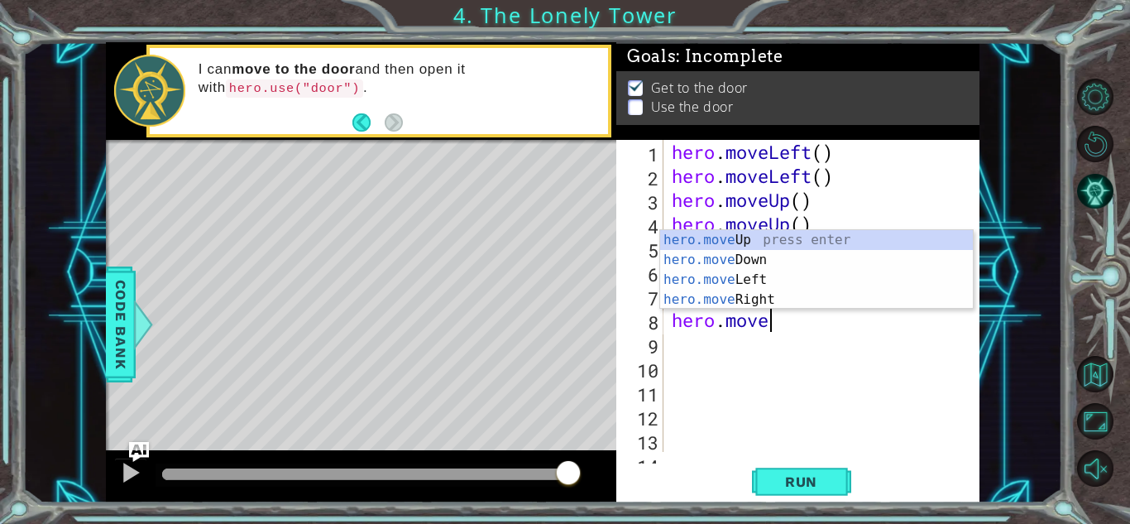
scroll to position [0, 4]
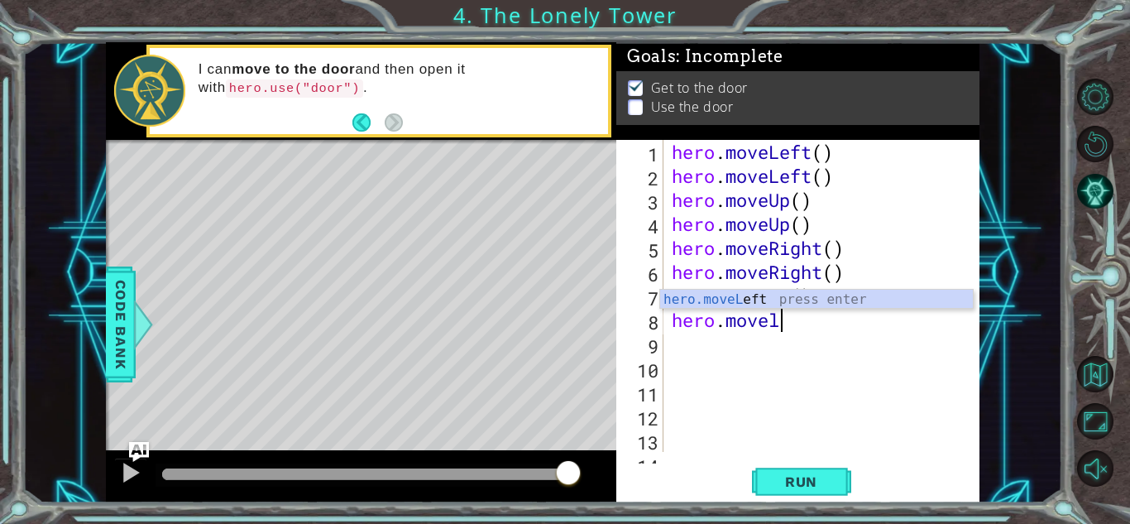
type textarea "hero.movele"
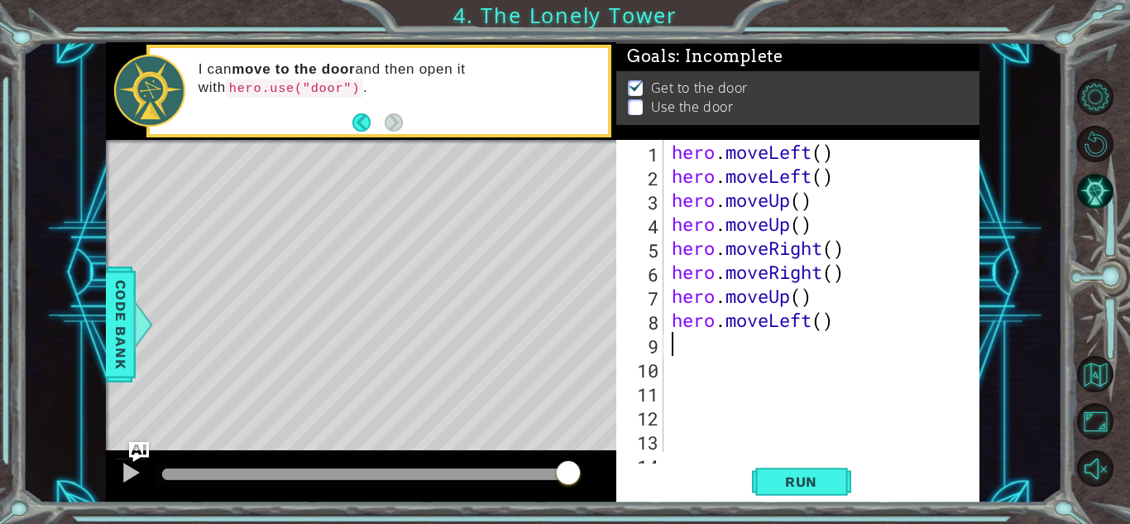
scroll to position [0, 0]
click at [802, 484] on span "Run" at bounding box center [801, 481] width 65 height 17
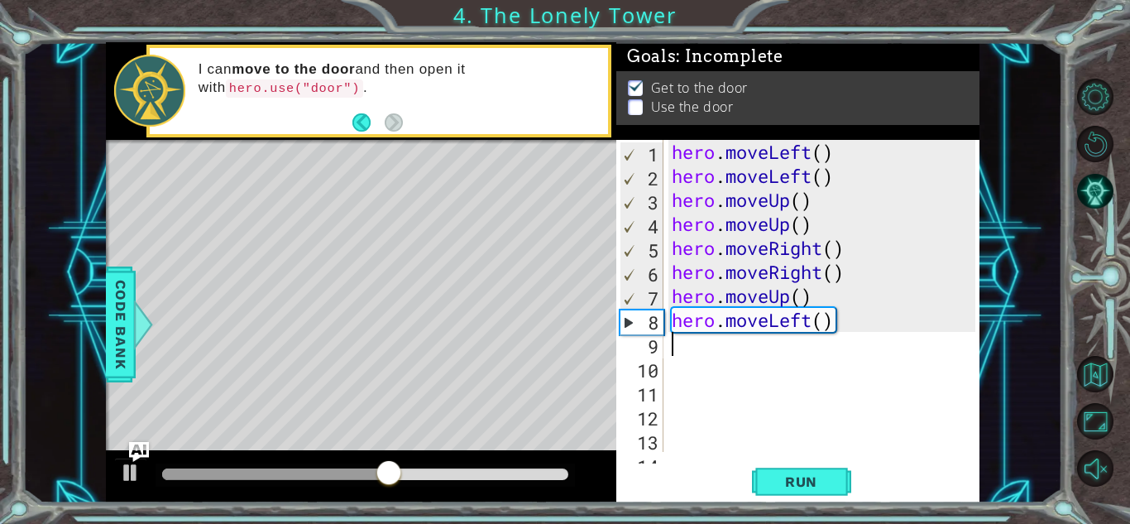
click at [848, 323] on div "hero . moveLeft ( ) hero . moveLeft ( ) hero . moveUp ( ) hero . moveUp ( ) her…" at bounding box center [825, 320] width 315 height 360
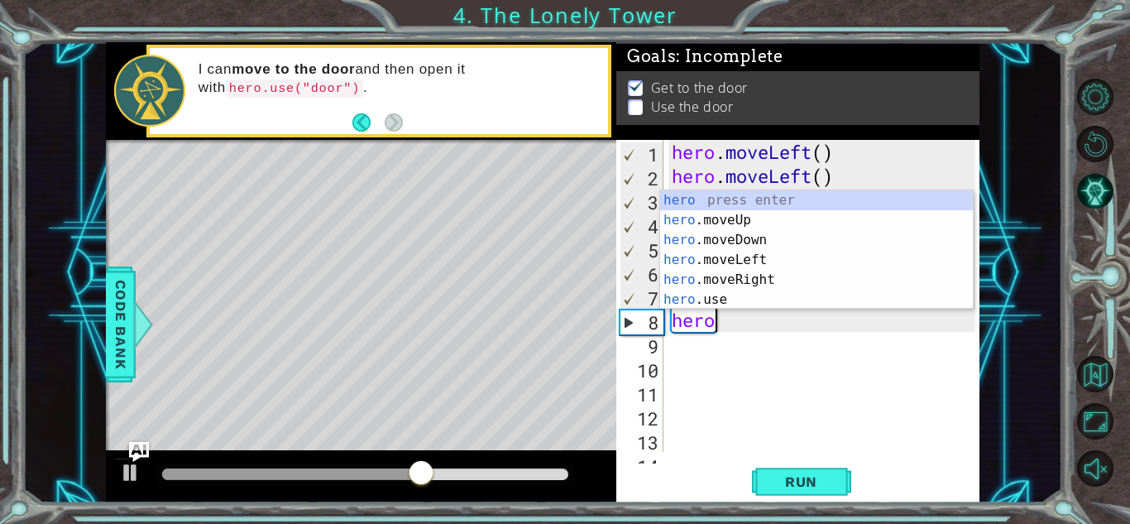
type textarea "h"
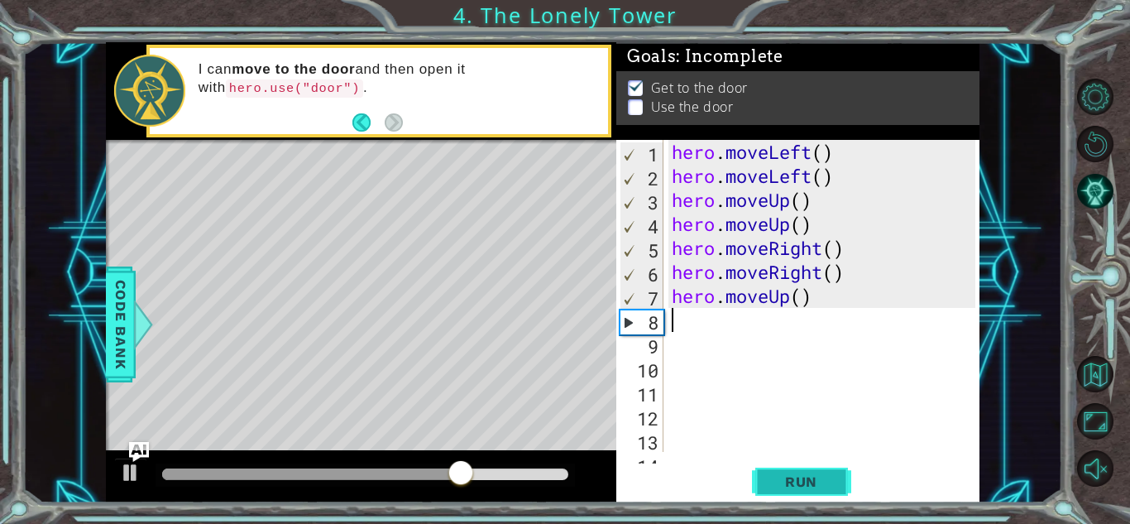
click at [801, 478] on span "Run" at bounding box center [801, 481] width 65 height 17
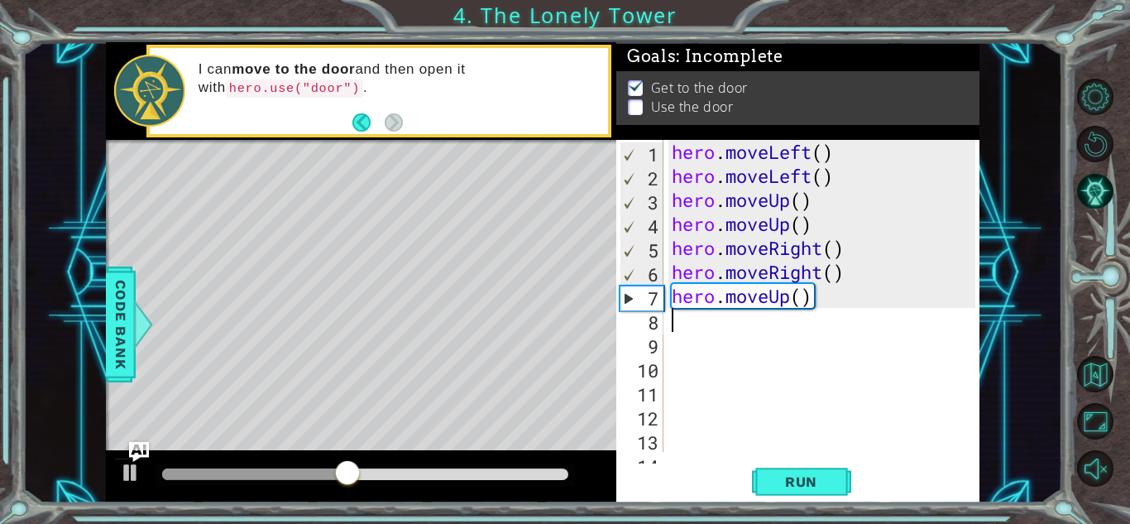
click at [846, 299] on div "hero . moveLeft ( ) hero . moveLeft ( ) hero . moveUp ( ) hero . moveUp ( ) her…" at bounding box center [825, 320] width 315 height 360
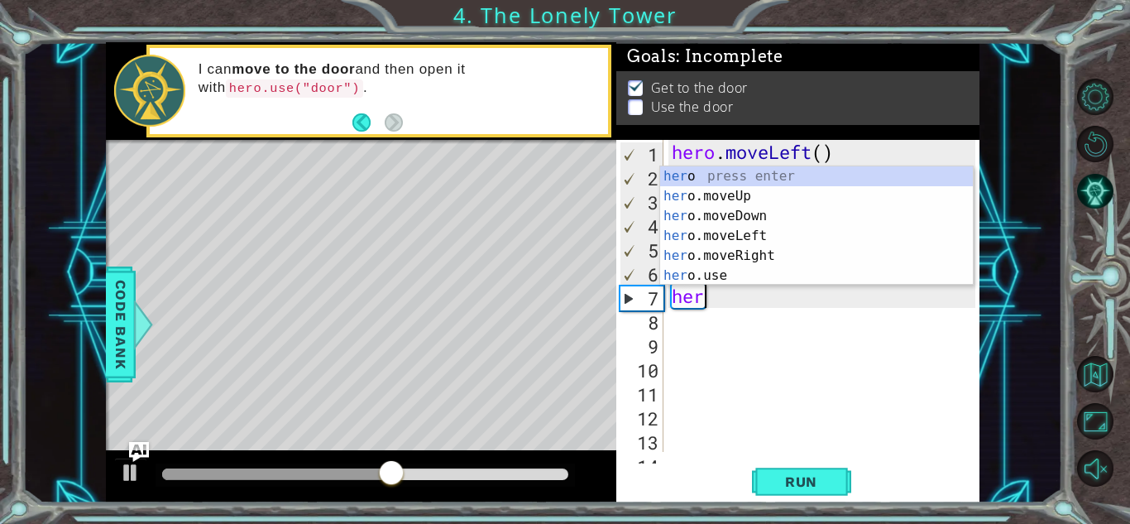
type textarea "h"
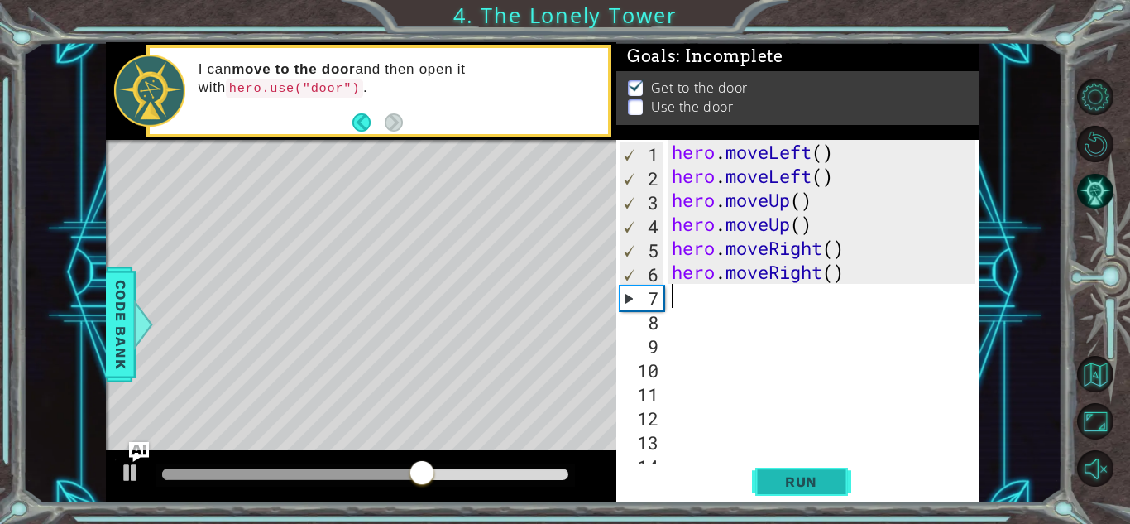
click at [831, 481] on span "Run" at bounding box center [801, 481] width 65 height 17
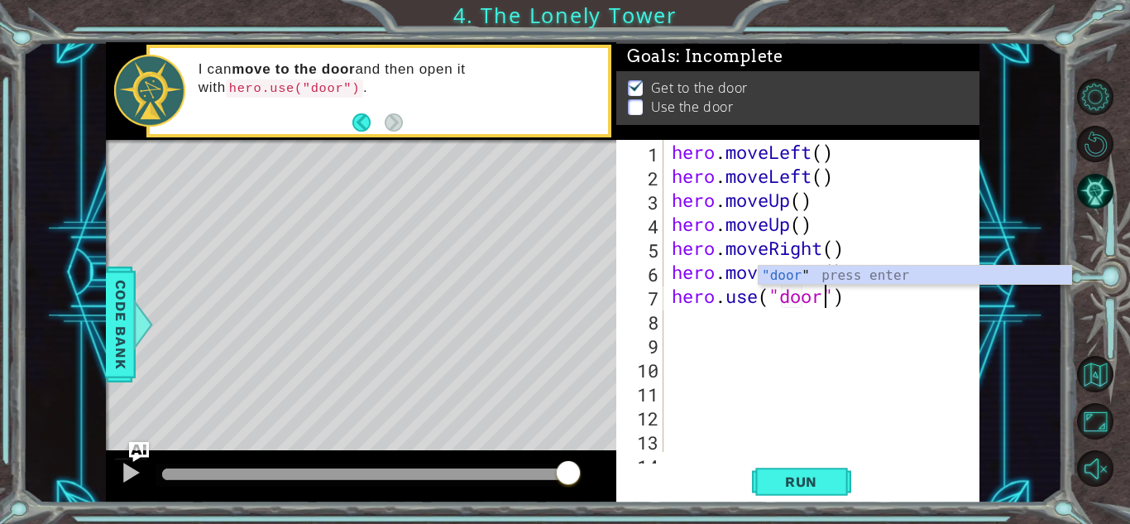
scroll to position [0, 7]
type textarea "hero.use("door")"
click at [822, 489] on span "Run" at bounding box center [801, 481] width 65 height 17
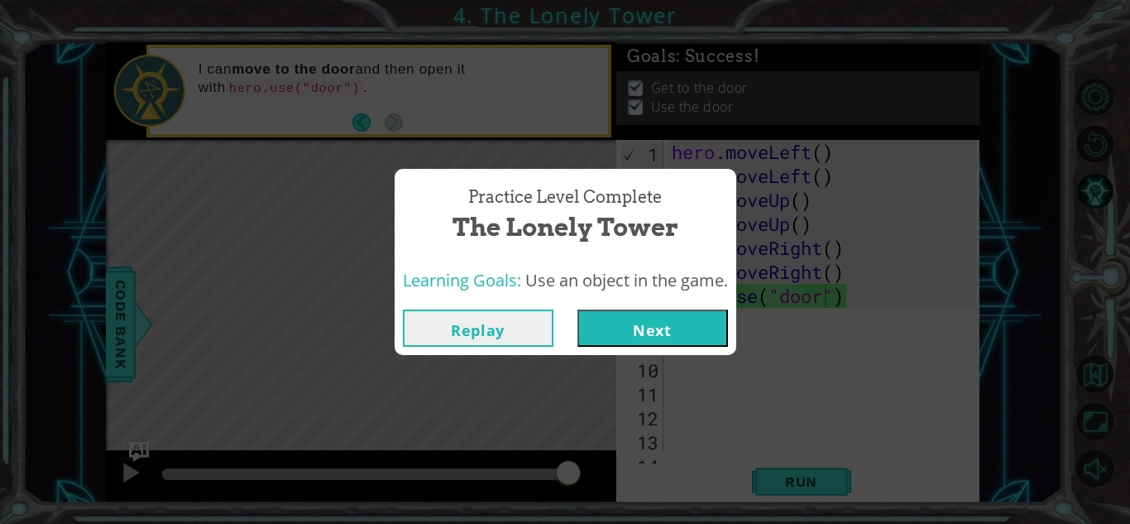
click at [678, 320] on button "Next" at bounding box center [652, 327] width 151 height 37
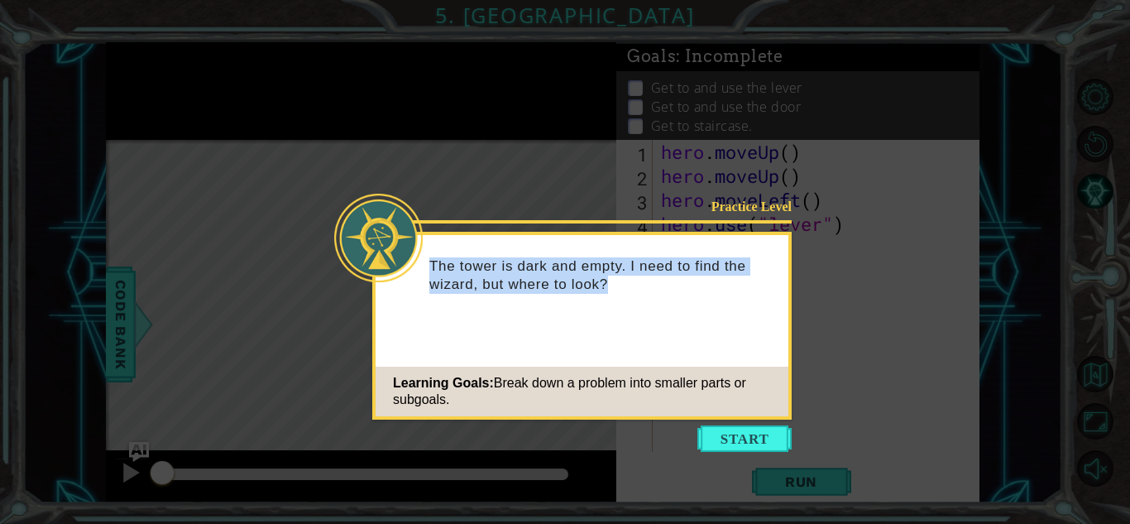
drag, startPoint x: 626, startPoint y: 288, endPoint x: 410, endPoint y: 269, distance: 216.8
click at [410, 269] on div "Practice Level The tower is dark and empty. I need to find the wizard, but wher…" at bounding box center [582, 280] width 413 height 90
copy div "The tower is dark and empty. I need to find the wizard, but where to look?"
click at [738, 431] on button "Start" at bounding box center [744, 438] width 94 height 26
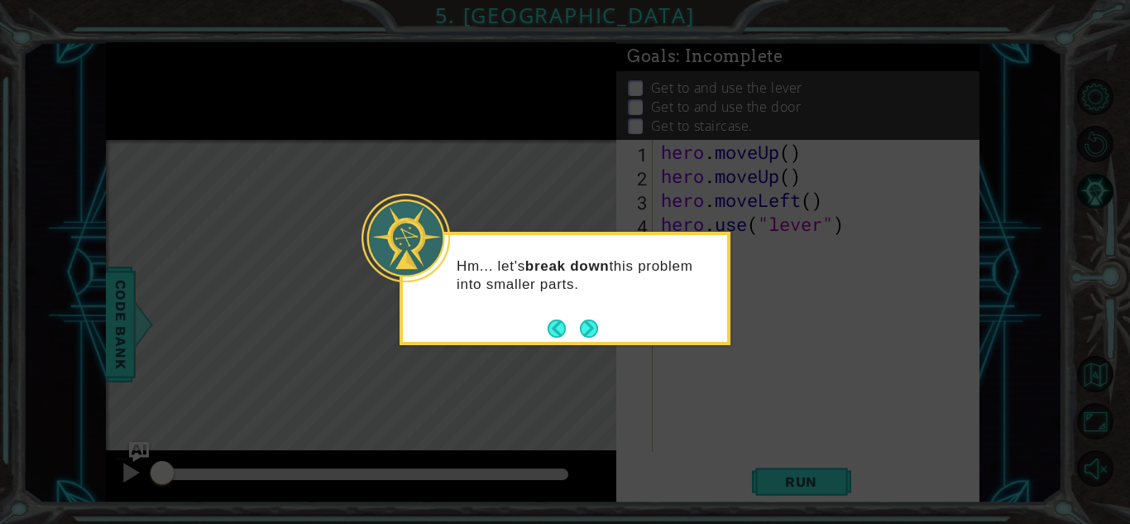
drag, startPoint x: 585, startPoint y: 289, endPoint x: 451, endPoint y: 263, distance: 136.4
click at [451, 263] on div "Hm... let's break down this problem into smaller parts." at bounding box center [565, 284] width 324 height 84
copy p "Hm... let's break down this problem into smaller parts."
click at [598, 328] on button "Next" at bounding box center [589, 328] width 18 height 18
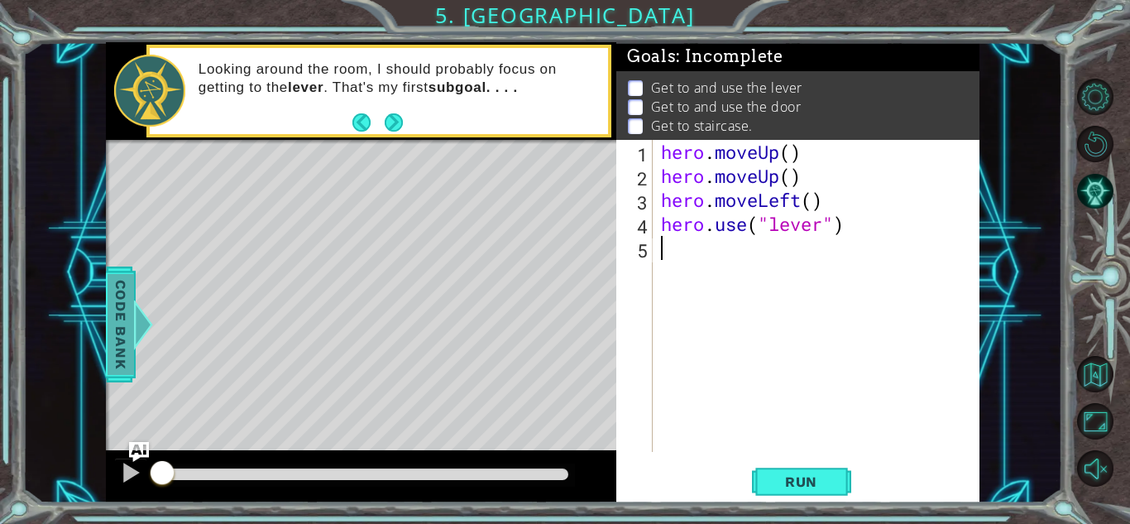
click at [117, 314] on span "Code Bank" at bounding box center [121, 324] width 26 height 101
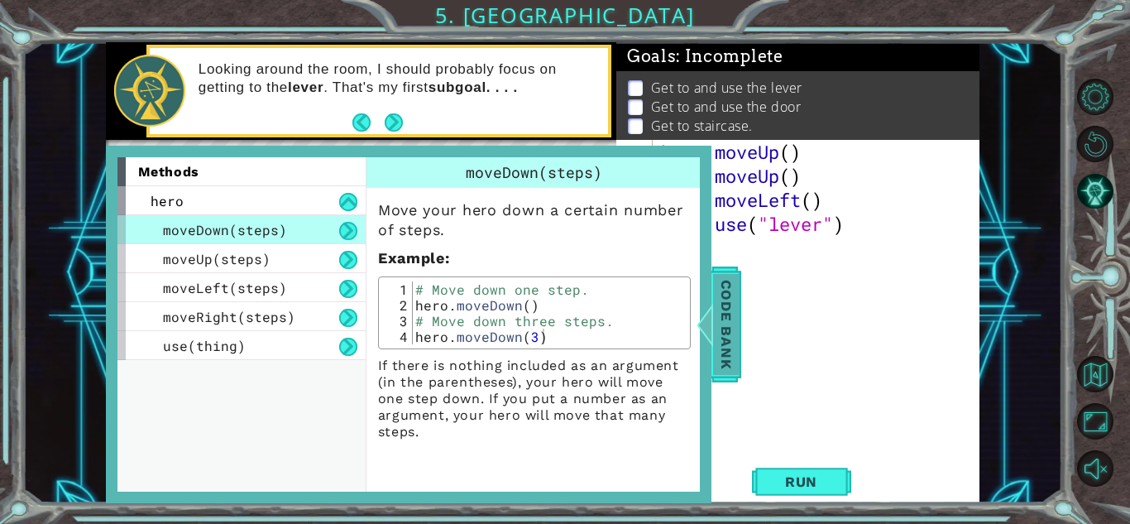
click at [729, 299] on span "Code Bank" at bounding box center [726, 324] width 26 height 101
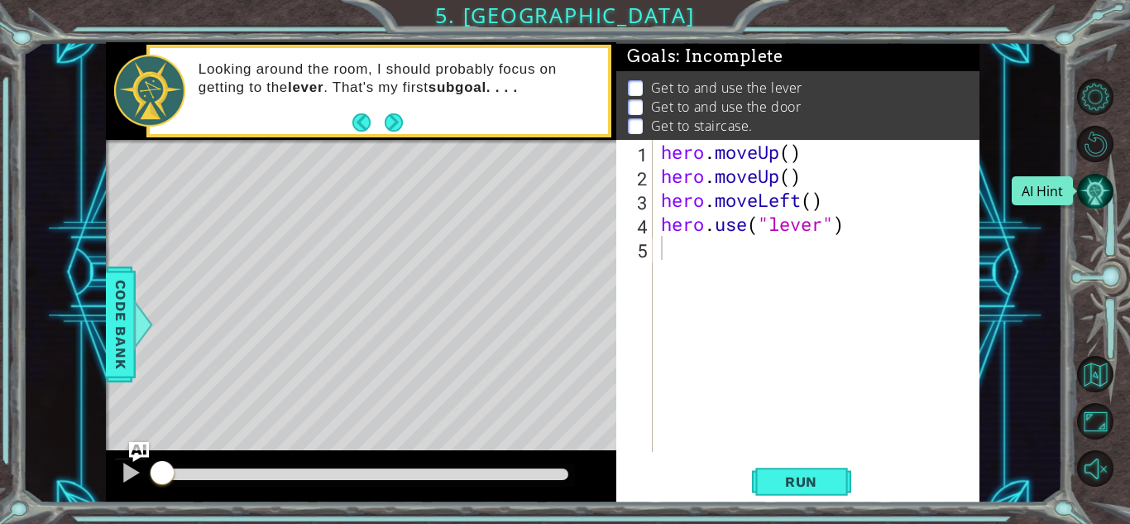
click at [1097, 186] on button "AI Hint" at bounding box center [1095, 191] width 36 height 36
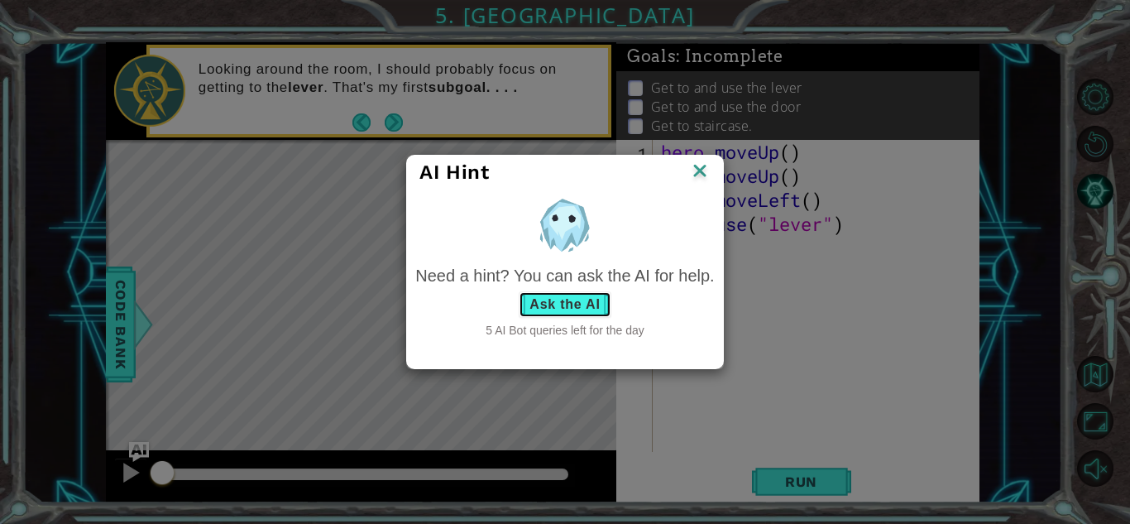
click at [576, 303] on button "Ask the AI" at bounding box center [565, 304] width 92 height 26
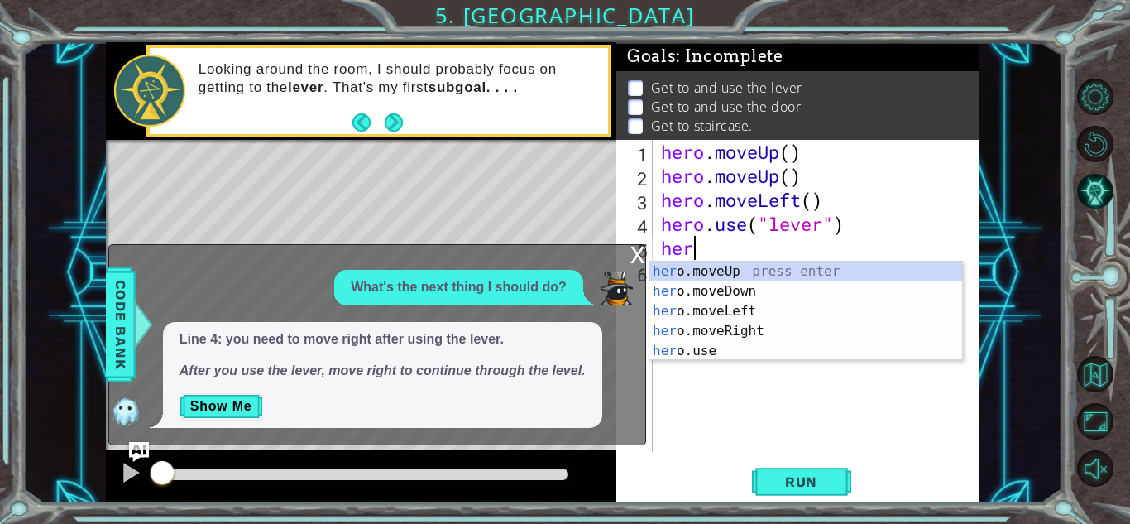
type textarea "hero"
click at [727, 320] on div "hero .moveUp press enter hero .moveDown press enter hero .moveLeft press enter …" at bounding box center [805, 330] width 313 height 139
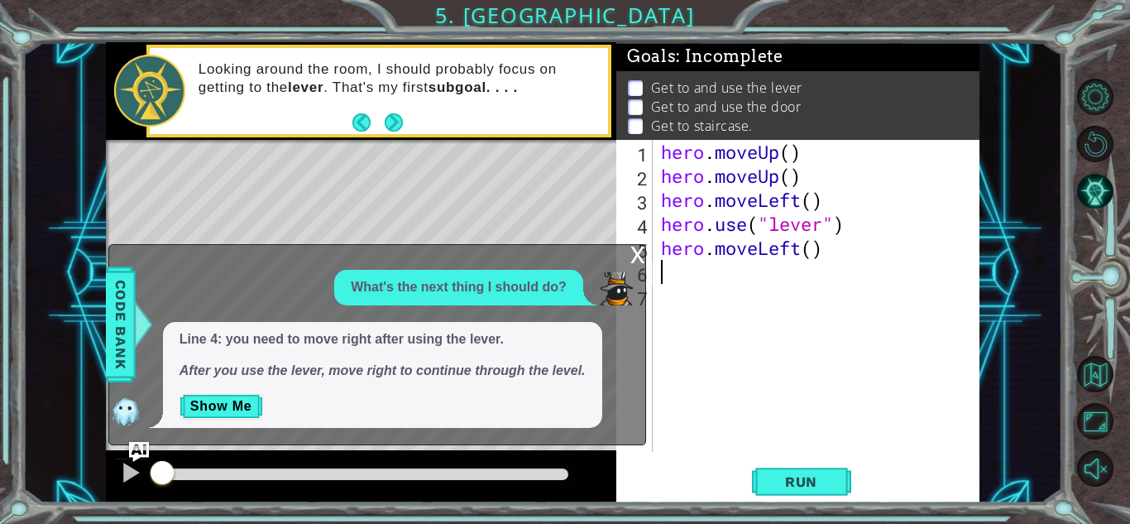
scroll to position [0, 0]
click at [808, 250] on div "hero . moveUp ( ) hero . moveUp ( ) hero . moveLeft ( ) hero . use ( "lever" ) …" at bounding box center [821, 320] width 326 height 360
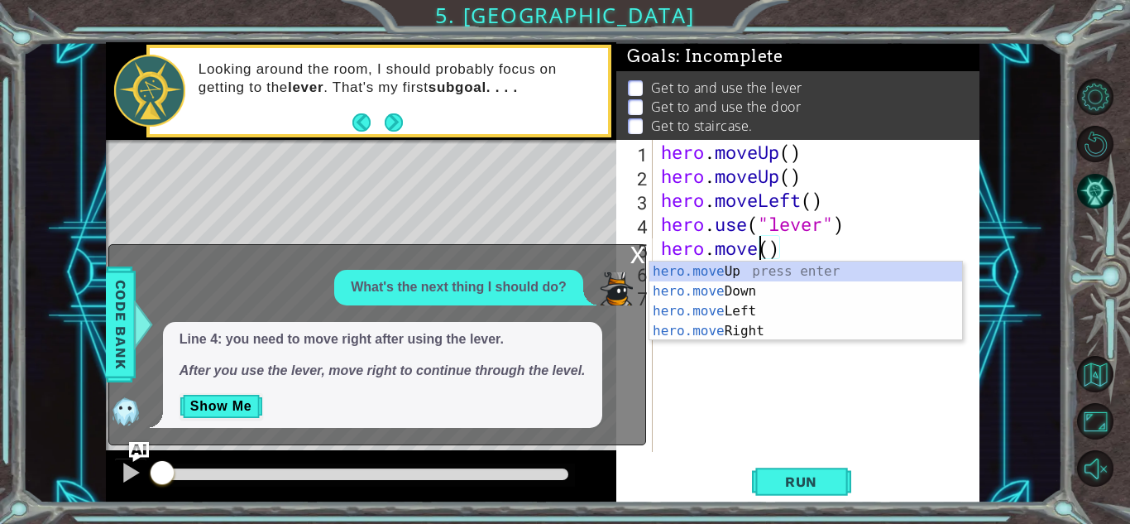
scroll to position [0, 5]
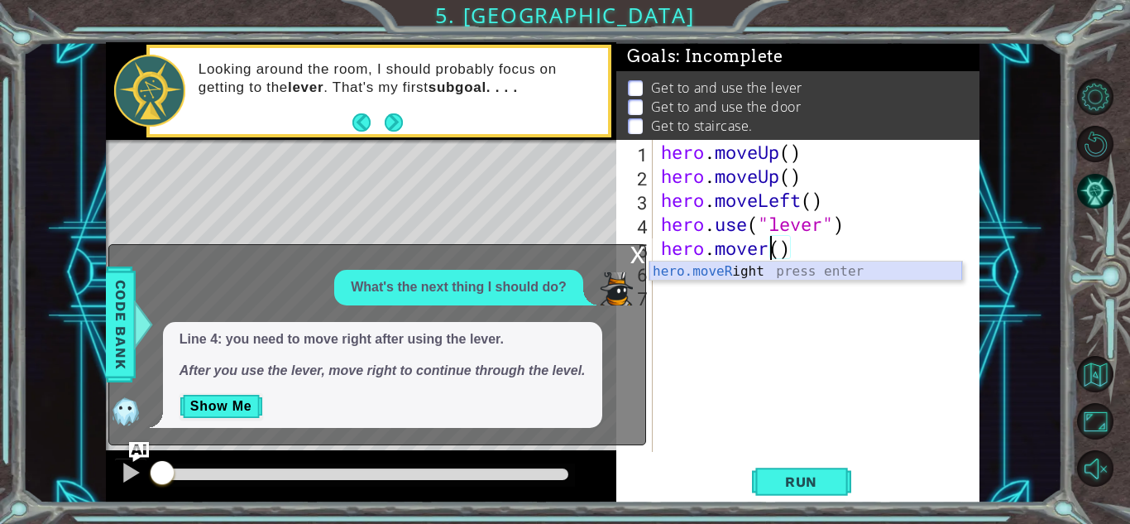
click at [812, 278] on div "hero.moveR ight press enter" at bounding box center [805, 291] width 313 height 60
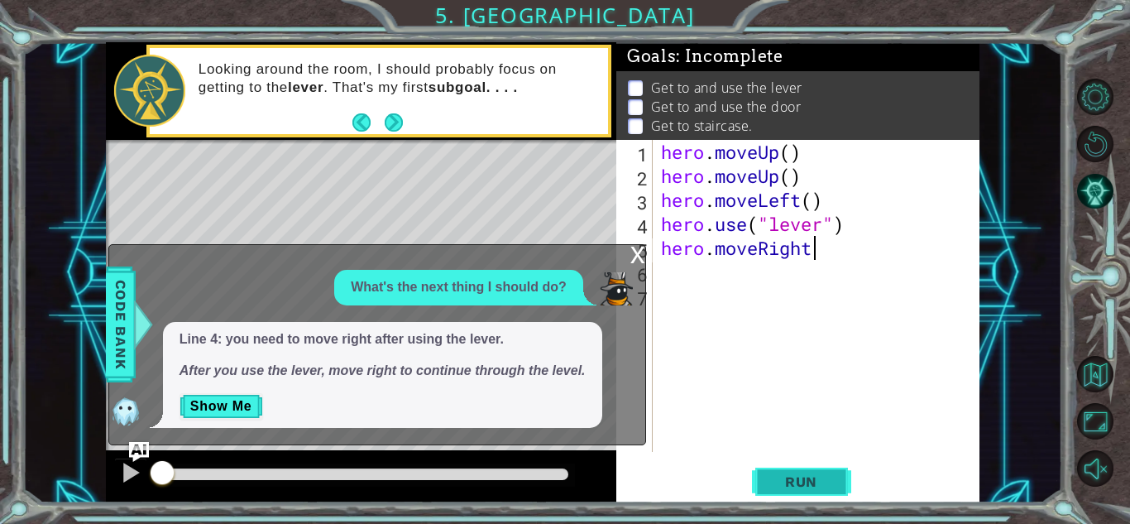
click at [782, 477] on span "Run" at bounding box center [801, 481] width 65 height 17
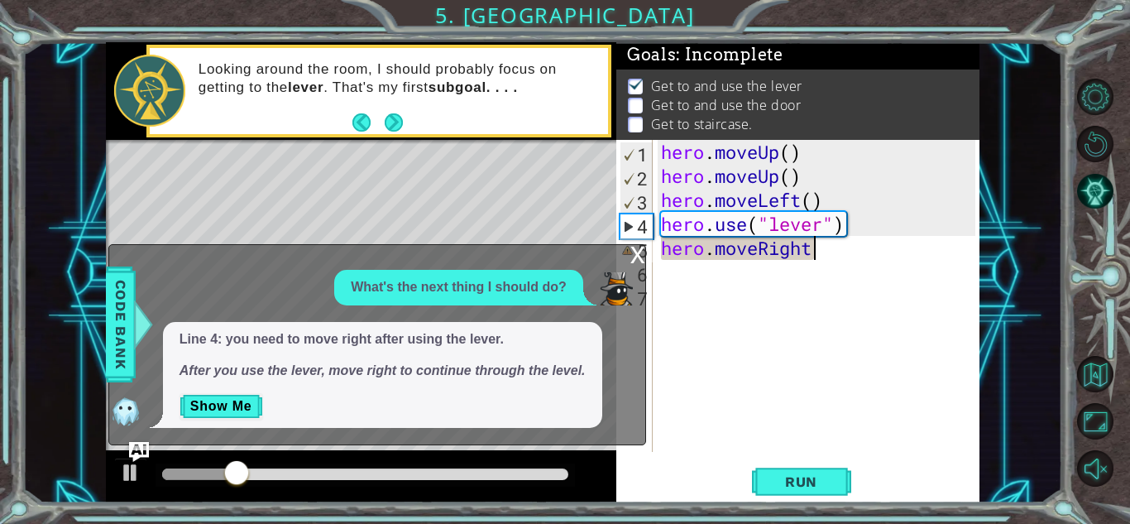
scroll to position [0, 7]
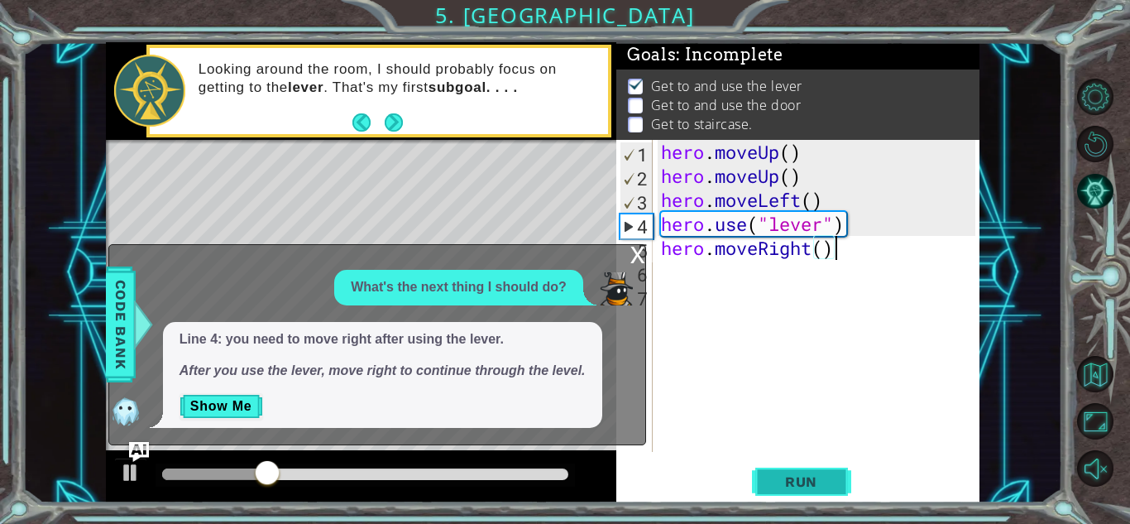
type textarea "hero.moveRight()"
click at [792, 484] on span "Run" at bounding box center [801, 481] width 65 height 17
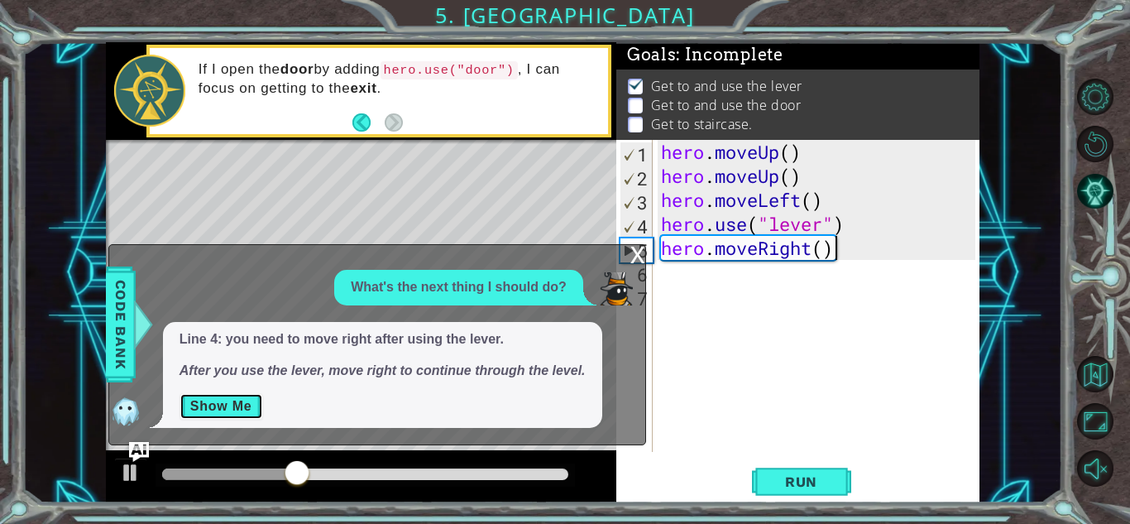
click at [232, 393] on button "Show Me" at bounding box center [222, 406] width 84 height 26
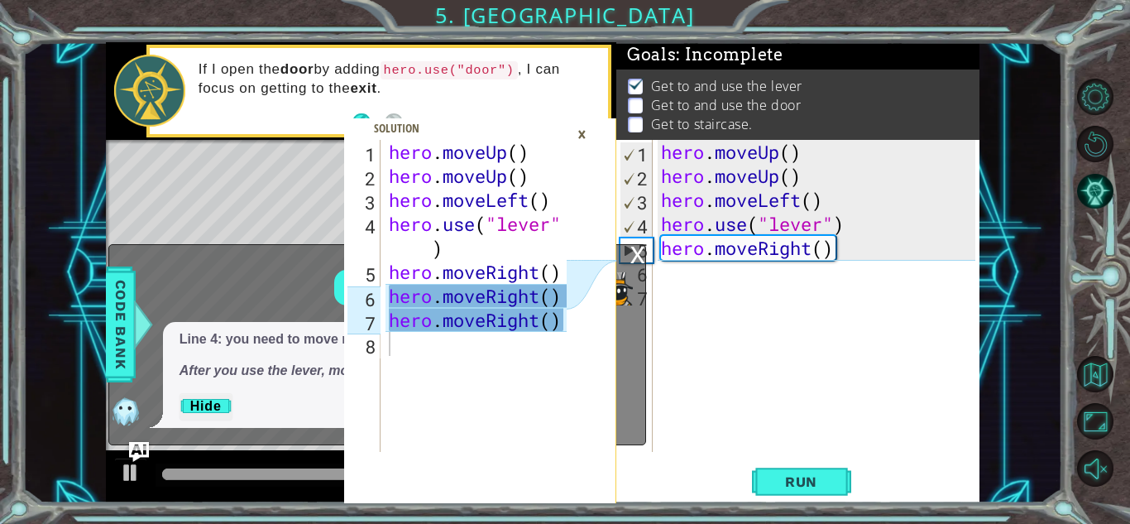
click at [851, 243] on div "hero . moveUp ( ) hero . moveUp ( ) hero . moveLeft ( ) hero . use ( "lever" ) …" at bounding box center [821, 320] width 326 height 360
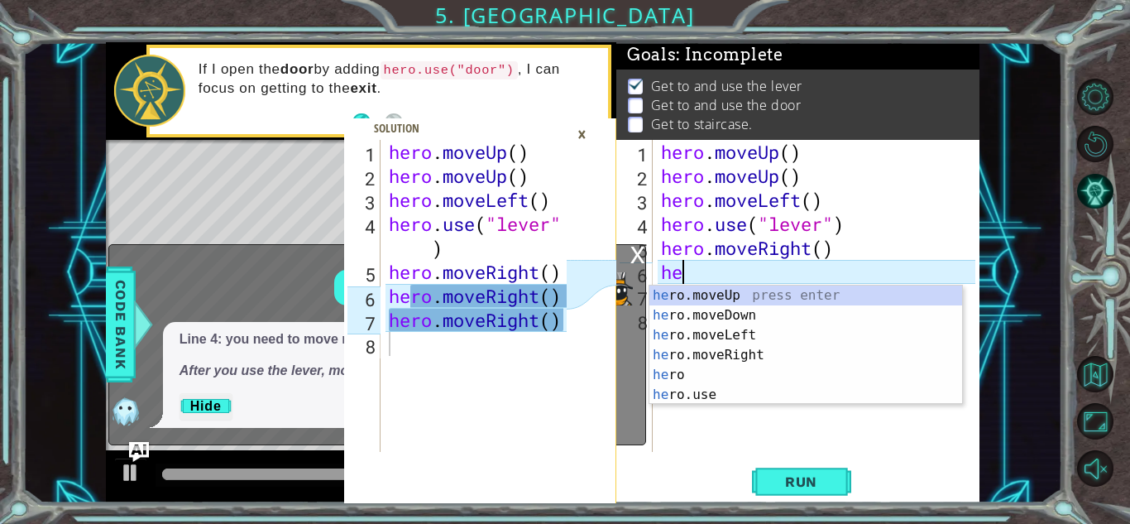
type textarea "her"
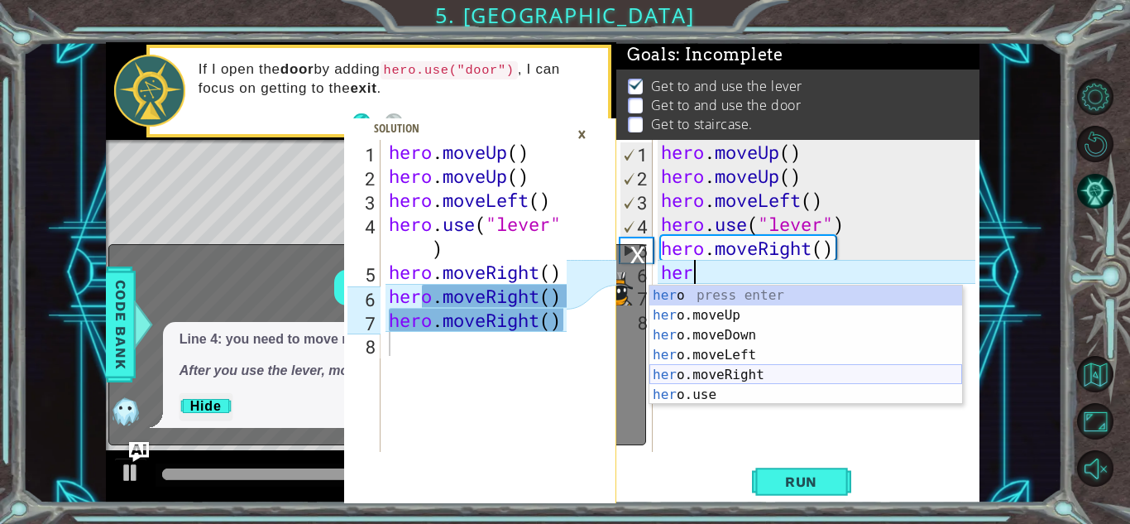
click at [769, 381] on div "her o press enter her o.moveUp press enter her o.moveDown press enter her o.mov…" at bounding box center [805, 364] width 313 height 159
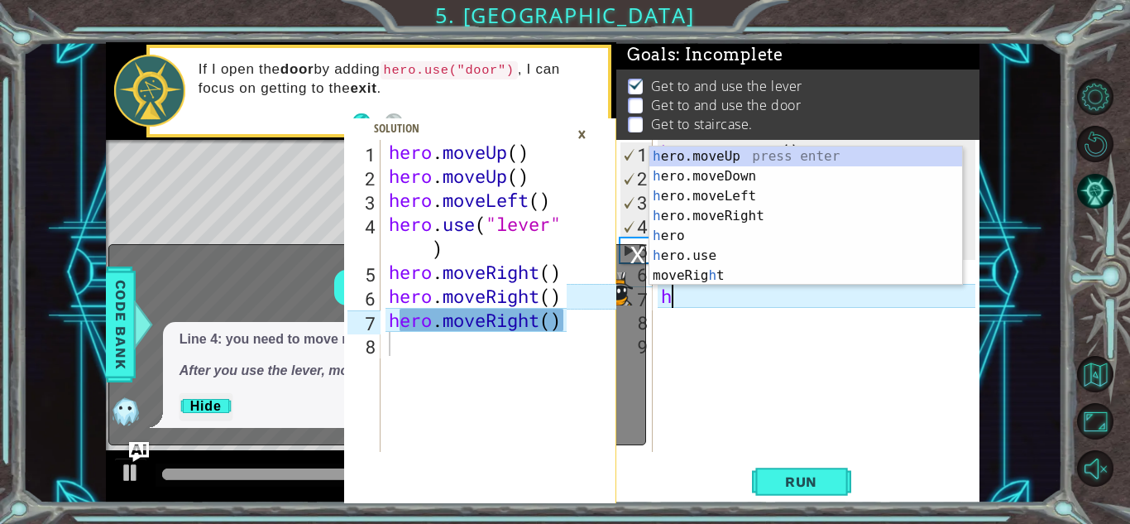
type textarea "her"
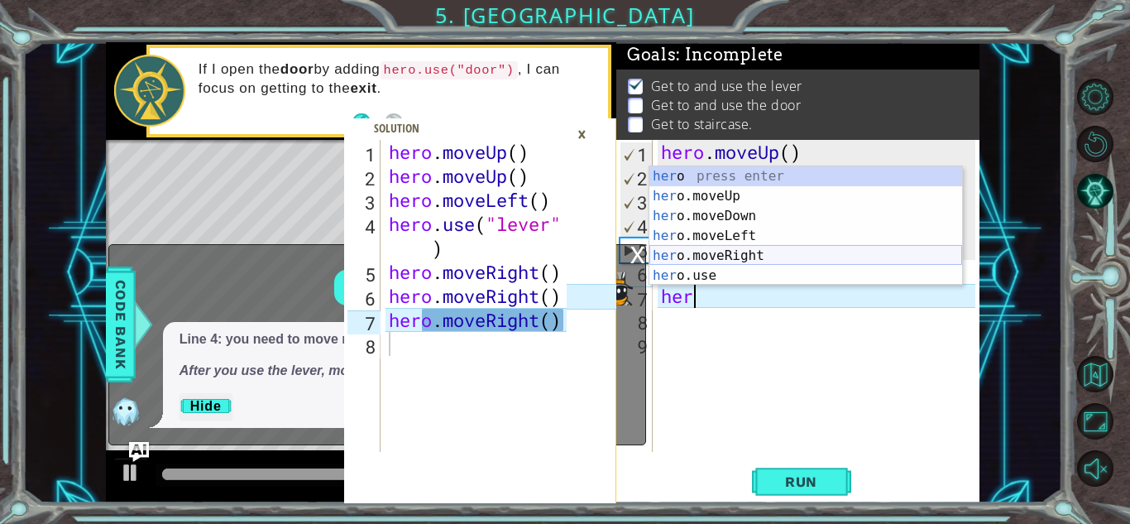
click at [740, 255] on div "her o press enter her o.moveUp press enter her o.moveDown press enter her o.mov…" at bounding box center [805, 245] width 313 height 159
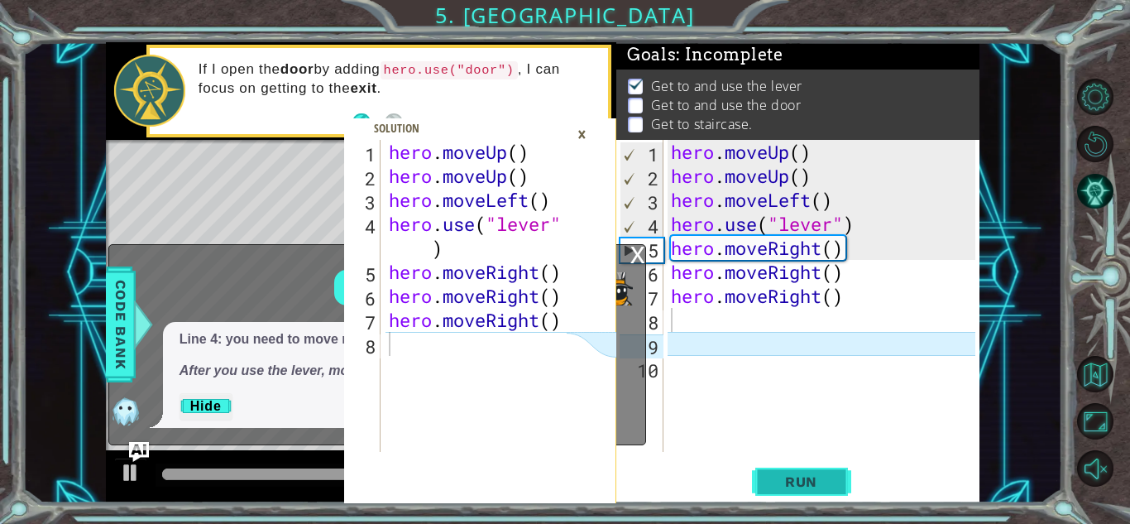
click at [834, 479] on button "Run" at bounding box center [801, 481] width 99 height 36
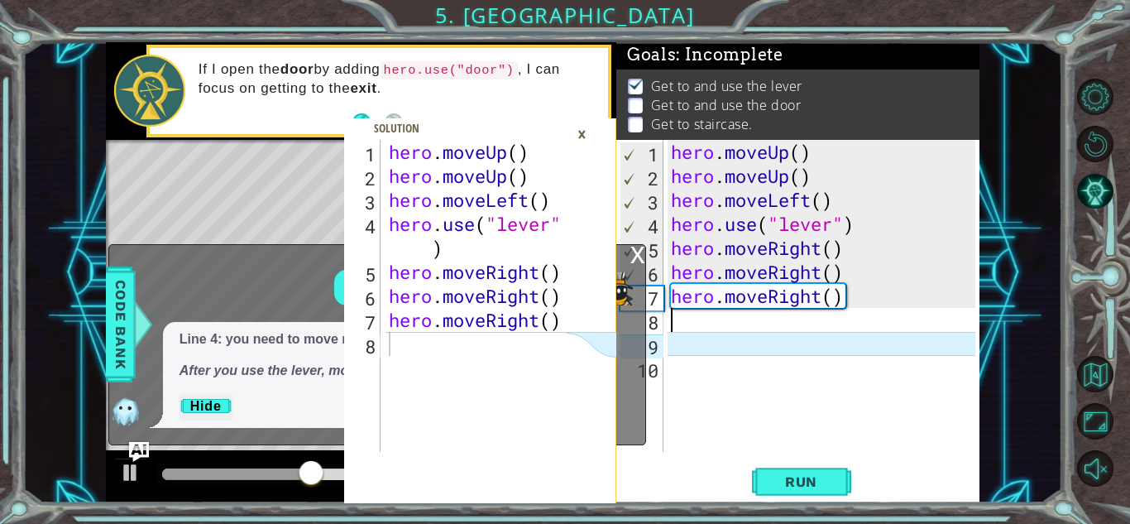
click at [582, 132] on div "×" at bounding box center [582, 134] width 26 height 28
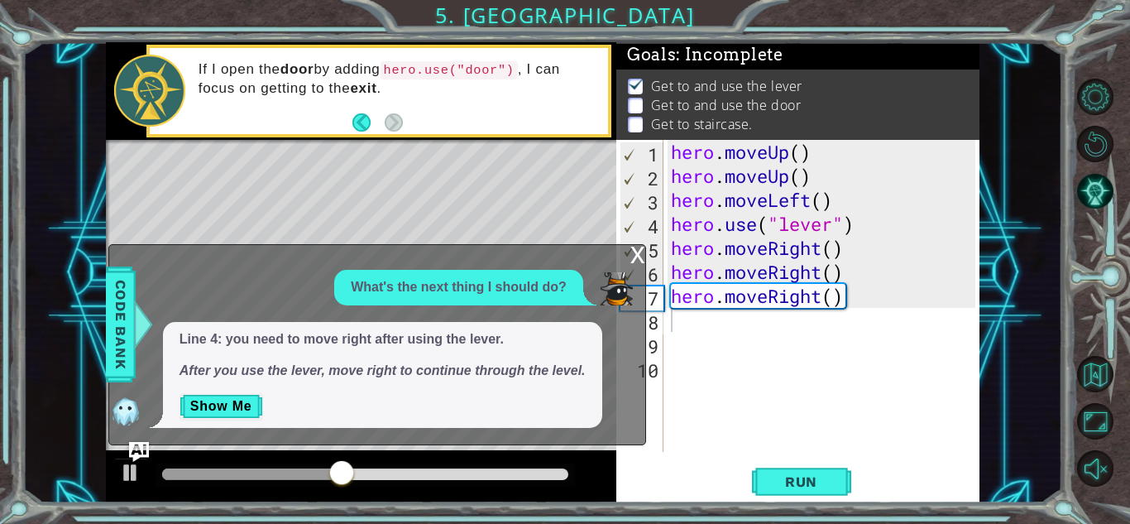
click at [632, 256] on div "x" at bounding box center [637, 253] width 15 height 17
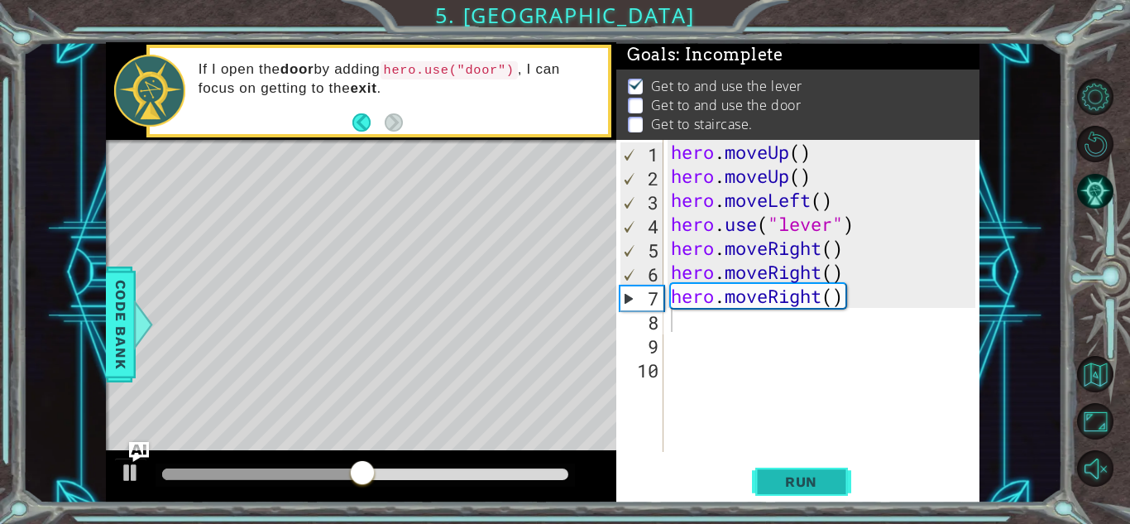
click at [805, 481] on span "Run" at bounding box center [801, 481] width 65 height 17
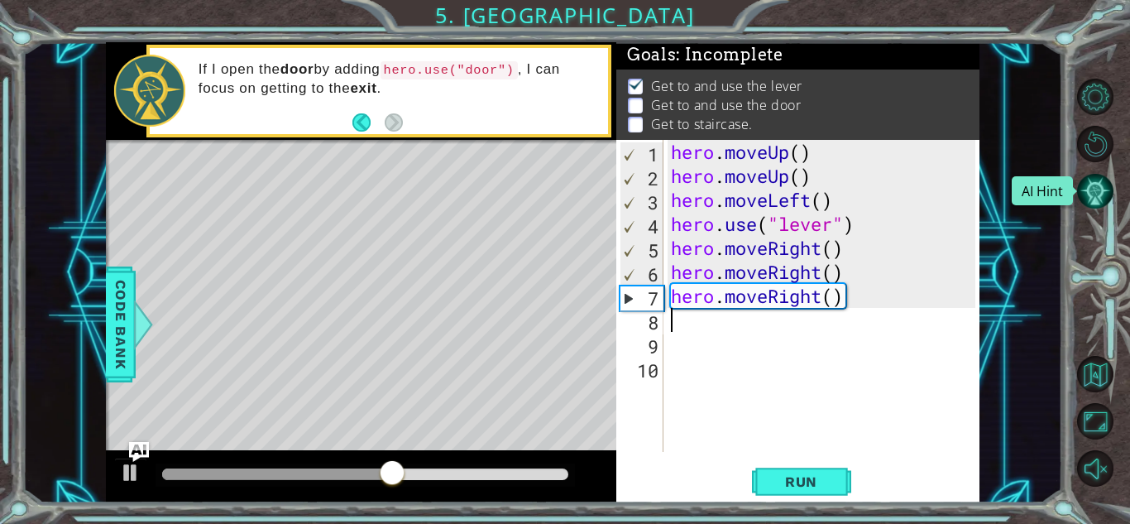
click at [1102, 180] on button "AI Hint" at bounding box center [1095, 191] width 36 height 36
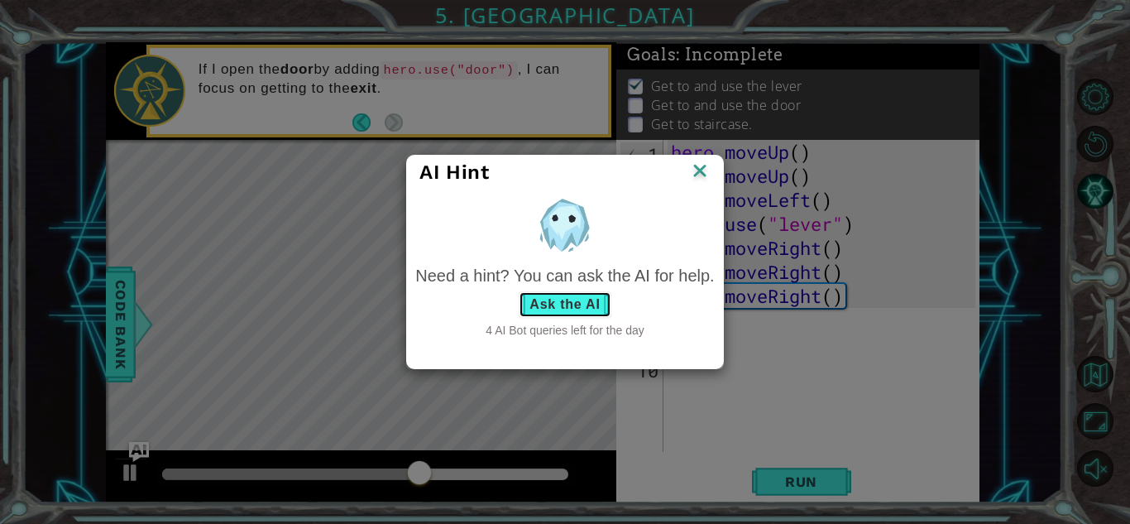
click at [568, 298] on button "Ask the AI" at bounding box center [565, 304] width 92 height 26
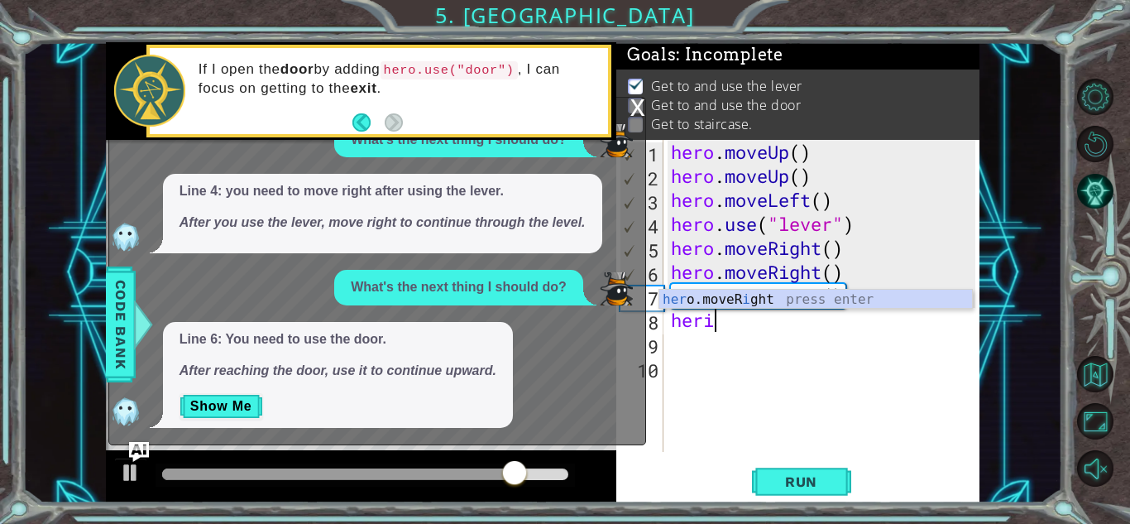
scroll to position [0, 1]
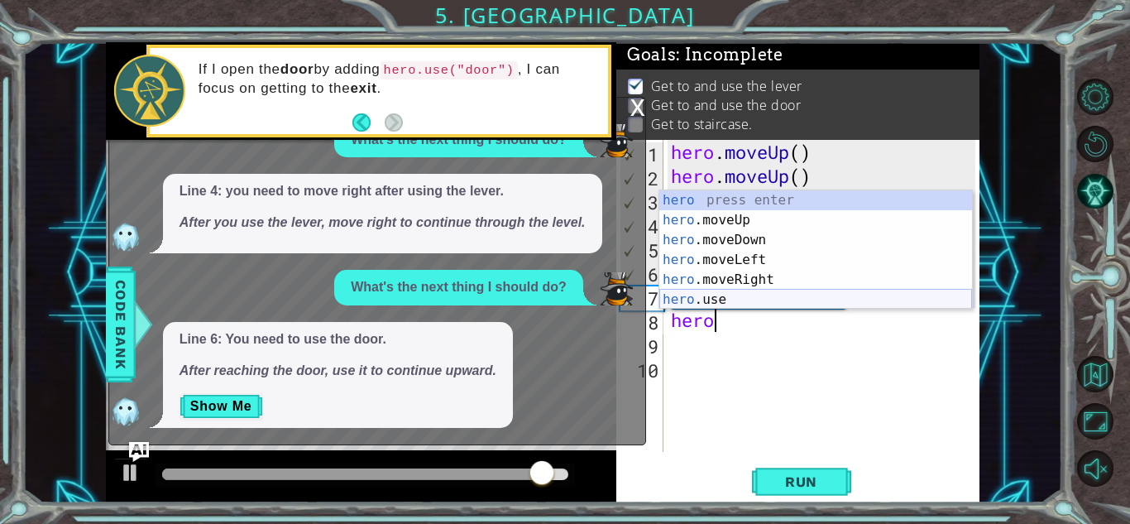
click at [708, 294] on div "hero press enter hero .moveUp press enter hero .moveDown press enter hero .move…" at bounding box center [815, 269] width 313 height 159
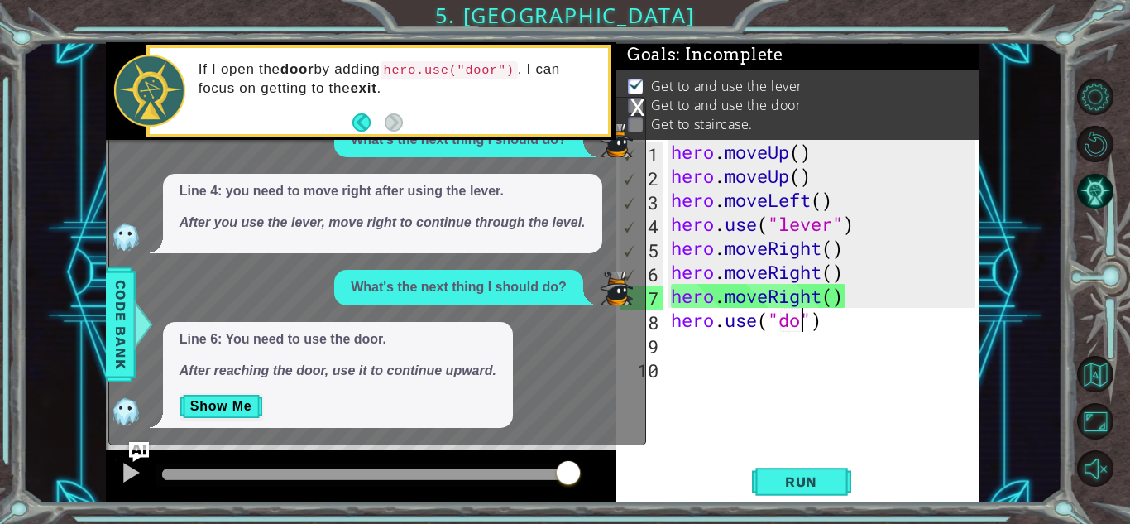
scroll to position [0, 7]
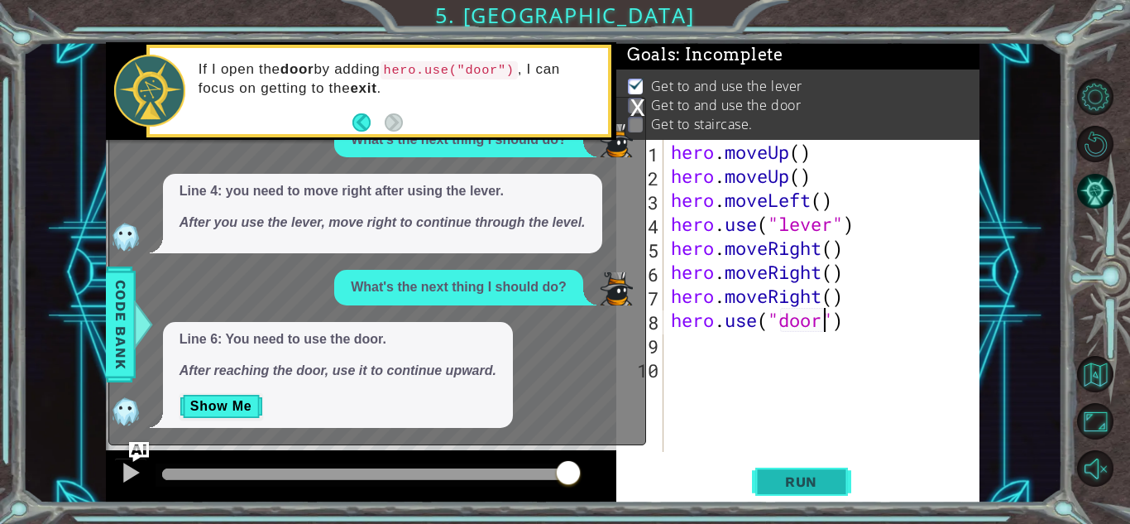
type textarea "hero.use("door")"
click at [826, 471] on button "Run" at bounding box center [801, 481] width 99 height 36
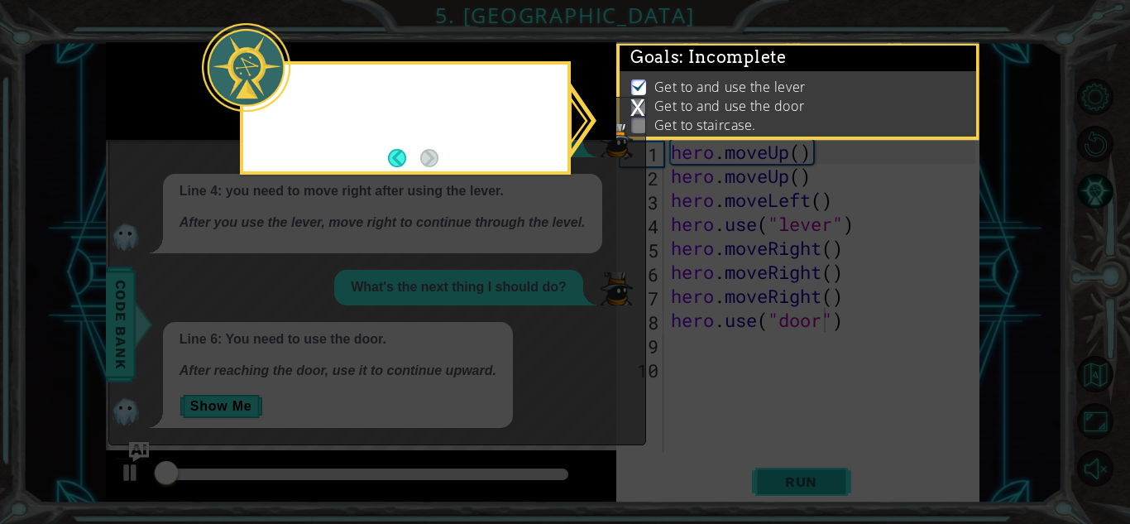
scroll to position [2, 0]
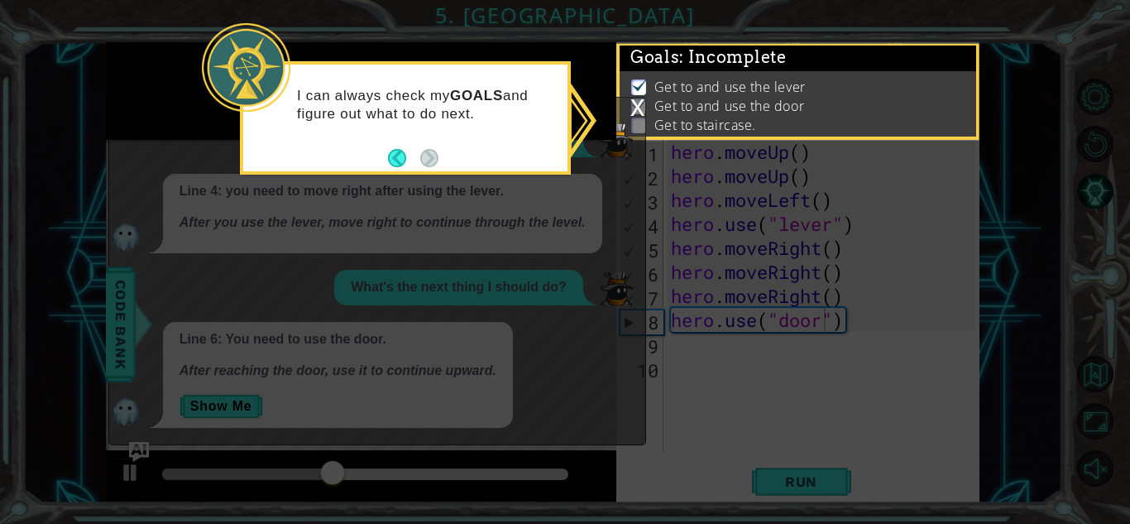
click at [594, 171] on icon at bounding box center [565, 262] width 1130 height 524
click at [632, 104] on div "x" at bounding box center [637, 106] width 15 height 17
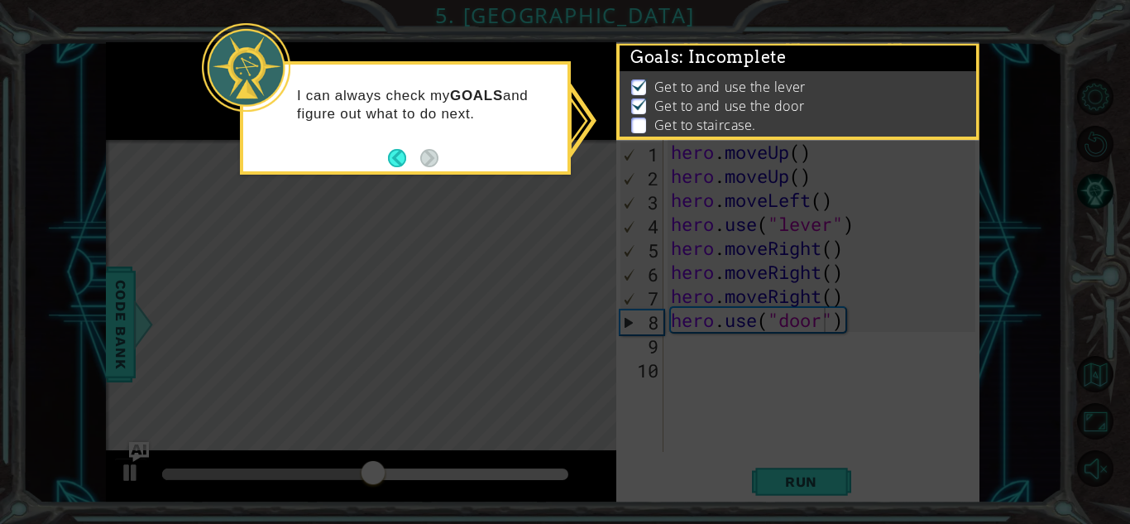
click at [372, 140] on div "I can always check my GOALS and figure out what to do next." at bounding box center [405, 113] width 324 height 84
click at [641, 131] on p at bounding box center [638, 125] width 15 height 16
click at [818, 102] on li "Get to and use the door" at bounding box center [800, 106] width 338 height 19
click at [481, 172] on div "I can always check my GOALS and figure out what to do next." at bounding box center [405, 117] width 331 height 113
click at [564, 329] on icon at bounding box center [565, 262] width 1130 height 524
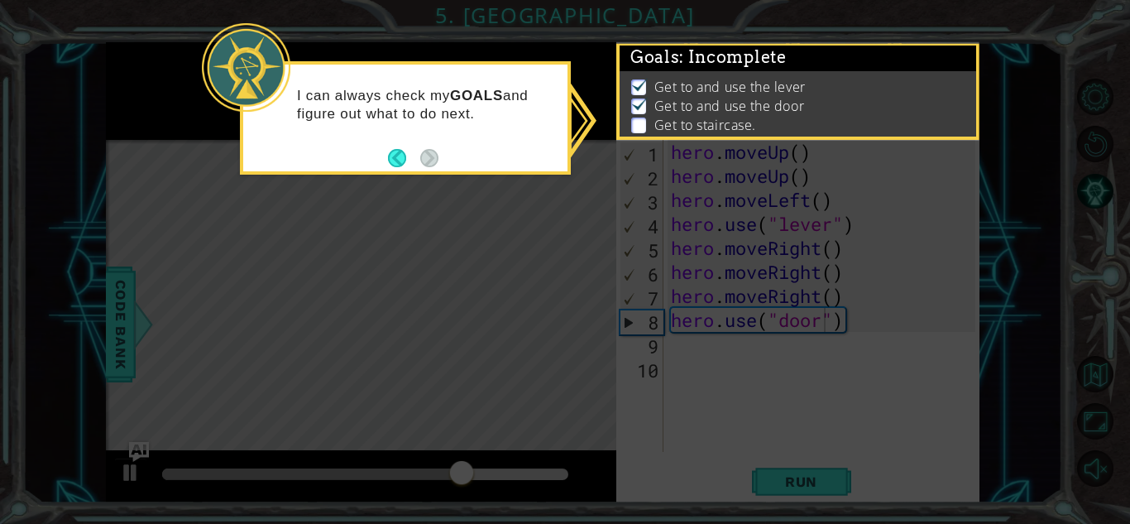
click at [596, 145] on icon at bounding box center [565, 262] width 1130 height 524
click at [584, 299] on icon at bounding box center [565, 262] width 1130 height 524
click at [745, 125] on p "Get to staircase." at bounding box center [705, 125] width 102 height 18
click at [787, 415] on icon at bounding box center [565, 262] width 1130 height 524
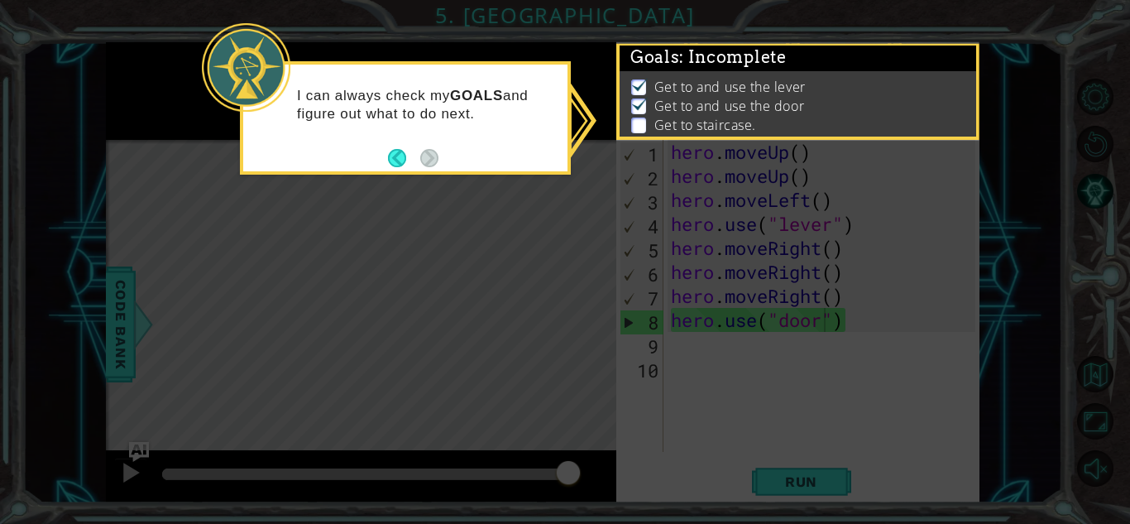
click at [787, 415] on icon at bounding box center [565, 262] width 1130 height 524
click at [395, 166] on button "Back" at bounding box center [404, 158] width 32 height 18
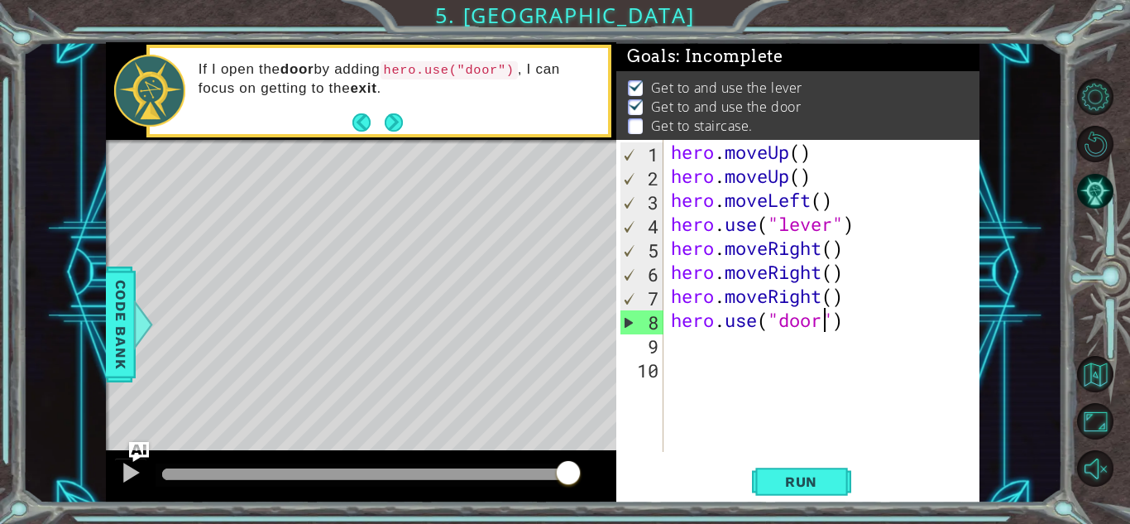
click at [846, 314] on div "hero . moveUp ( ) hero . moveUp ( ) hero . moveLeft ( ) hero . use ( "lever" ) …" at bounding box center [826, 320] width 316 height 360
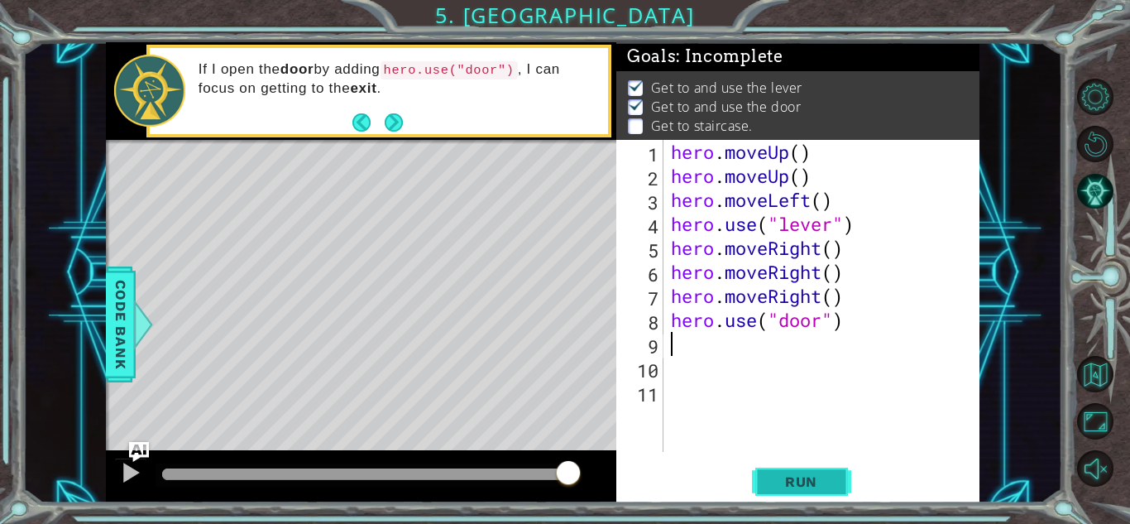
click at [810, 484] on span "Run" at bounding box center [801, 481] width 65 height 17
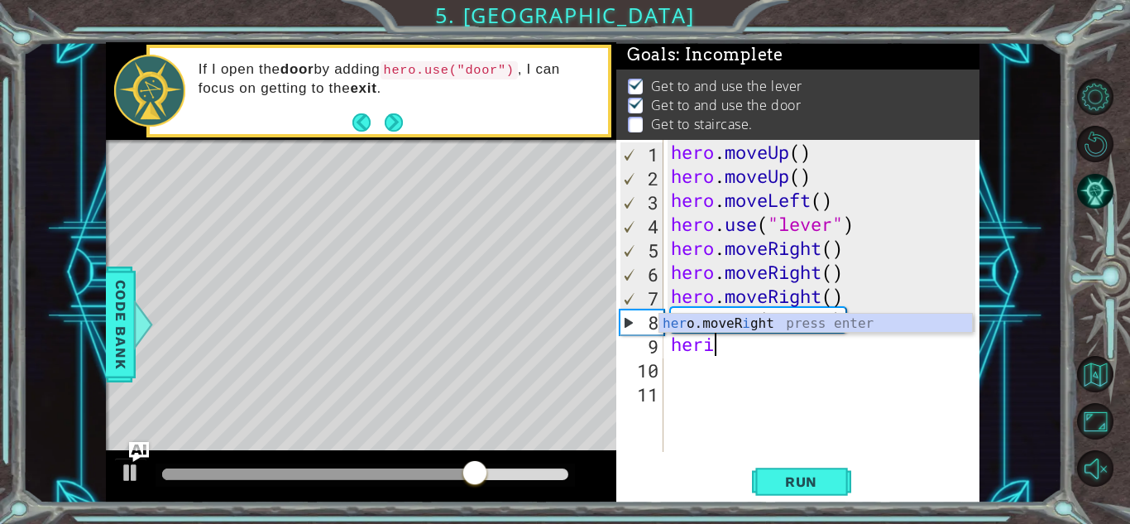
scroll to position [0, 1]
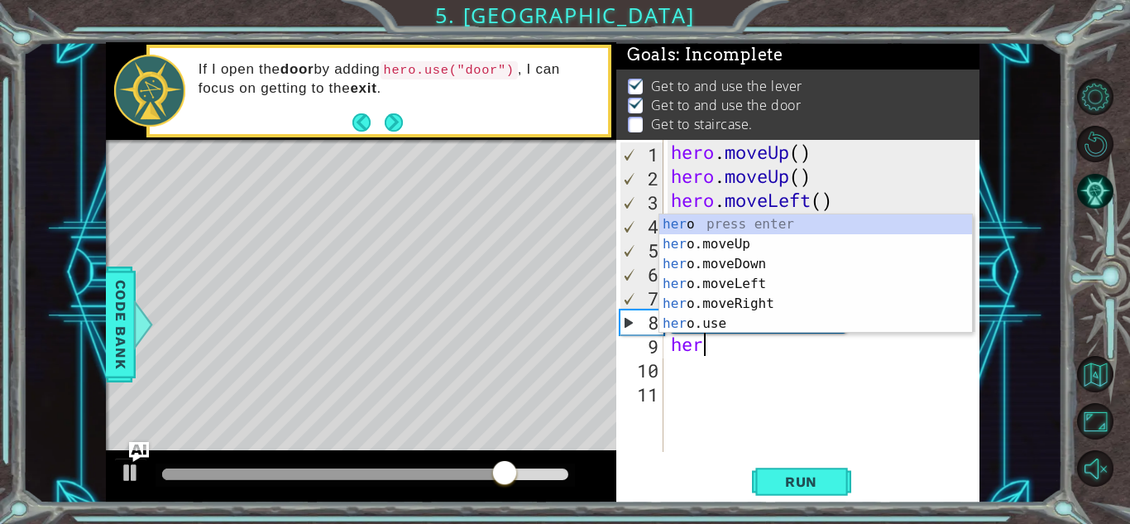
type textarea "hero"
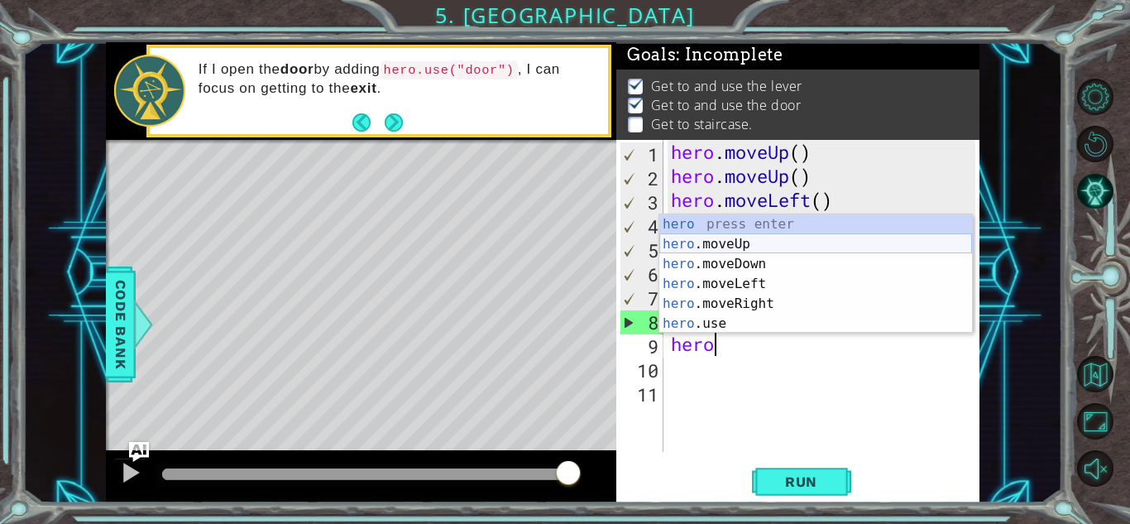
click at [817, 247] on div "hero press enter hero .moveUp press enter hero .moveDown press enter hero .move…" at bounding box center [815, 293] width 313 height 159
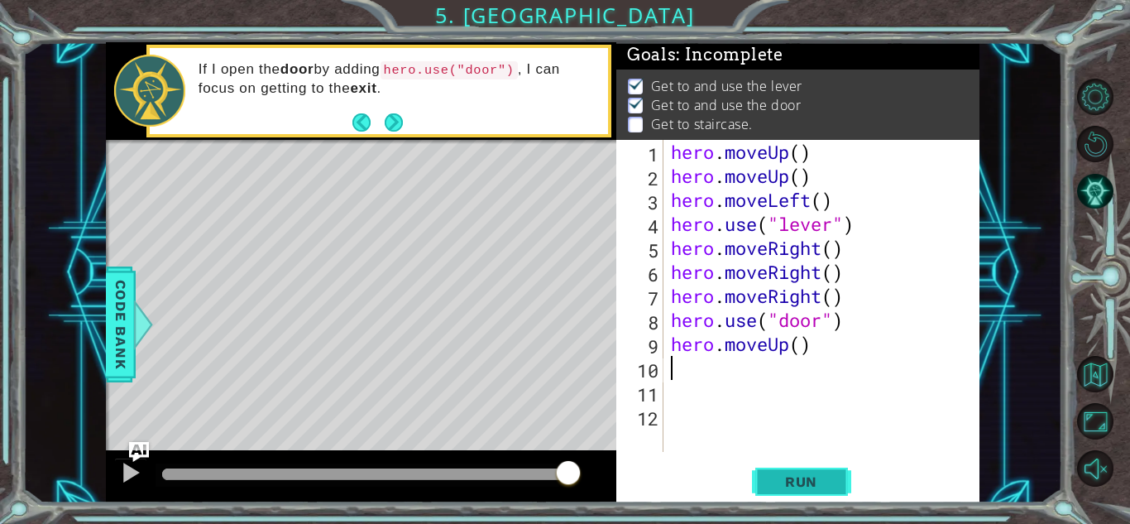
click at [797, 486] on span "Run" at bounding box center [801, 481] width 65 height 17
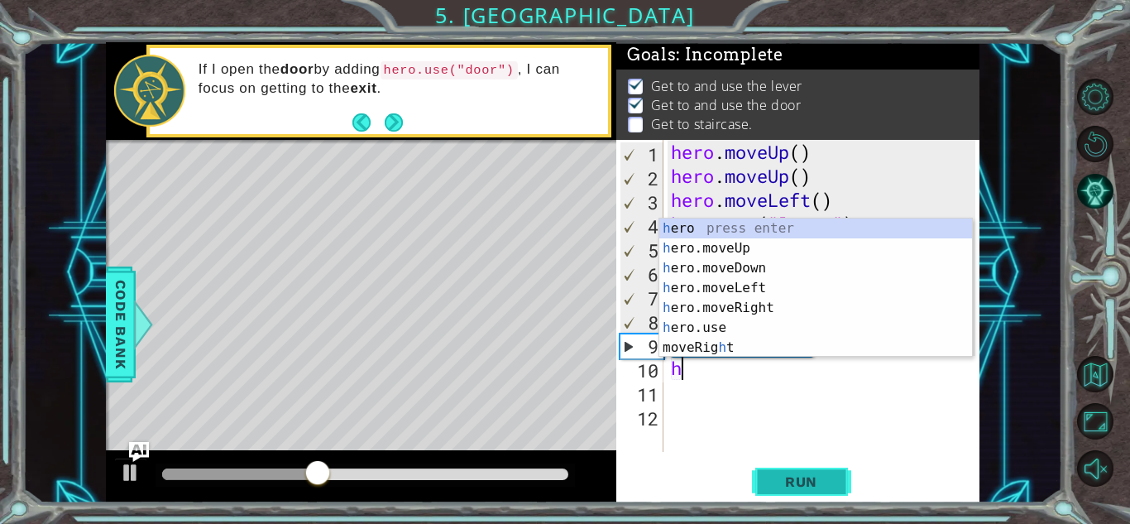
type textarea "her"
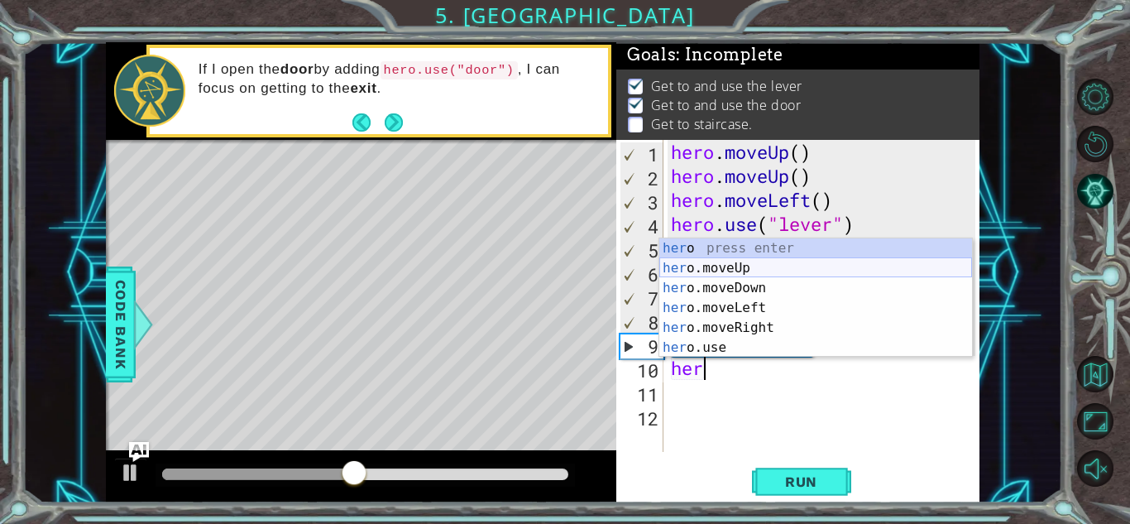
click at [823, 274] on div "her o press enter her o.moveUp press enter her o.moveDown press enter her o.mov…" at bounding box center [815, 317] width 313 height 159
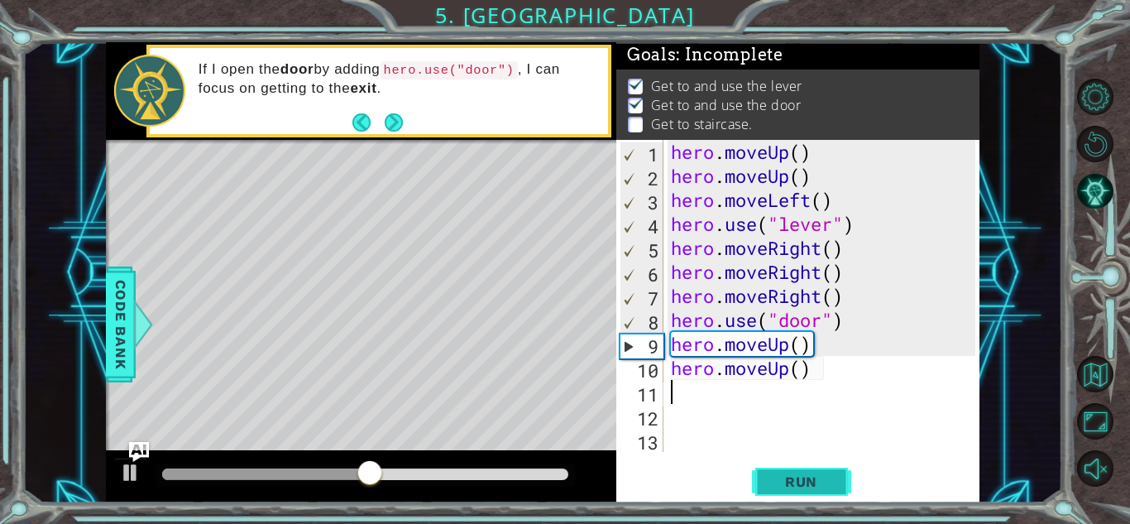
click at [826, 482] on span "Run" at bounding box center [801, 481] width 65 height 17
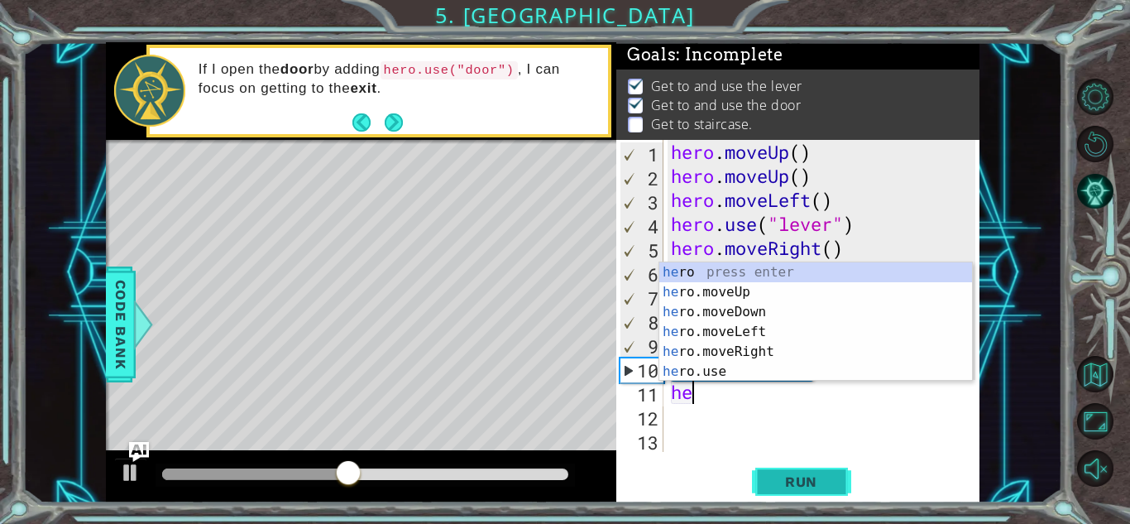
type textarea "hero"
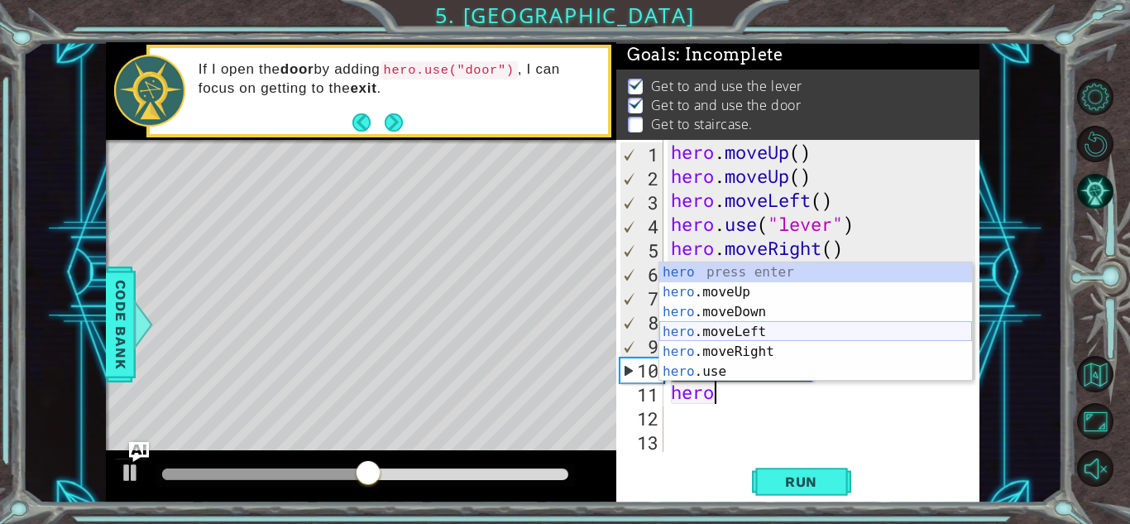
click at [801, 328] on div "hero press enter hero .moveUp press enter hero .moveDown press enter hero .move…" at bounding box center [815, 341] width 313 height 159
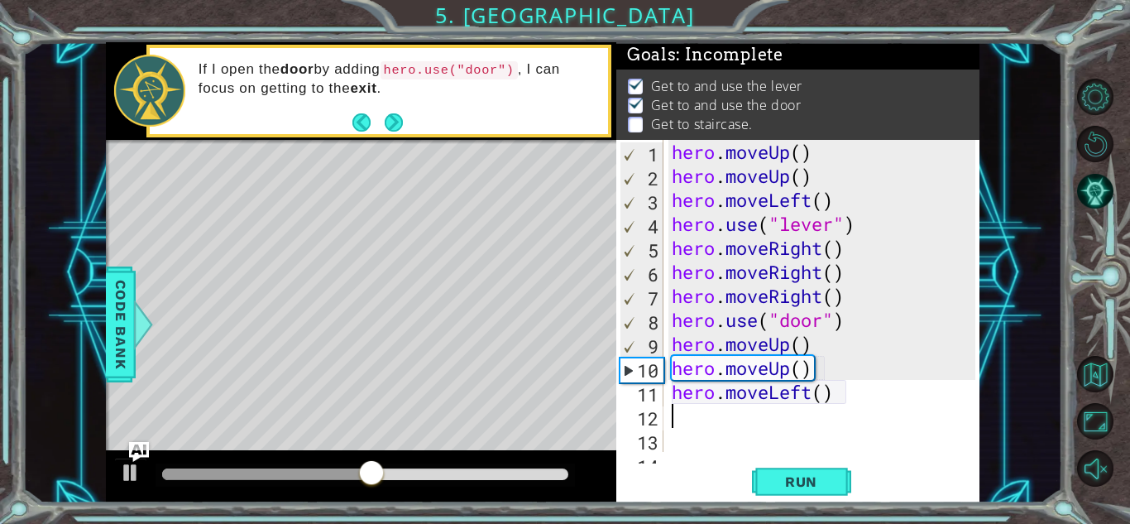
scroll to position [0, 0]
click at [811, 474] on span "Run" at bounding box center [801, 481] width 65 height 17
